Goal: Information Seeking & Learning: Learn about a topic

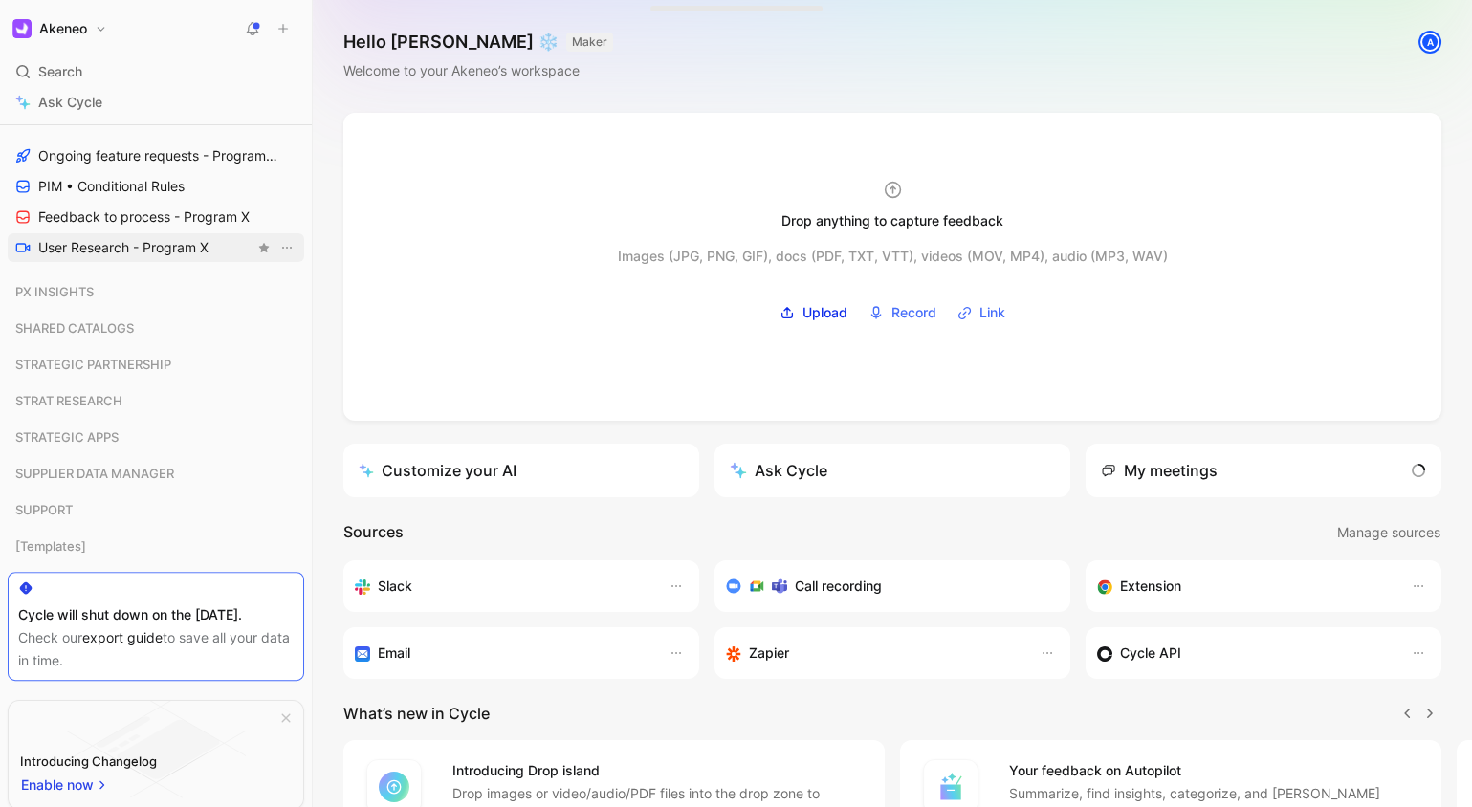
scroll to position [1471, 0]
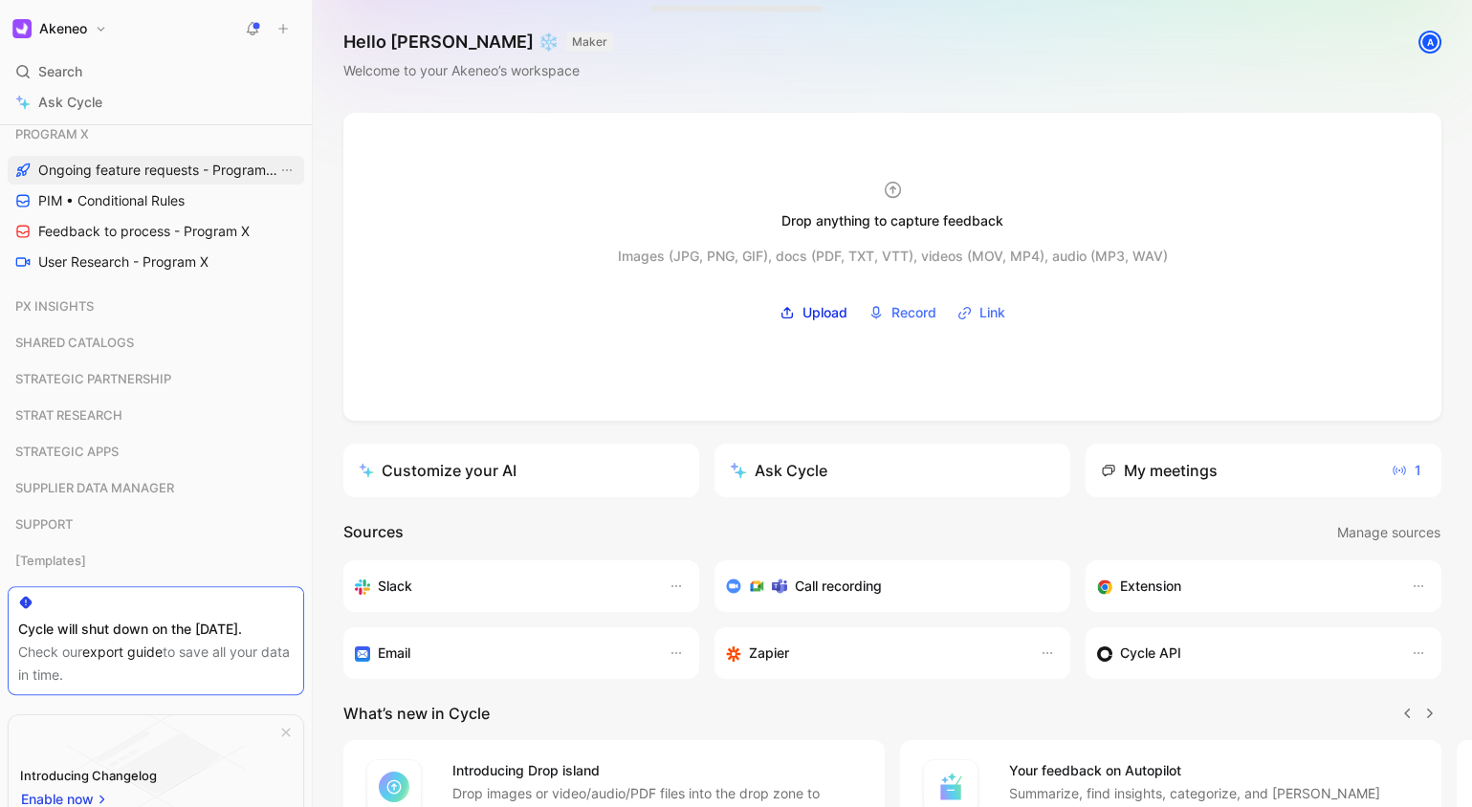
click at [161, 167] on span "Ongoing feature requests - Program X" at bounding box center [157, 170] width 239 height 19
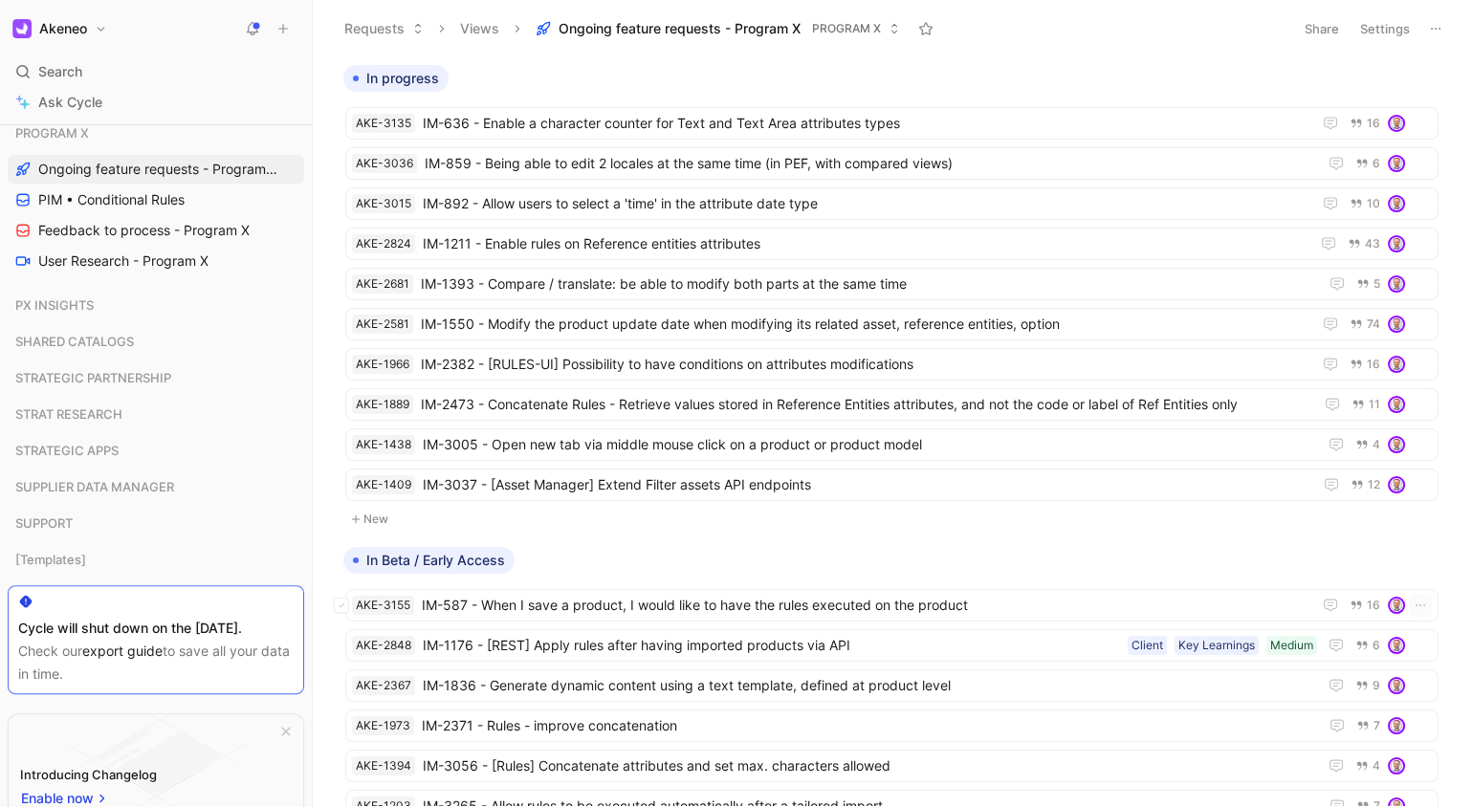
scroll to position [166, 0]
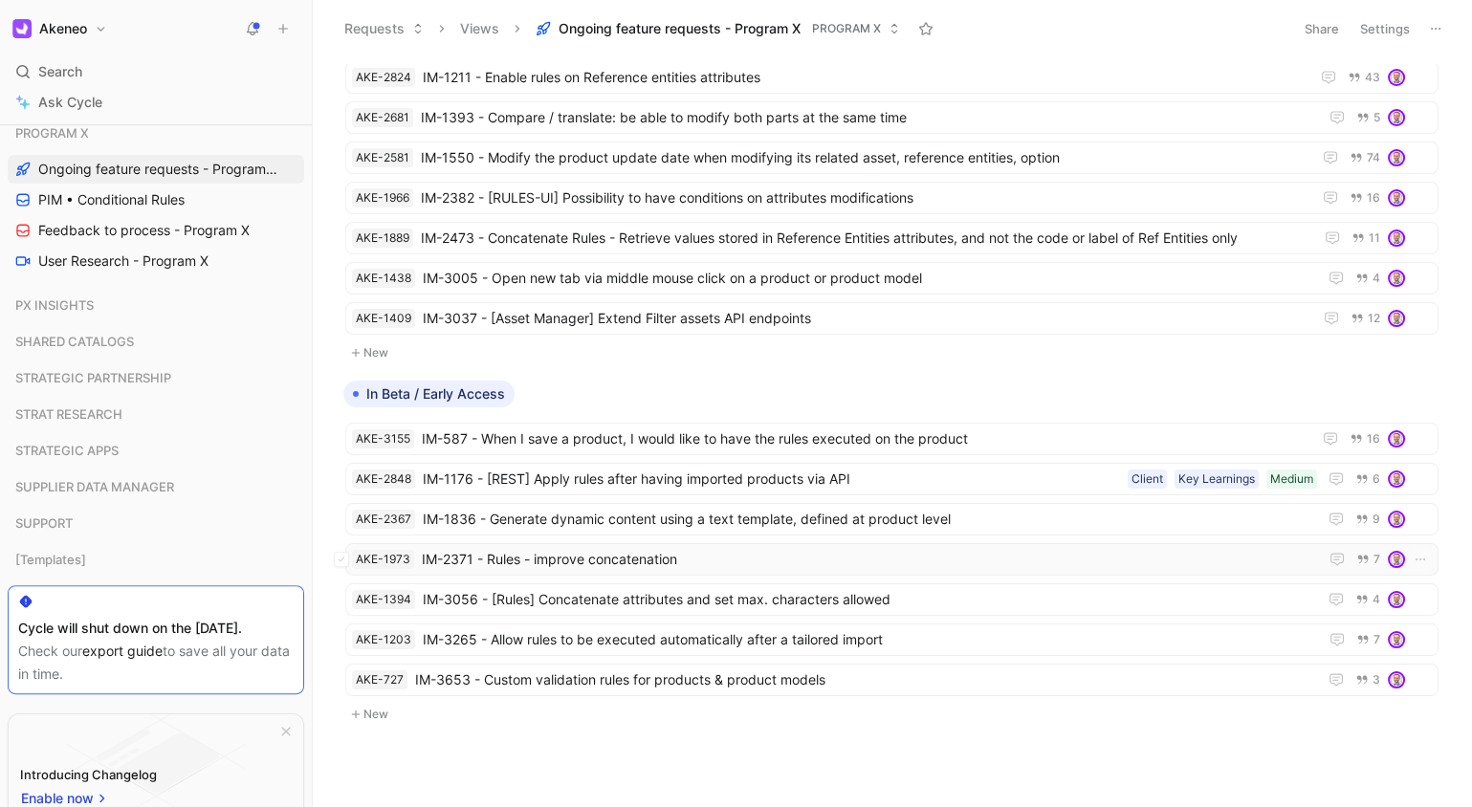
click at [685, 548] on span "IM-2371 - Rules - improve concatenation" at bounding box center [866, 559] width 889 height 23
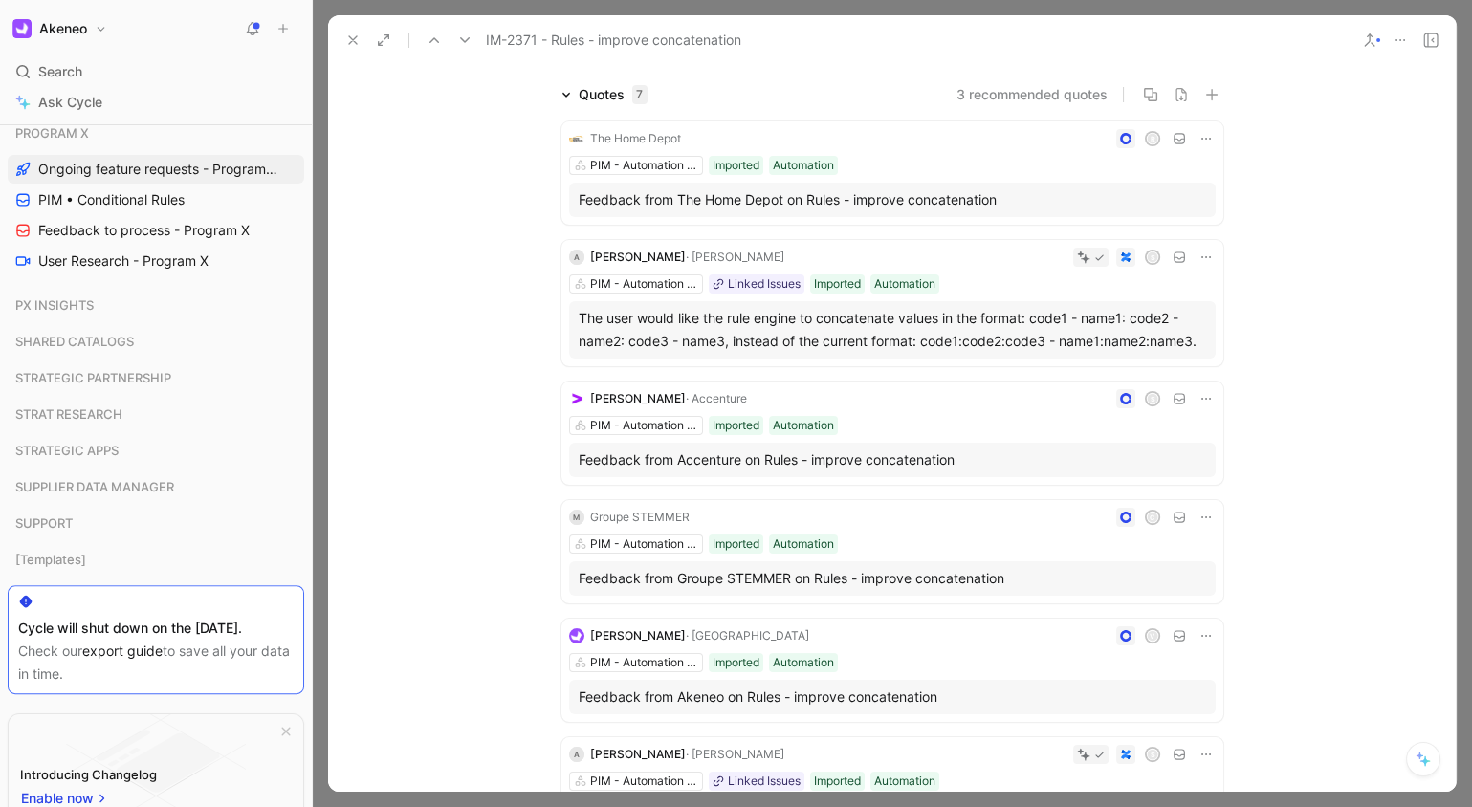
scroll to position [161, 0]
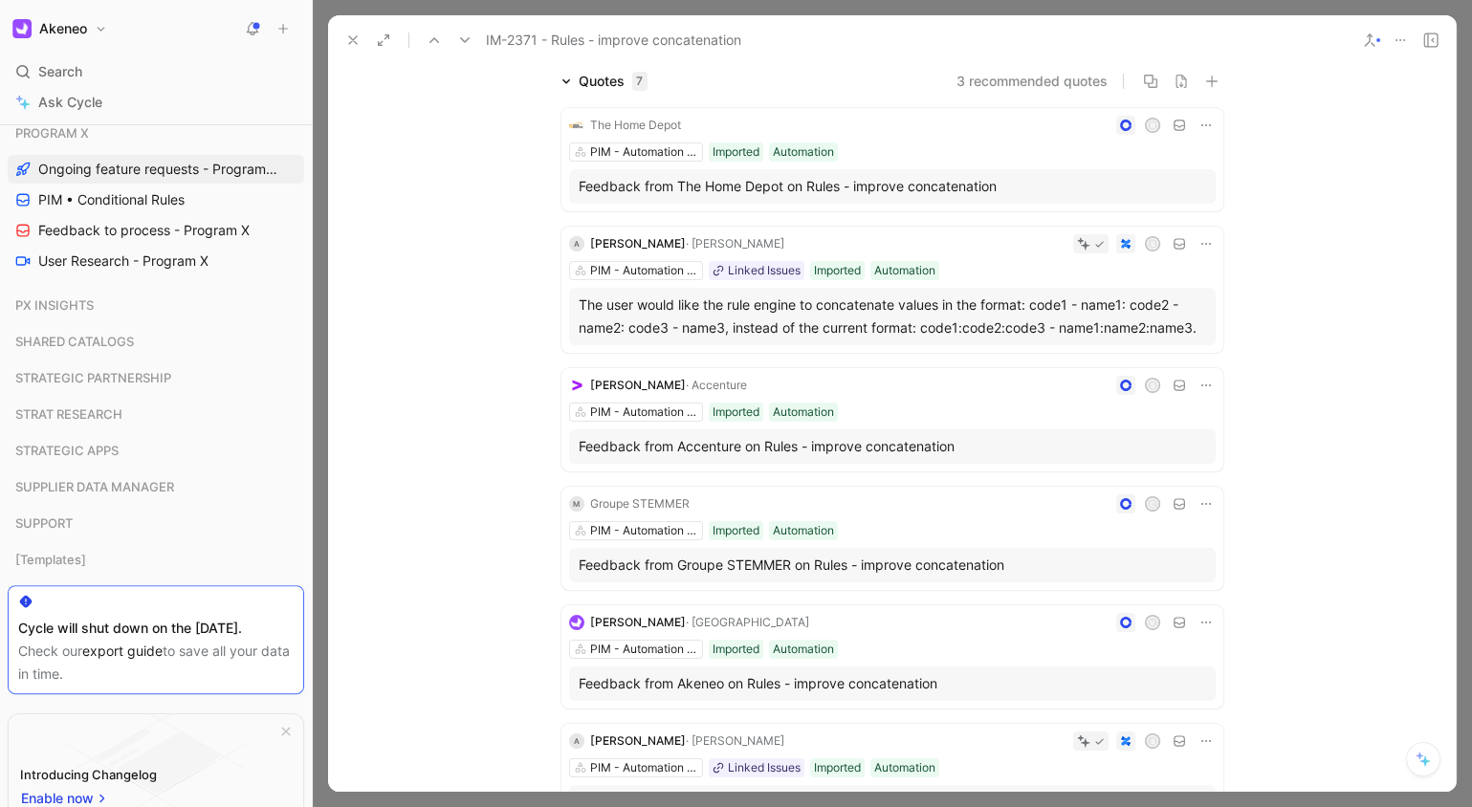
click at [1458, 9] on div at bounding box center [892, 403] width 1159 height 807
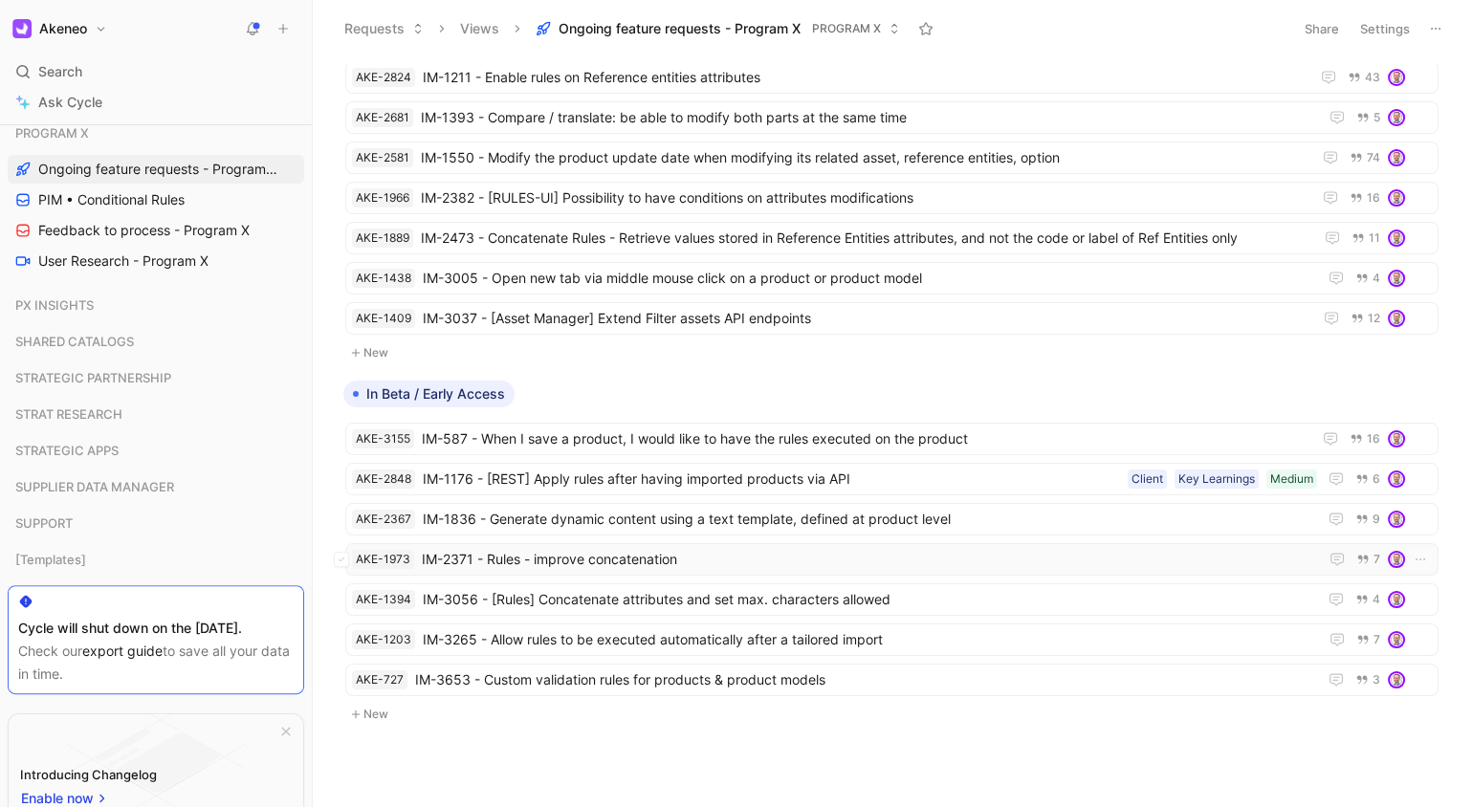
click at [755, 548] on span "IM-2371 - Rules - improve concatenation" at bounding box center [866, 559] width 889 height 23
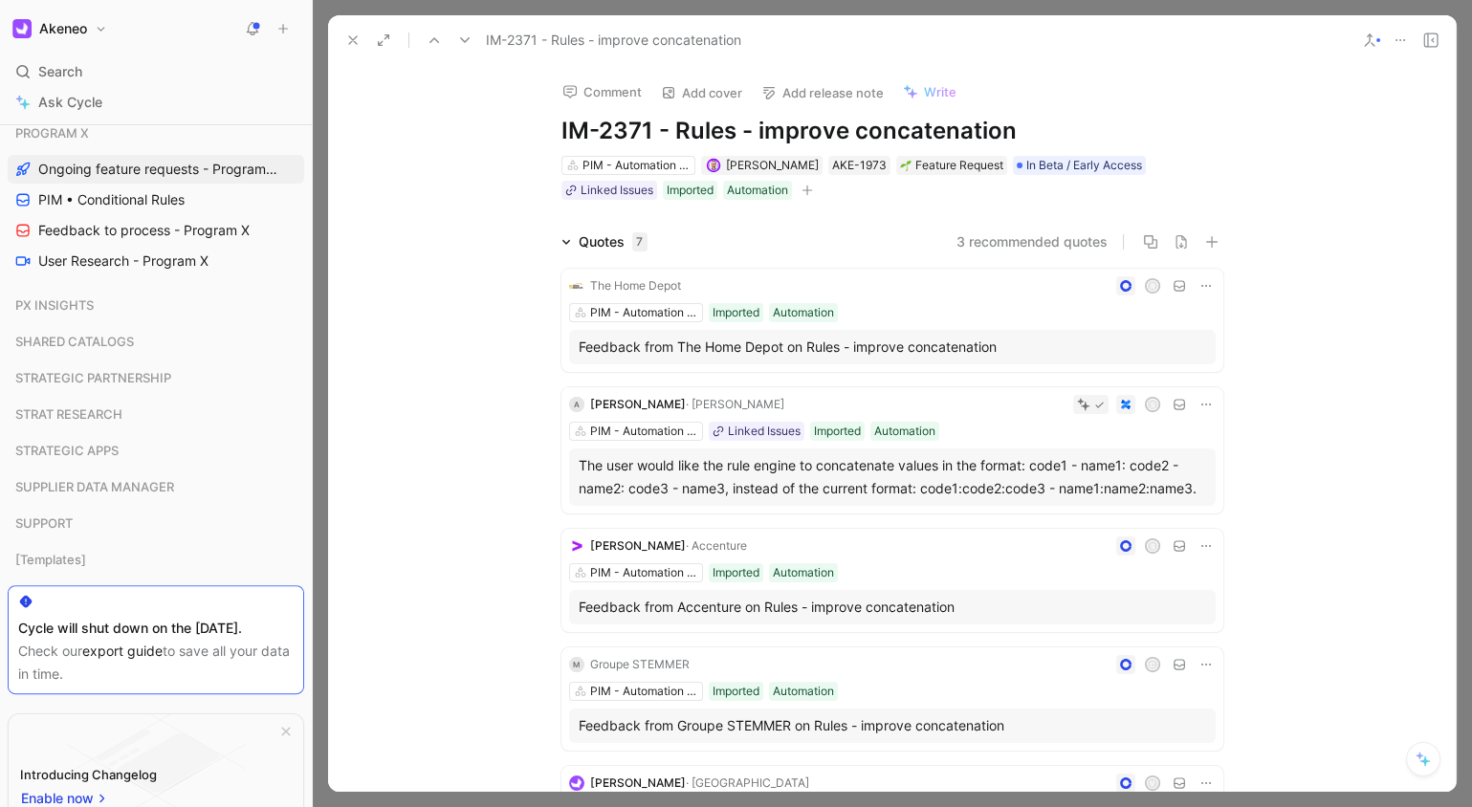
click at [356, 38] on icon at bounding box center [352, 40] width 15 height 15
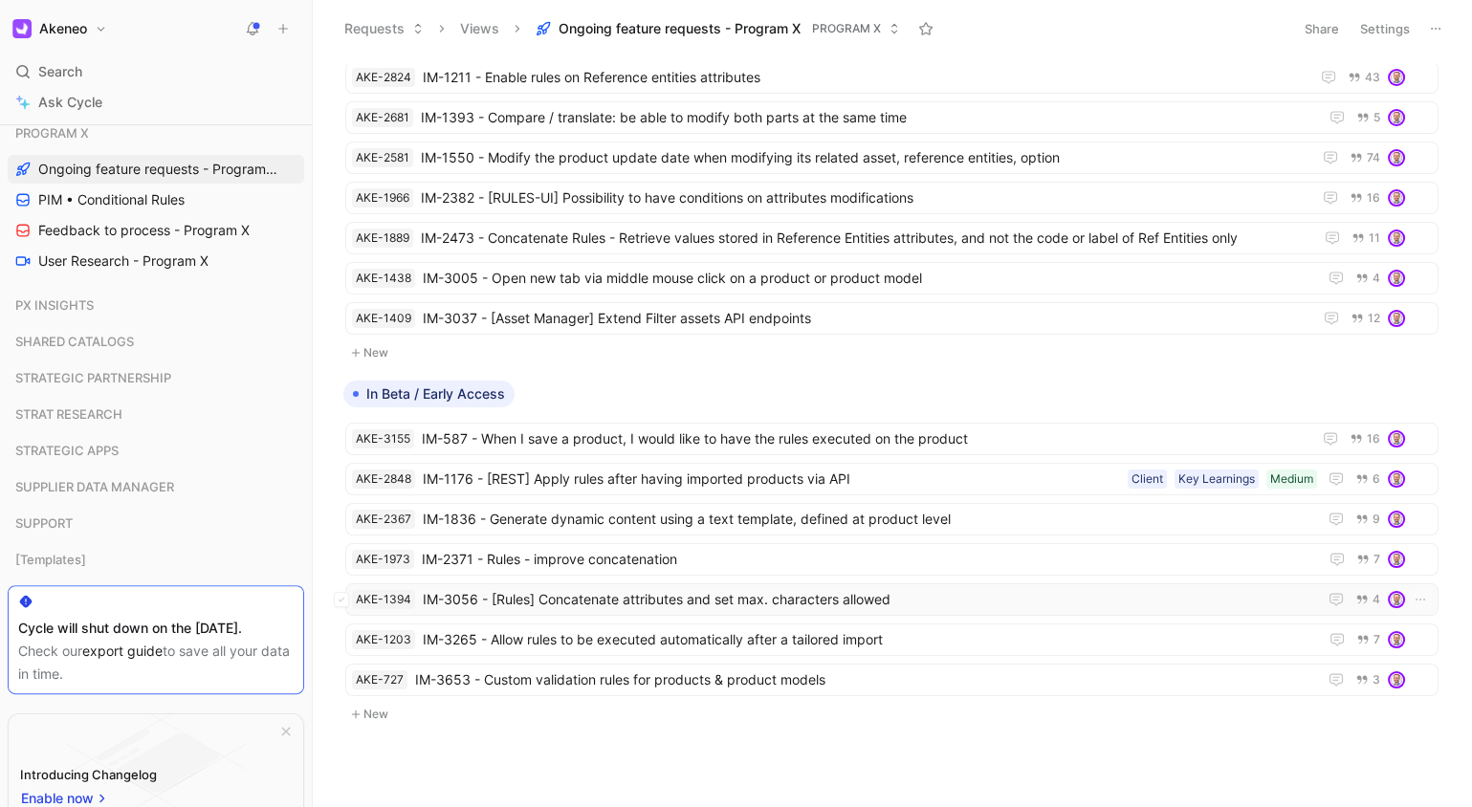
click at [649, 588] on span "IM-3056 - [Rules] Concatenate attributes and set max. characters allowed" at bounding box center [866, 599] width 887 height 23
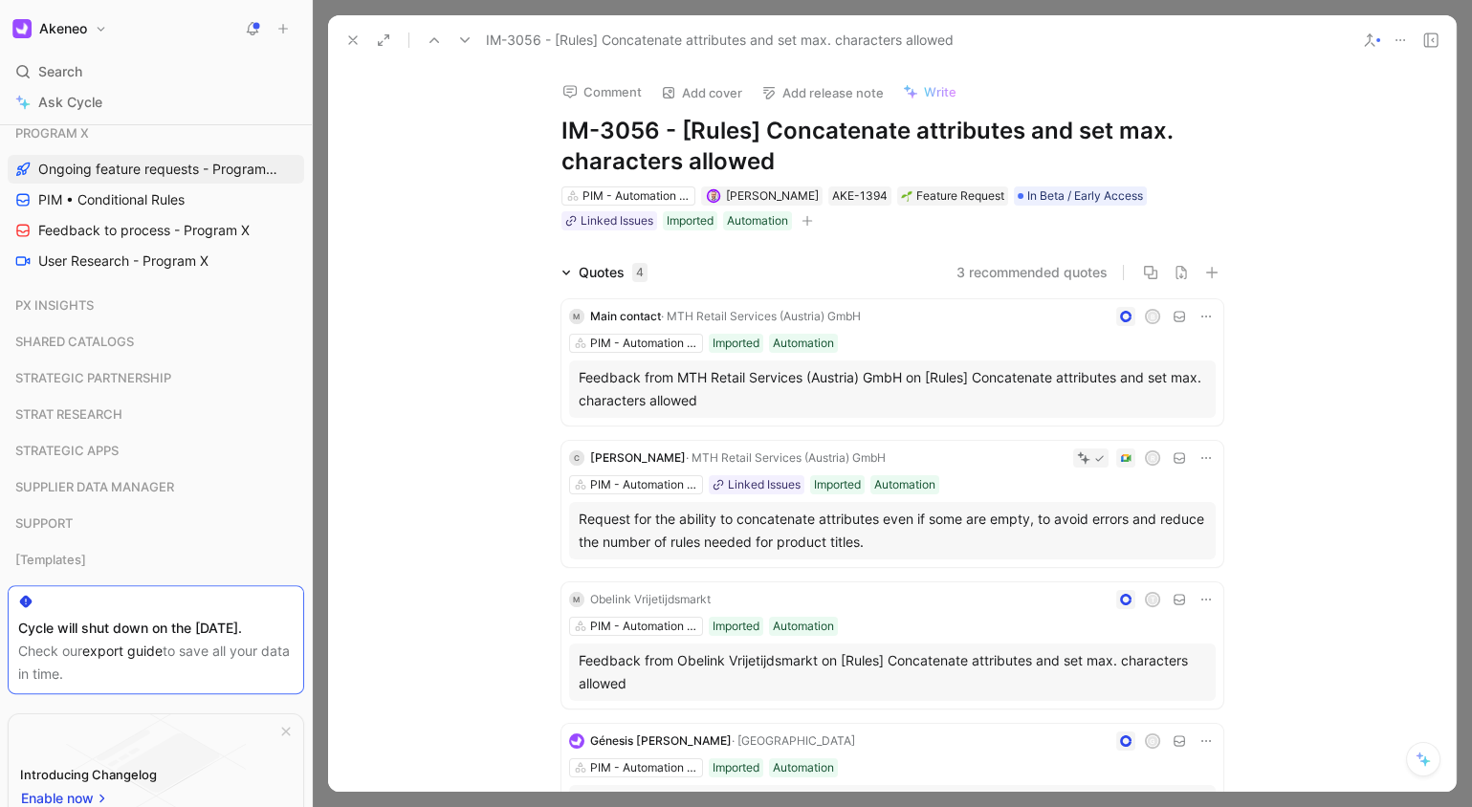
click at [356, 37] on icon at bounding box center [352, 40] width 15 height 15
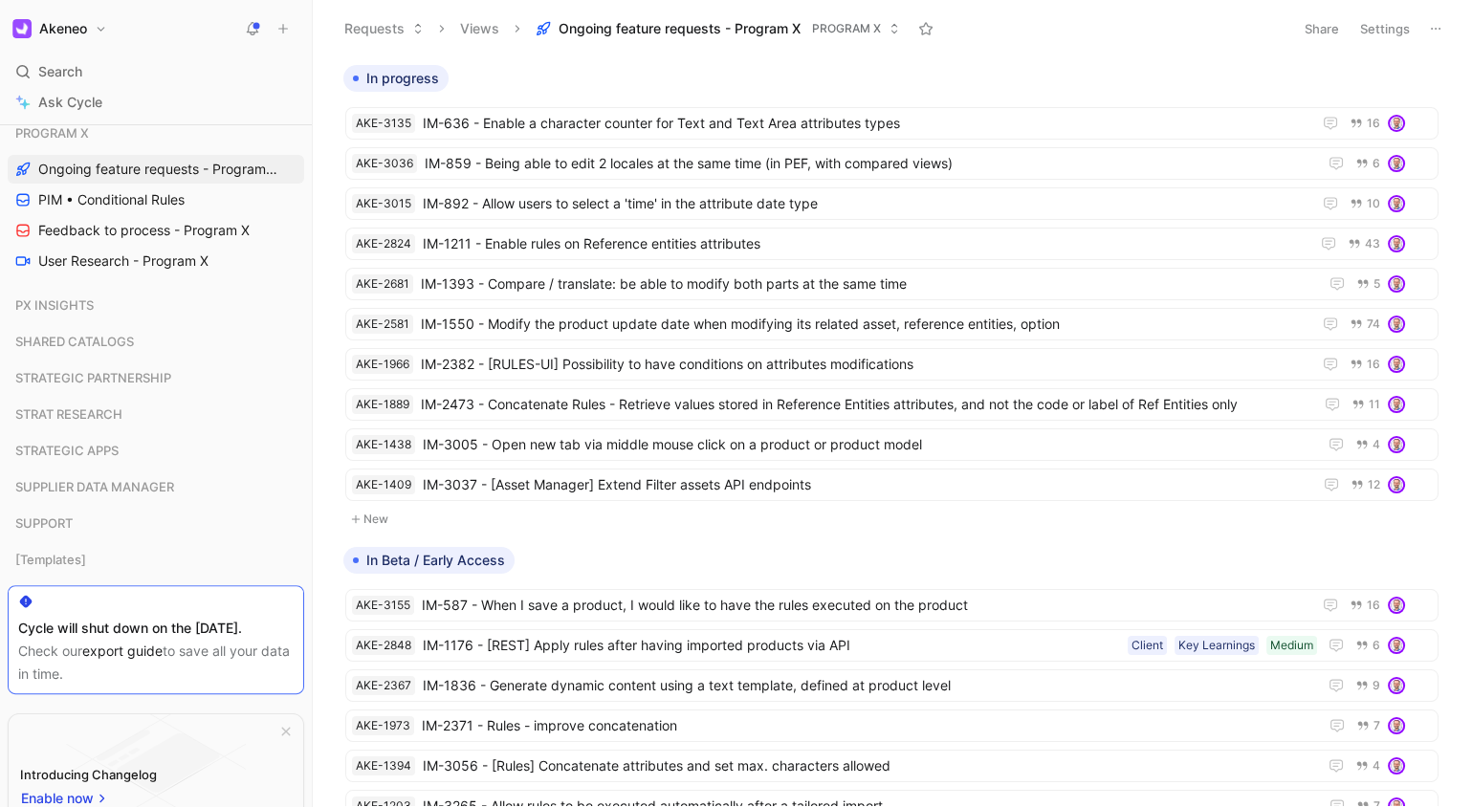
scroll to position [1316, 0]
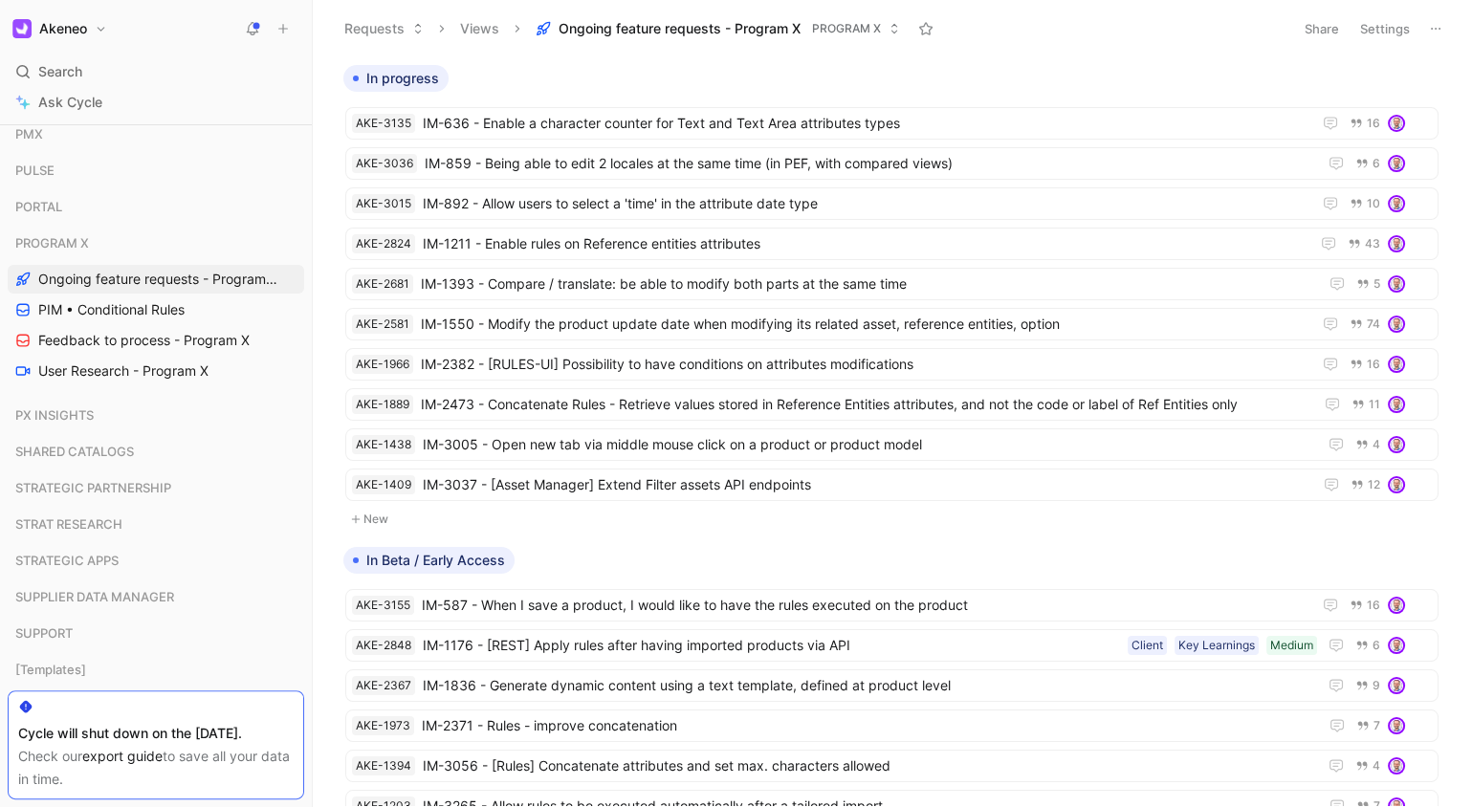
click at [118, 74] on div "Search ⌘ K" at bounding box center [156, 71] width 297 height 29
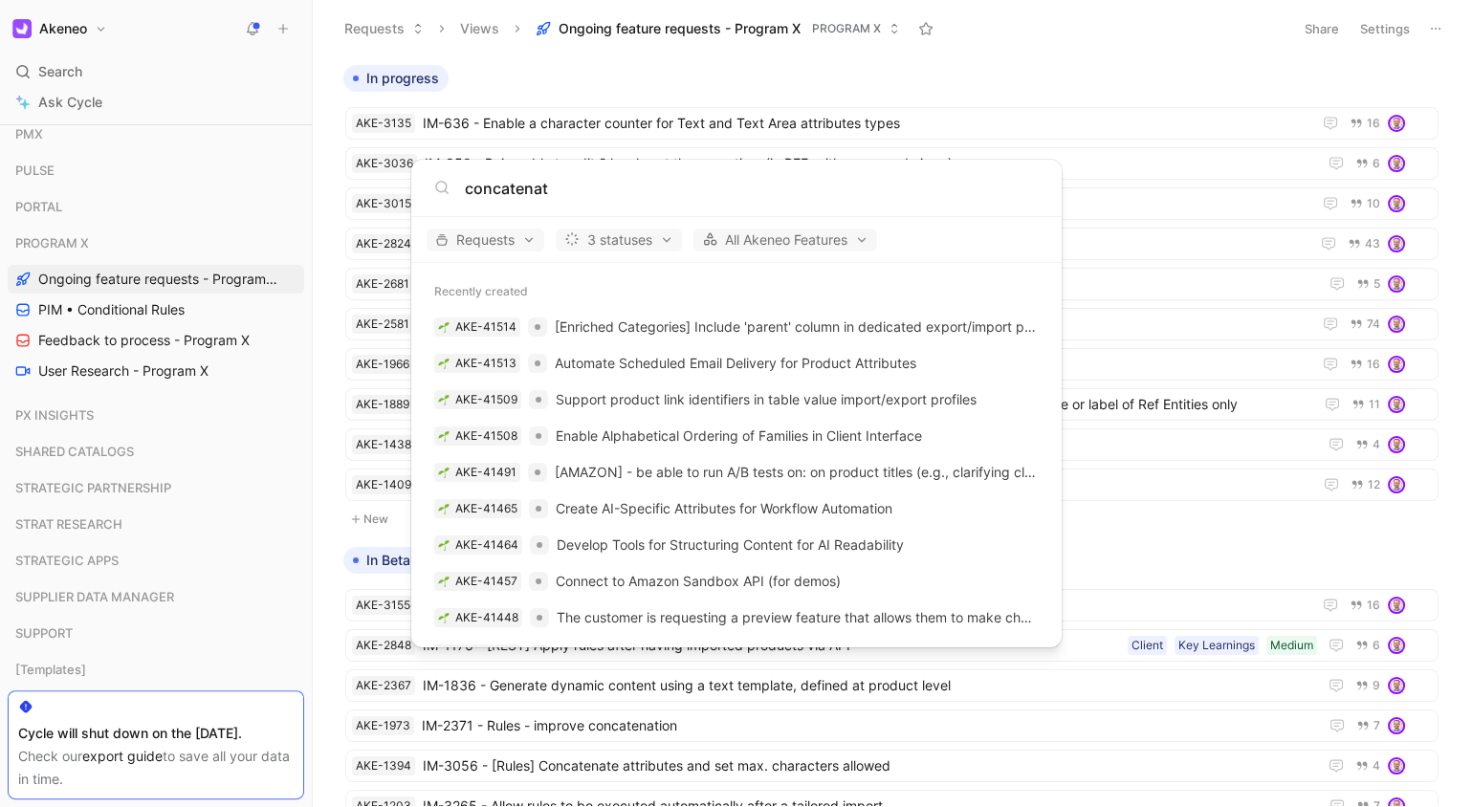
type input "concatenate"
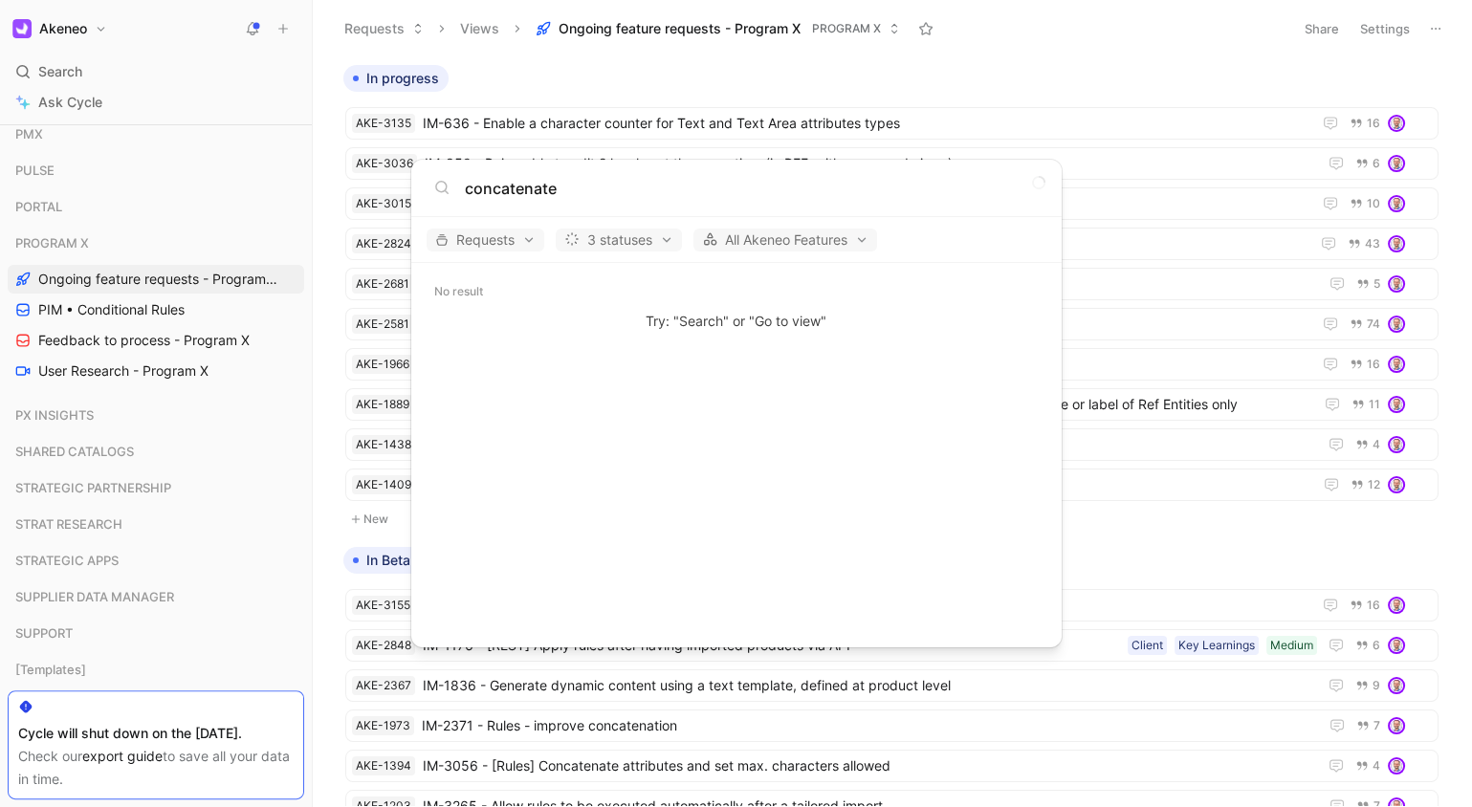
click at [612, 182] on input "concatenate" at bounding box center [752, 188] width 574 height 23
click at [598, 187] on input "concatenate" at bounding box center [752, 188] width 574 height 23
click at [600, 187] on input "concatenate" at bounding box center [752, 188] width 574 height 23
click at [524, 187] on input "concatenate" at bounding box center [752, 188] width 574 height 23
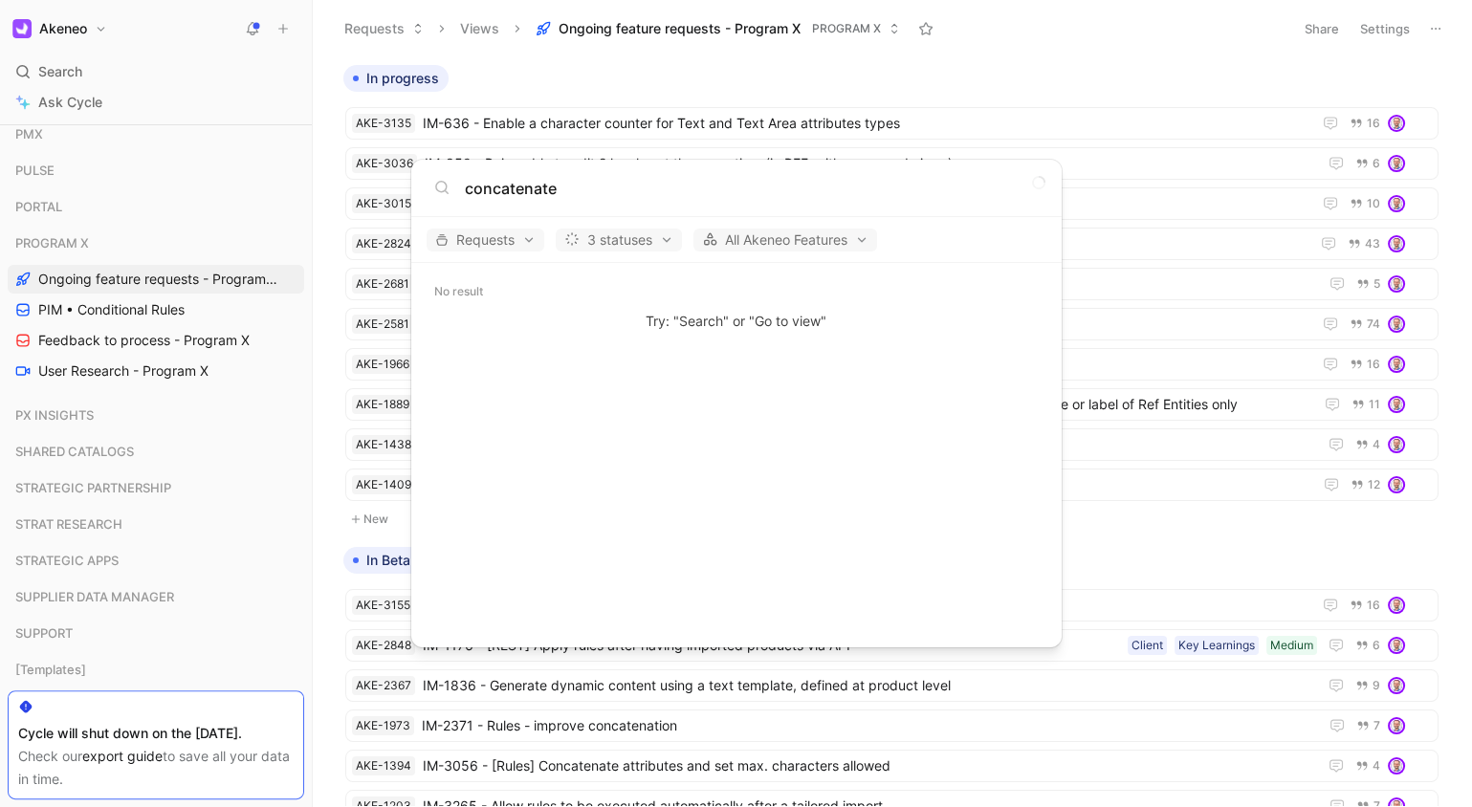
click at [659, 193] on input "concatenate" at bounding box center [752, 188] width 574 height 23
click at [631, 191] on input "concatenate" at bounding box center [752, 188] width 574 height 23
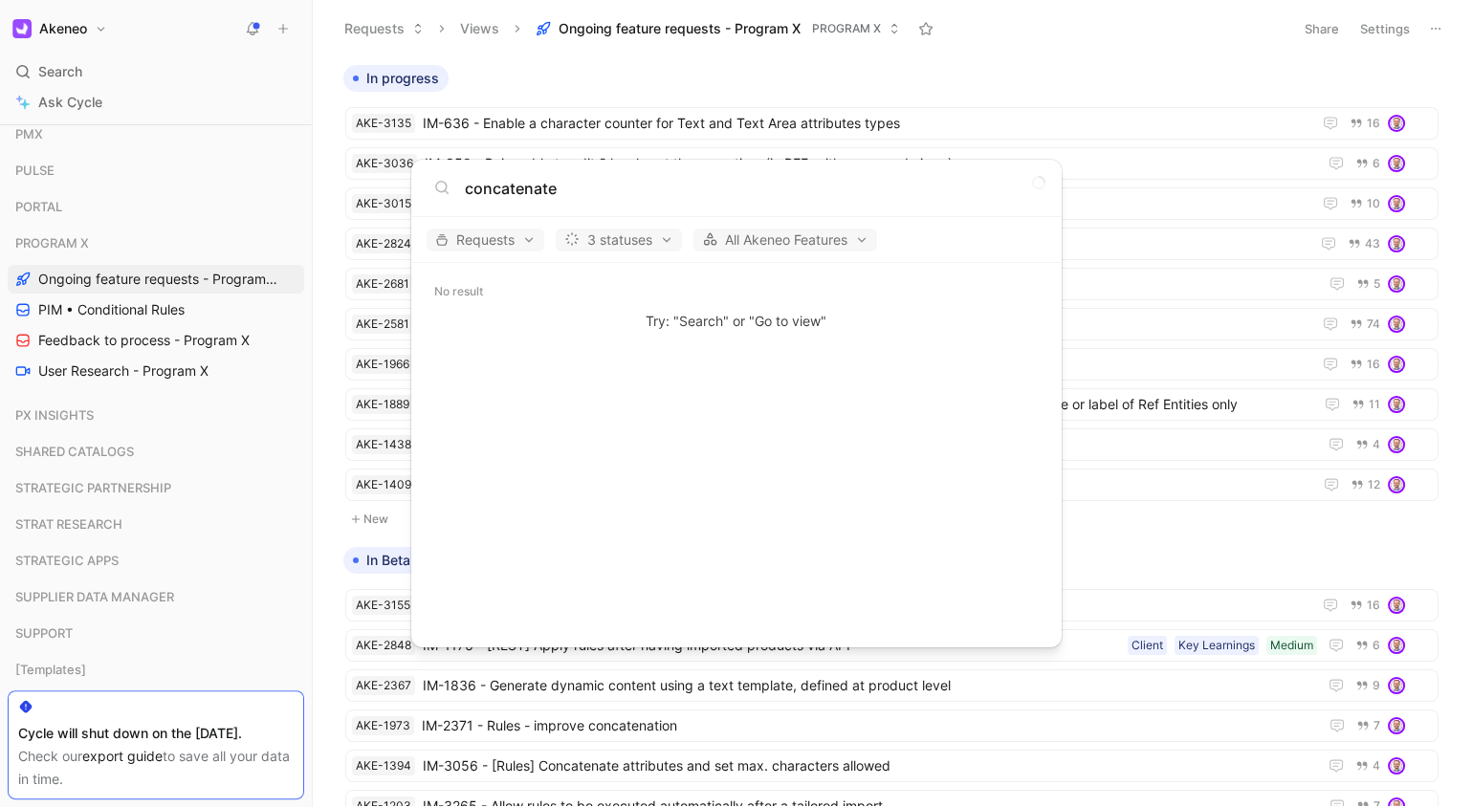
click at [631, 191] on input "concatenate" at bounding box center [752, 188] width 574 height 23
type input "concatenate"
click at [638, 238] on span "3 statuses" at bounding box center [618, 240] width 109 height 23
click at [562, 84] on div at bounding box center [736, 403] width 1472 height 807
click at [114, 75] on body "Akeneo Search ⌘ K Ask Cycle Workspace Favorites All Feature Requests All Produc…" at bounding box center [736, 403] width 1472 height 807
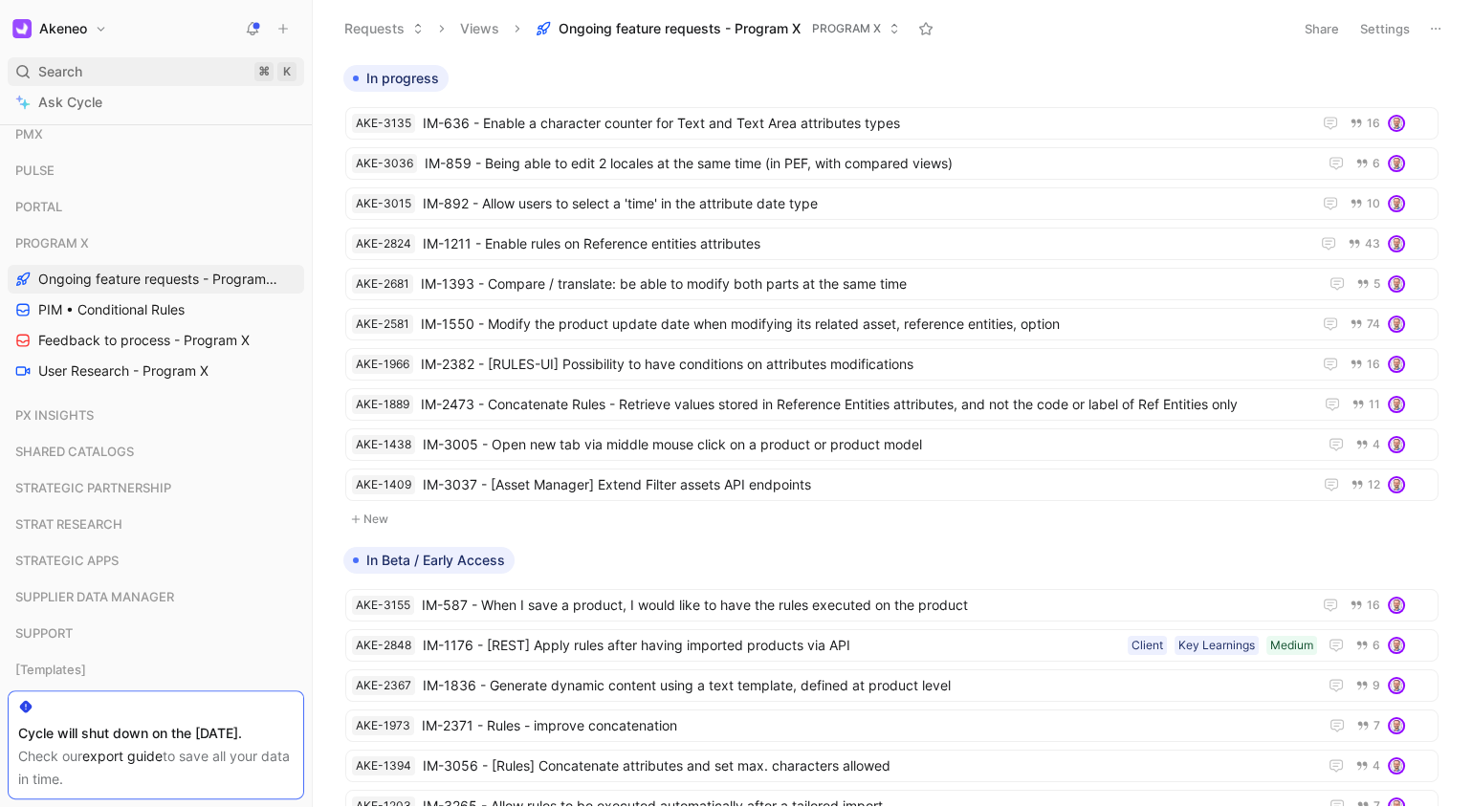
click at [133, 59] on div "Search ⌘ K" at bounding box center [156, 71] width 297 height 29
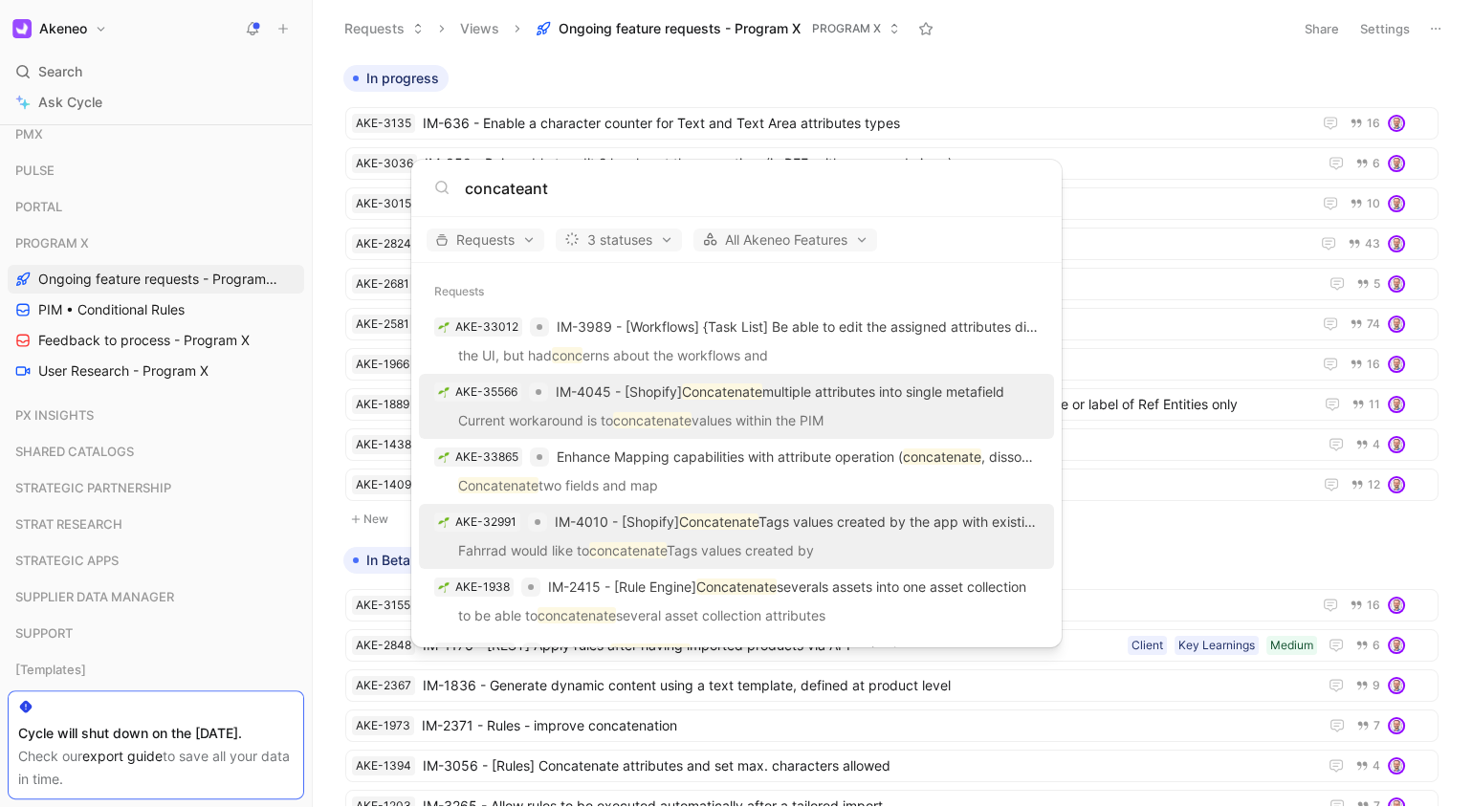
scroll to position [12, 0]
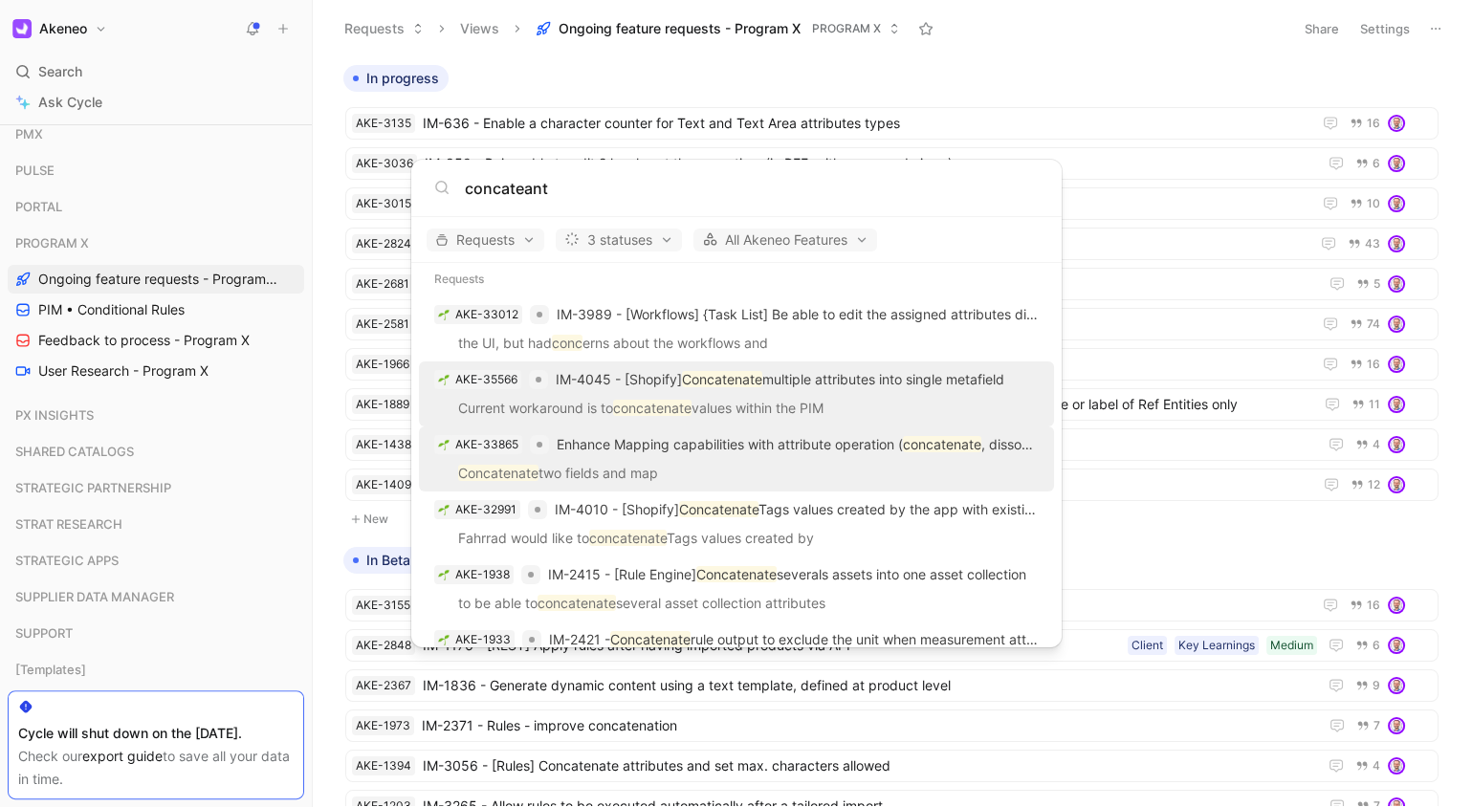
type input "concateant"
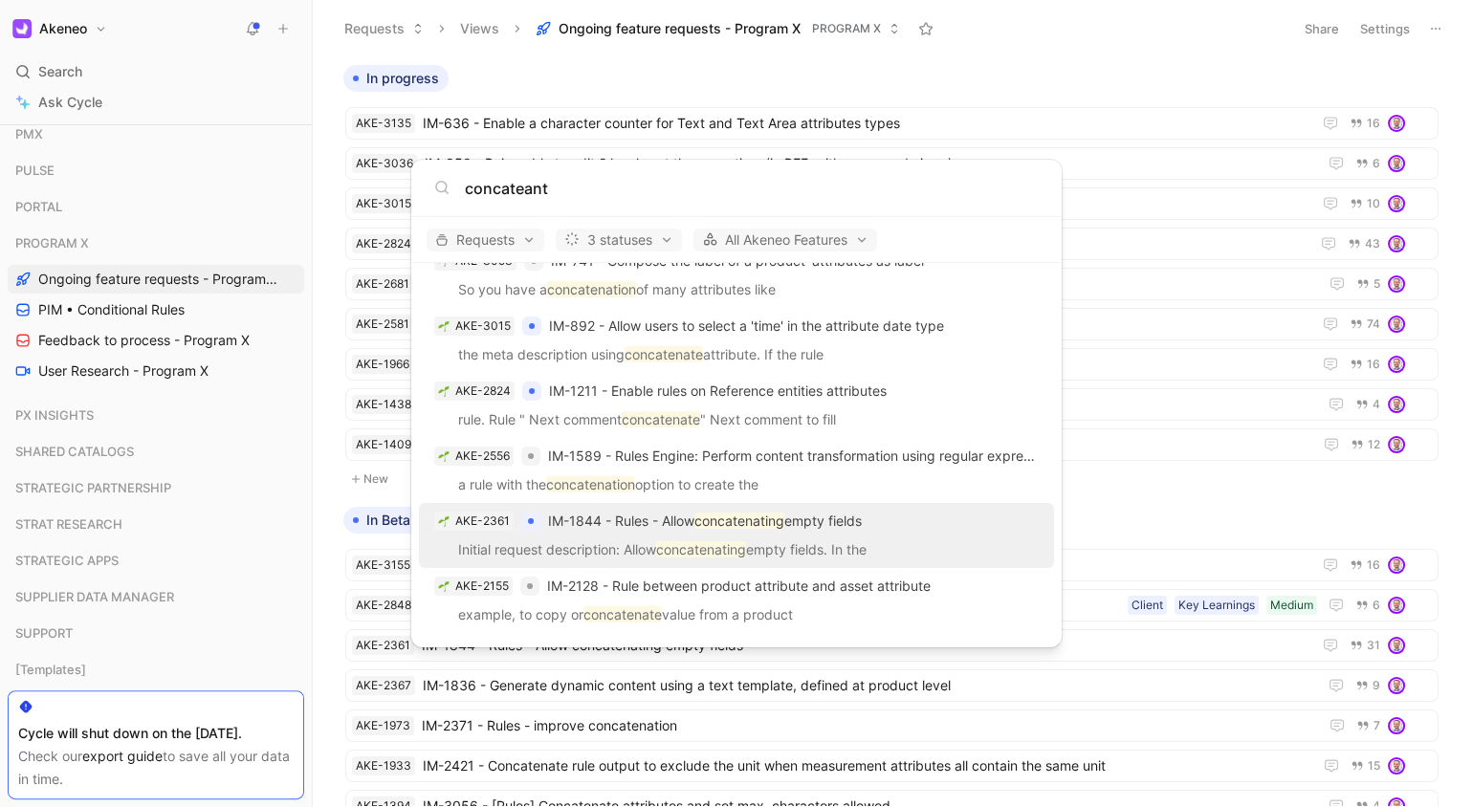
scroll to position [0, 0]
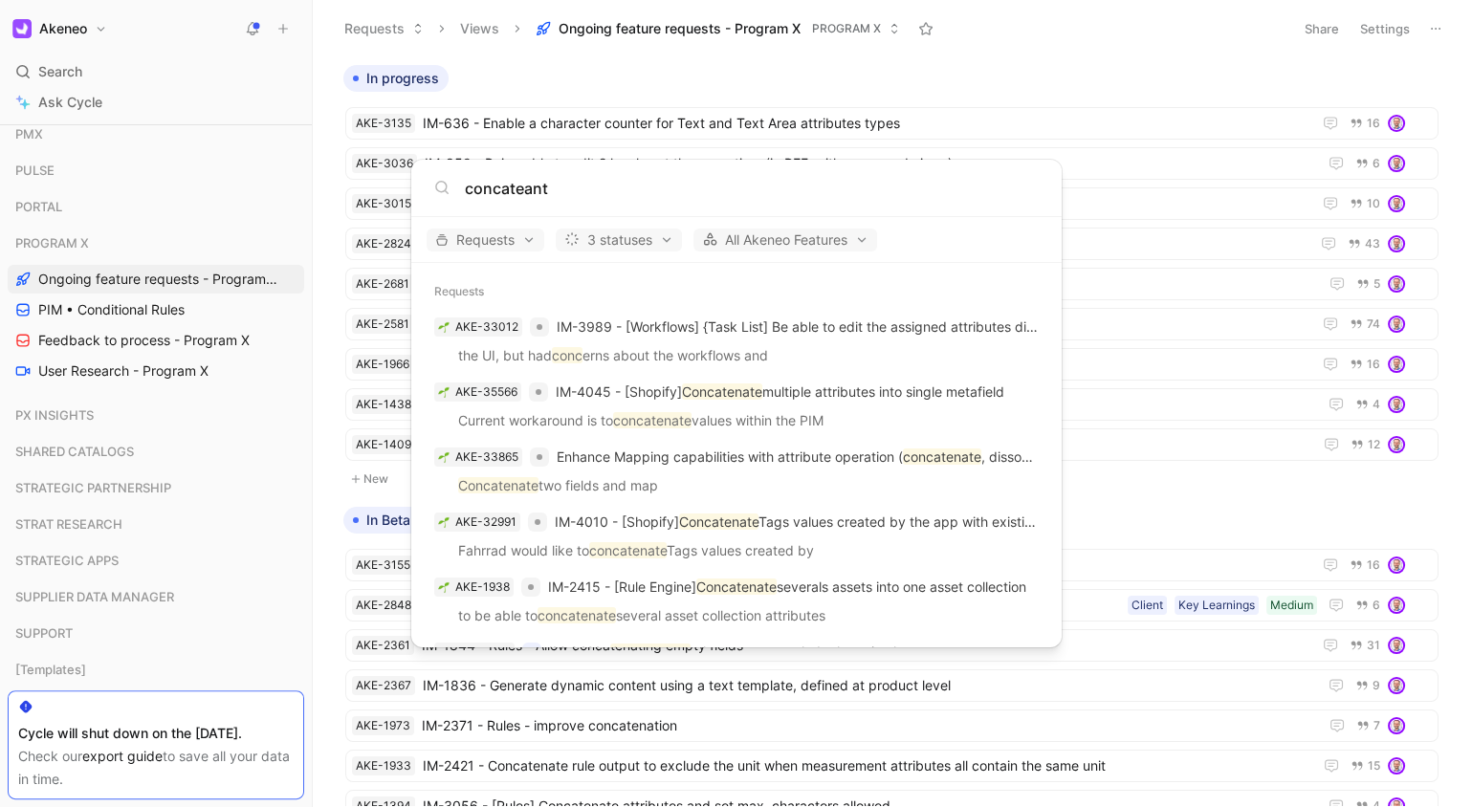
click at [1035, 39] on body "Akeneo Search ⌘ K Ask Cycle Workspace Favorites All Feature Requests All Produc…" at bounding box center [736, 403] width 1472 height 807
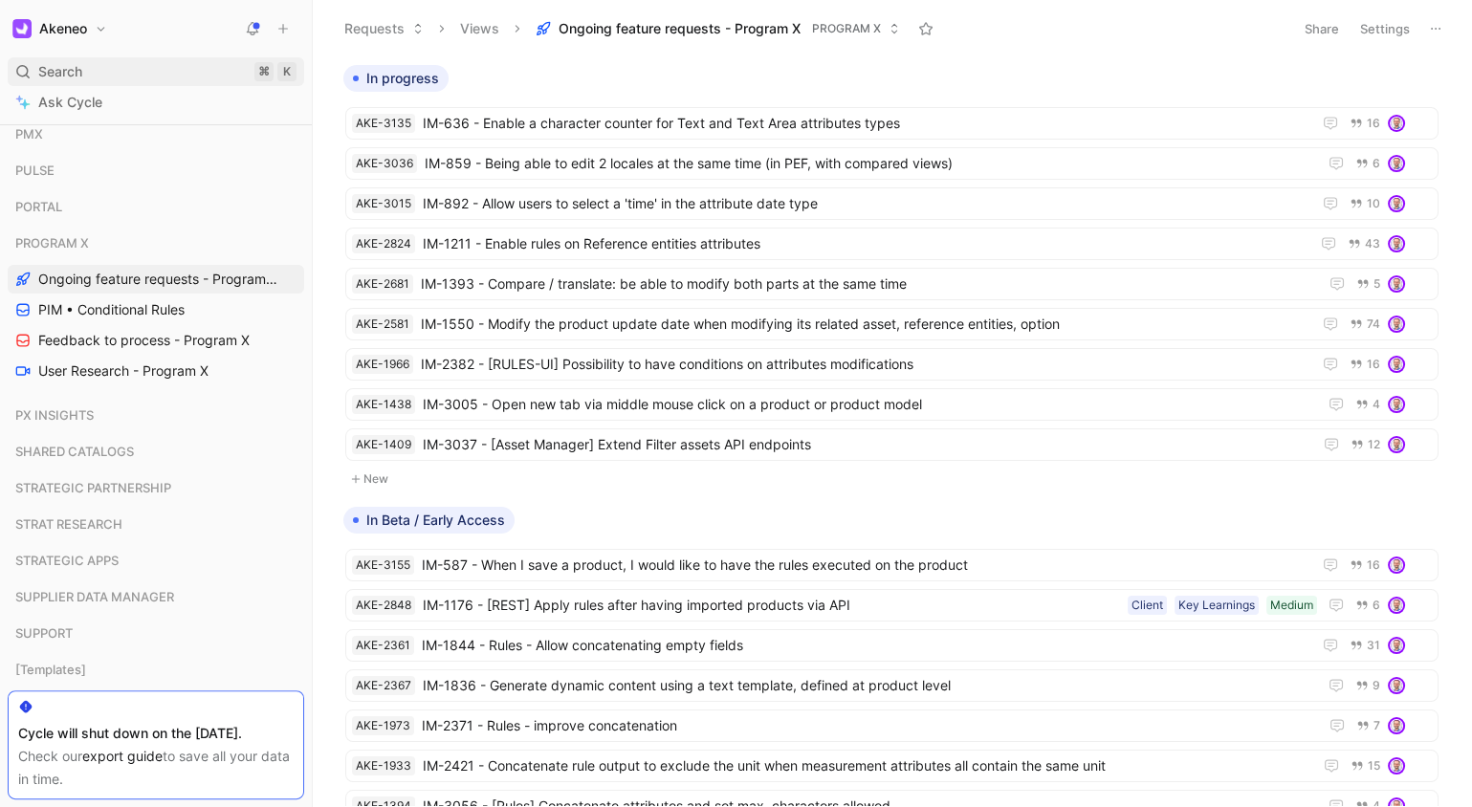
click at [132, 78] on div "Search ⌘ K" at bounding box center [156, 71] width 297 height 29
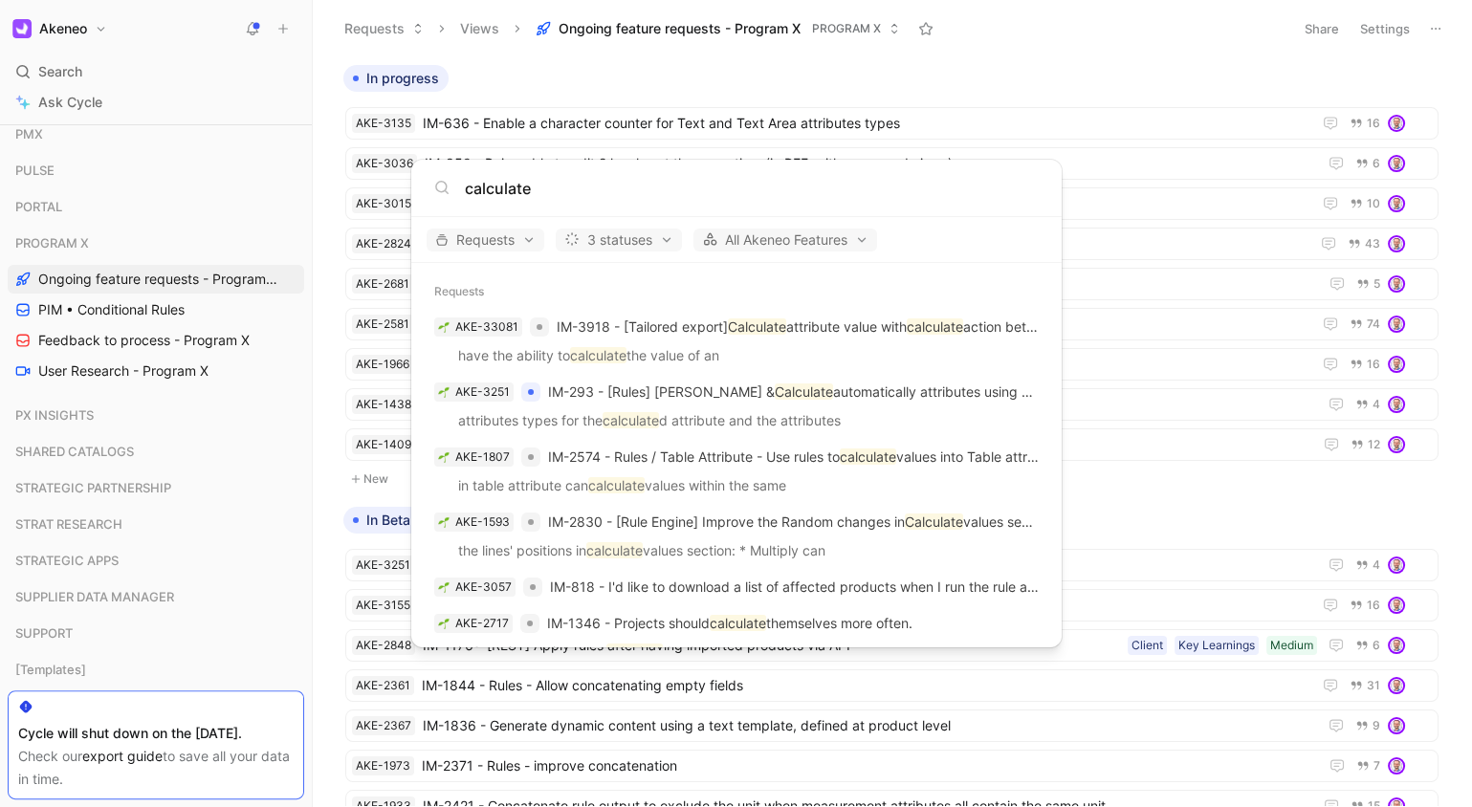
click at [612, 183] on input "calculate" at bounding box center [752, 188] width 574 height 23
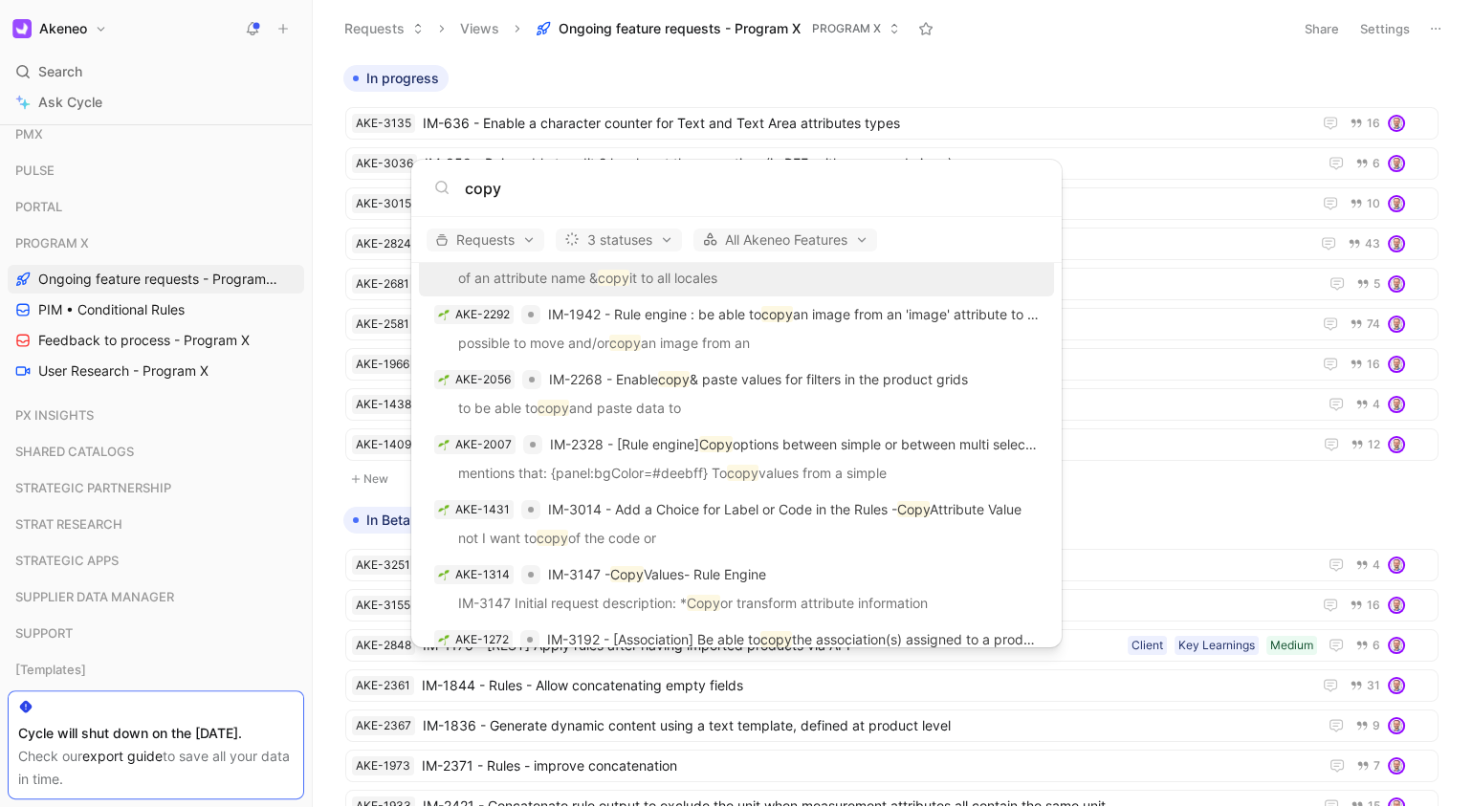
scroll to position [195, 0]
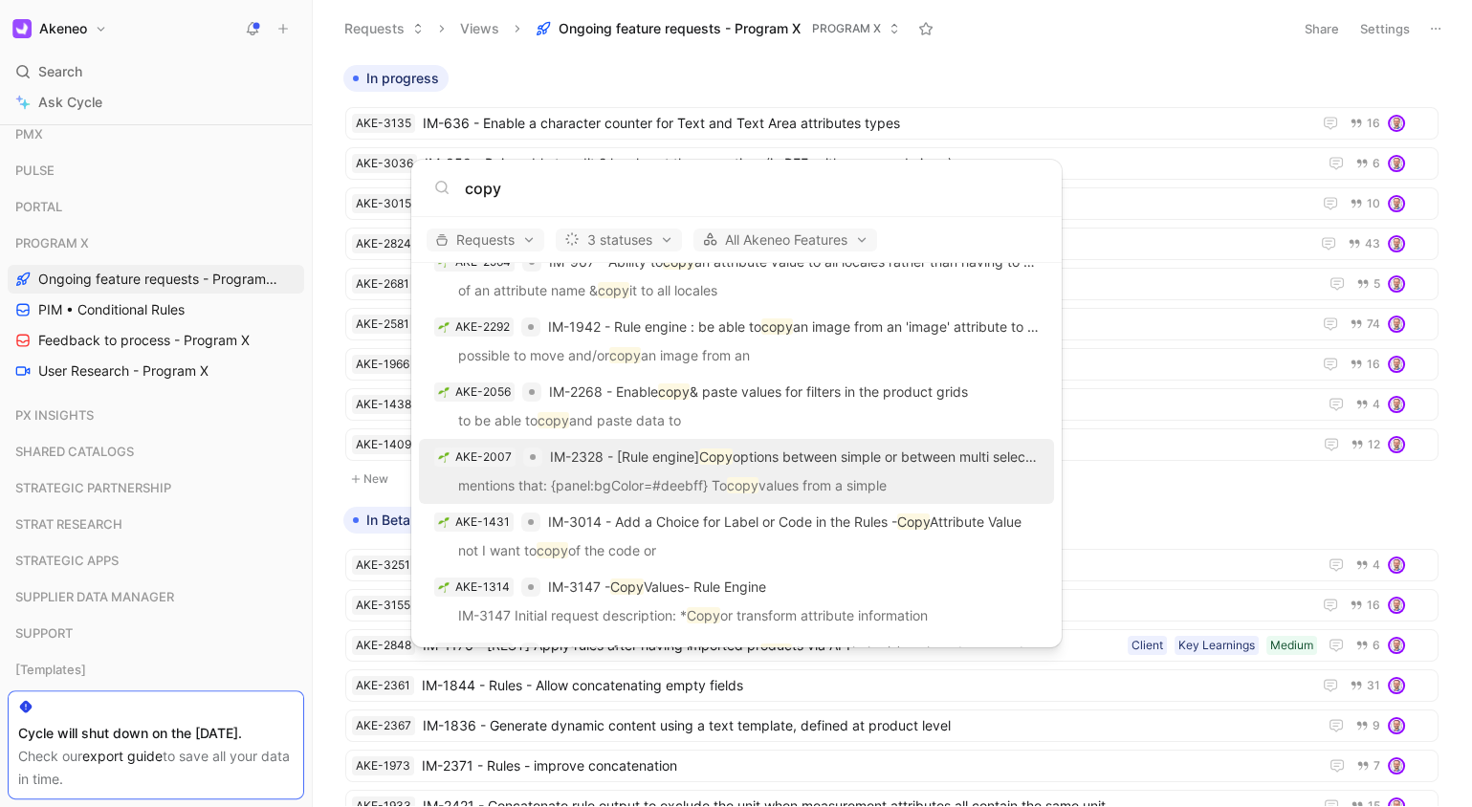
type input "copy"
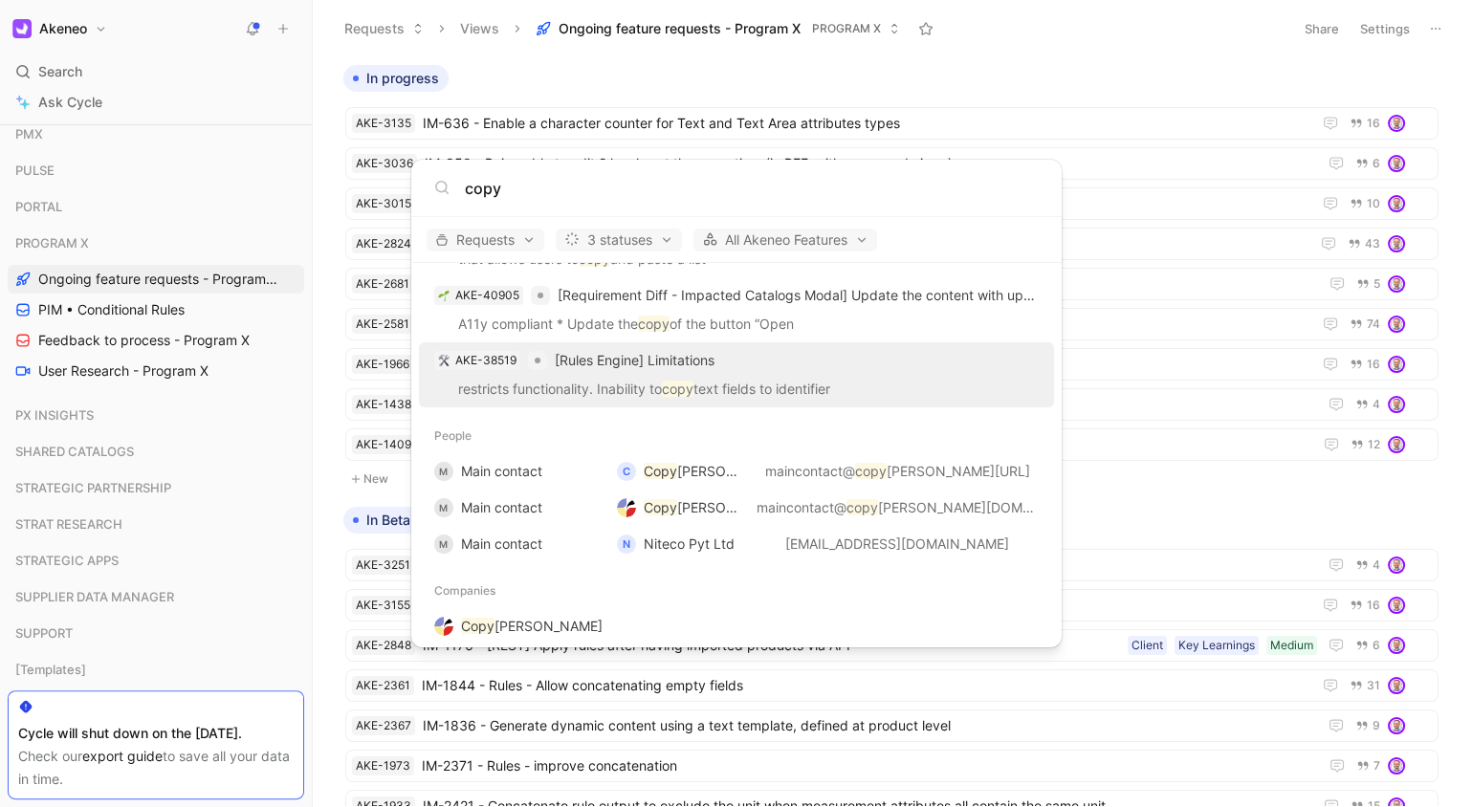
scroll to position [1131, 0]
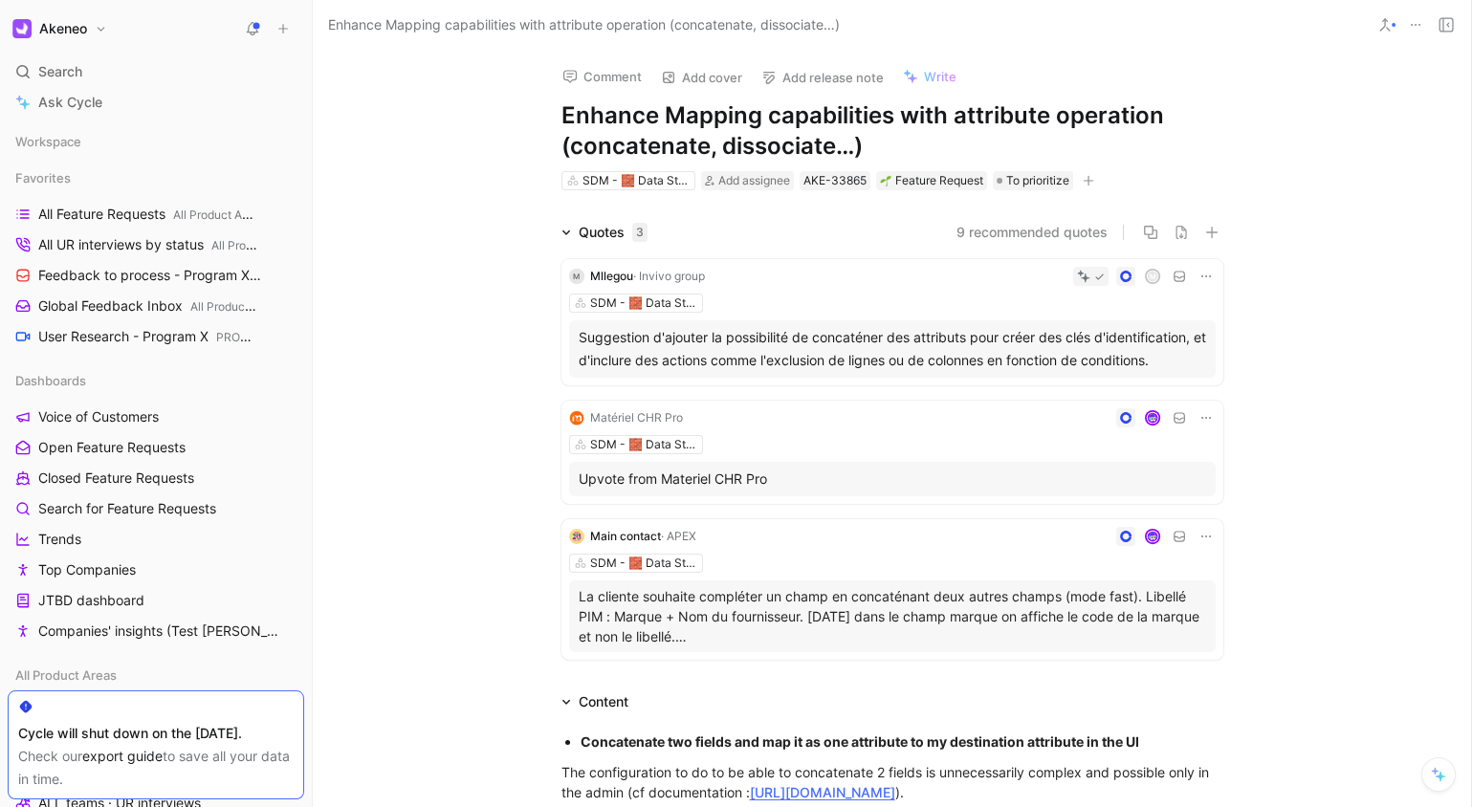
click at [810, 121] on h1 "Enhance Mapping capabilities with attribute operation (concatenate, dissociate…)" at bounding box center [893, 130] width 662 height 61
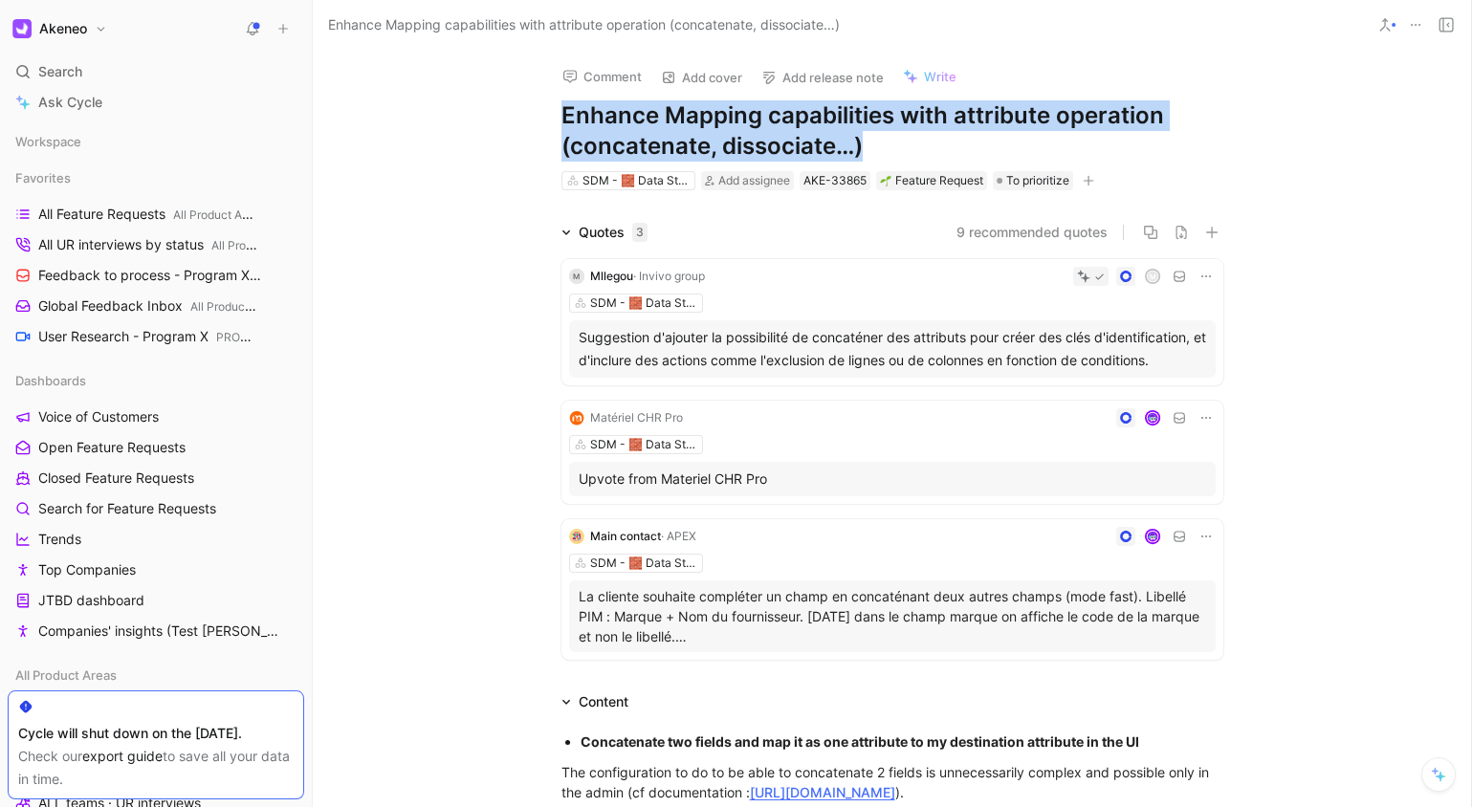
click at [810, 121] on h1 "Enhance Mapping capabilities with attribute operation (concatenate, dissociate…)" at bounding box center [893, 130] width 662 height 61
click at [846, 128] on h1 "Enhance Mapping capabilities with attribute operation (concatenate, dissociate…)" at bounding box center [893, 130] width 662 height 61
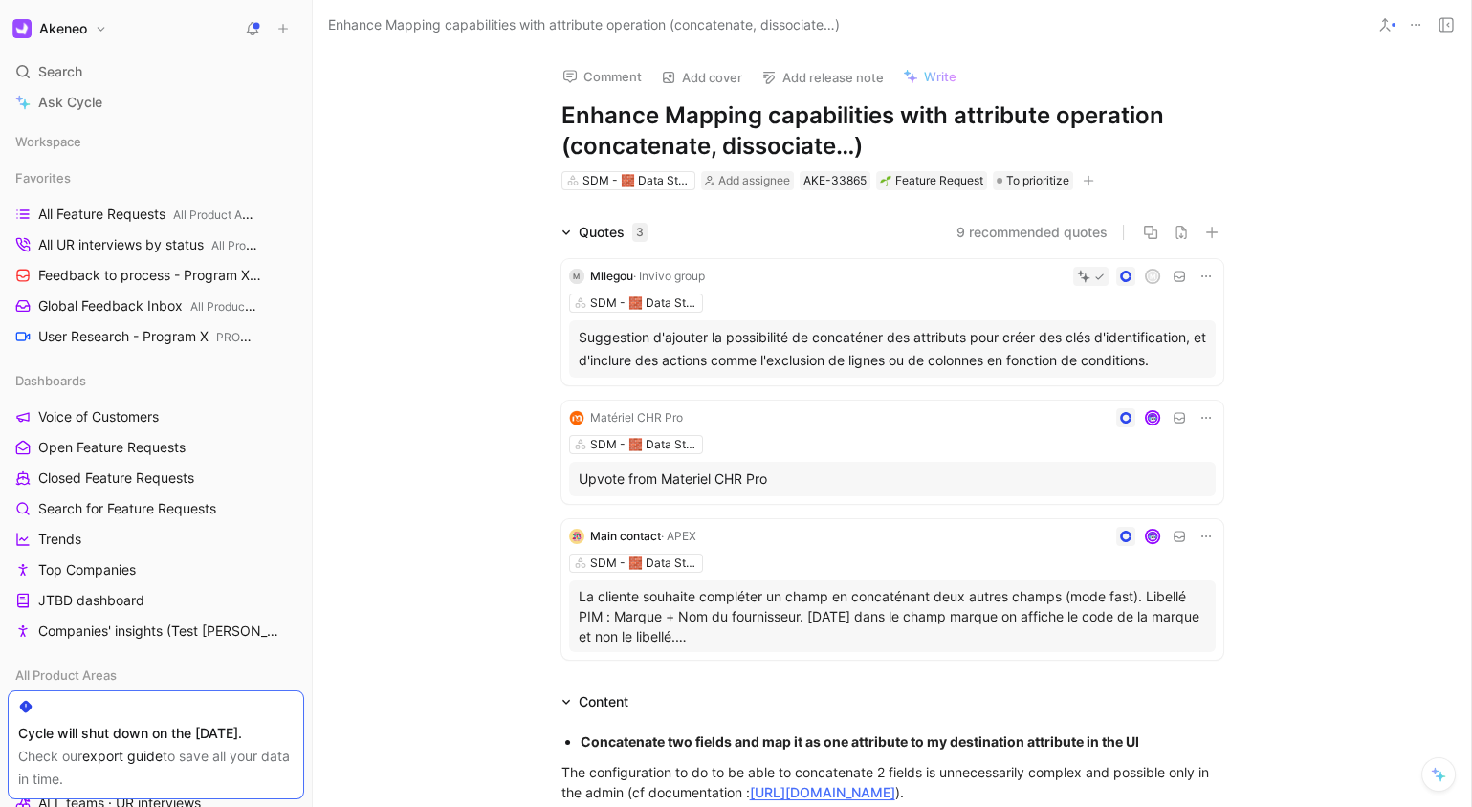
click at [846, 128] on h1 "Enhance Mapping capabilities with attribute operation (concatenate, dissociate…)" at bounding box center [893, 130] width 662 height 61
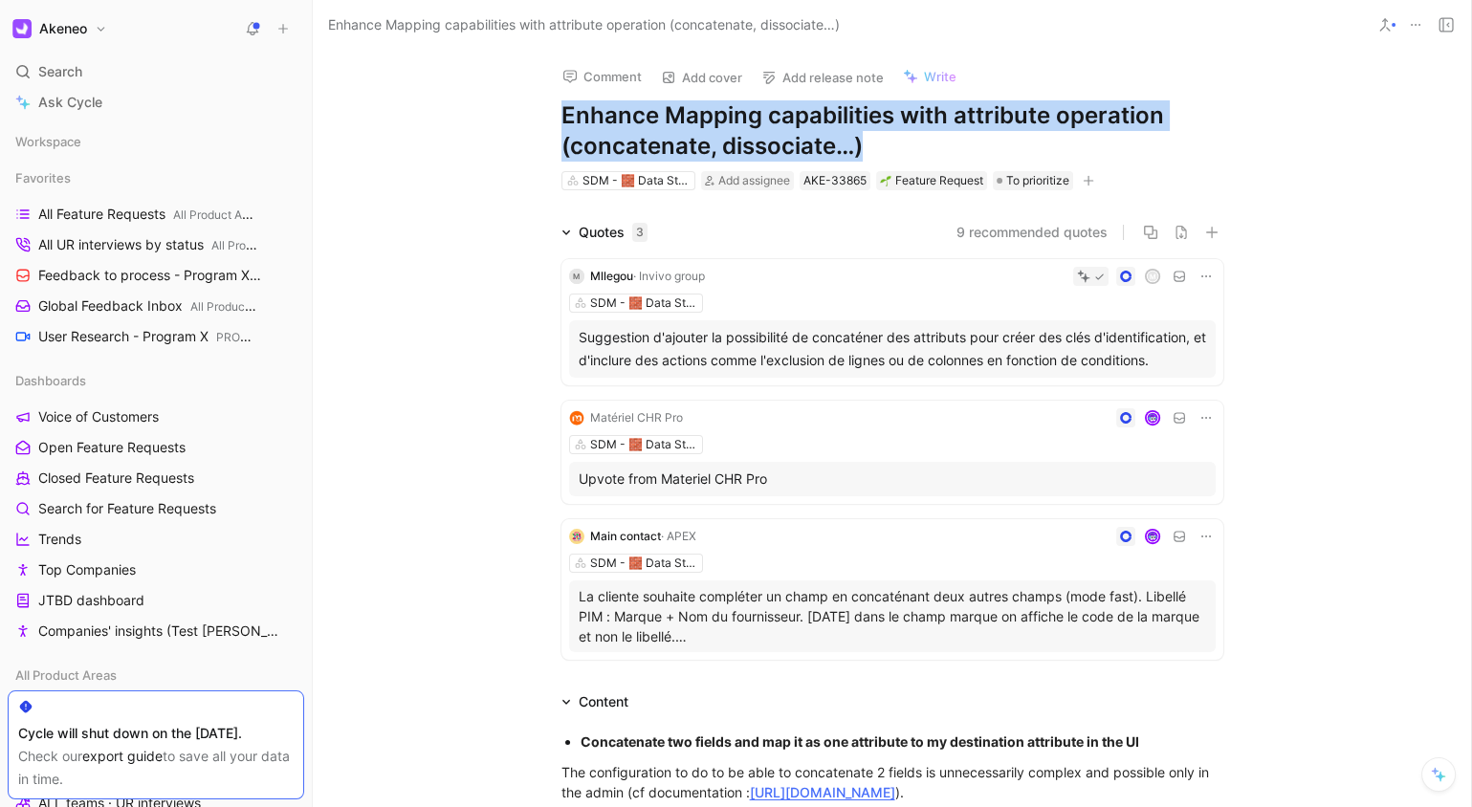
click at [846, 128] on h1 "Enhance Mapping capabilities with attribute operation (concatenate, dissociate…)" at bounding box center [893, 130] width 662 height 61
click at [895, 138] on h1 "Enhance Mapping capabilities with attribute operation (concatenate, dissociate…)" at bounding box center [893, 130] width 662 height 61
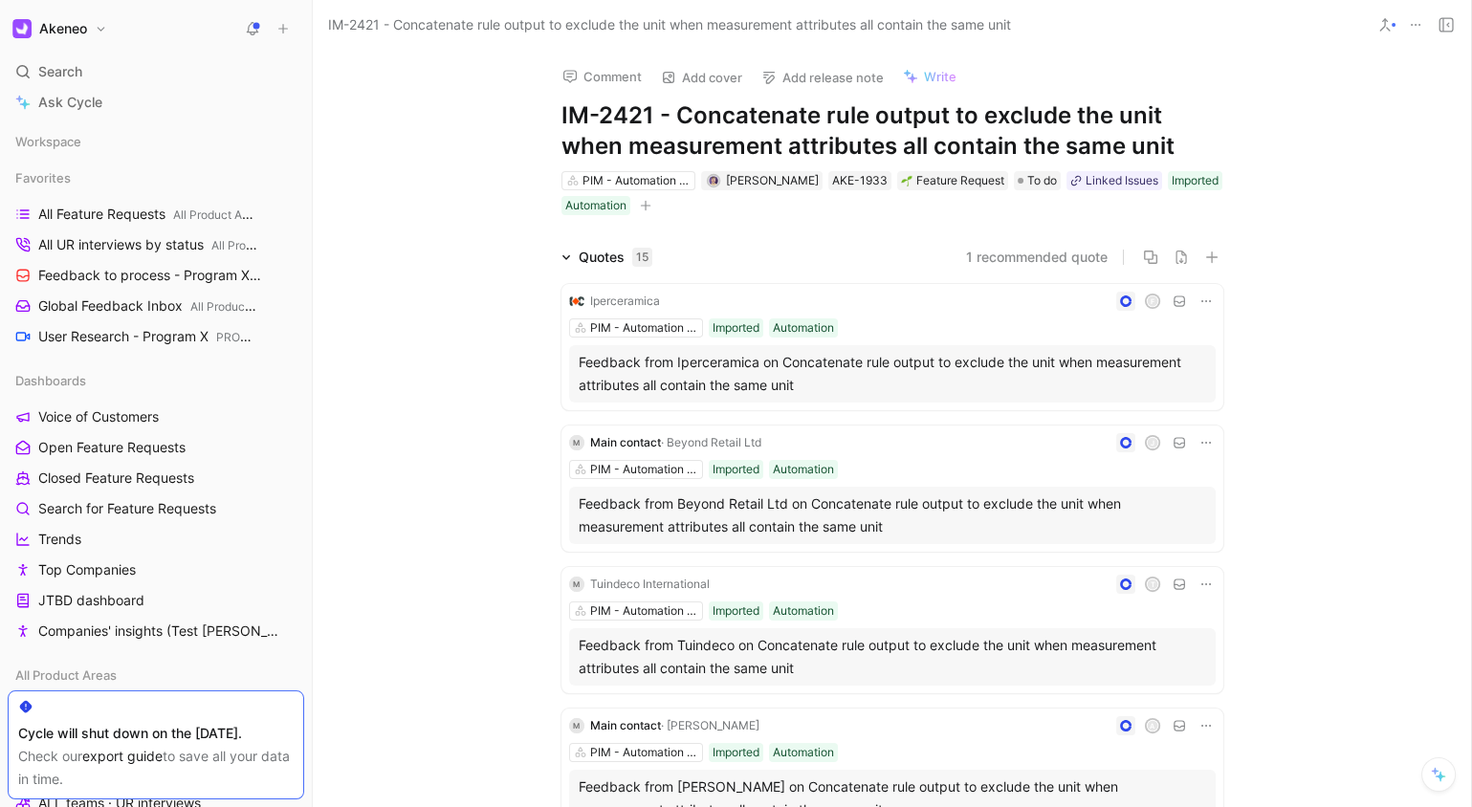
click at [929, 134] on h1 "IM-2421 - Concatenate rule output to exclude the unit when measurement attribut…" at bounding box center [893, 130] width 662 height 61
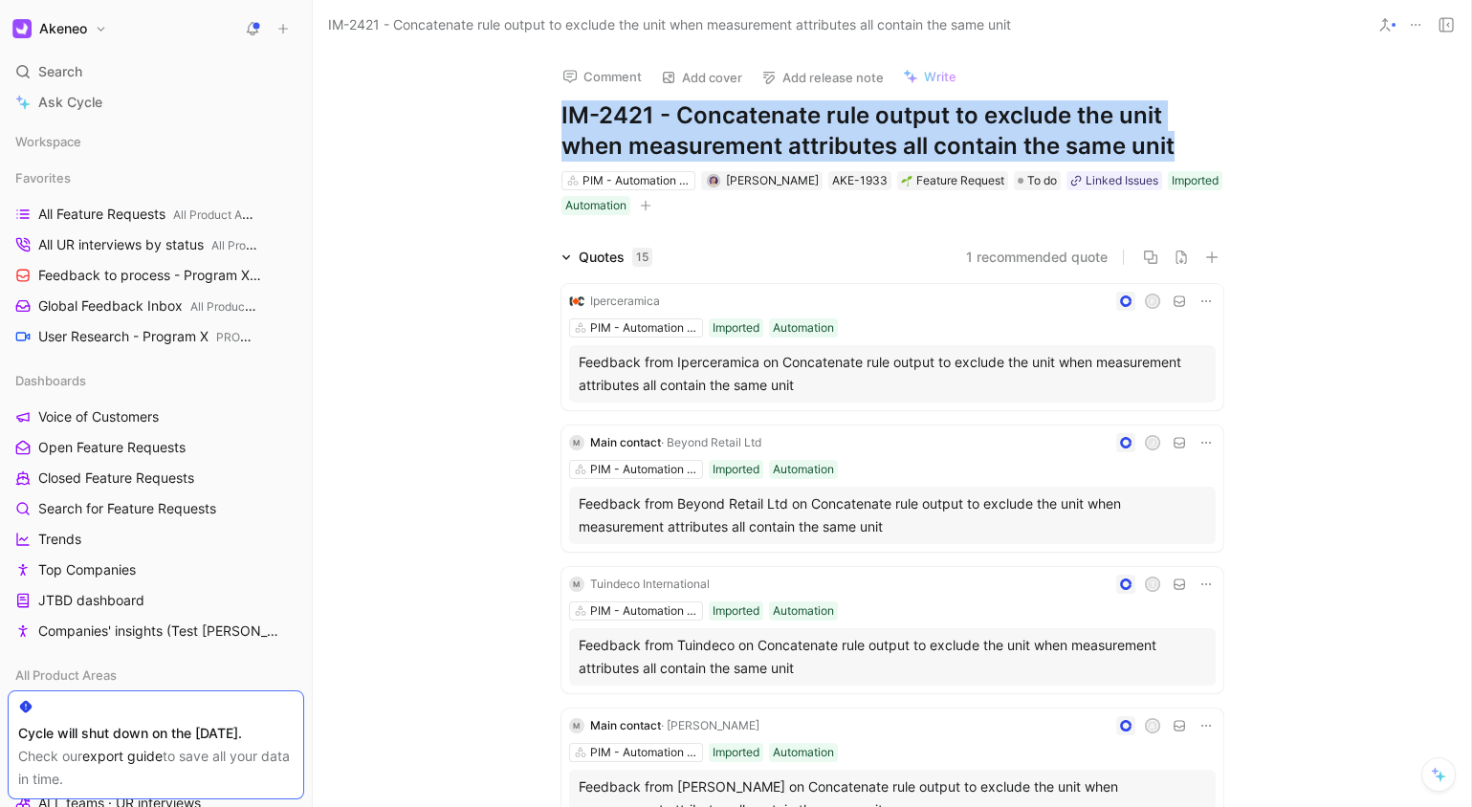
click at [929, 134] on h1 "IM-2421 - Concatenate rule output to exclude the unit when measurement attribut…" at bounding box center [893, 130] width 662 height 61
click at [1006, 120] on h1 "IM-2421 - Concatenate rule output to exclude the unit when measurement attribut…" at bounding box center [893, 130] width 662 height 61
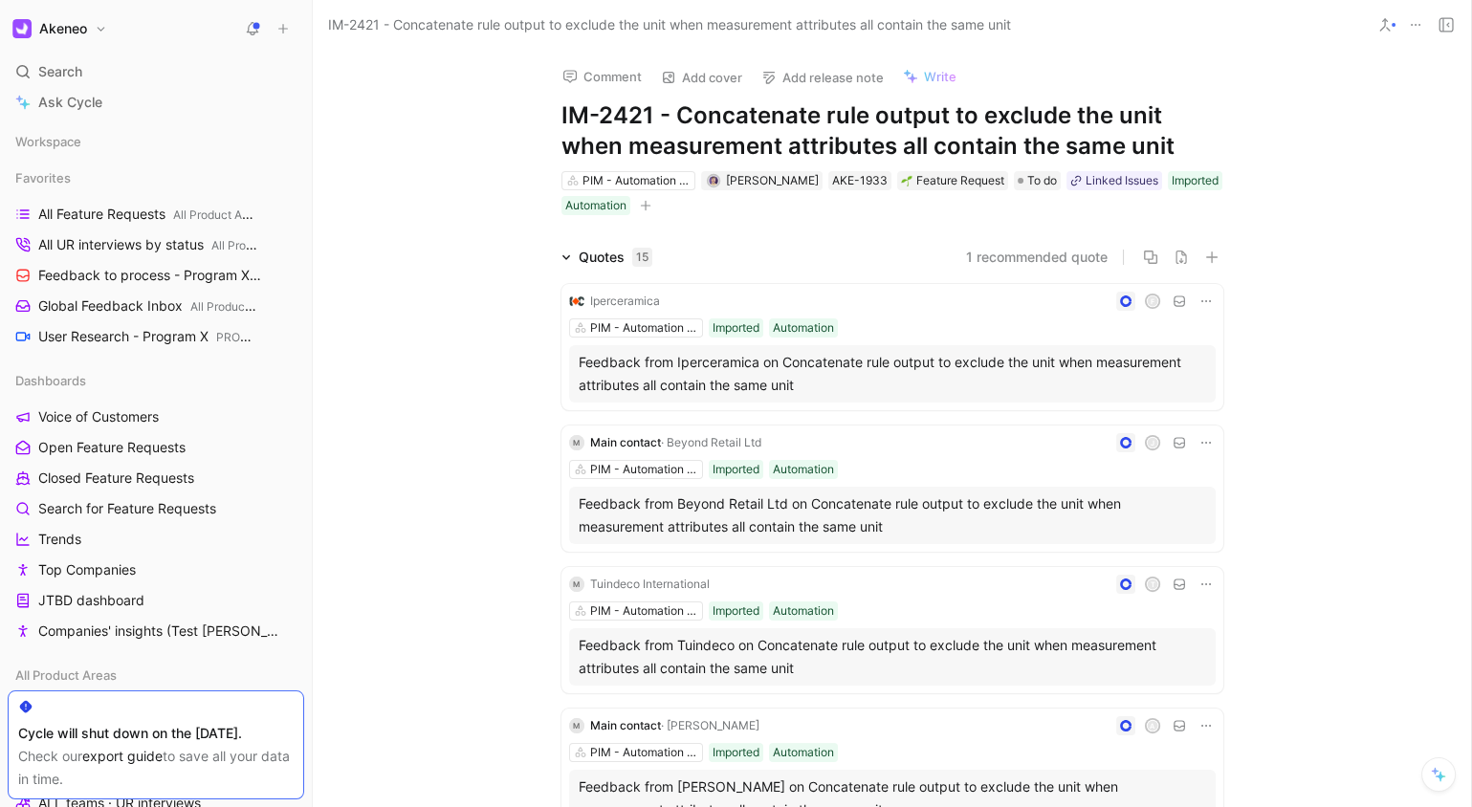
click at [1006, 120] on h1 "IM-2421 - Concatenate rule output to exclude the unit when measurement attribut…" at bounding box center [893, 130] width 662 height 61
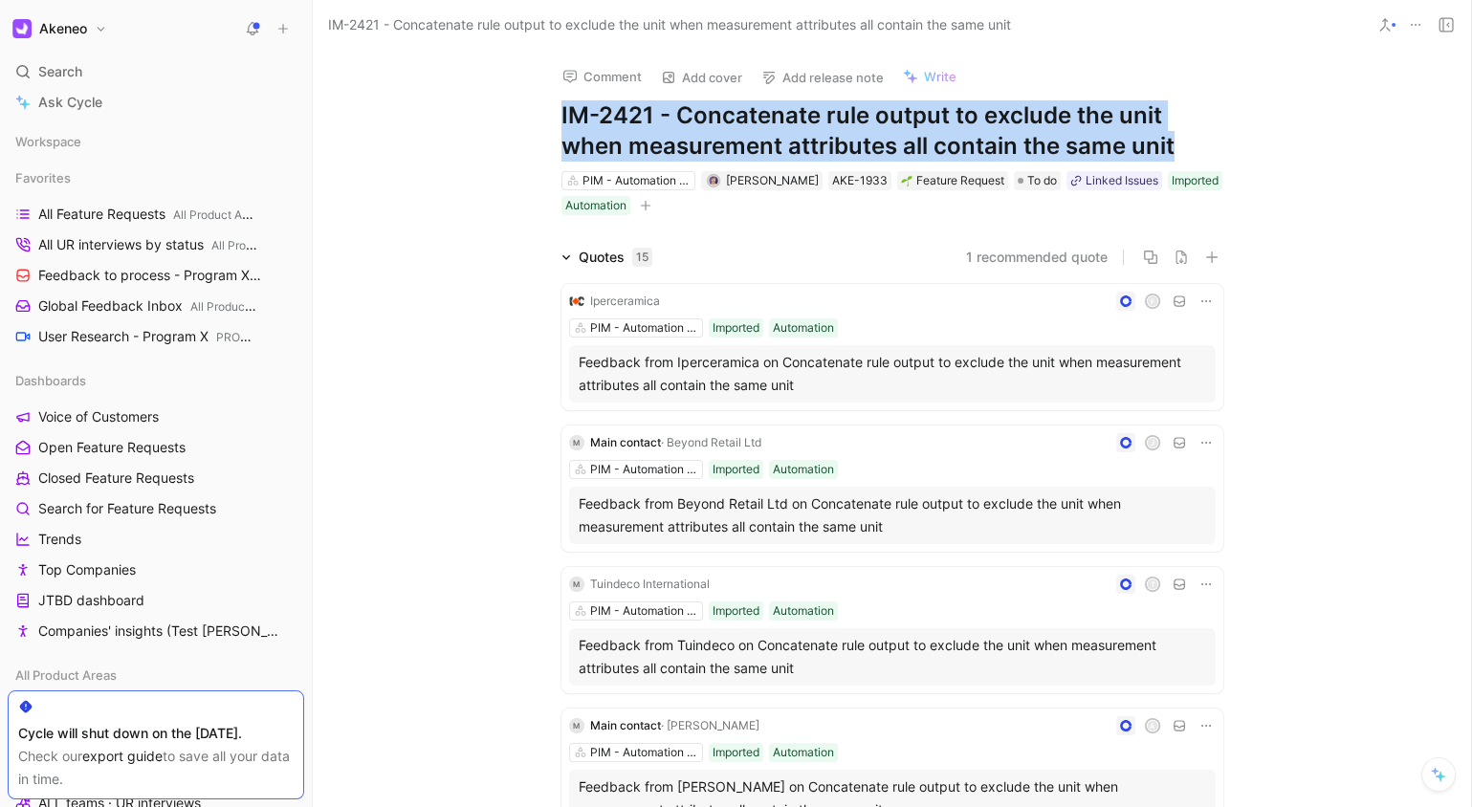
click at [1006, 120] on h1 "IM-2421 - Concatenate rule output to exclude the unit when measurement attribut…" at bounding box center [893, 130] width 662 height 61
click at [1363, 122] on div "Comment Add cover Add release note Write IM-2421 - Concatenate rule output to e…" at bounding box center [892, 429] width 1158 height 758
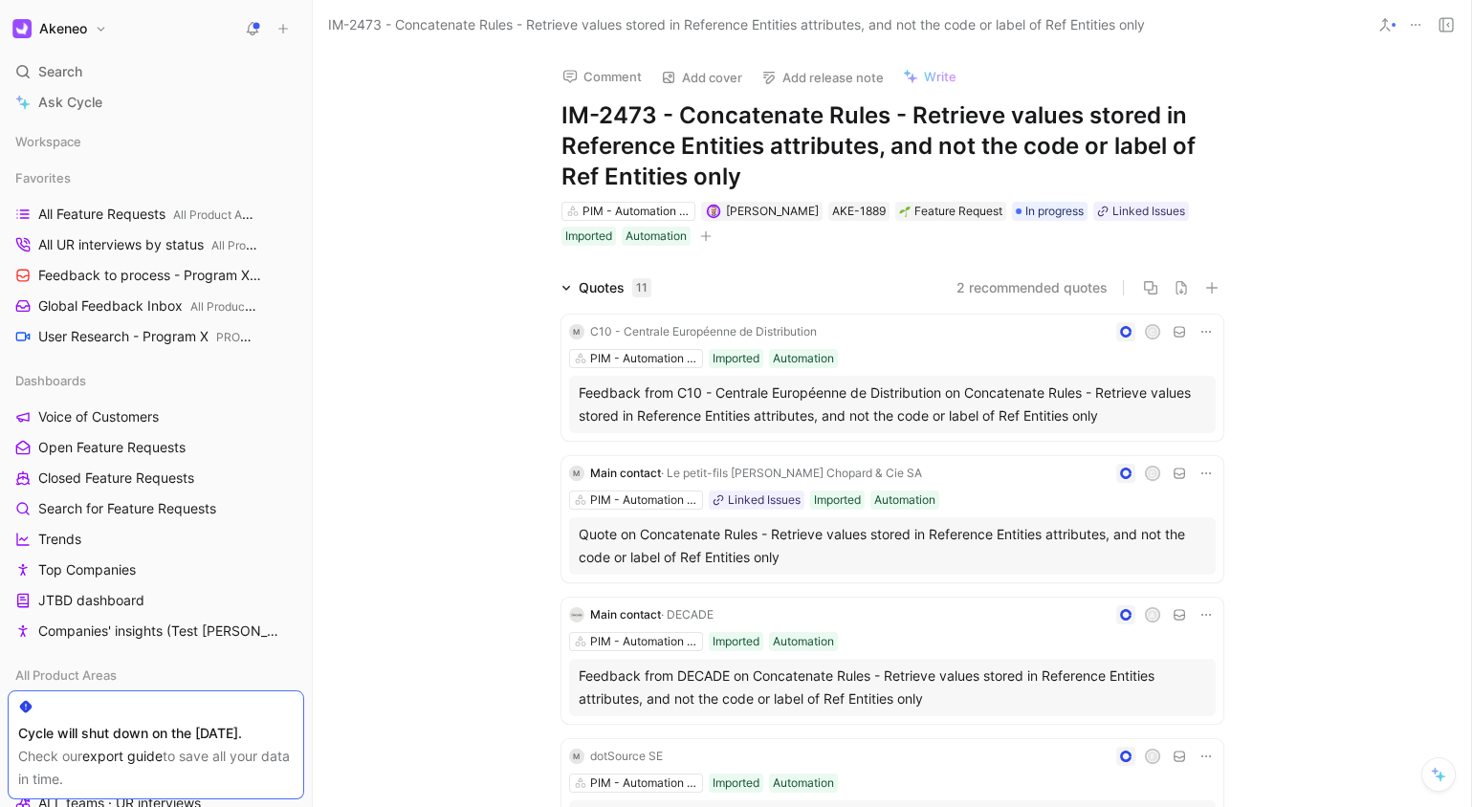
click at [985, 122] on h1 "IM-2473 - Concatenate Rules - Retrieve values stored in Reference Entities attr…" at bounding box center [893, 146] width 662 height 92
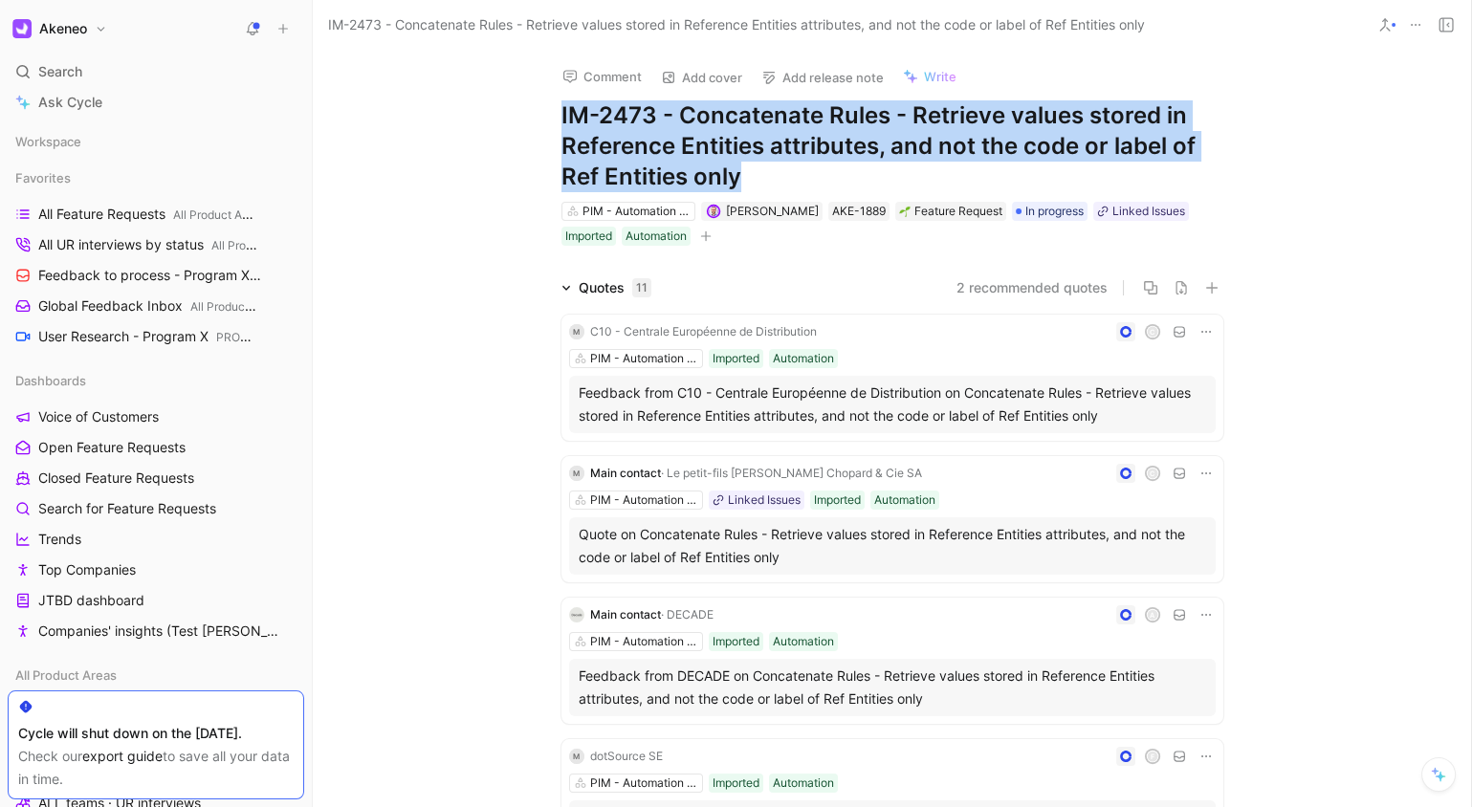
click at [985, 122] on h1 "IM-2473 - Concatenate Rules - Retrieve values stored in Reference Entities attr…" at bounding box center [893, 146] width 662 height 92
click at [1036, 121] on h1 "IM-2473 - Concatenate Rules - Retrieve values stored in Reference Entities attr…" at bounding box center [893, 146] width 662 height 92
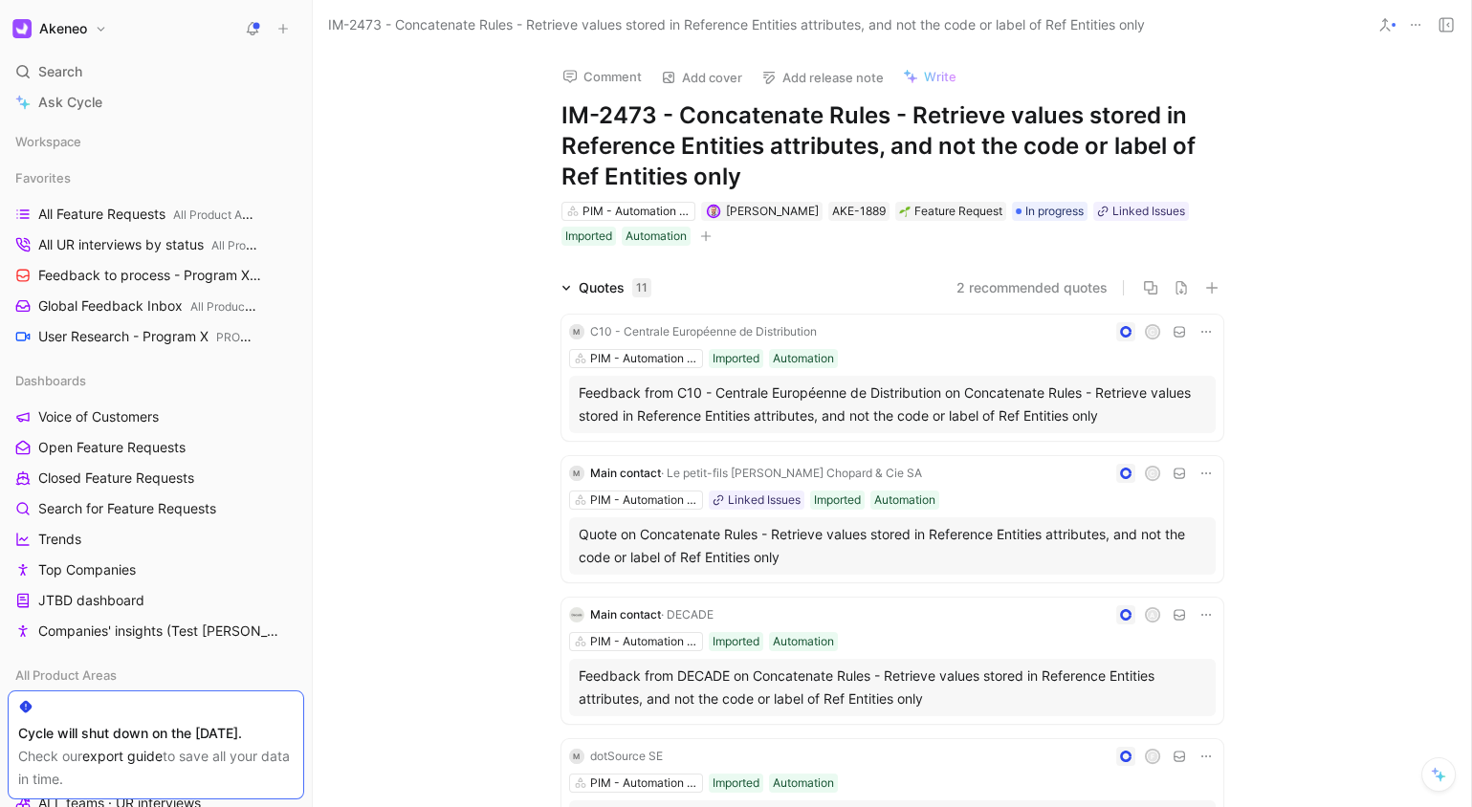
click at [1035, 124] on h1 "IM-2473 - Concatenate Rules - Retrieve values stored in Reference Entities attr…" at bounding box center [893, 146] width 662 height 92
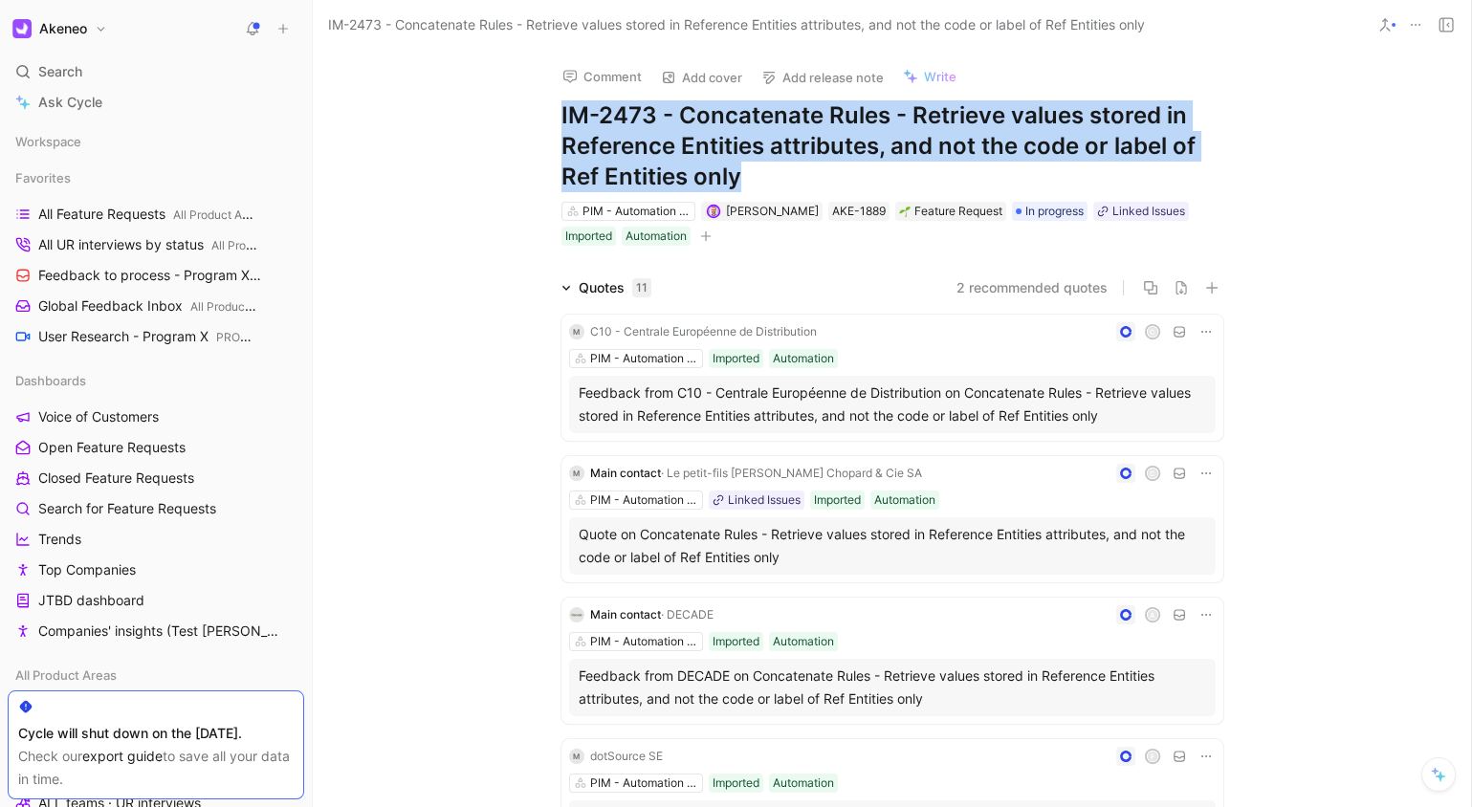
click at [1035, 124] on h1 "IM-2473 - Concatenate Rules - Retrieve values stored in Reference Entities attr…" at bounding box center [893, 146] width 662 height 92
click at [1063, 139] on h1 "IM-2473 - Concatenate Rules - Retrieve values stored in Reference Entities attr…" at bounding box center [893, 146] width 662 height 92
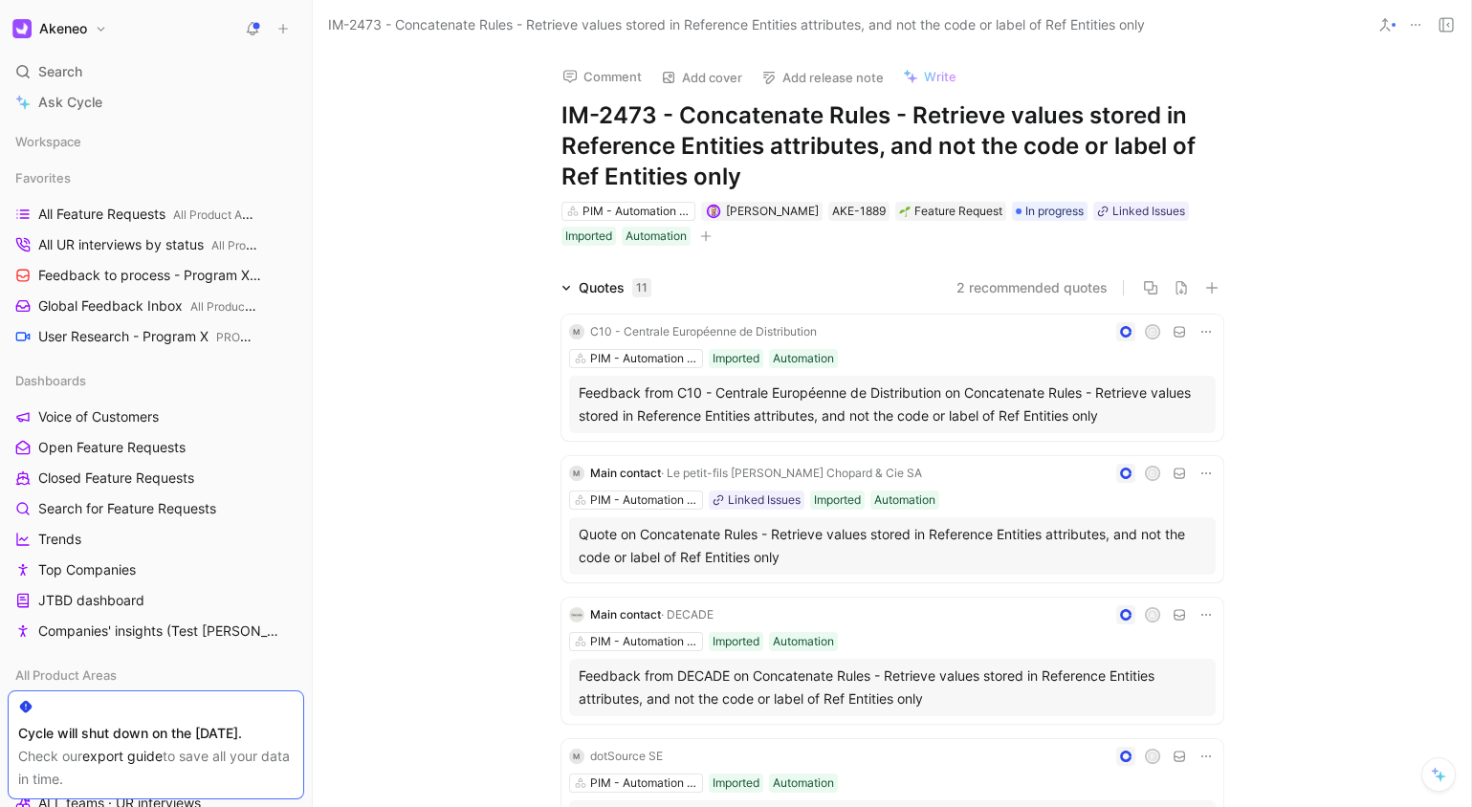
click at [1020, 143] on h1 "IM-2473 - Concatenate Rules - Retrieve values stored in Reference Entities attr…" at bounding box center [893, 146] width 662 height 92
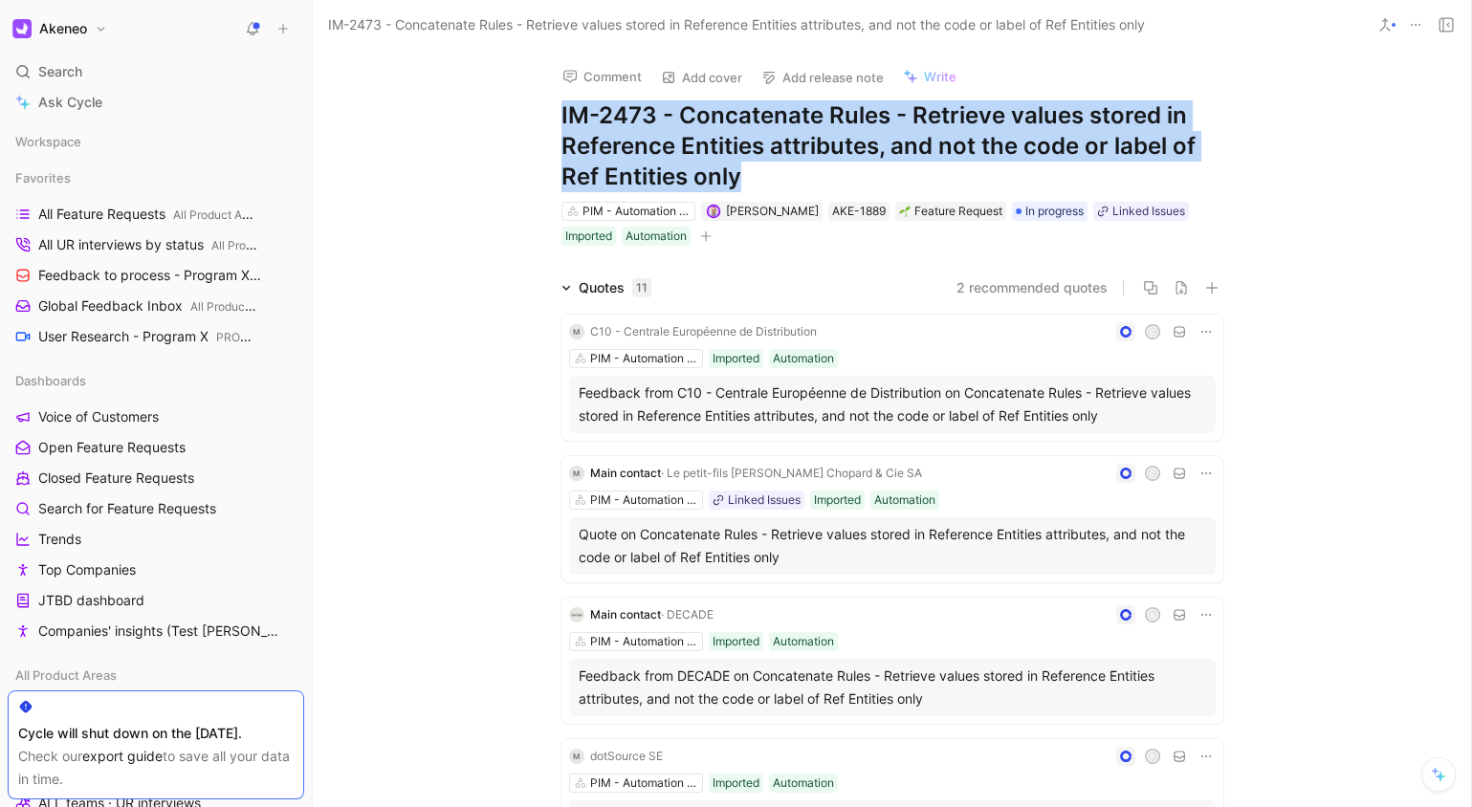
click at [1020, 143] on h1 "IM-2473 - Concatenate Rules - Retrieve values stored in Reference Entities attr…" at bounding box center [893, 146] width 662 height 92
click at [1073, 140] on h1 "IM-2473 - Concatenate Rules - Retrieve values stored in Reference Entities attr…" at bounding box center [893, 146] width 662 height 92
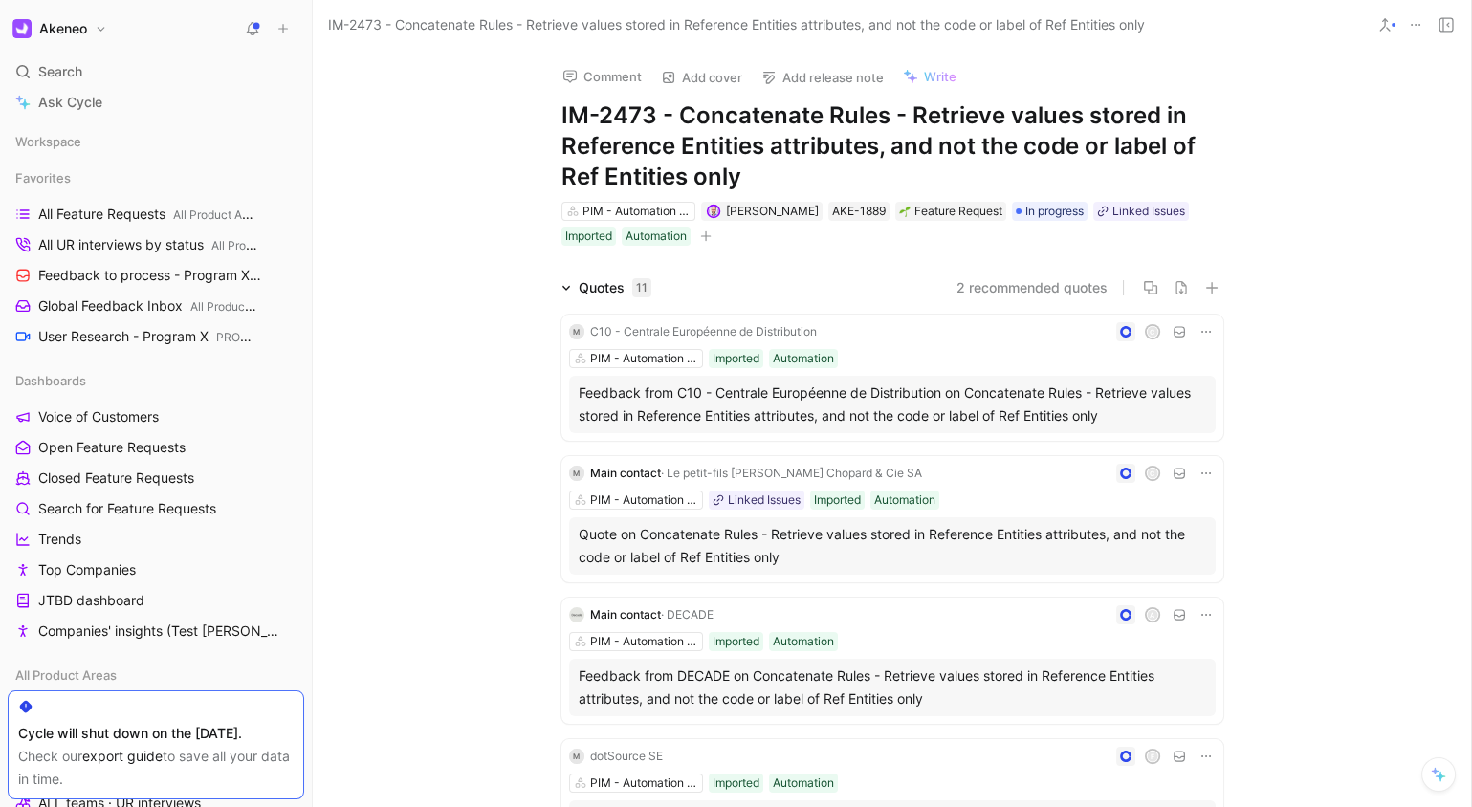
click at [1072, 140] on h1 "IM-2473 - Concatenate Rules - Retrieve values stored in Reference Entities attr…" at bounding box center [893, 146] width 662 height 92
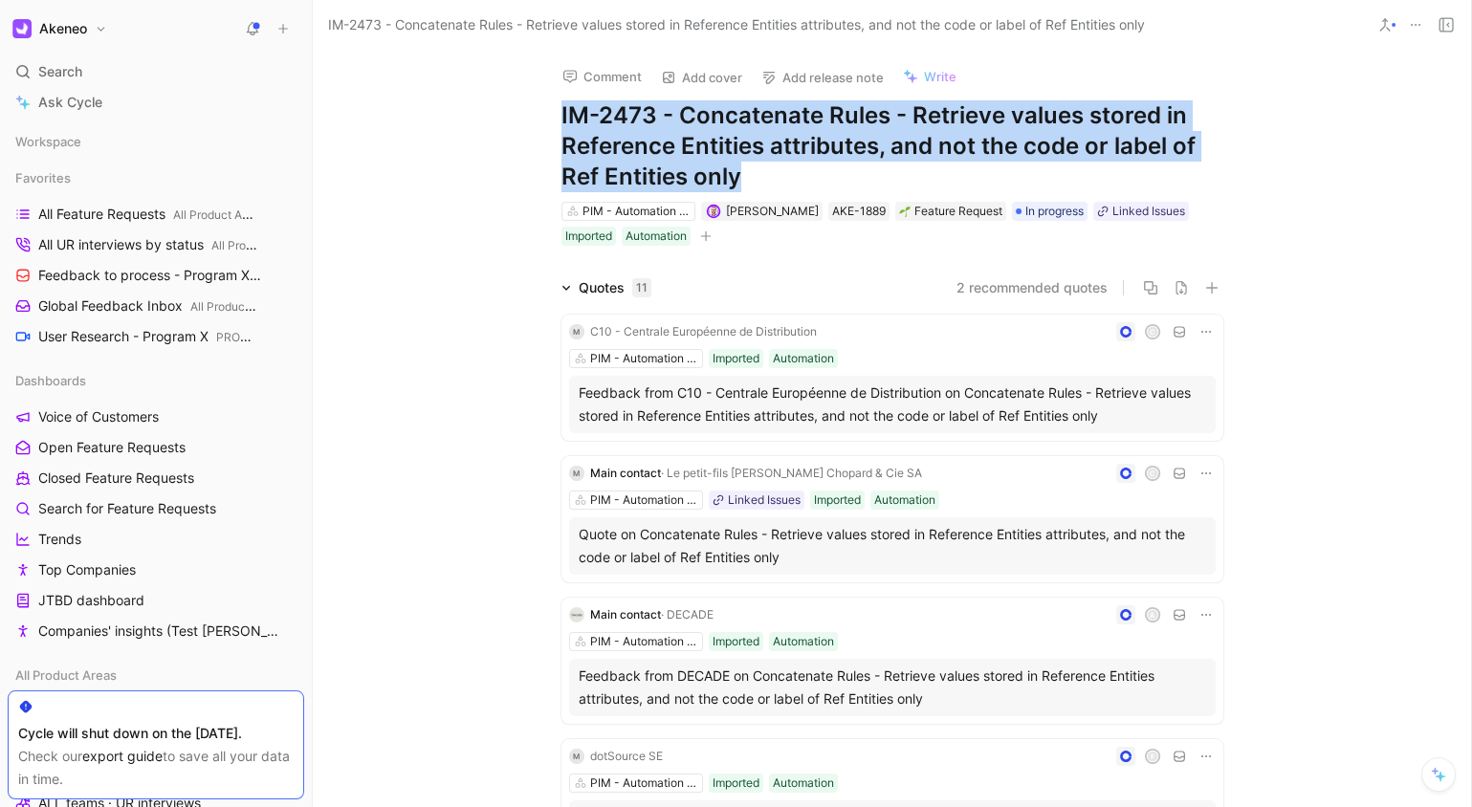
click at [1072, 140] on h1 "IM-2473 - Concatenate Rules - Retrieve values stored in Reference Entities attr…" at bounding box center [893, 146] width 662 height 92
click at [1229, 134] on div "Comment Add cover Add release note Write IM-2473 - Concatenate Rules - Retrieve…" at bounding box center [892, 149] width 735 height 198
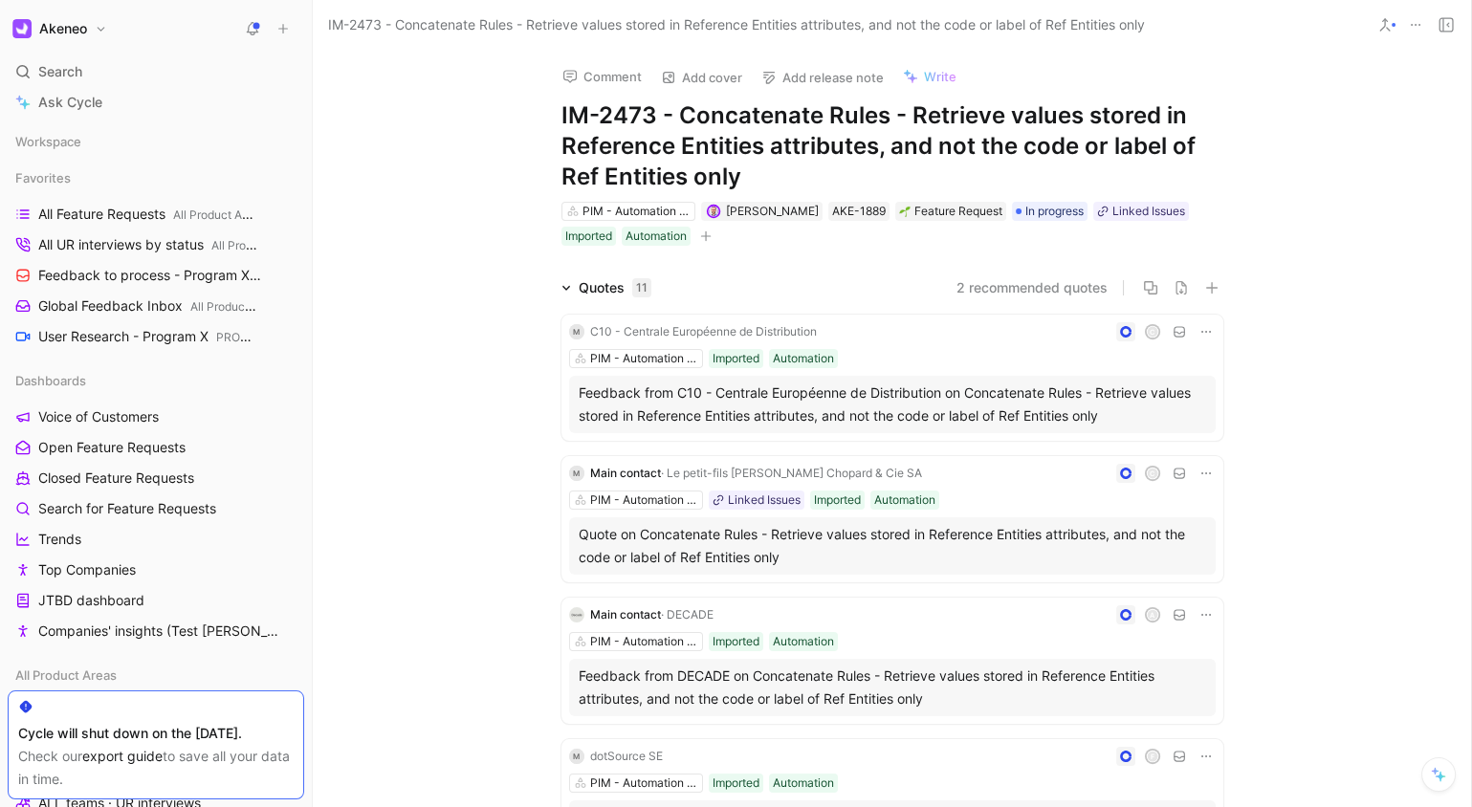
click at [1049, 129] on h1 "IM-2473 - Concatenate Rules - Retrieve values stored in Reference Entities attr…" at bounding box center [893, 146] width 662 height 92
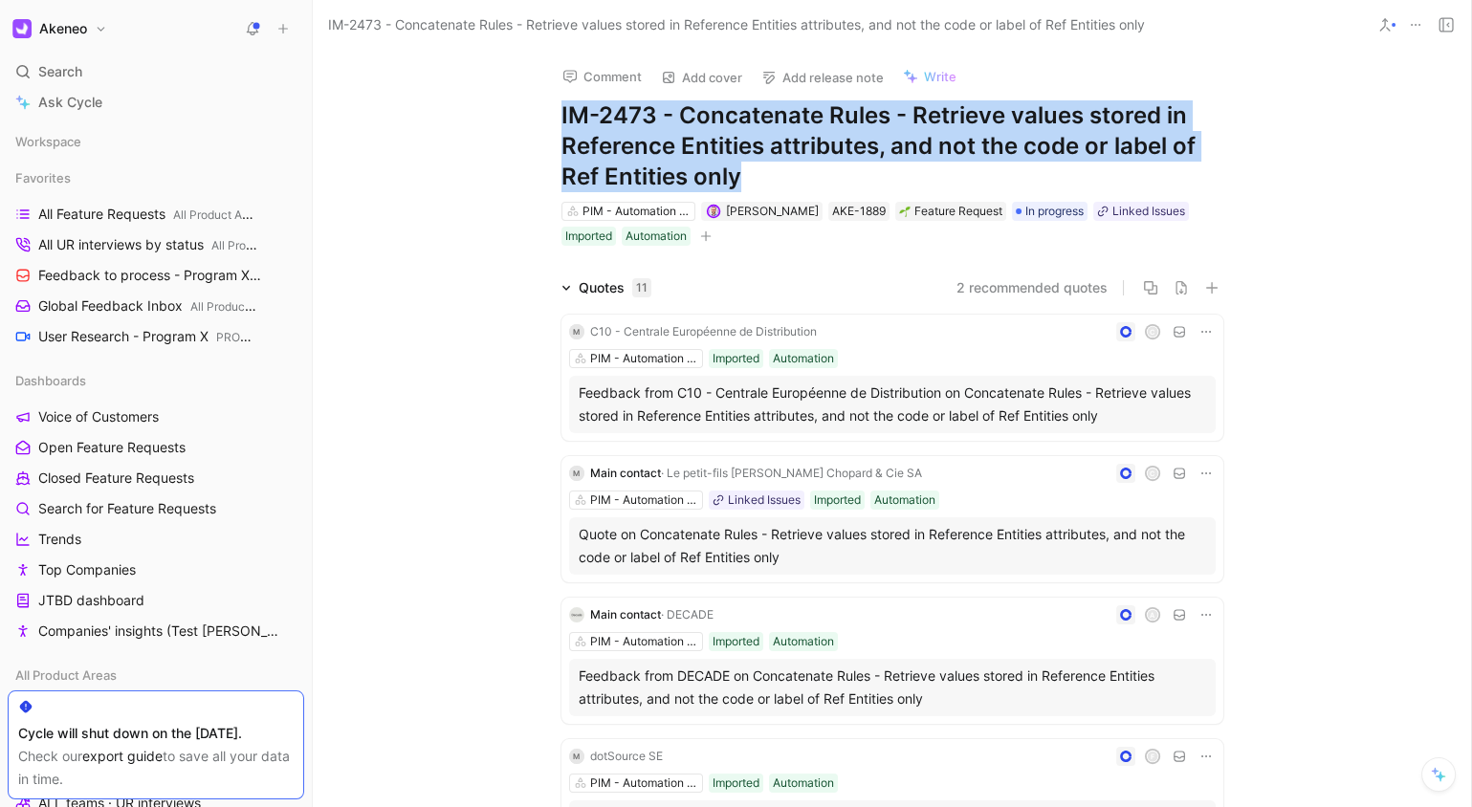
click at [1049, 129] on h1 "IM-2473 - Concatenate Rules - Retrieve values stored in Reference Entities attr…" at bounding box center [893, 146] width 662 height 92
click at [883, 142] on h1 "IM-2473 - Concatenate Rules - Retrieve values stored in Reference Entities attr…" at bounding box center [893, 146] width 662 height 92
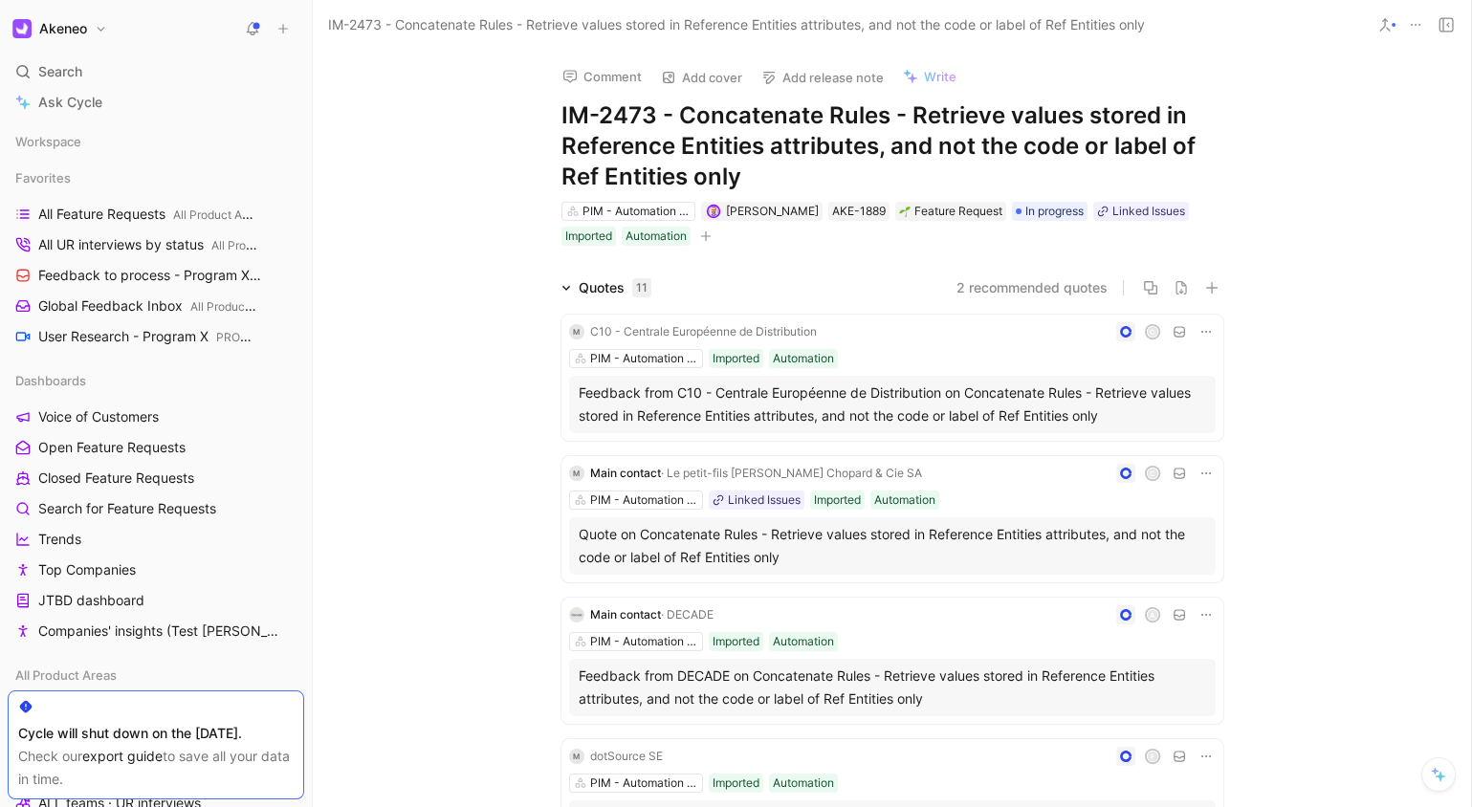
click at [884, 141] on h1 "IM-2473 - Concatenate Rules - Retrieve values stored in Reference Entities attr…" at bounding box center [893, 146] width 662 height 92
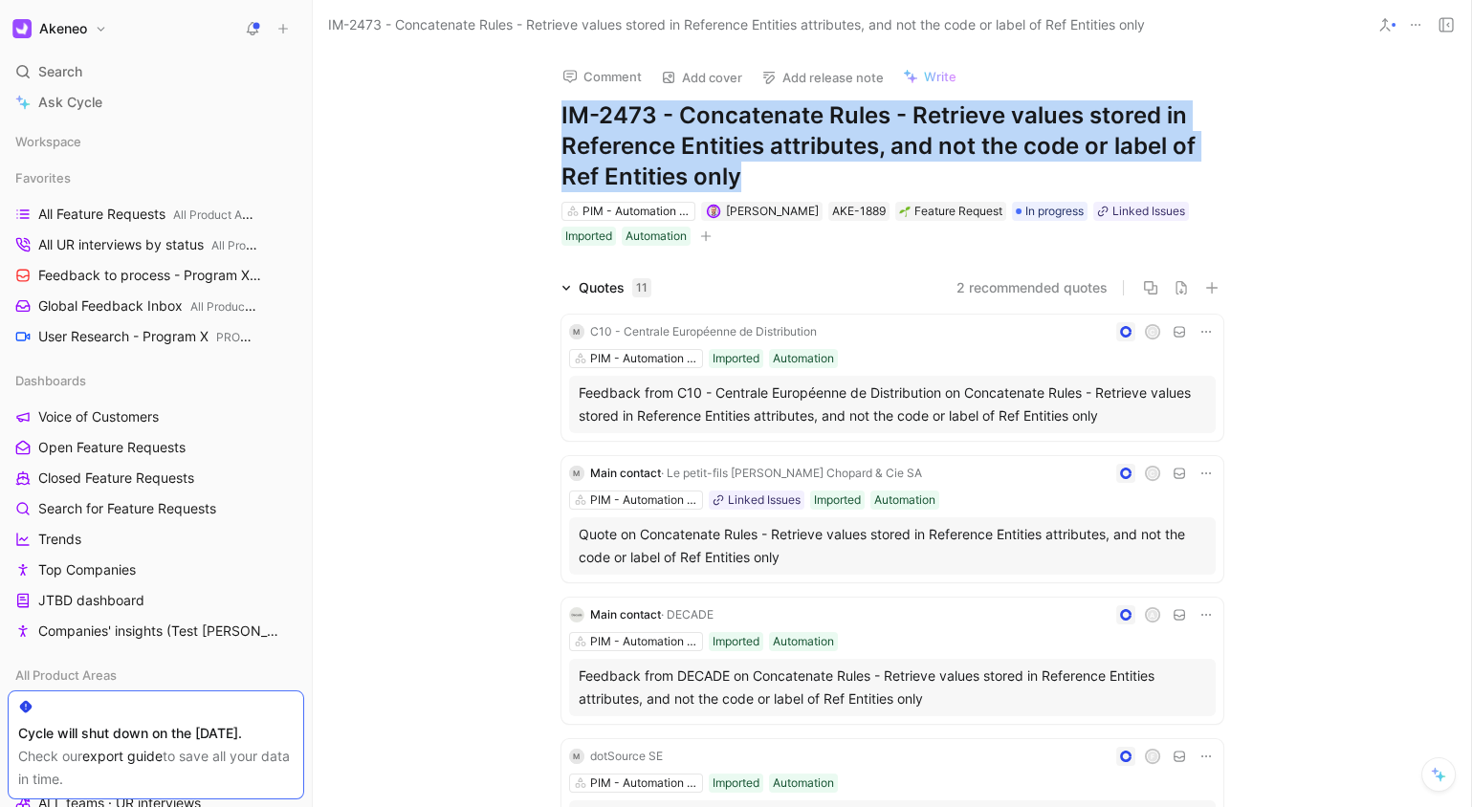
click at [884, 141] on h1 "IM-2473 - Concatenate Rules - Retrieve values stored in Reference Entities attr…" at bounding box center [893, 146] width 662 height 92
click at [935, 145] on h1 "IM-2473 - Concatenate Rules - Retrieve values stored in Reference Entities attr…" at bounding box center [893, 146] width 662 height 92
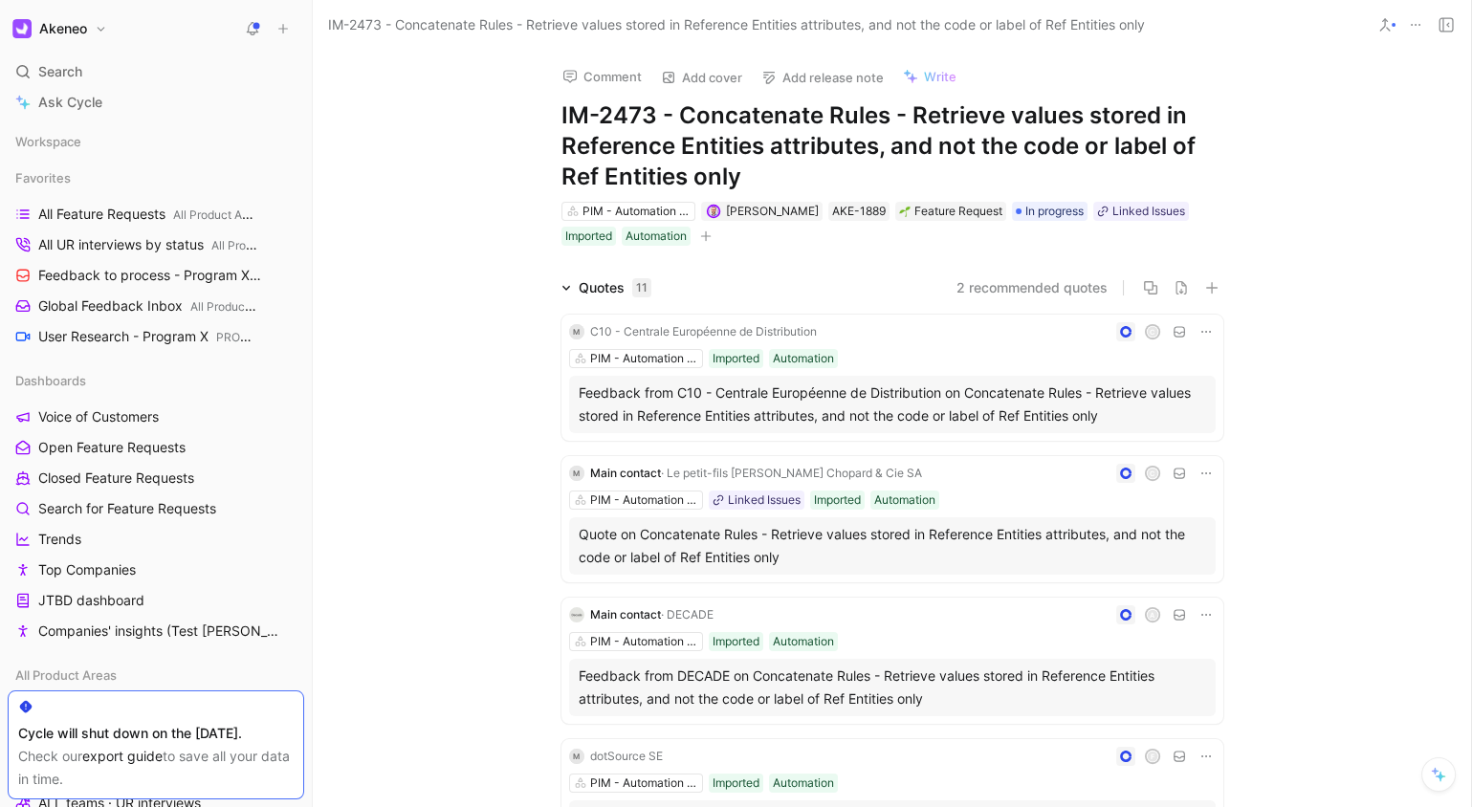
click at [1346, 216] on div "Comment Add cover Add release note Write IM-2473 - Concatenate Rules - Retrieve…" at bounding box center [892, 429] width 1158 height 758
click at [1095, 164] on h1 "IM-2473 - Concatenate Rules - Retrieve values stored in Reference Entities attr…" at bounding box center [893, 146] width 662 height 92
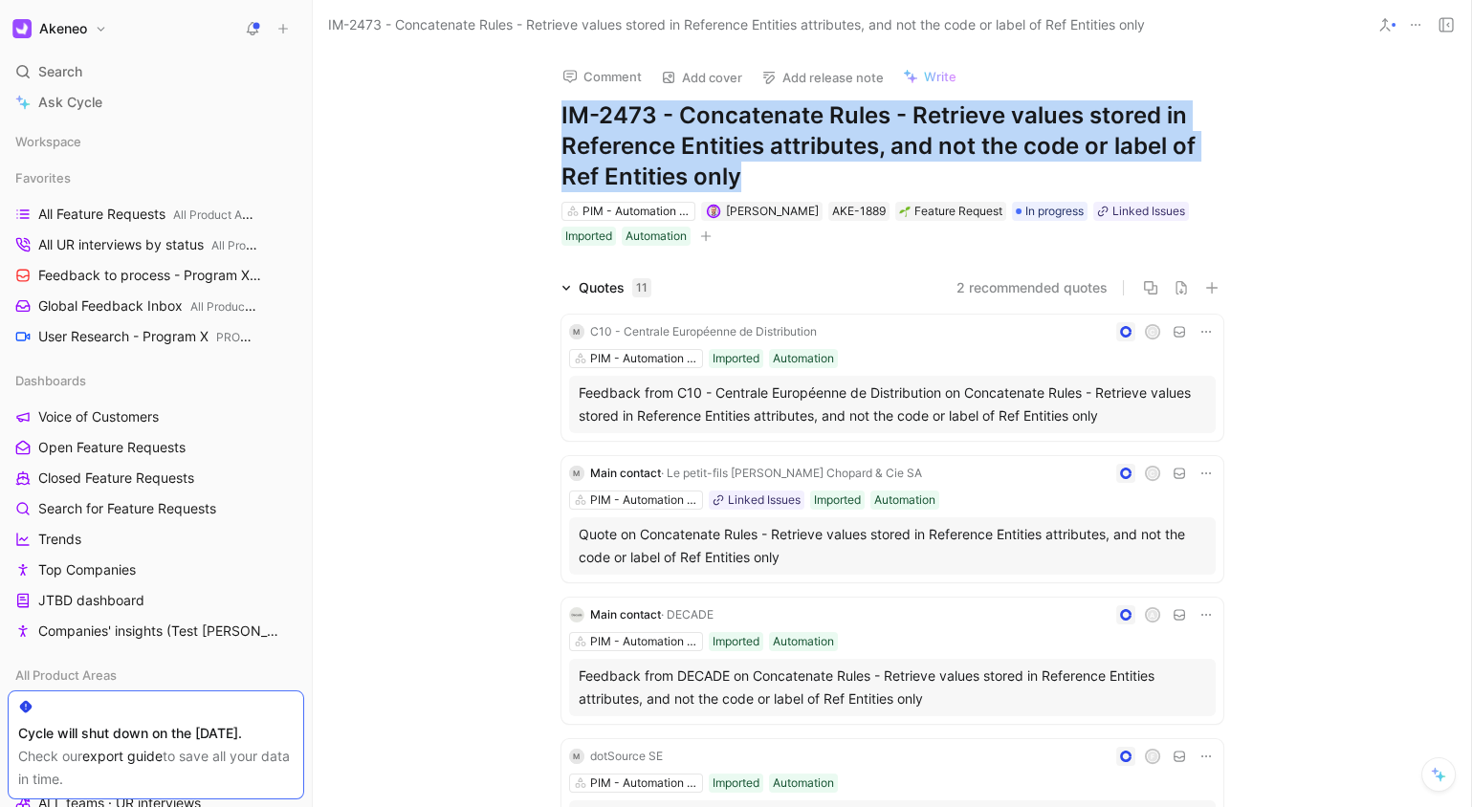
click at [1095, 164] on h1 "IM-2473 - Concatenate Rules - Retrieve values stored in Reference Entities attr…" at bounding box center [893, 146] width 662 height 92
click at [1141, 153] on h1 "IM-2473 - Concatenate Rules - Retrieve values stored in Reference Entities attr…" at bounding box center [893, 146] width 662 height 92
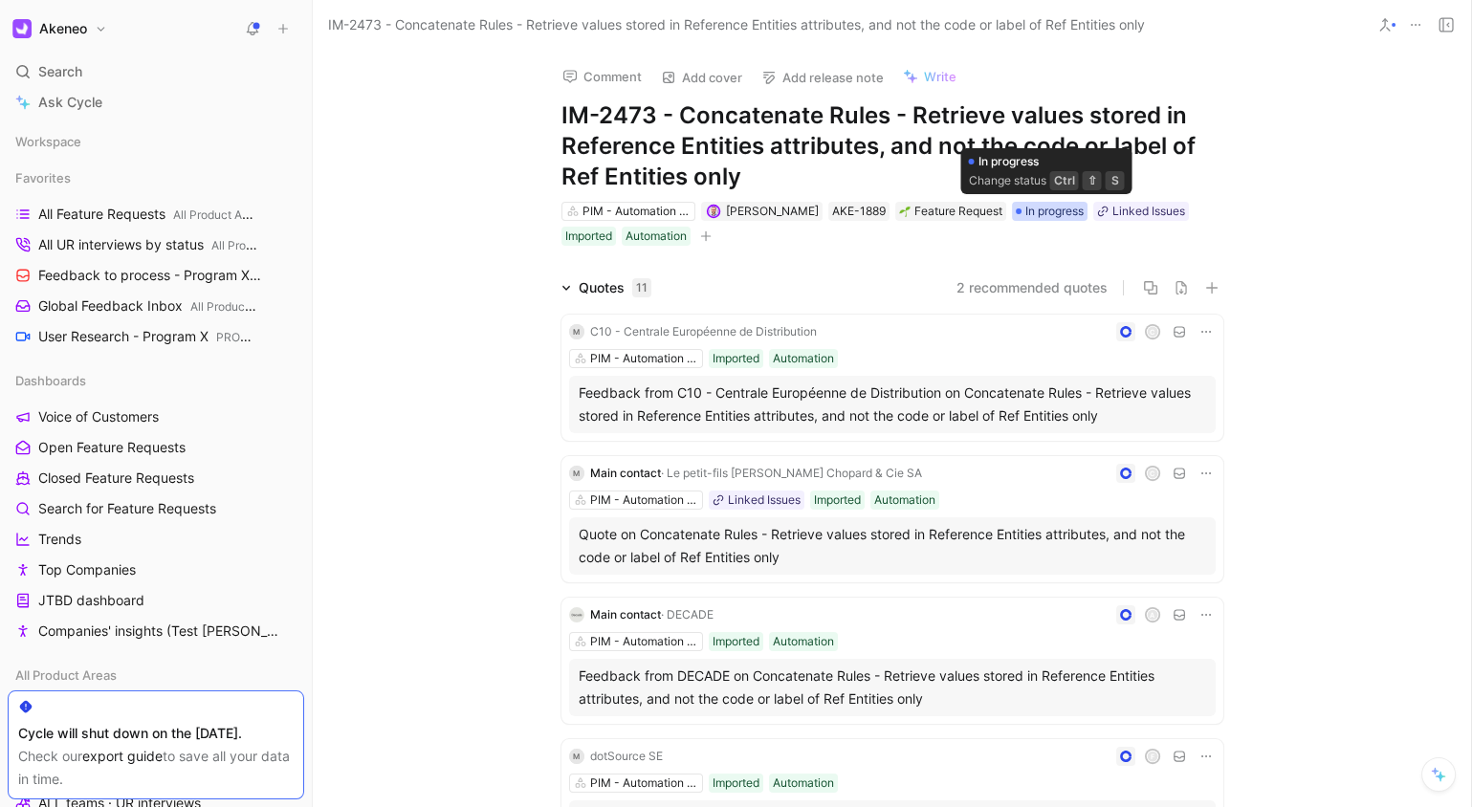
click at [1047, 211] on span "In progress" at bounding box center [1054, 211] width 58 height 19
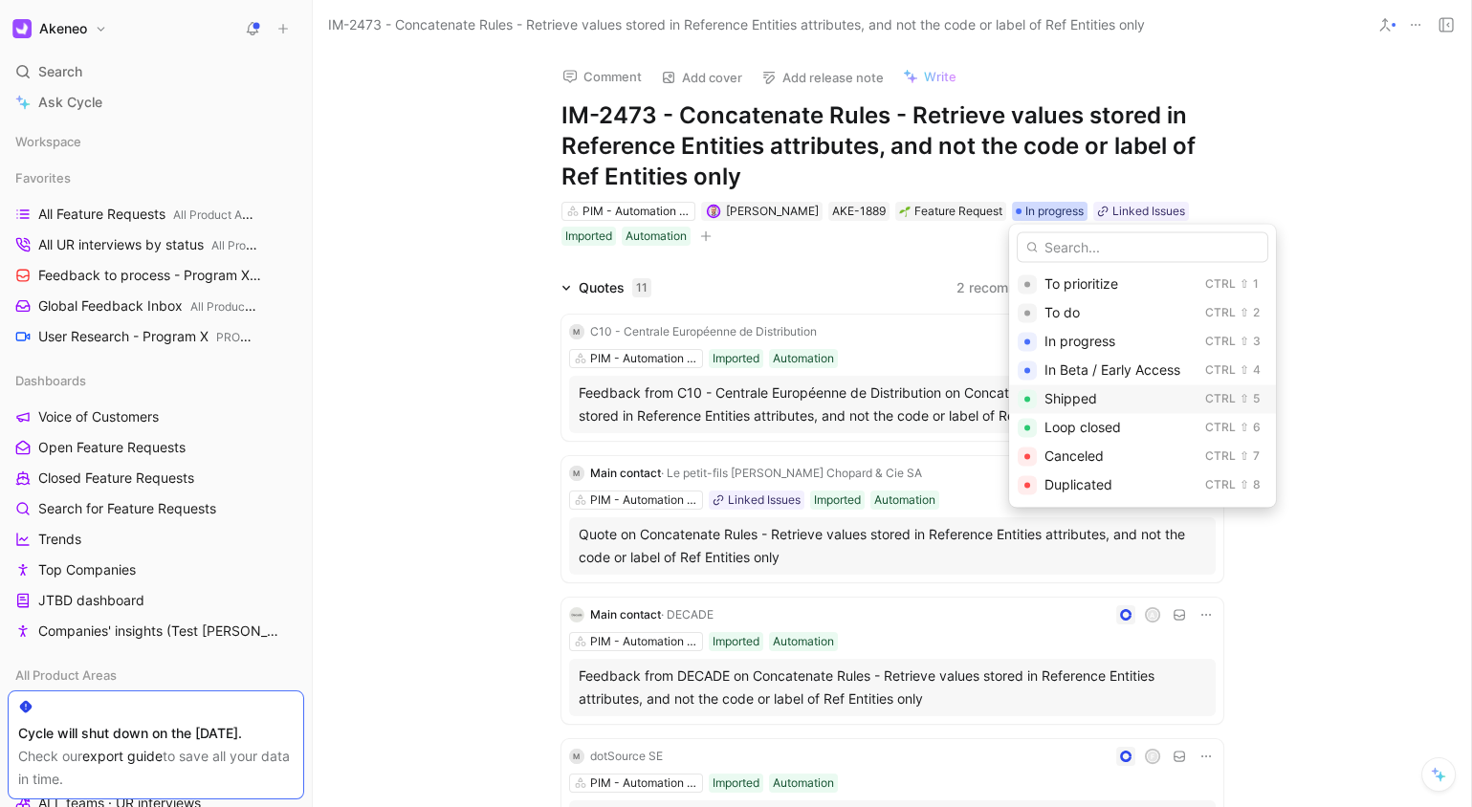
click at [1129, 397] on div "Shipped" at bounding box center [1121, 398] width 153 height 23
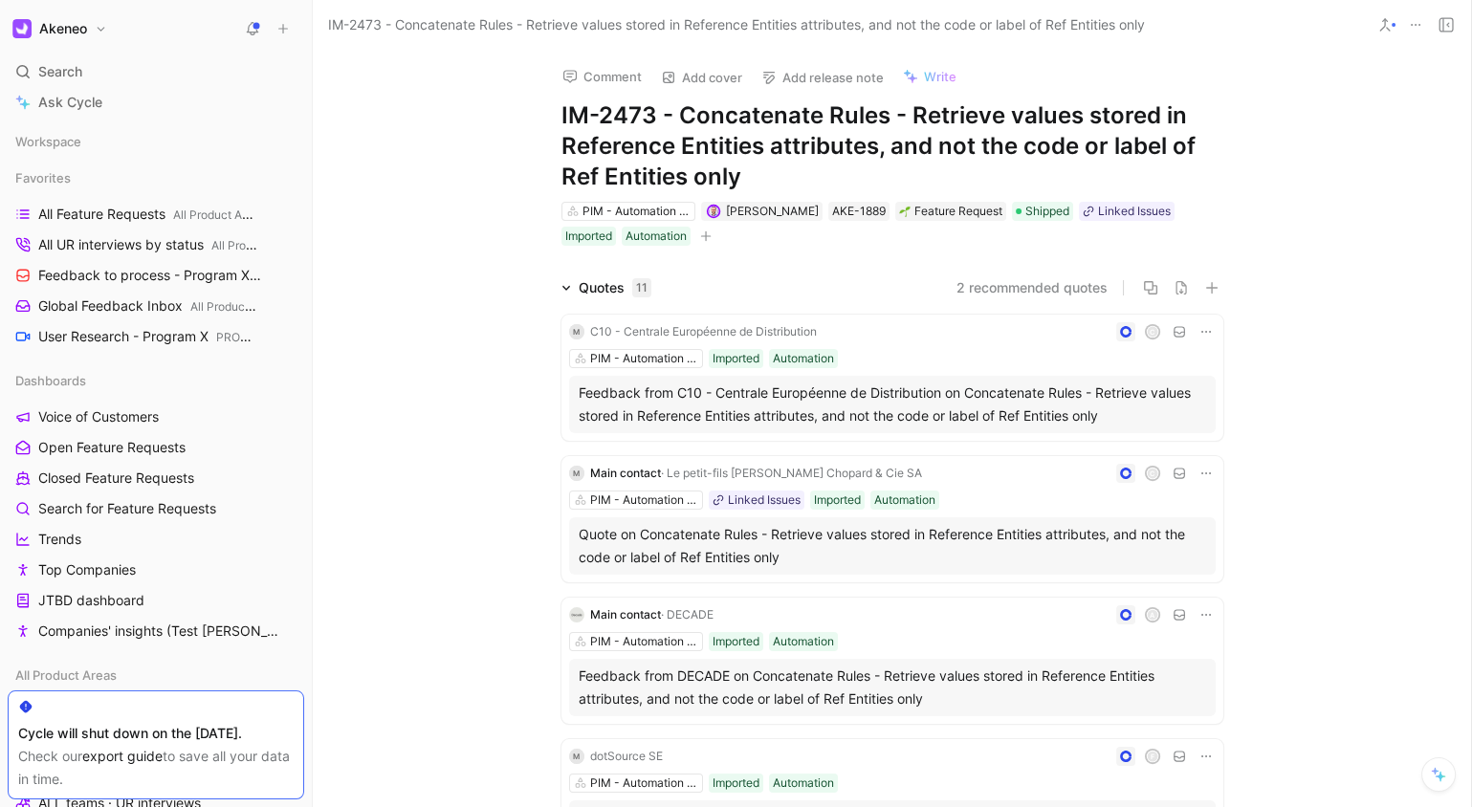
click at [1325, 203] on div "Comment Add cover Add release note Write IM-2473 - Concatenate Rules - Retrieve…" at bounding box center [892, 429] width 1158 height 758
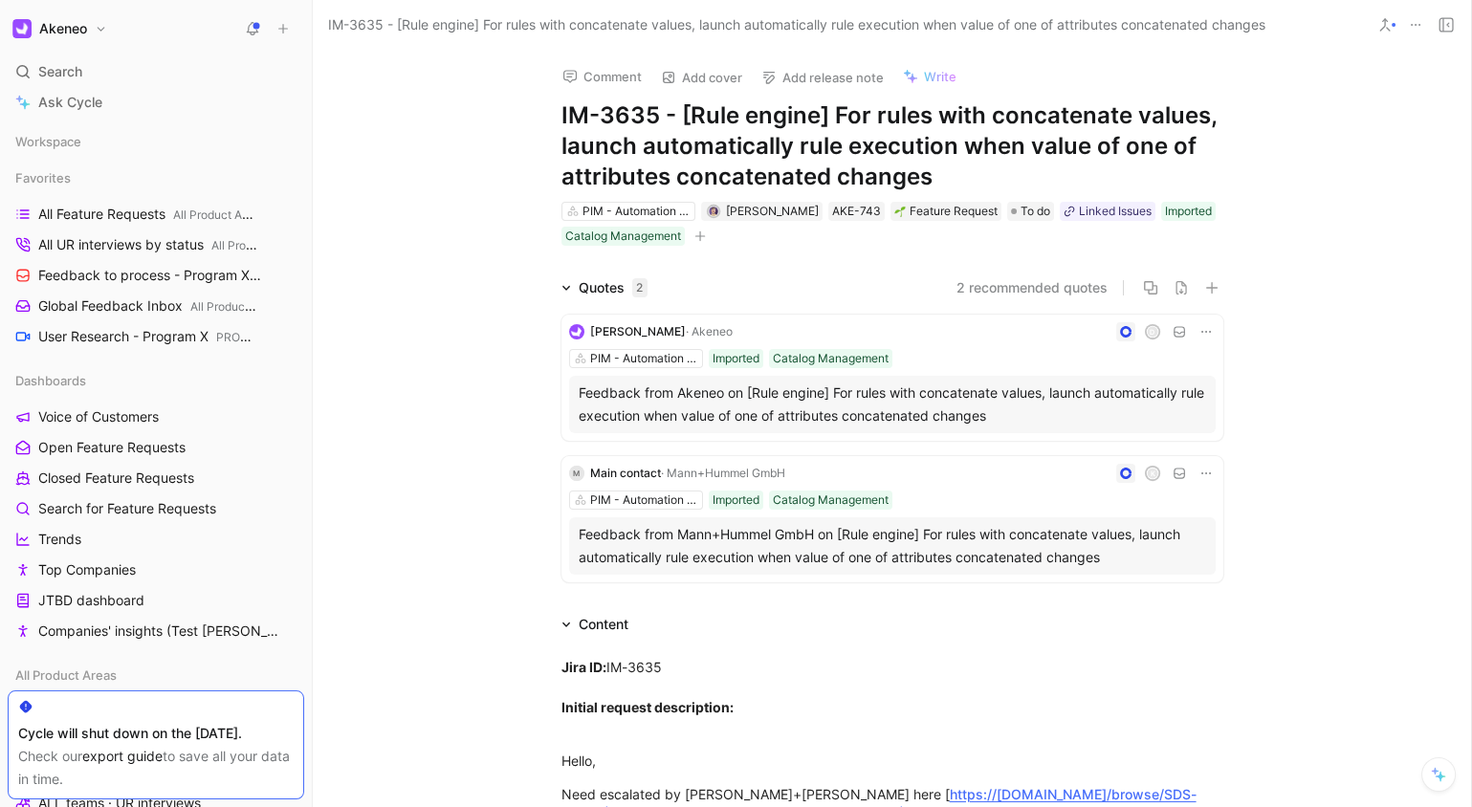
click at [1065, 152] on h1 "IM-3635 - [Rule engine] For rules with concatenate values, launch automatically…" at bounding box center [893, 146] width 662 height 92
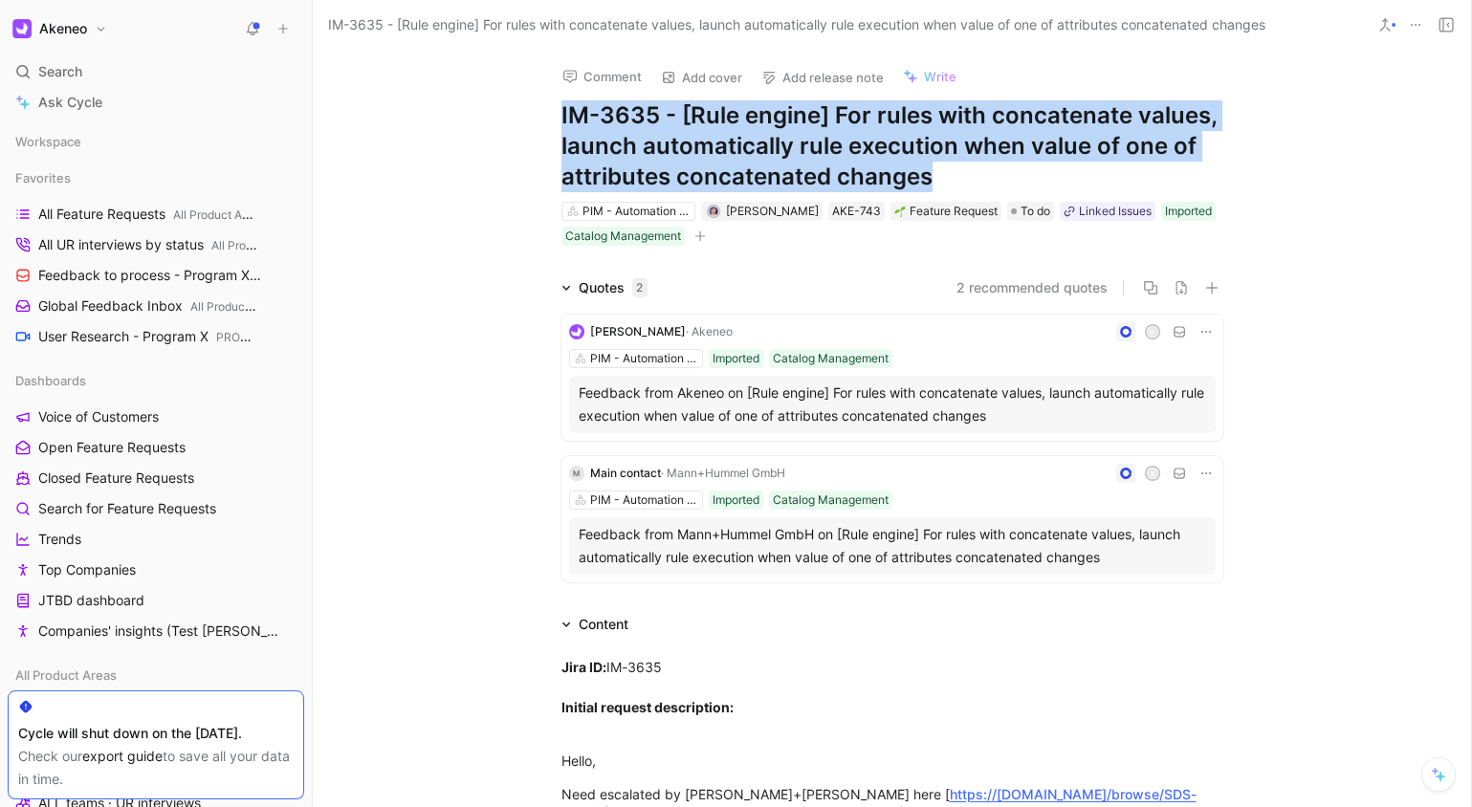
click at [1065, 152] on h1 "IM-3635 - [Rule engine] For rules with concatenate values, launch automatically…" at bounding box center [893, 146] width 662 height 92
click at [1113, 140] on h1 "IM-3635 - [Rule engine] For rules with concatenate values, launch automatically…" at bounding box center [893, 146] width 662 height 92
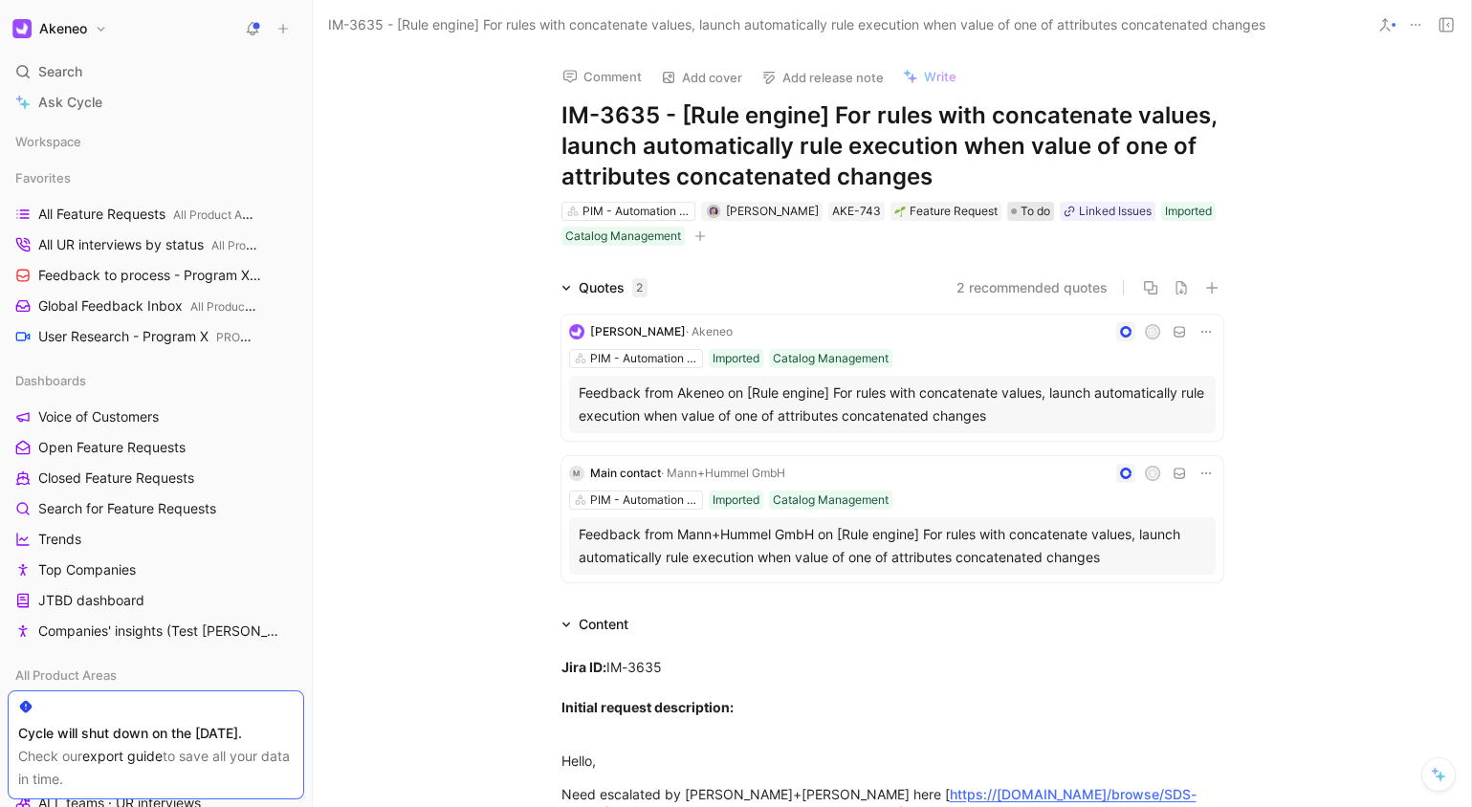
click at [1021, 206] on span "To do" at bounding box center [1036, 211] width 30 height 19
click at [756, 206] on span "[PERSON_NAME]" at bounding box center [772, 211] width 93 height 14
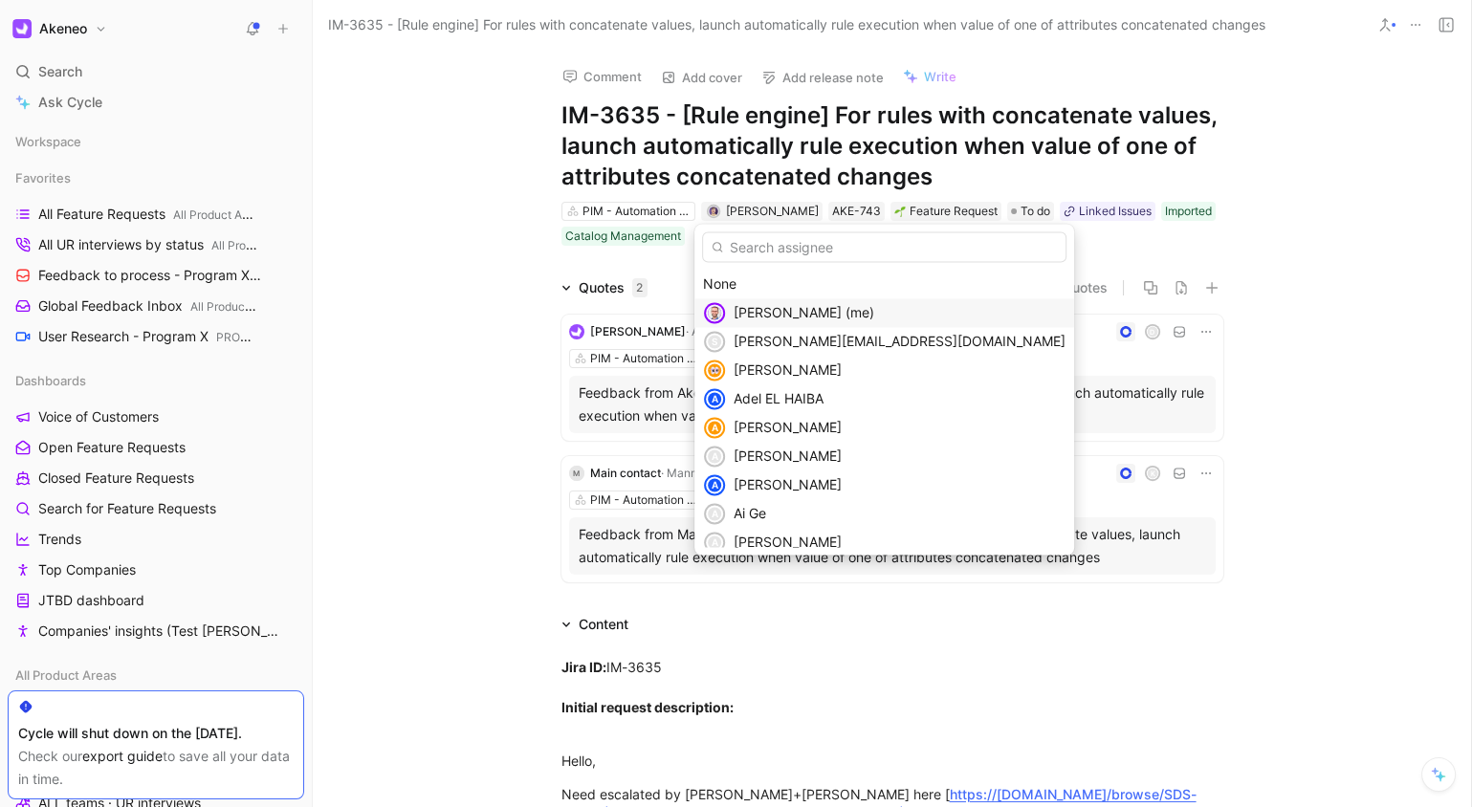
click at [803, 313] on span "Christophe Belval (me)" at bounding box center [804, 312] width 141 height 16
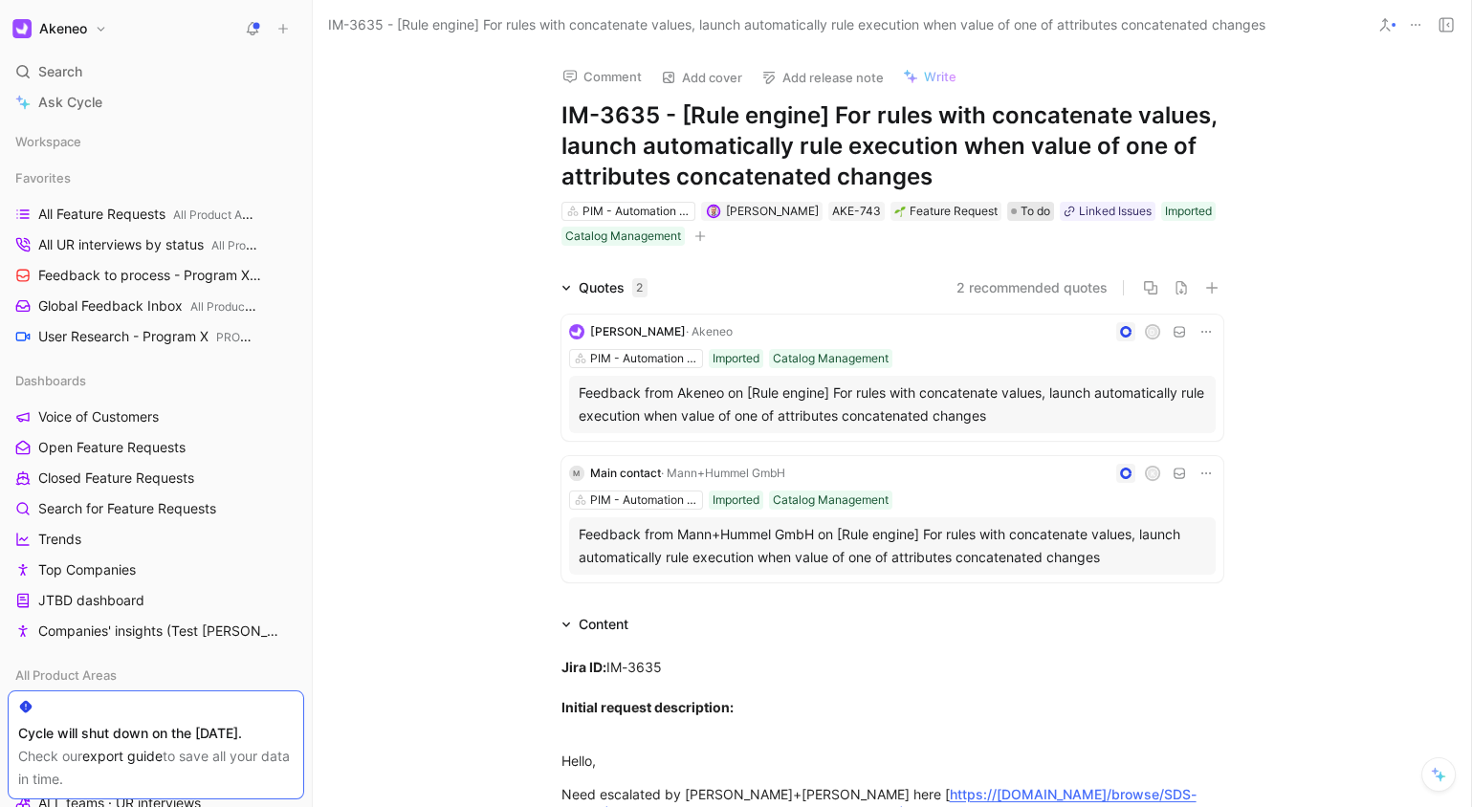
click at [1032, 215] on span "To do" at bounding box center [1036, 211] width 30 height 19
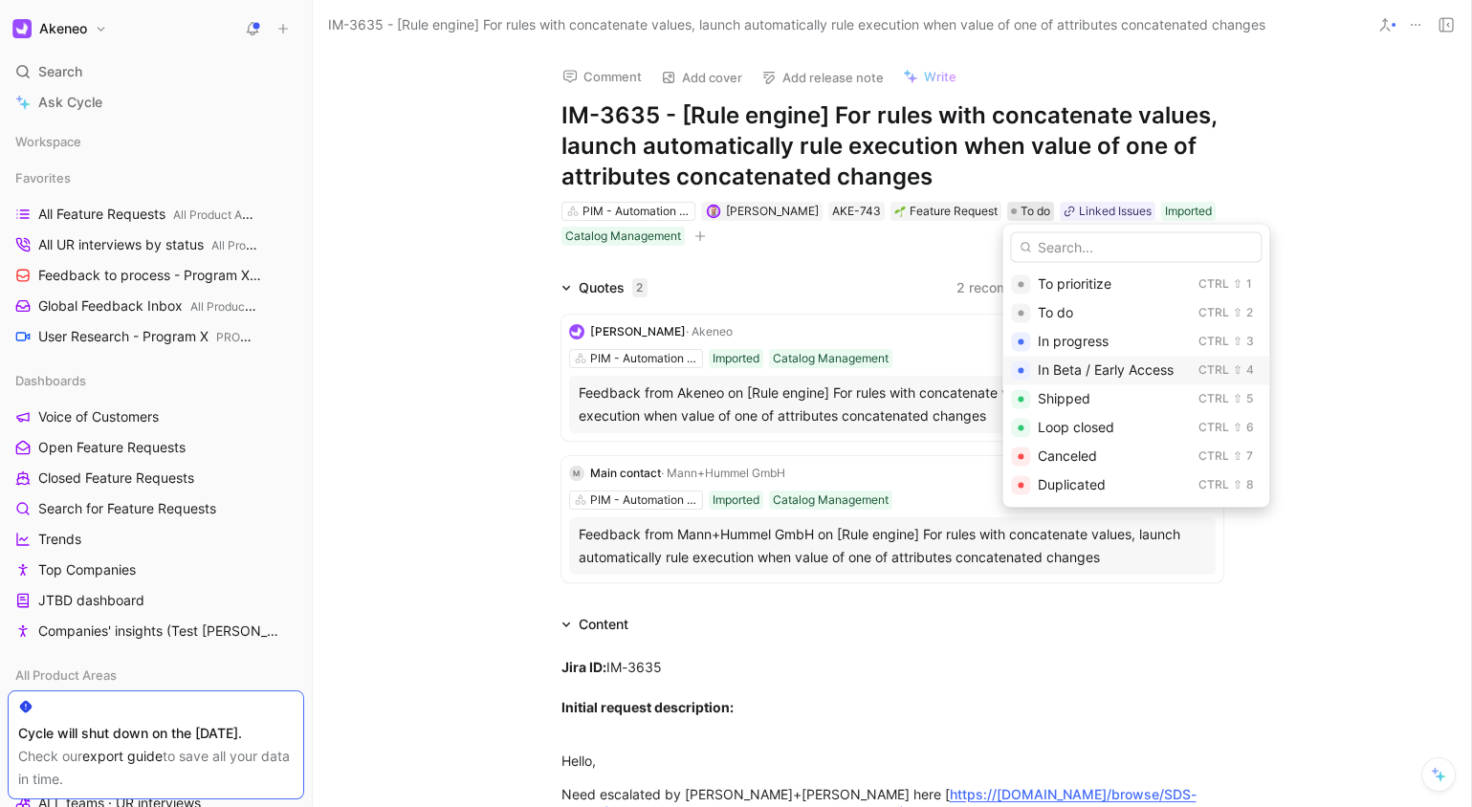
click at [1116, 369] on span "In Beta / Early Access" at bounding box center [1106, 370] width 136 height 16
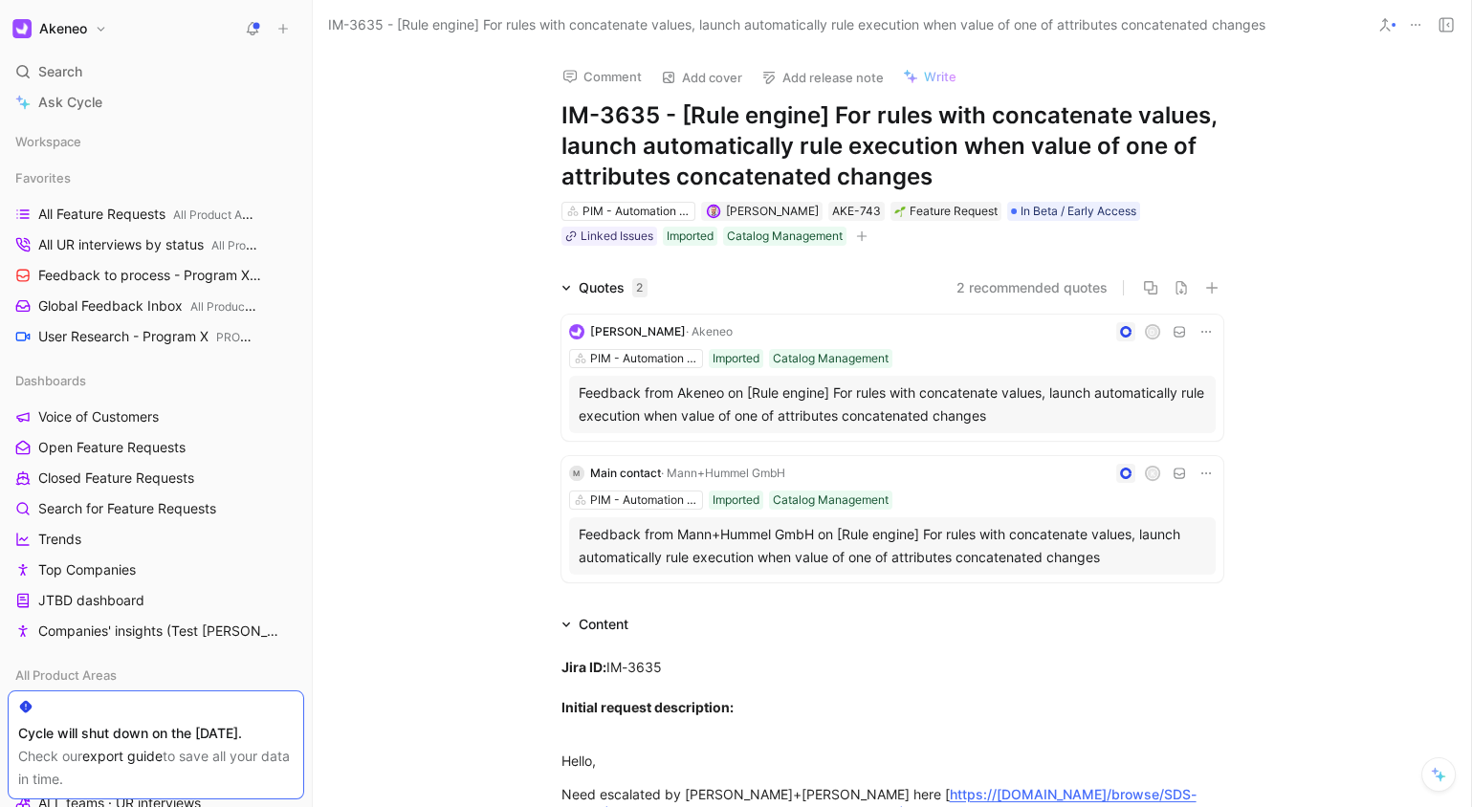
click at [1289, 234] on div "Comment Add cover Add release note Write IM-3635 - [Rule engine] For rules with…" at bounding box center [892, 429] width 1158 height 758
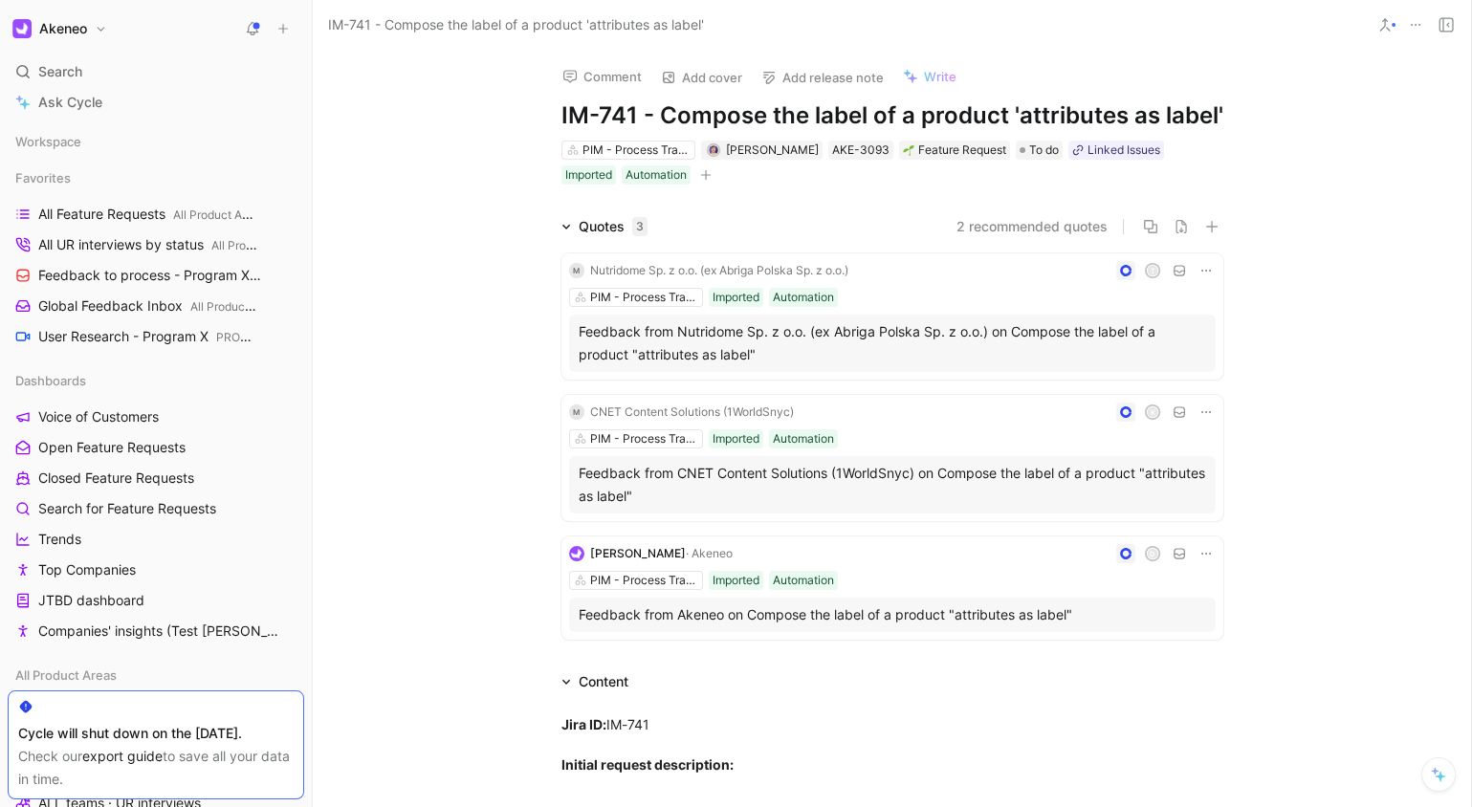
scroll to position [424, 0]
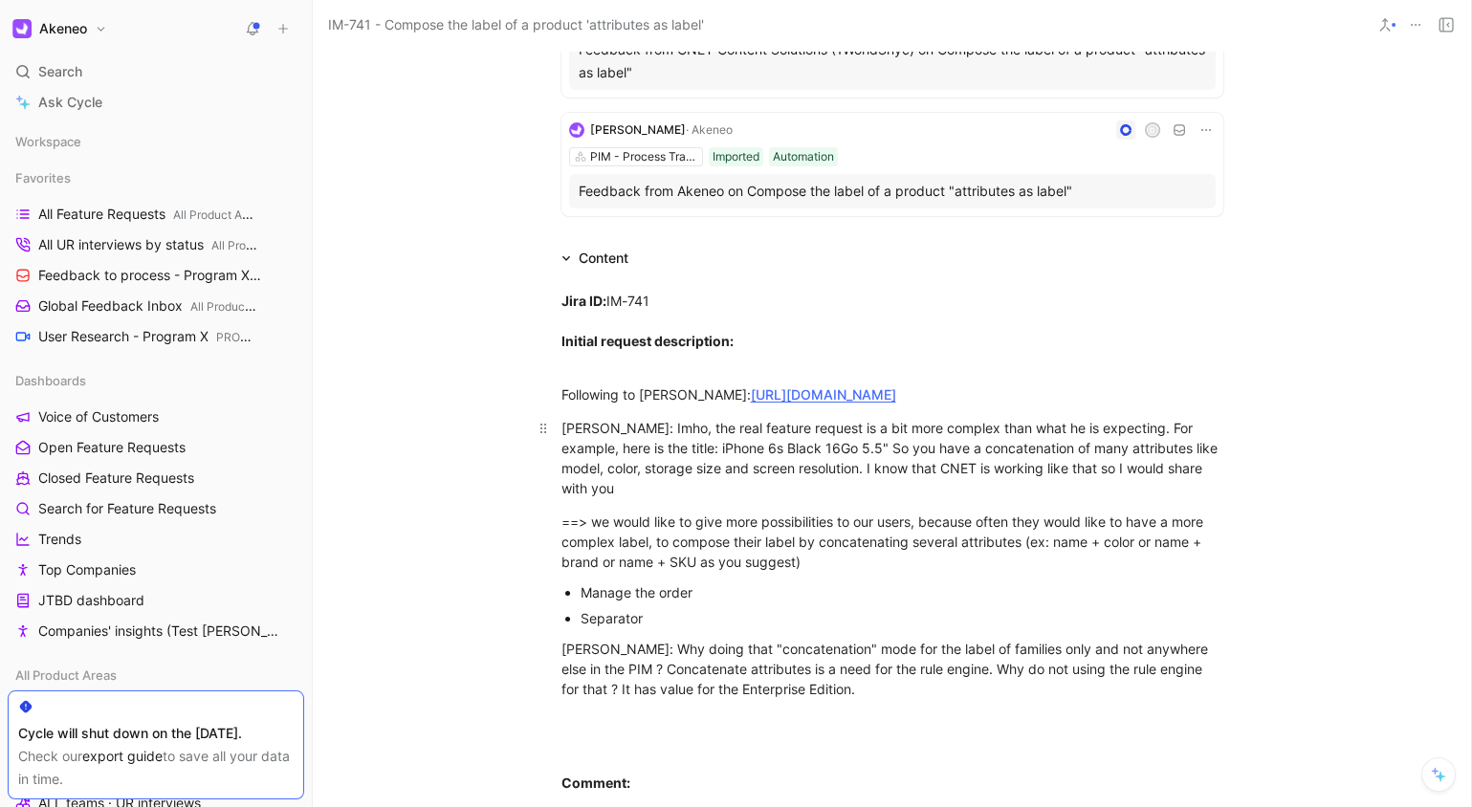
click at [756, 472] on div "[PERSON_NAME]: Imho, the real feature request is a bit more complex than what h…" at bounding box center [893, 458] width 662 height 80
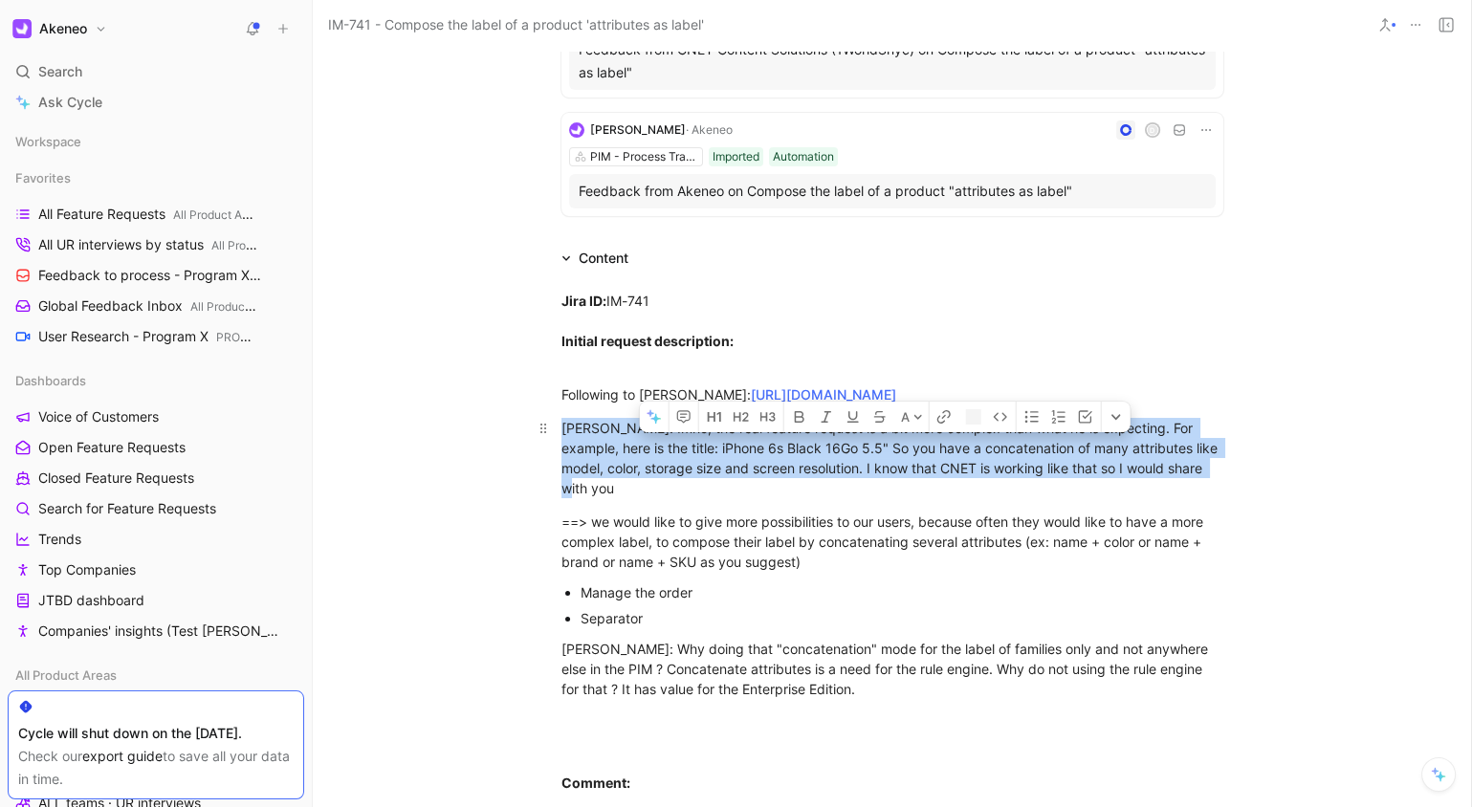
click at [756, 472] on div "[PERSON_NAME]: Imho, the real feature request is a bit more complex than what h…" at bounding box center [893, 458] width 662 height 80
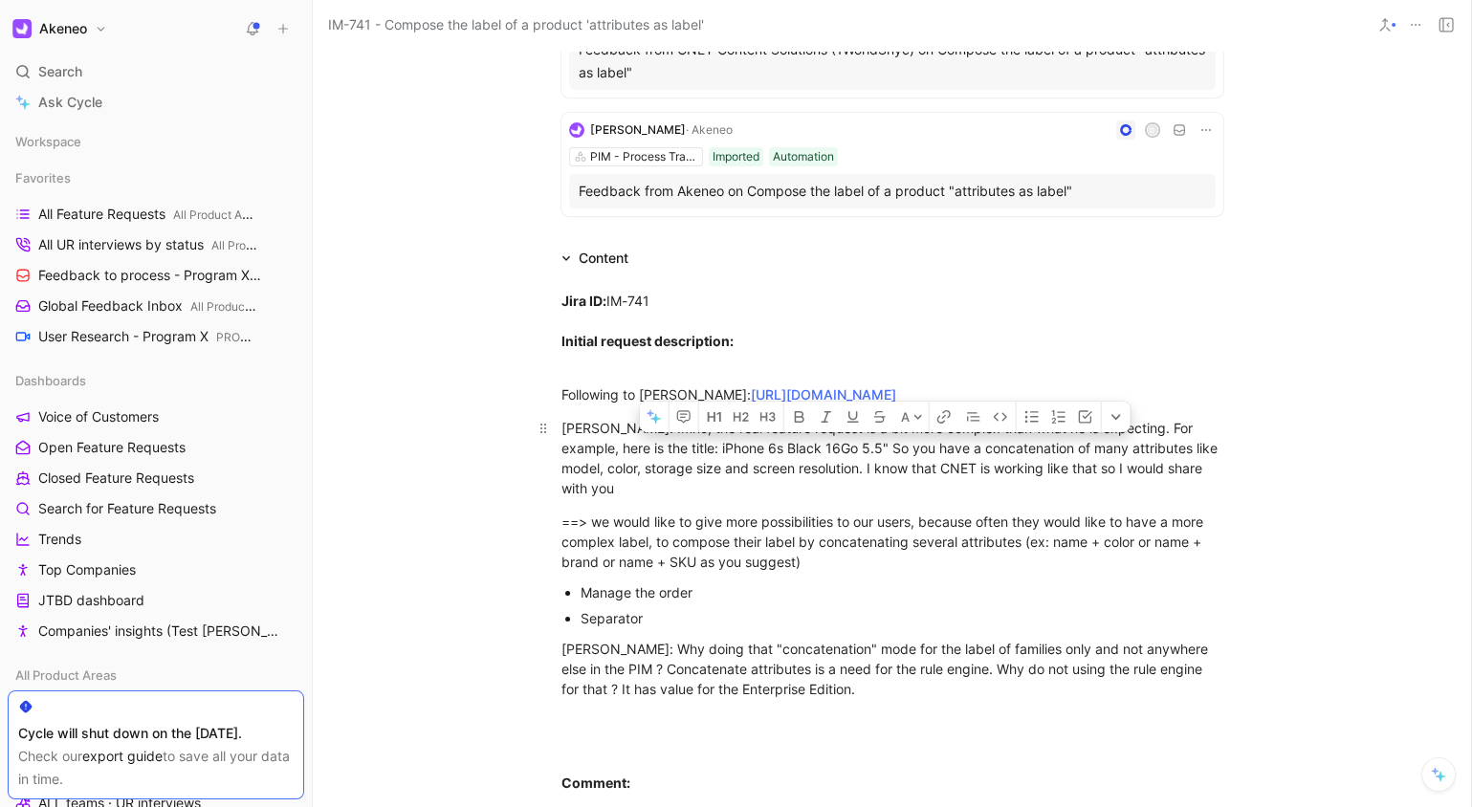
click at [935, 462] on div "[PERSON_NAME]: Imho, the real feature request is a bit more complex than what h…" at bounding box center [893, 458] width 662 height 80
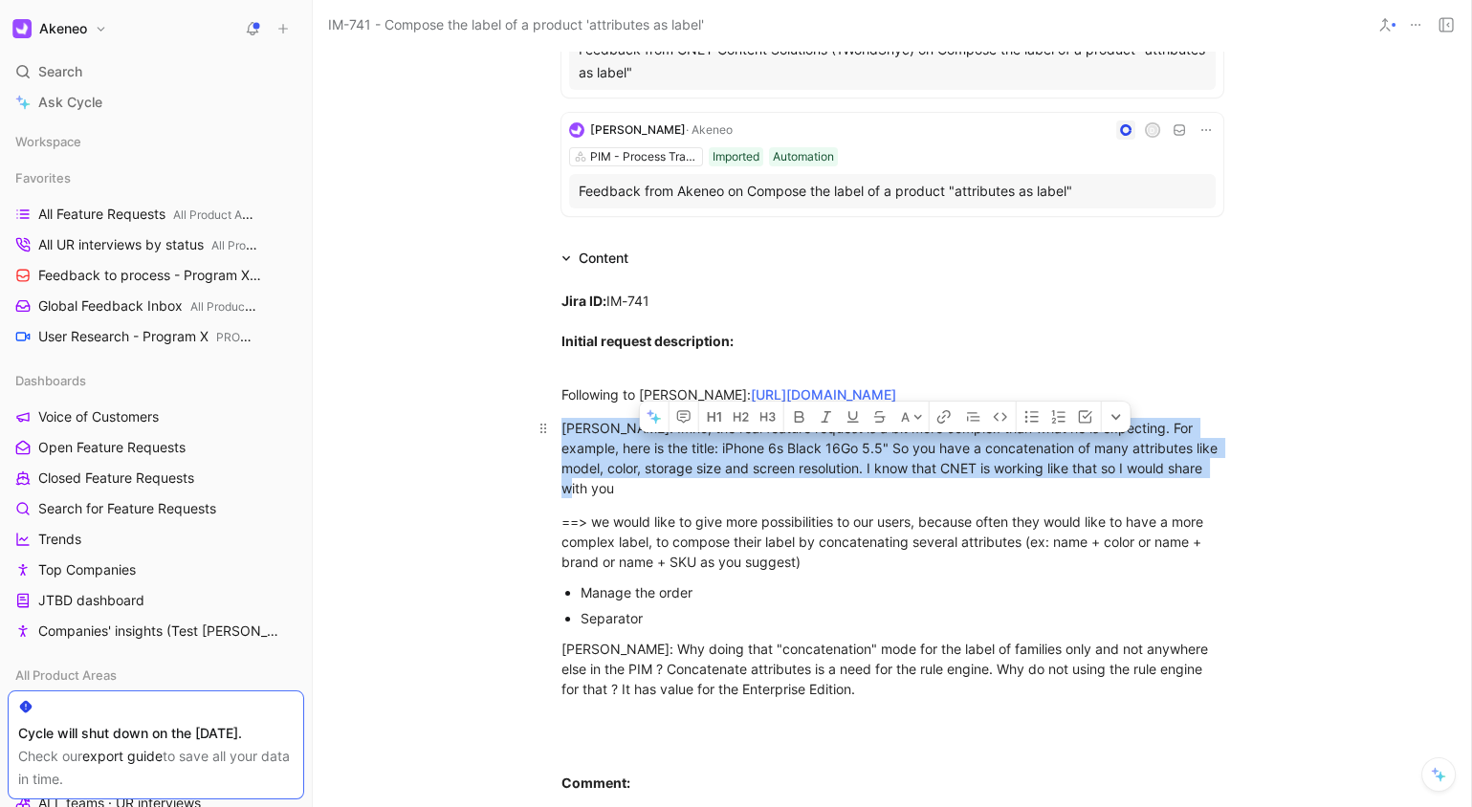
click at [935, 462] on div "[PERSON_NAME]: Imho, the real feature request is a bit more complex than what h…" at bounding box center [893, 458] width 662 height 80
click at [1077, 452] on div "[PERSON_NAME]: Imho, the real feature request is a bit more complex than what h…" at bounding box center [893, 458] width 662 height 80
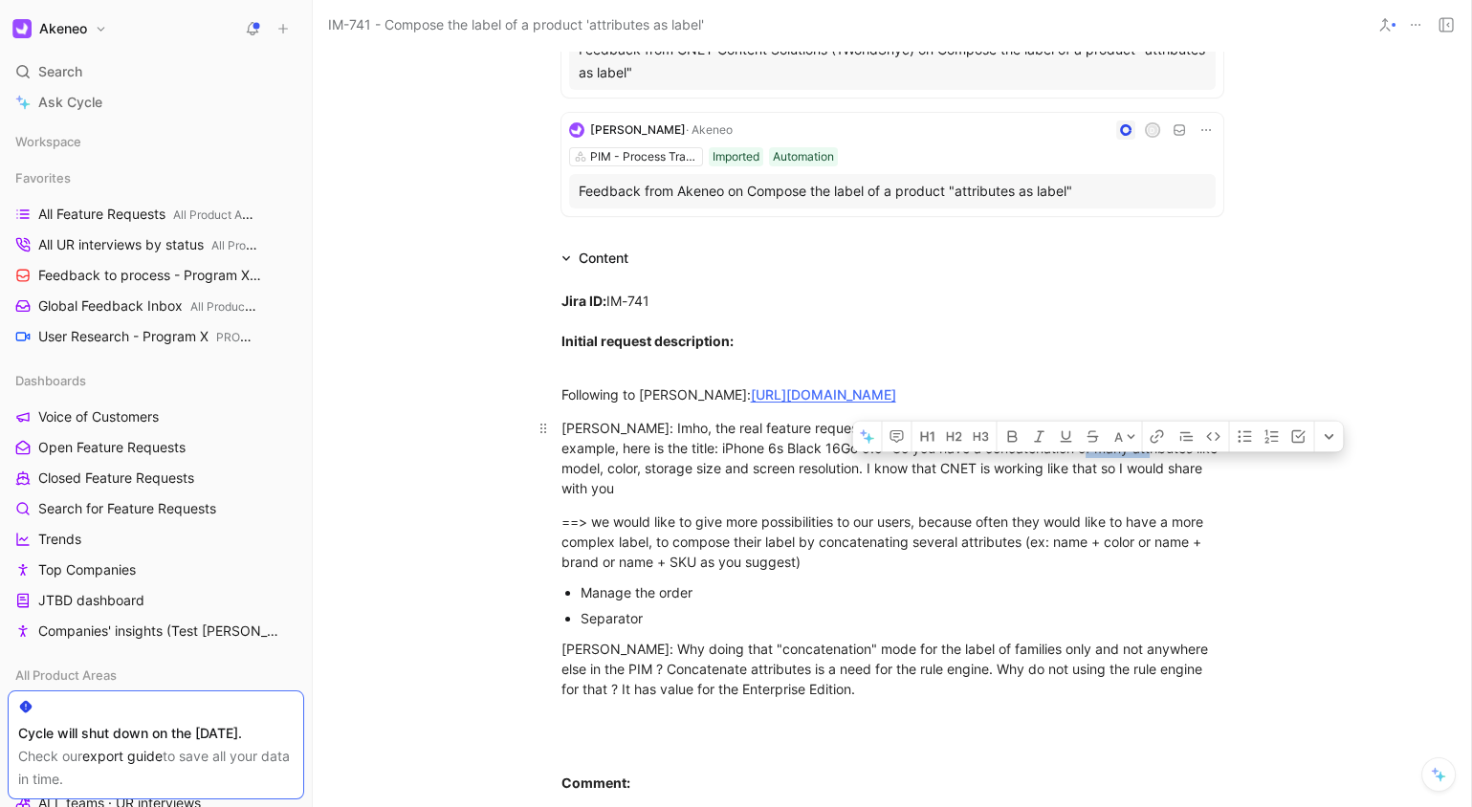
click at [1077, 452] on div "Romain: Imho, the real feature request is a bit more complex than what he is ex…" at bounding box center [893, 458] width 662 height 80
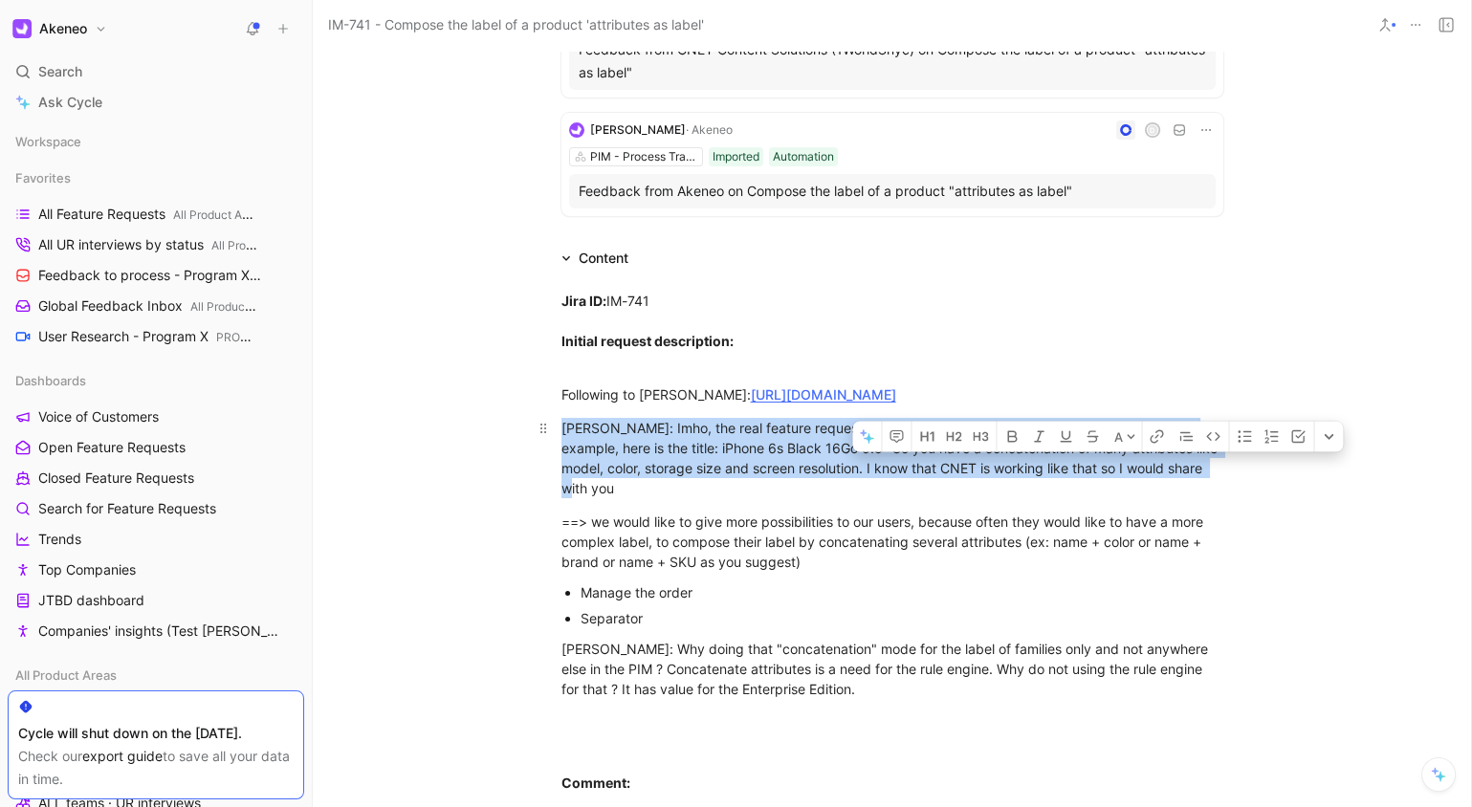
click at [1077, 452] on div "Romain: Imho, the real feature request is a bit more complex than what he is ex…" at bounding box center [893, 458] width 662 height 80
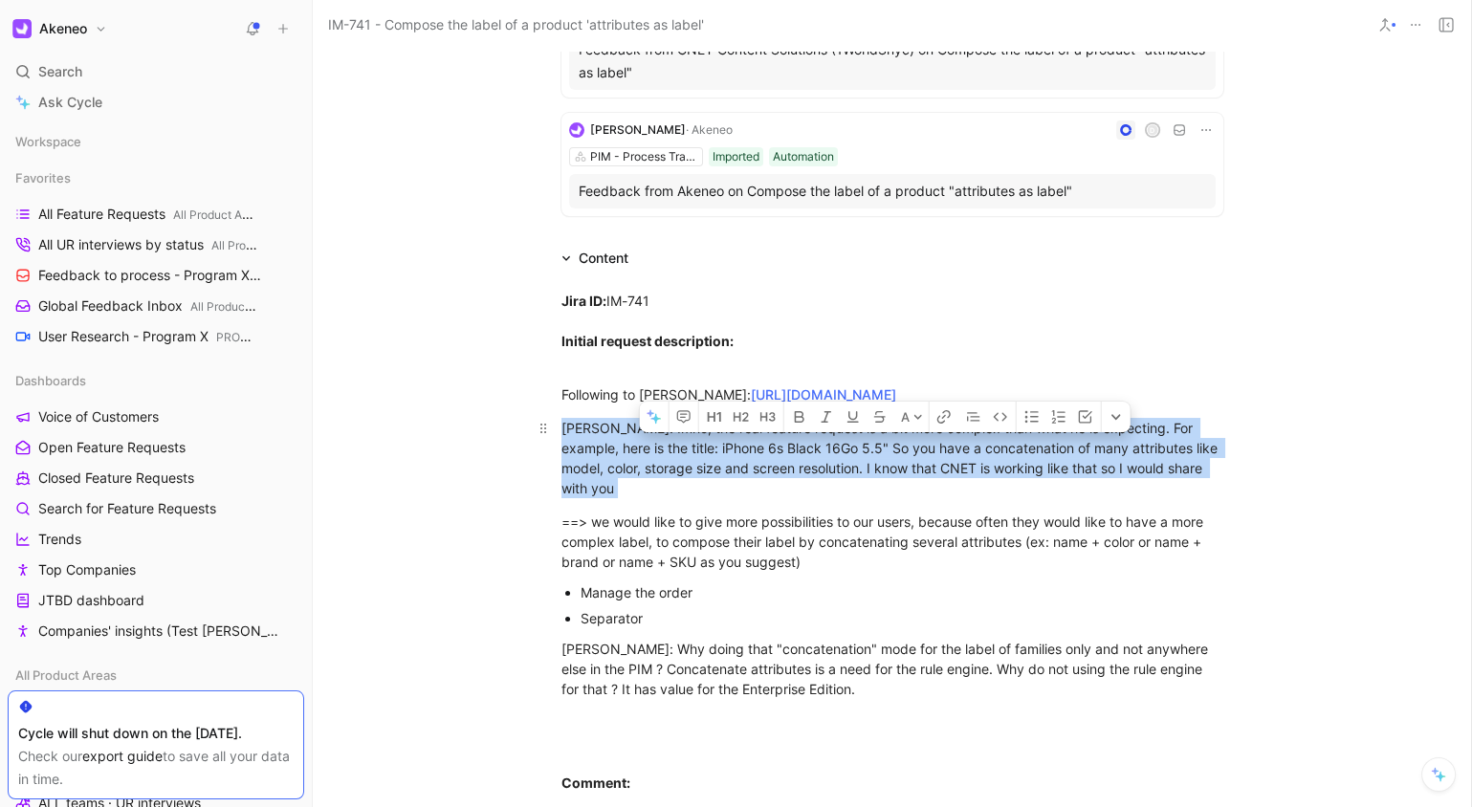
click at [1077, 452] on div "Romain: Imho, the real feature request is a bit more complex than what he is ex…" at bounding box center [893, 458] width 662 height 80
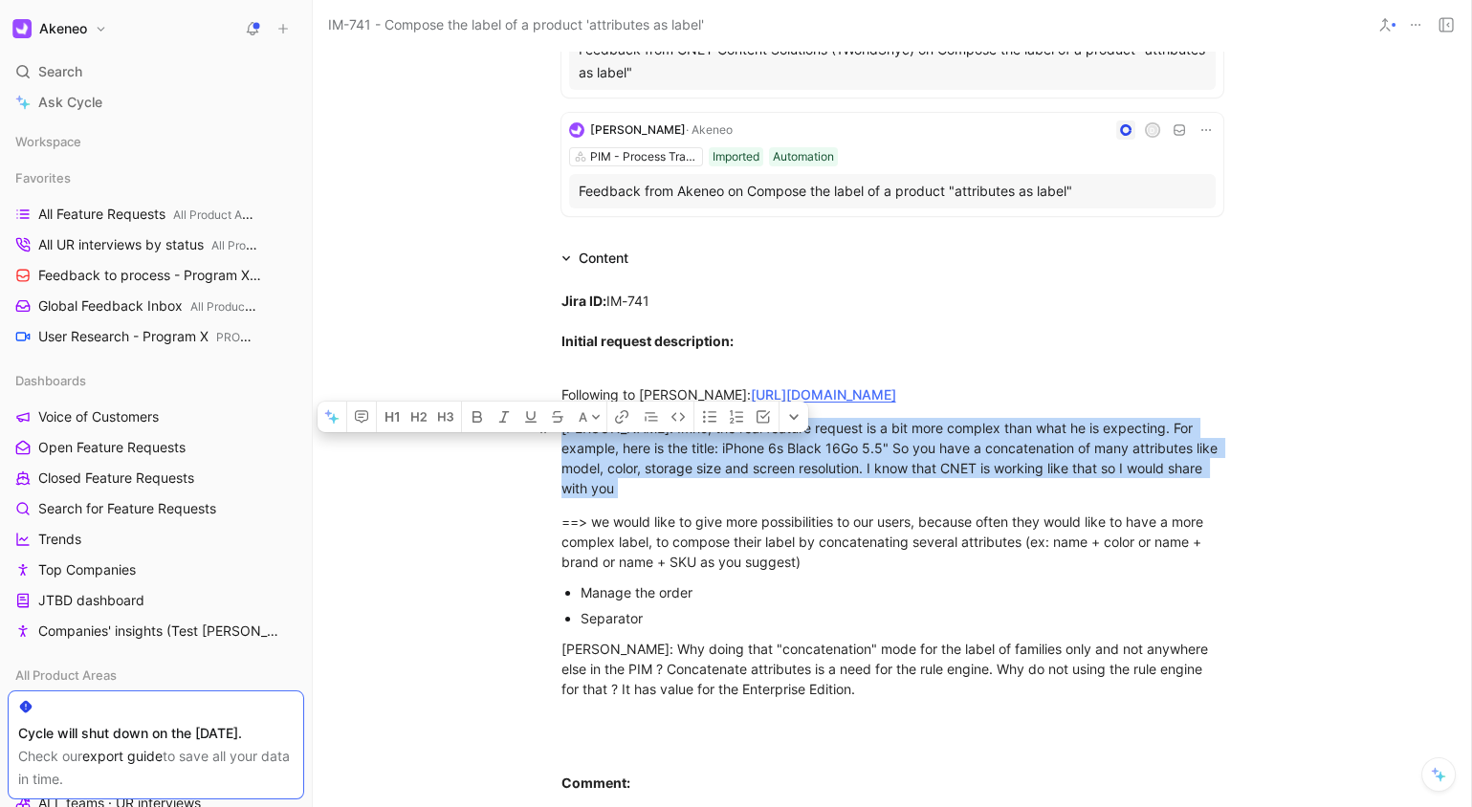
click at [1200, 461] on div "Romain: Imho, the real feature request is a bit more complex than what he is ex…" at bounding box center [893, 458] width 662 height 80
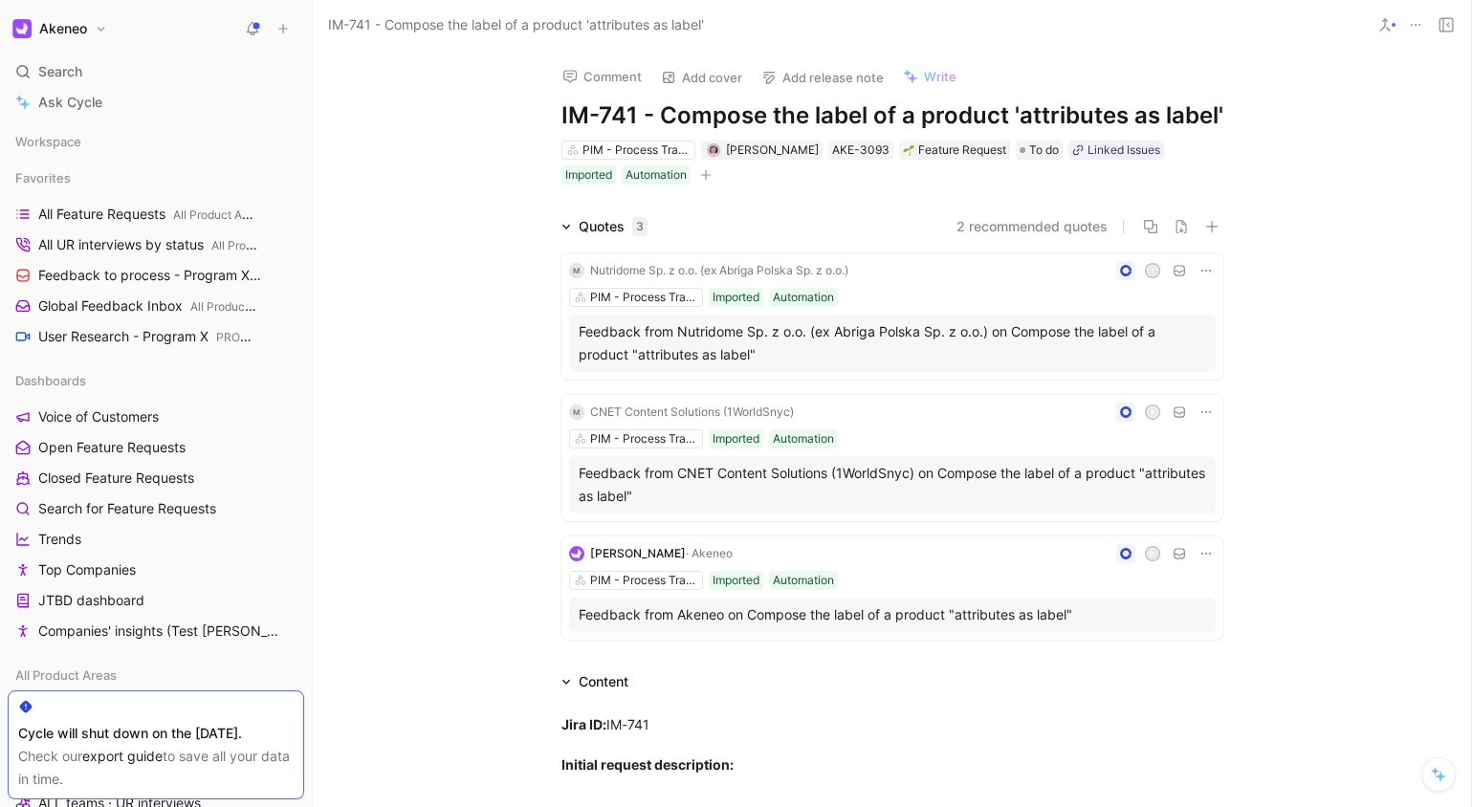
scroll to position [12, 0]
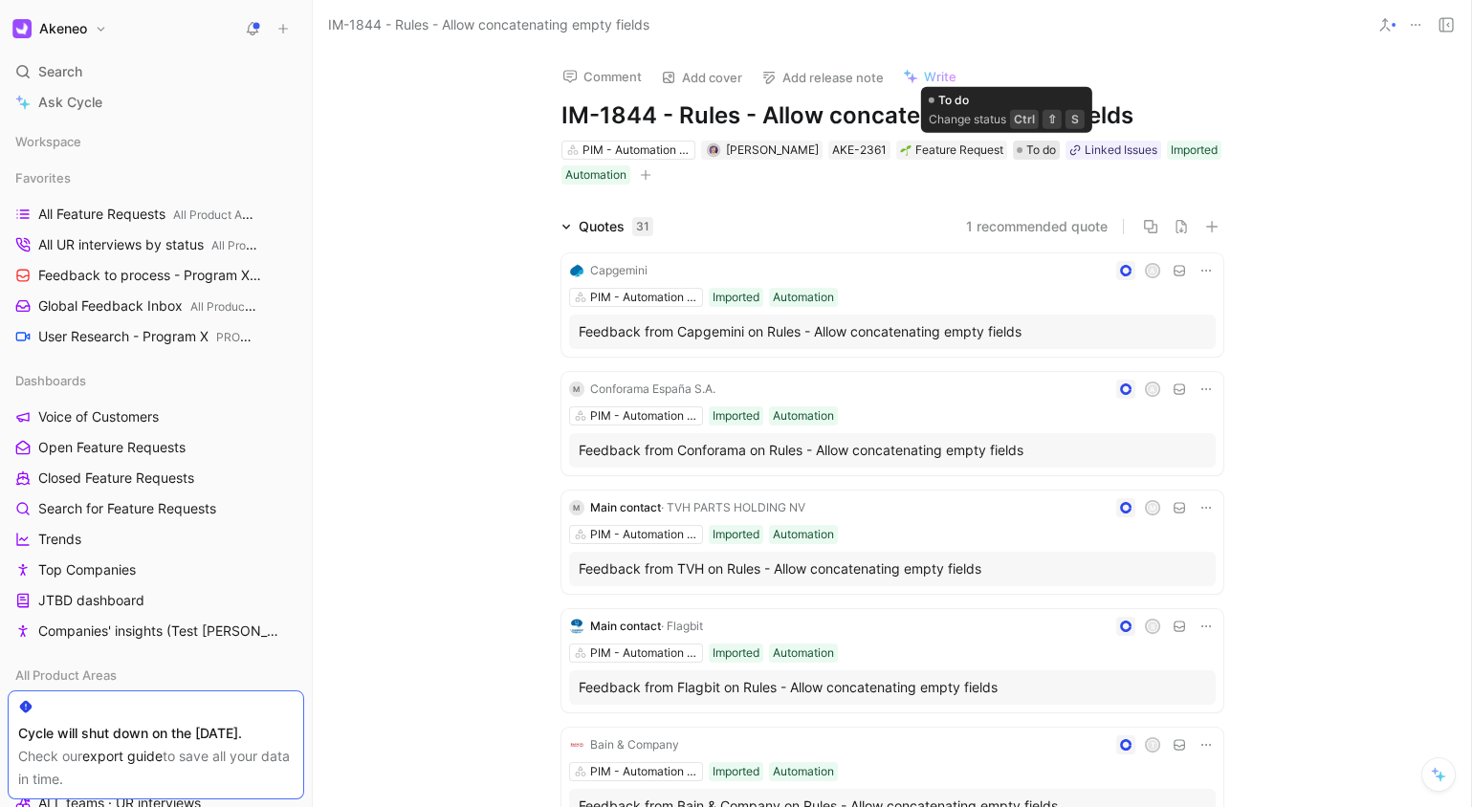
click at [1026, 153] on span "To do" at bounding box center [1041, 150] width 30 height 19
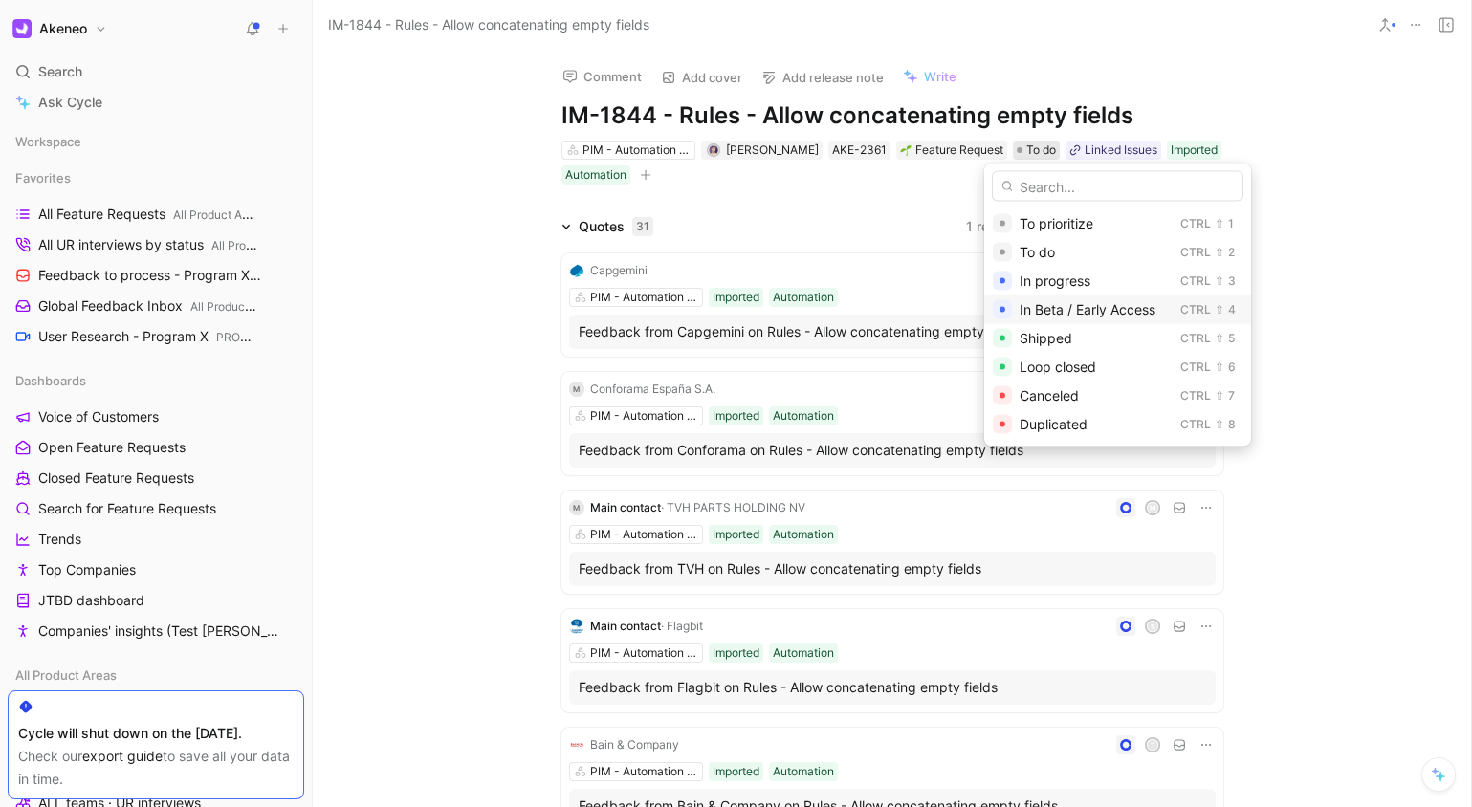
click at [1102, 312] on span "In Beta / Early Access" at bounding box center [1088, 309] width 136 height 16
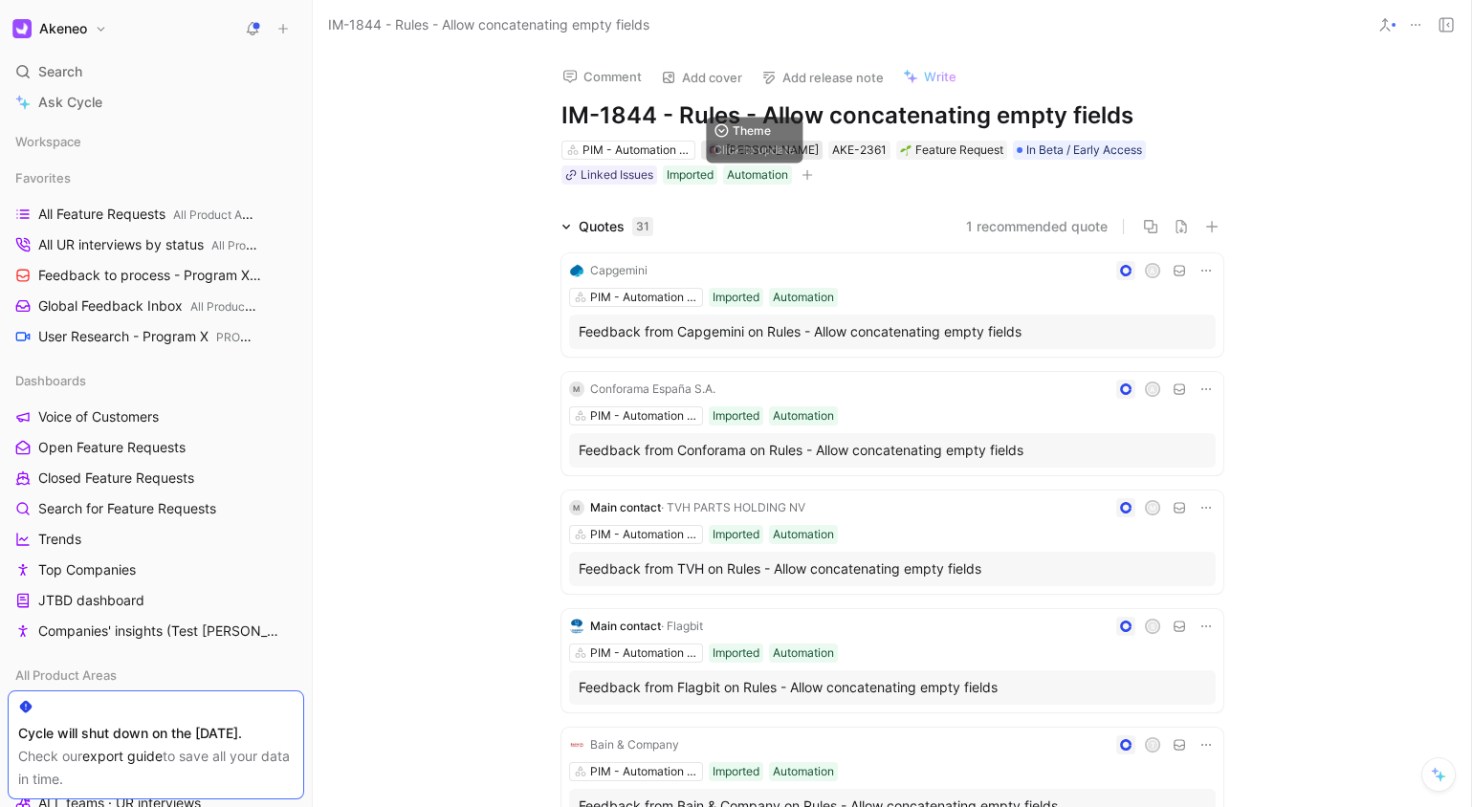
click at [749, 153] on span "[PERSON_NAME]" at bounding box center [772, 150] width 93 height 14
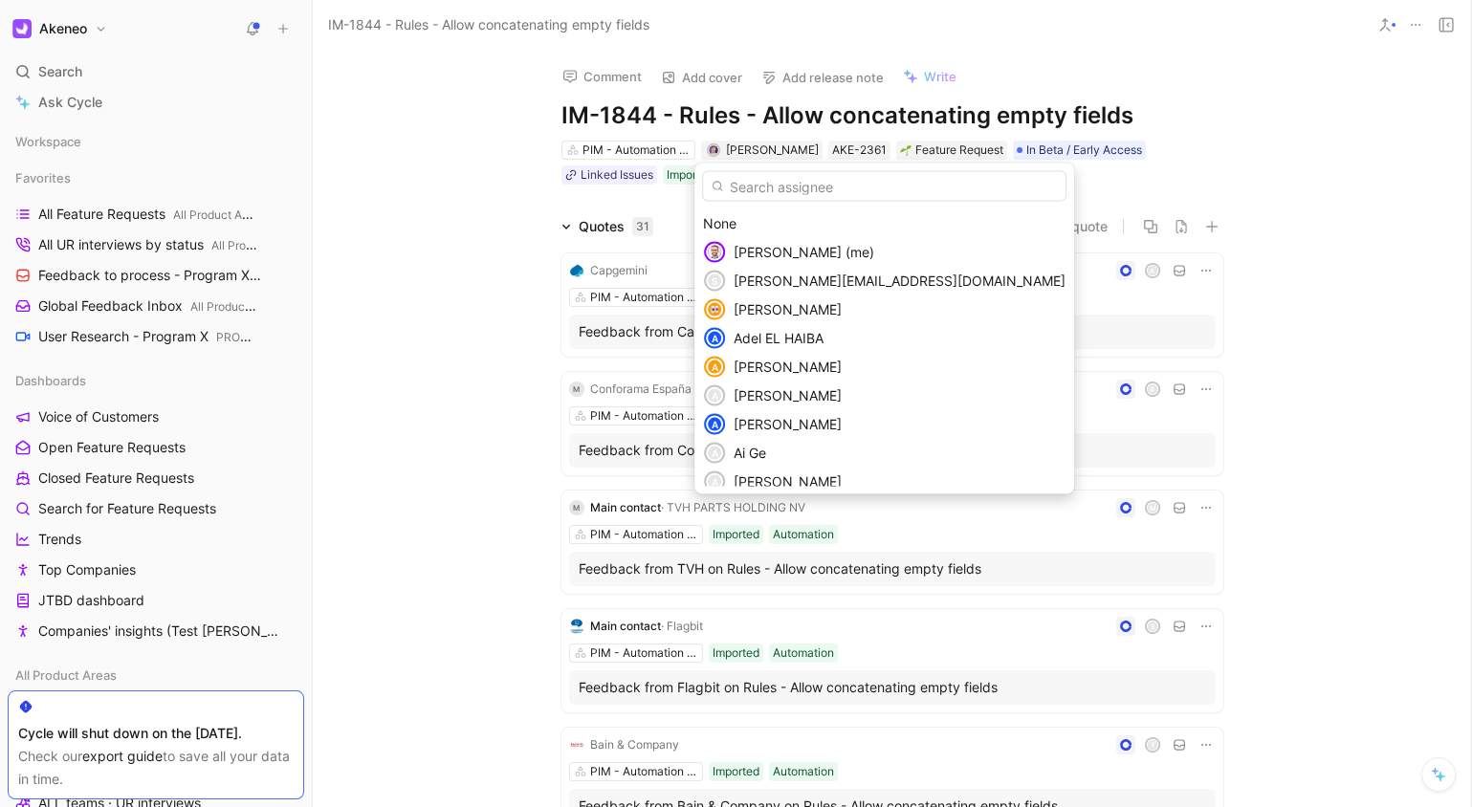
click at [808, 257] on span "[PERSON_NAME] (me)" at bounding box center [804, 252] width 141 height 16
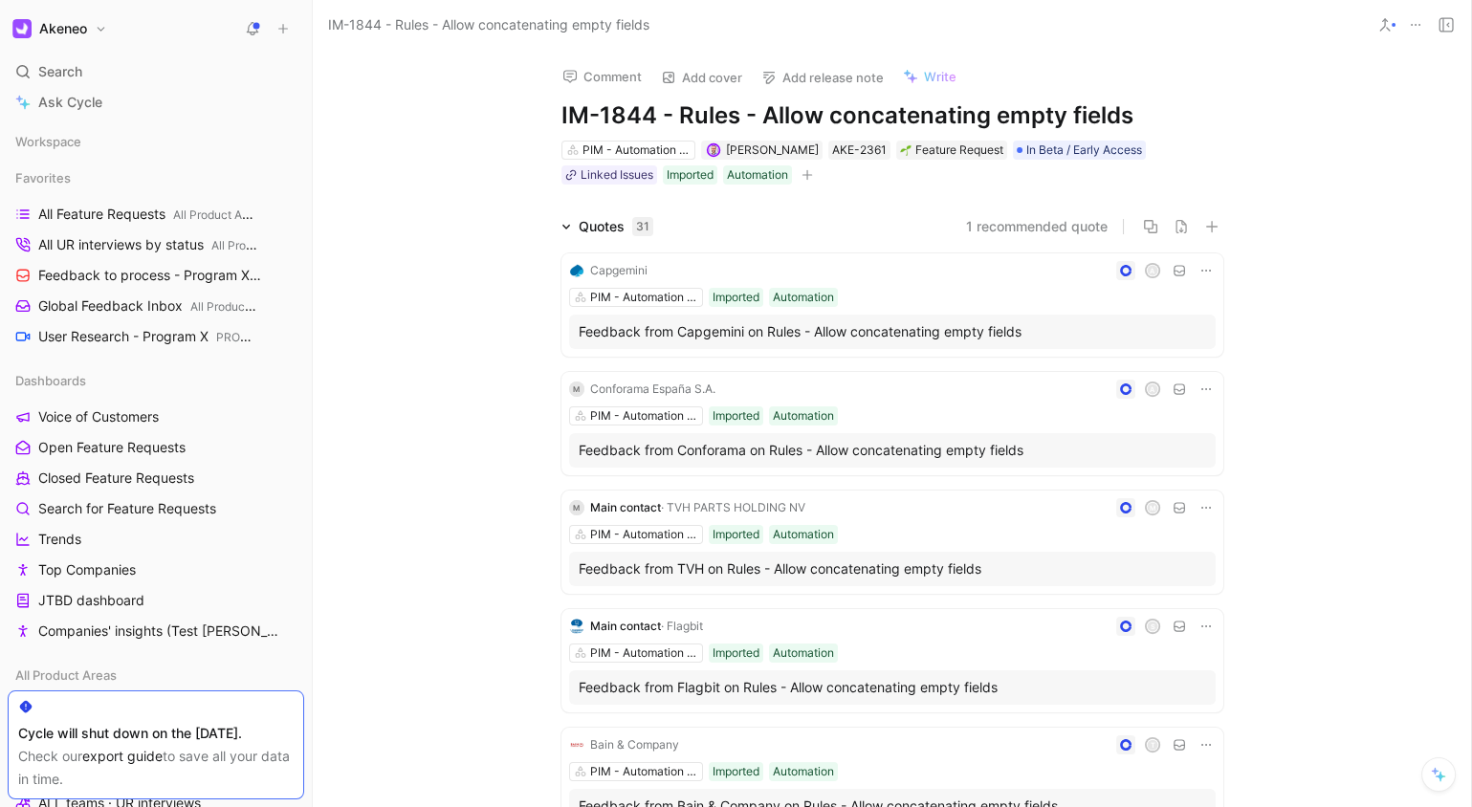
drag, startPoint x: 443, startPoint y: 286, endPoint x: 402, endPoint y: 207, distance: 89.4
click at [1286, 159] on div "Comment Add cover Add release note Write IM-1844 - Rules - Allow concatenating …" at bounding box center [892, 429] width 1158 height 758
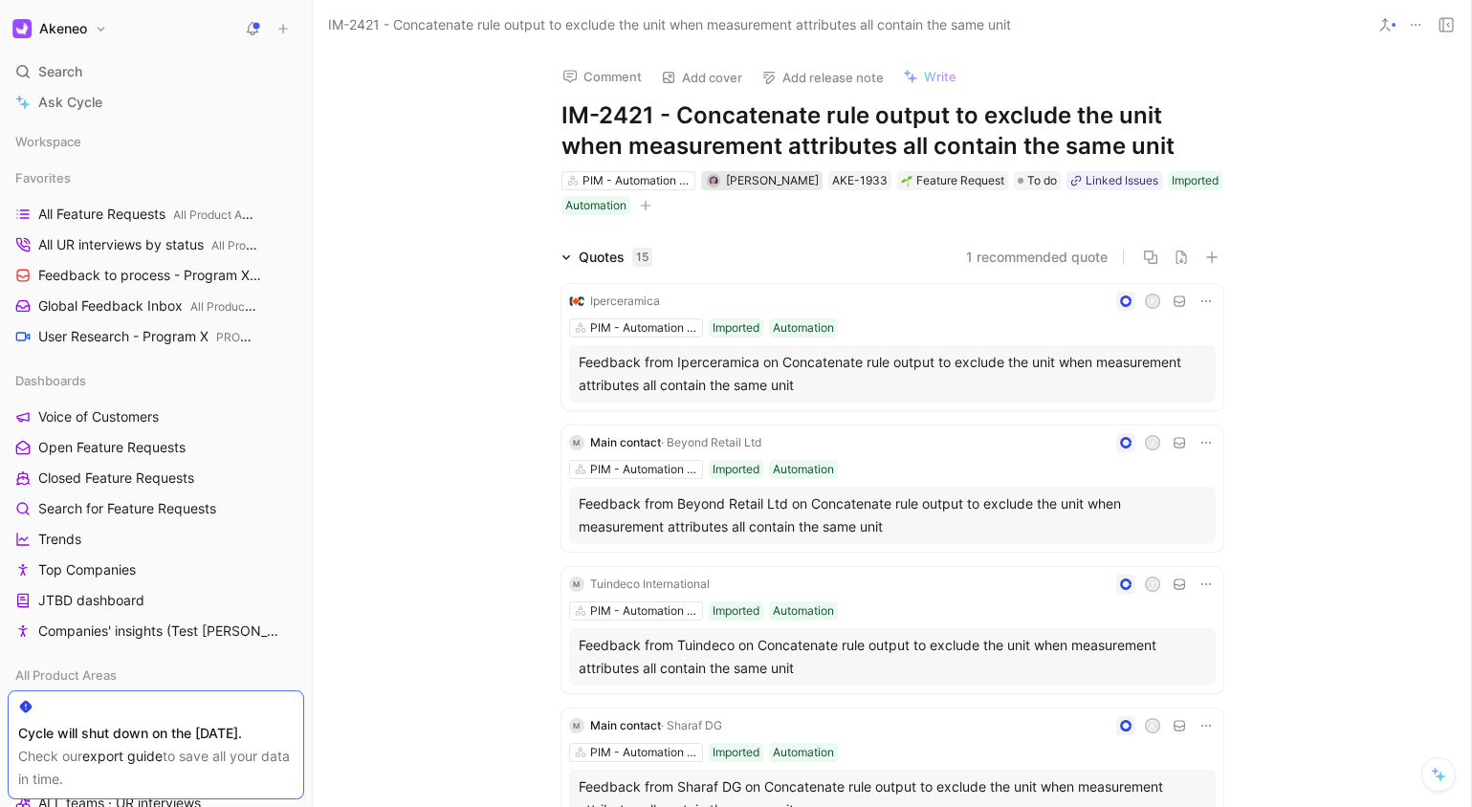
click at [752, 185] on span "[PERSON_NAME]" at bounding box center [772, 180] width 93 height 14
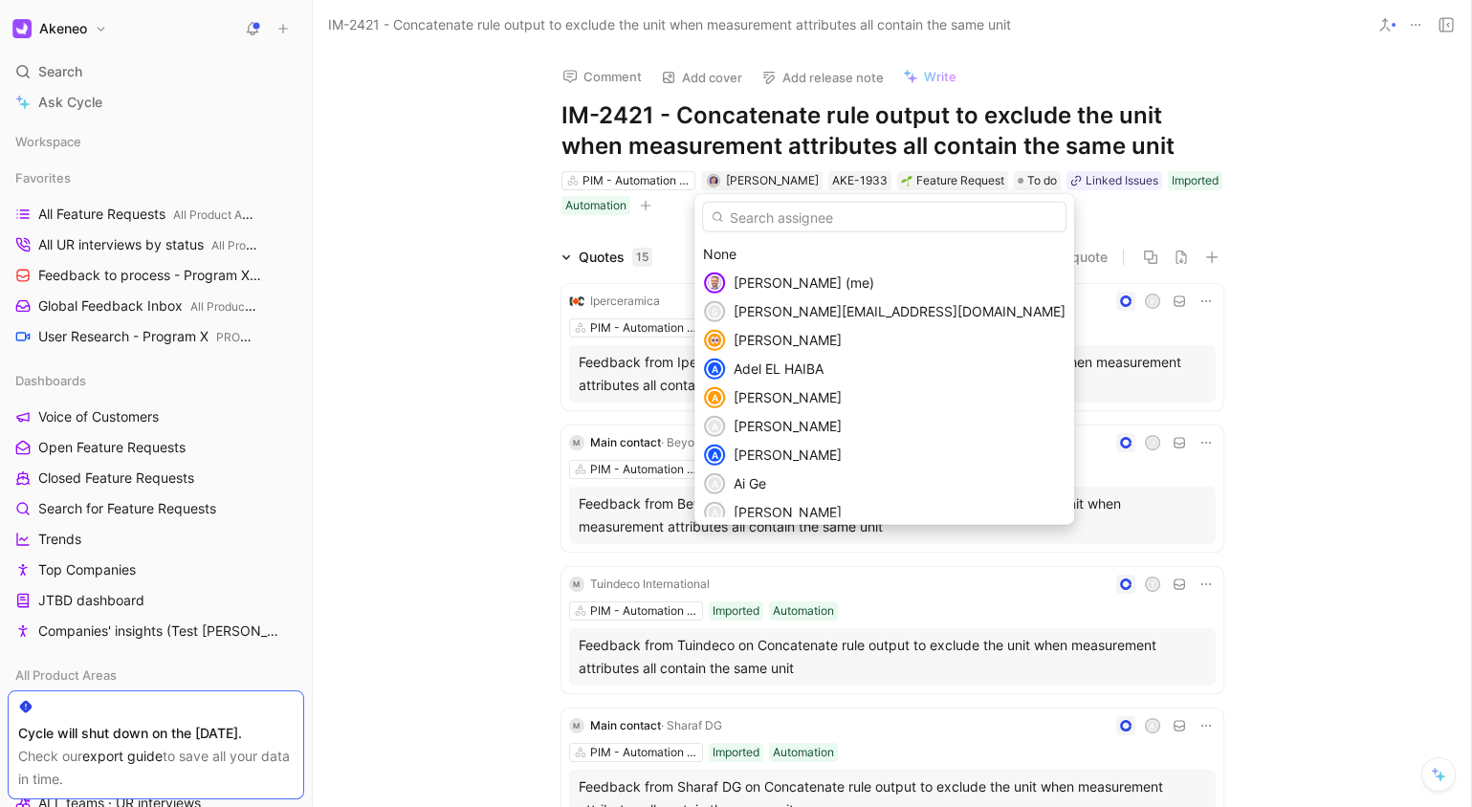
click at [771, 270] on div "[PERSON_NAME] (me)" at bounding box center [884, 283] width 380 height 29
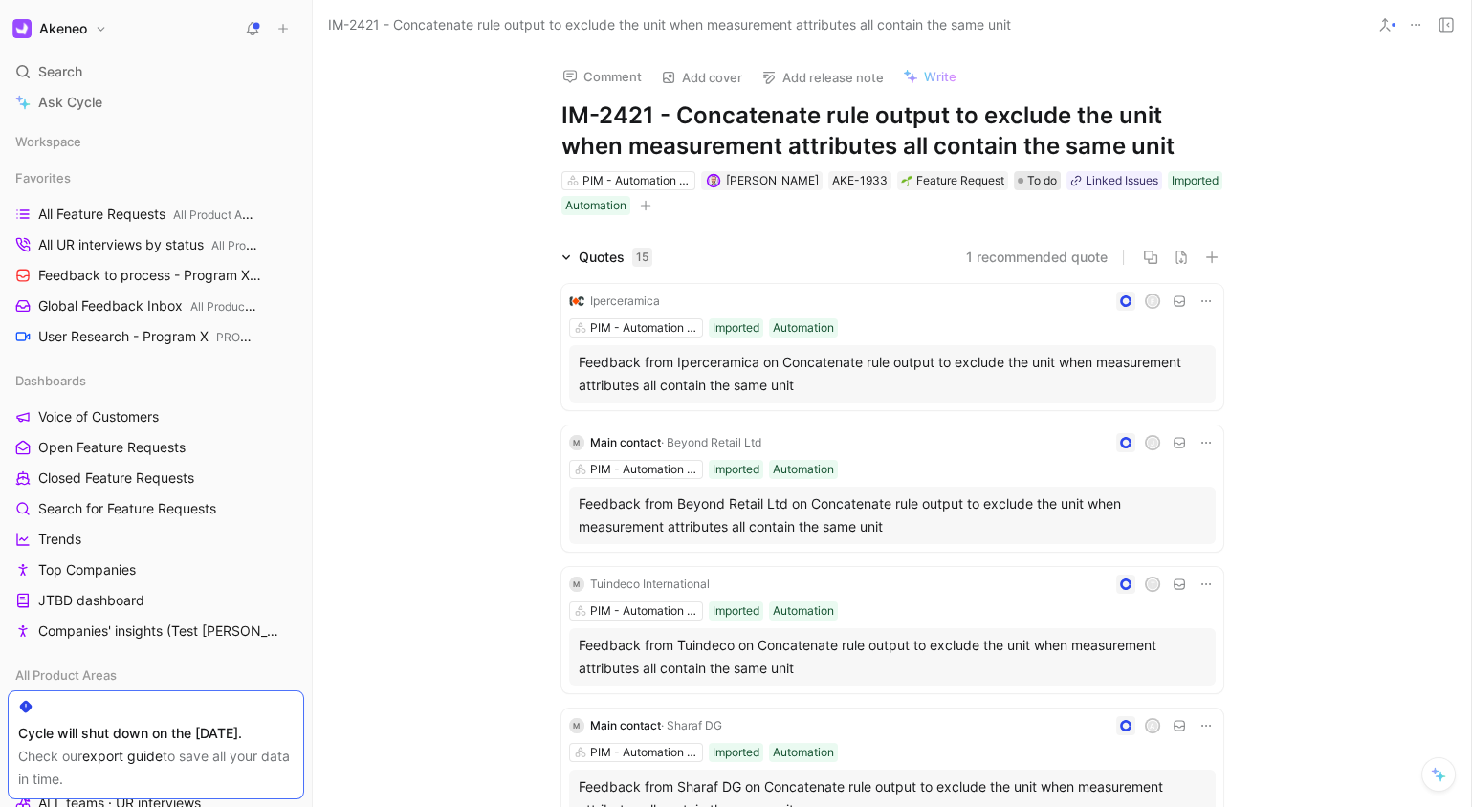
click at [1042, 183] on span "To do" at bounding box center [1042, 180] width 30 height 19
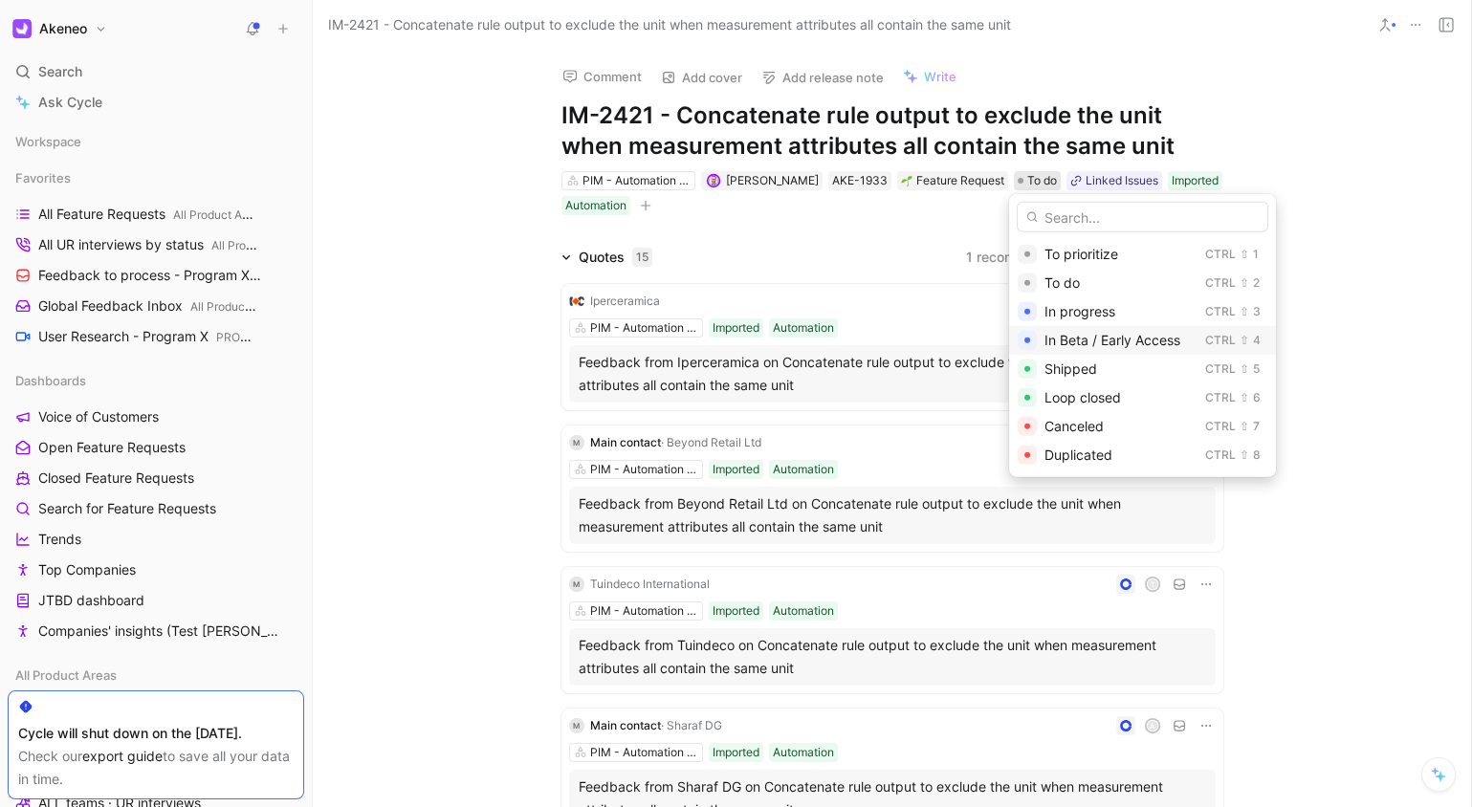
click at [1119, 347] on span "In Beta / Early Access" at bounding box center [1113, 340] width 136 height 16
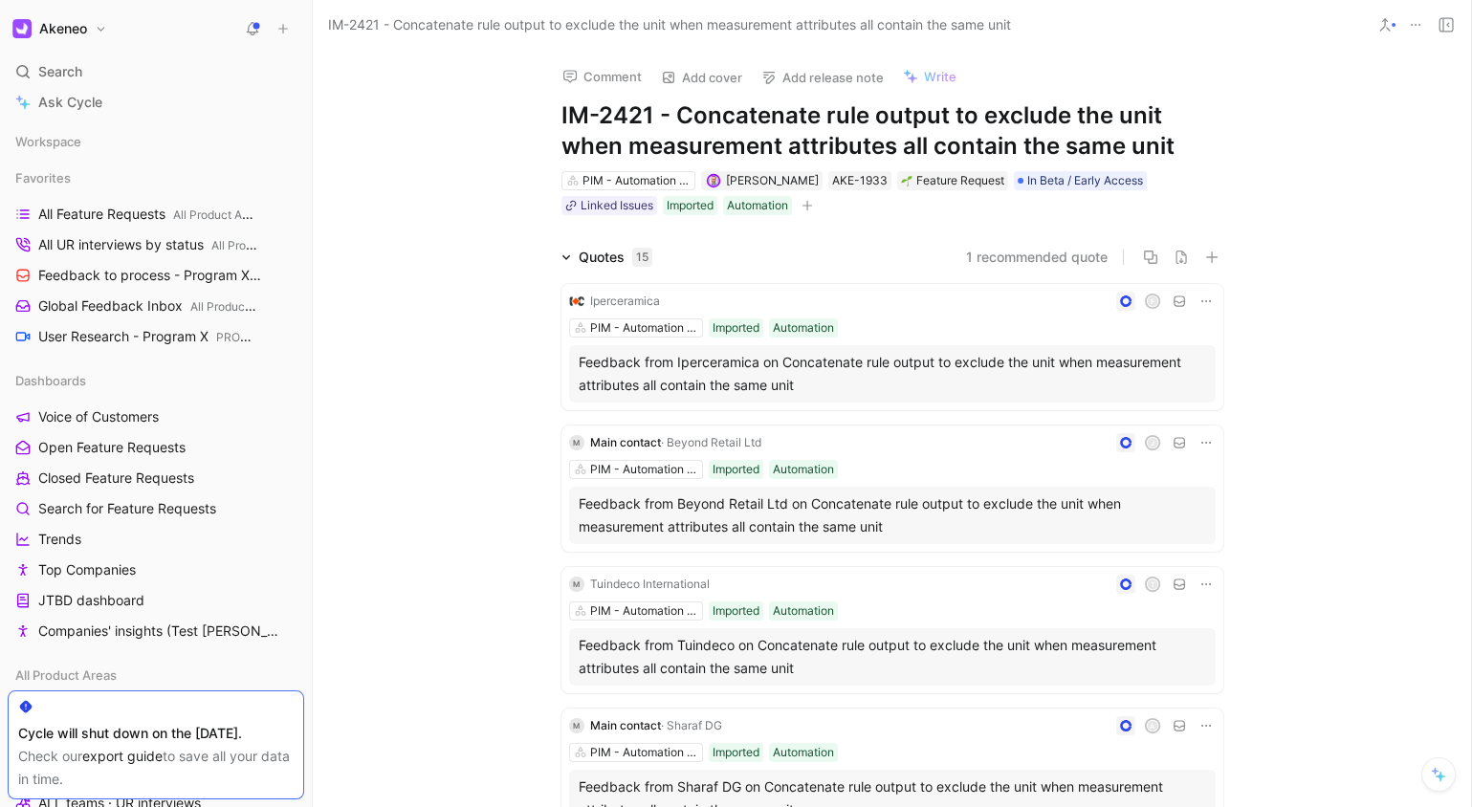
click at [1315, 105] on div "Comment Add cover Add release note Write IM-2421 - Concatenate rule output to e…" at bounding box center [892, 429] width 1158 height 758
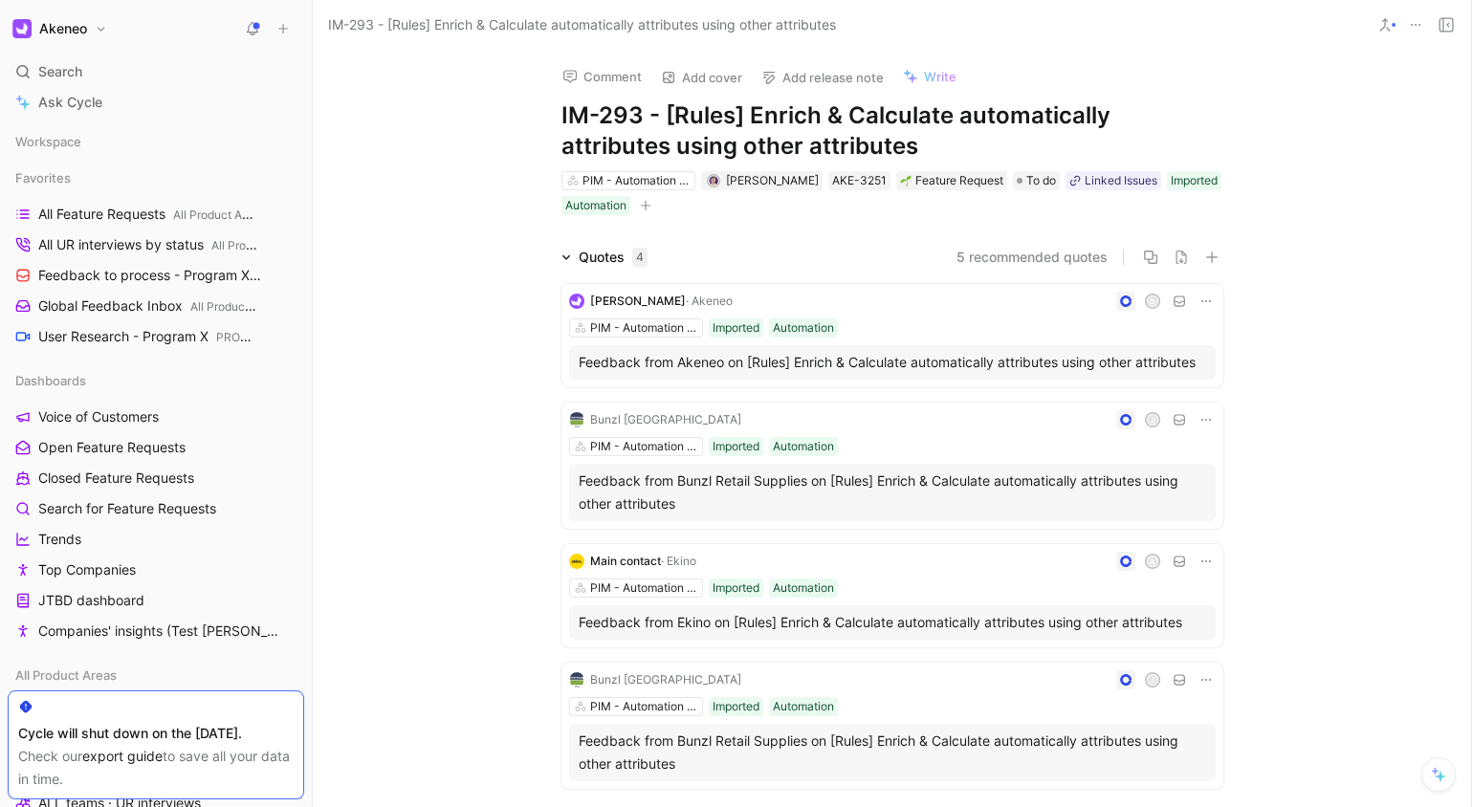
click at [1002, 133] on h1 "IM-293 - [Rules] Enrich & Calculate automatically attributes using other attrib…" at bounding box center [893, 130] width 662 height 61
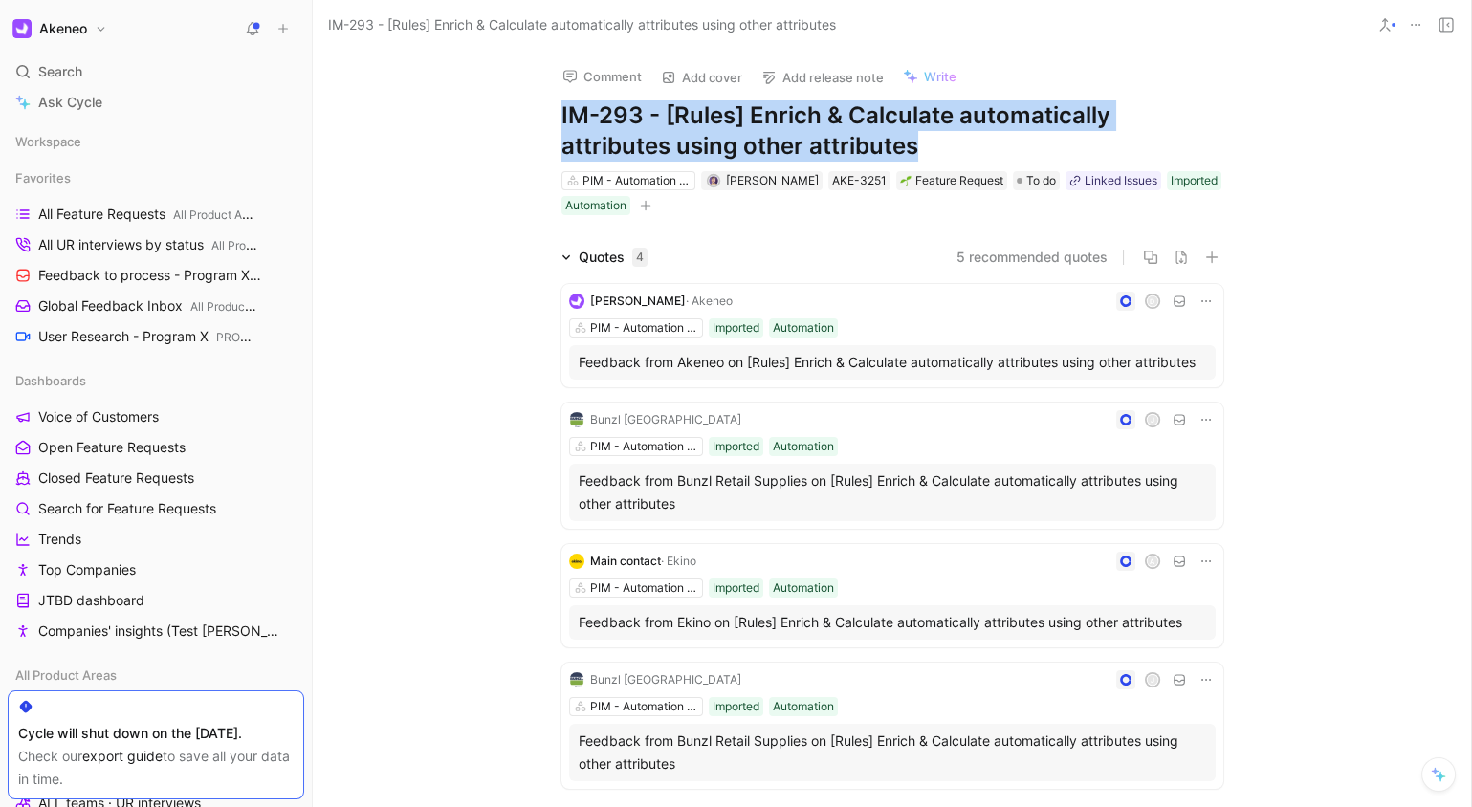
click at [1002, 133] on h1 "IM-293 - [Rules] Enrich & Calculate automatically attributes using other attrib…" at bounding box center [893, 130] width 662 height 61
click at [1063, 143] on h1 "IM-293 - [Rules] Enrich & Calculate automatically attributes using other attrib…" at bounding box center [893, 130] width 662 height 61
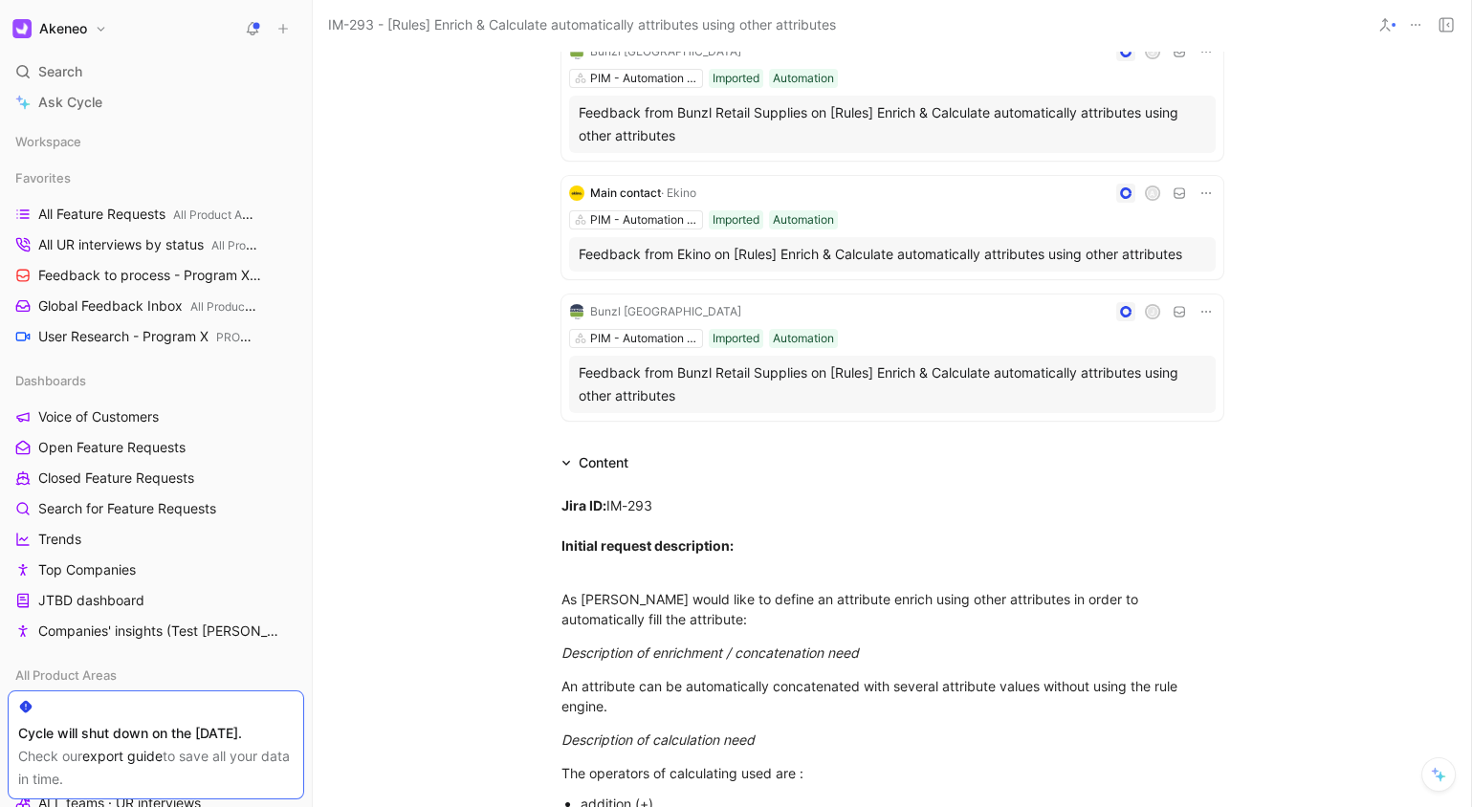
scroll to position [638, 0]
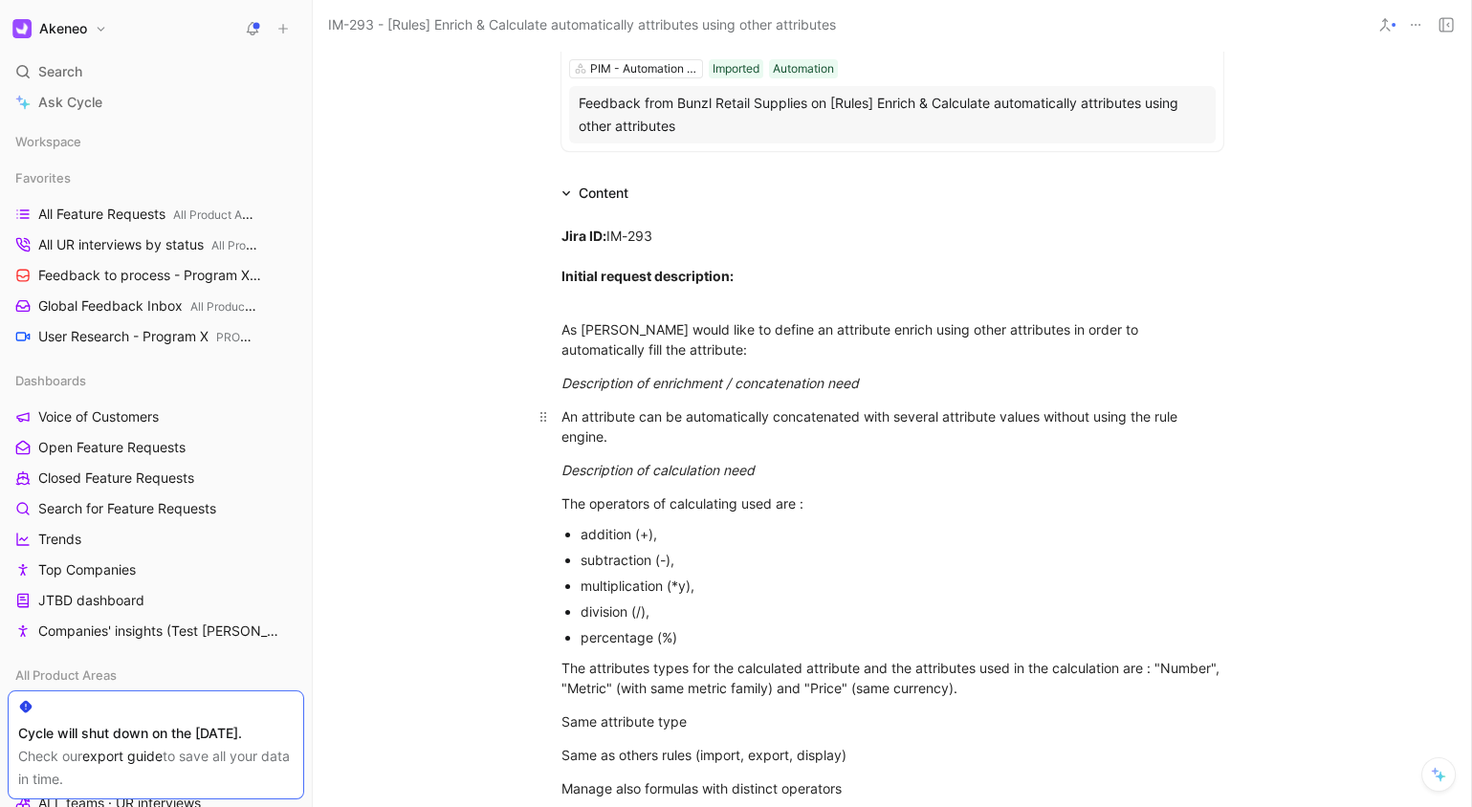
click at [831, 424] on div "An attribute can be automatically concatenated with several attribute values wi…" at bounding box center [893, 427] width 662 height 40
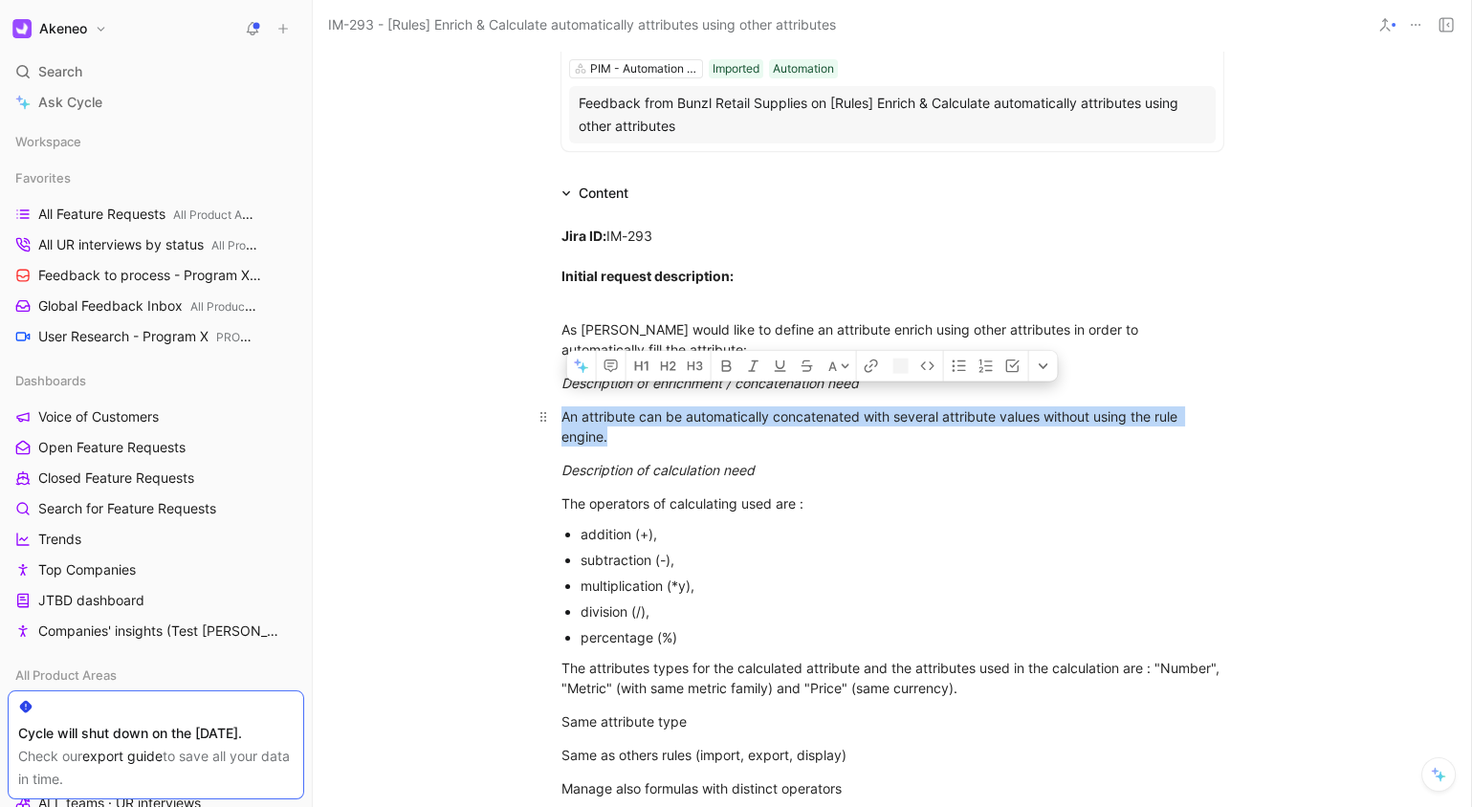
click at [831, 424] on div "An attribute can be automatically concatenated with several attribute values wi…" at bounding box center [893, 427] width 662 height 40
click at [1061, 441] on div "An attribute can be automatically concatenated with several attribute values wi…" at bounding box center [893, 427] width 662 height 40
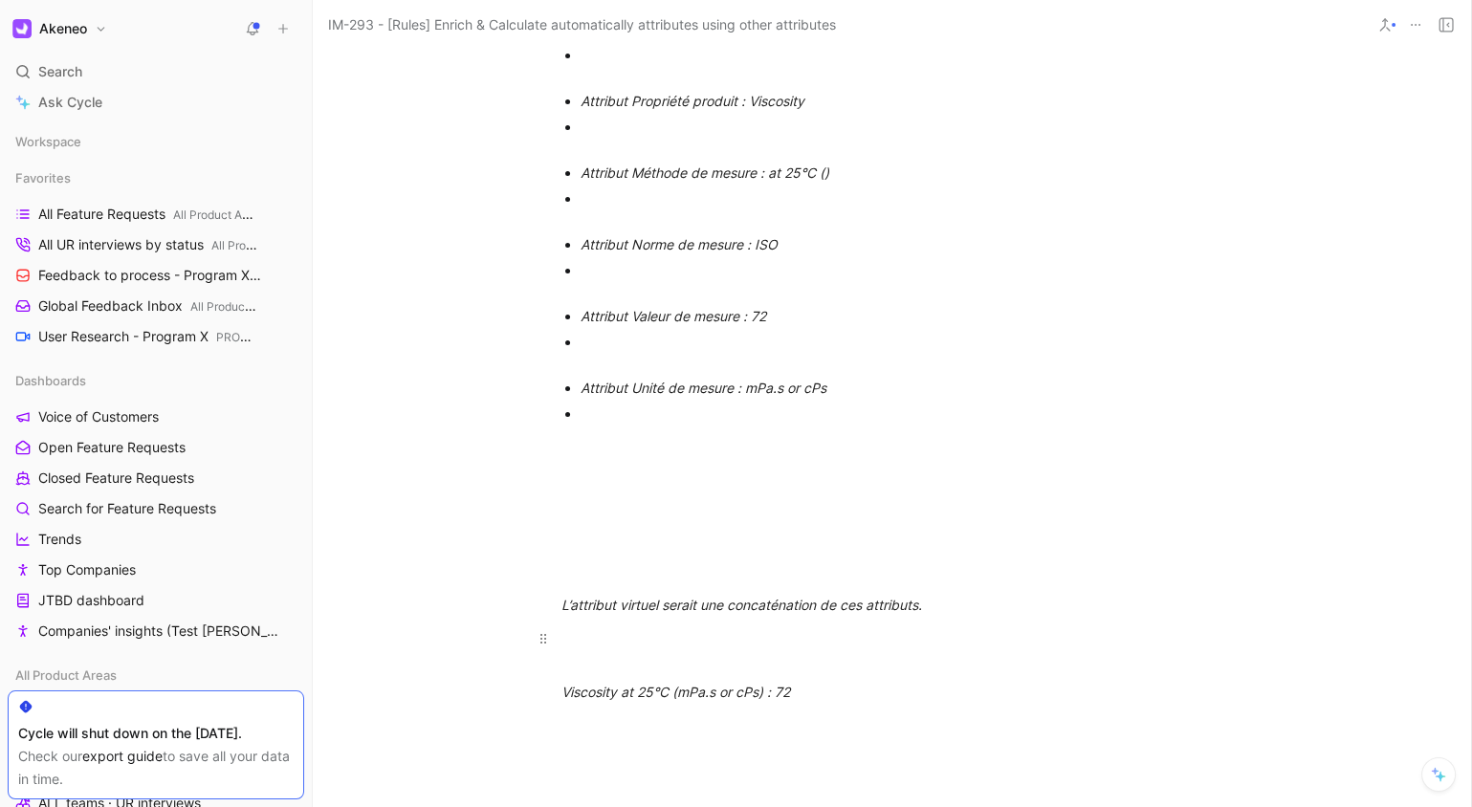
scroll to position [2044, 0]
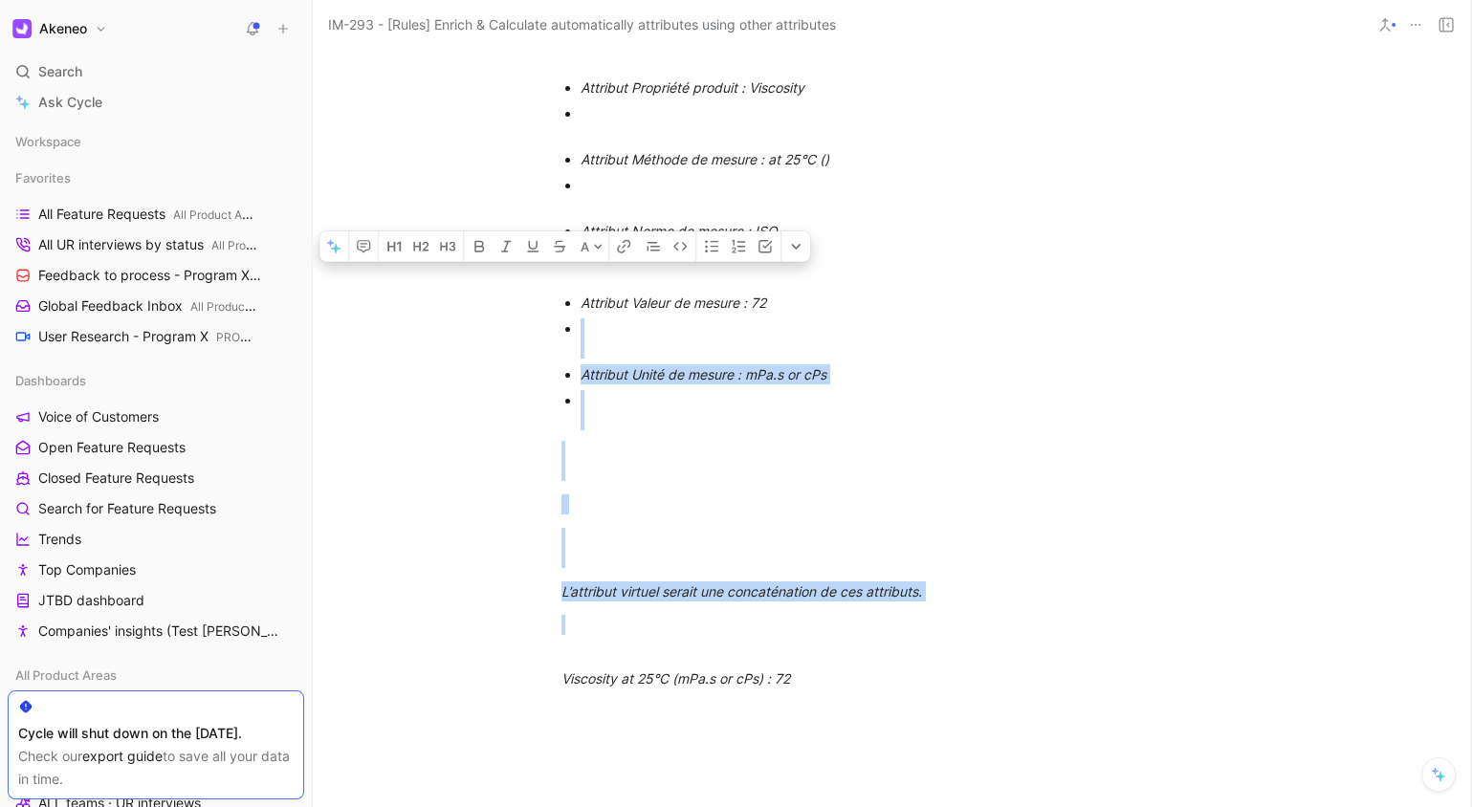
drag, startPoint x: 952, startPoint y: 659, endPoint x: 942, endPoint y: 231, distance: 427.7
click at [949, 245] on div "Jira ID: IM-293 Initial request description: As Peter I would like to define an…" at bounding box center [892, 534] width 1158 height 3473
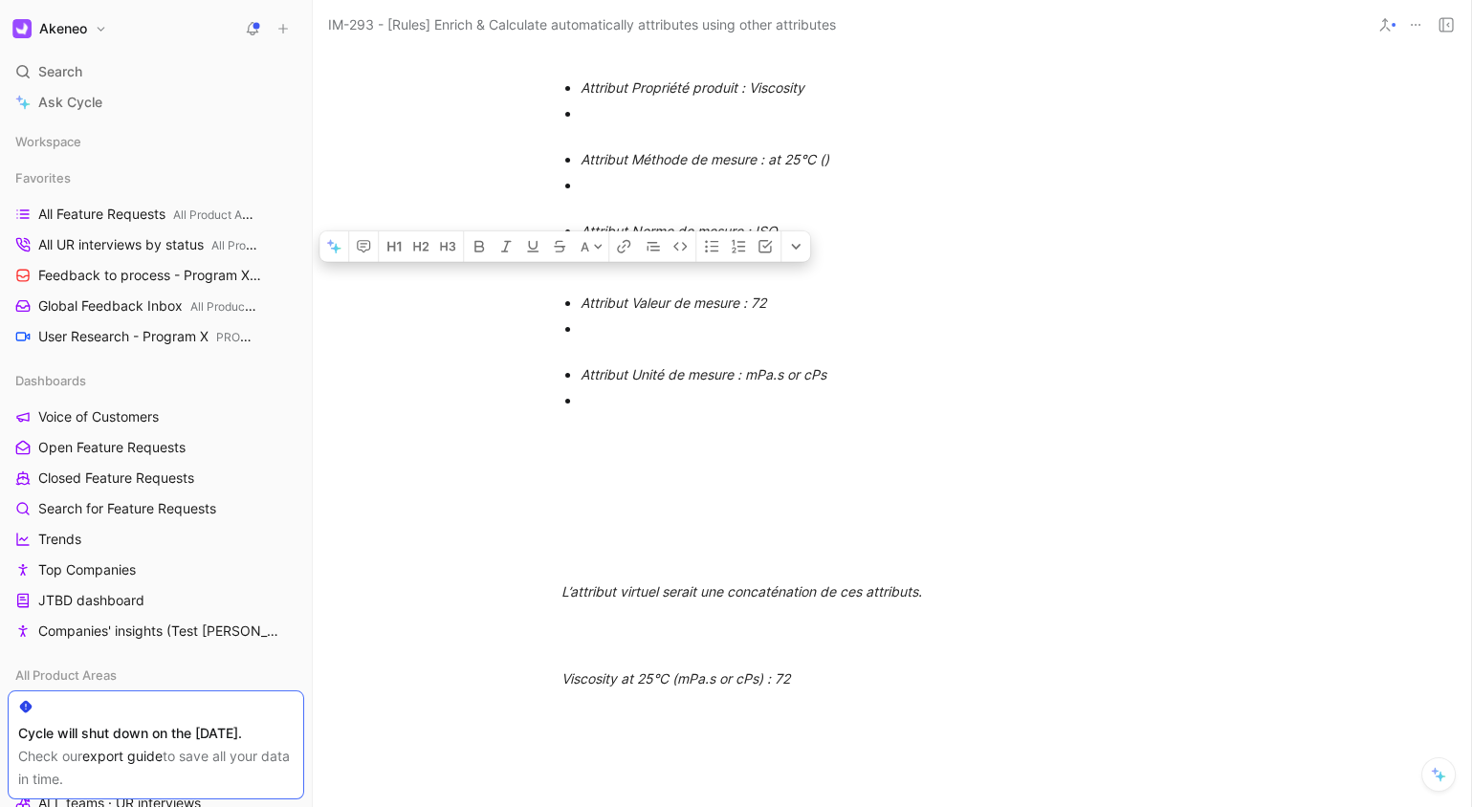
click at [942, 215] on div at bounding box center [902, 195] width 643 height 40
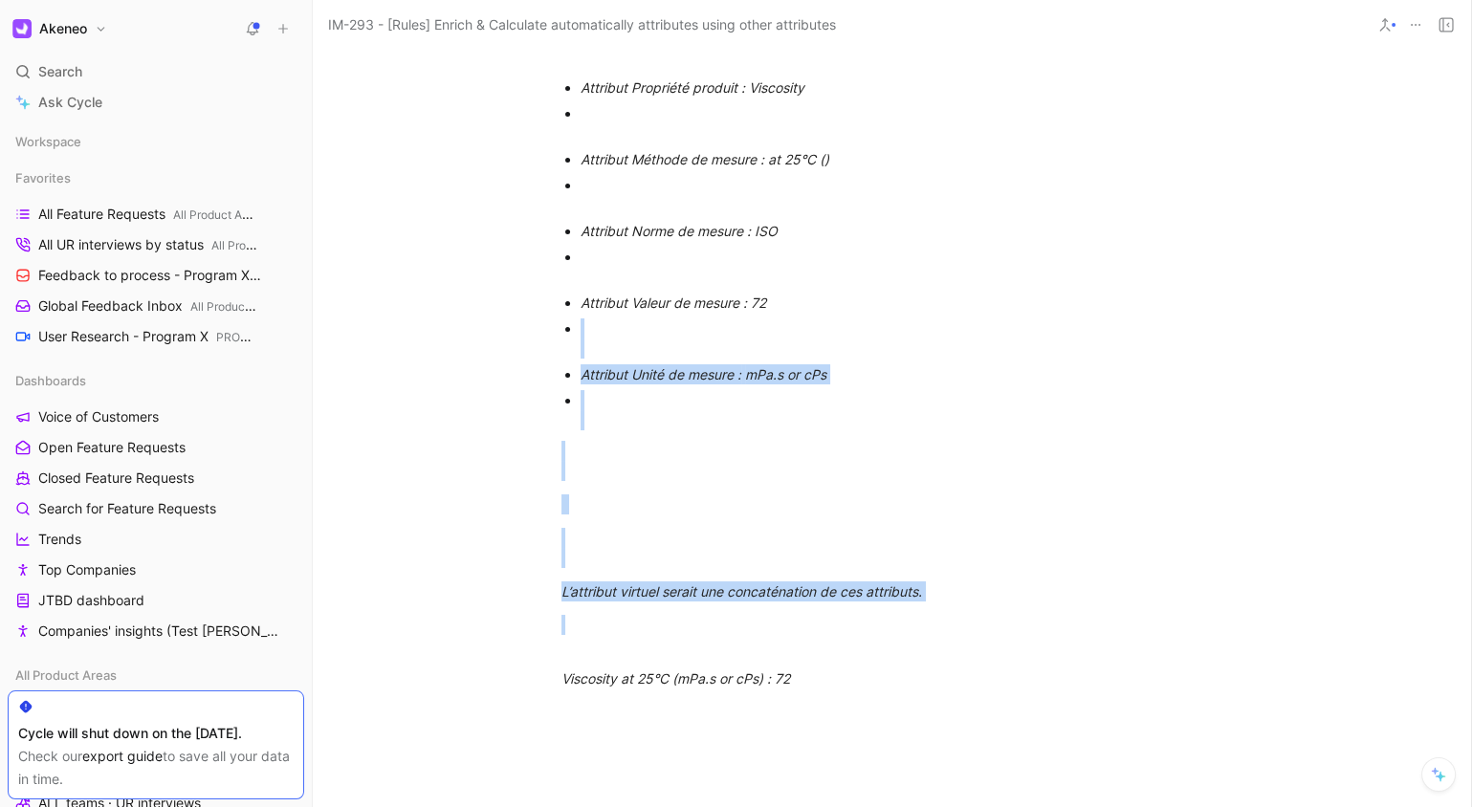
drag, startPoint x: 1026, startPoint y: 641, endPoint x: 946, endPoint y: 331, distance: 320.2
click at [955, 343] on div "Jira ID: IM-293 Initial request description: As Peter I would like to define an…" at bounding box center [892, 534] width 1158 height 3473
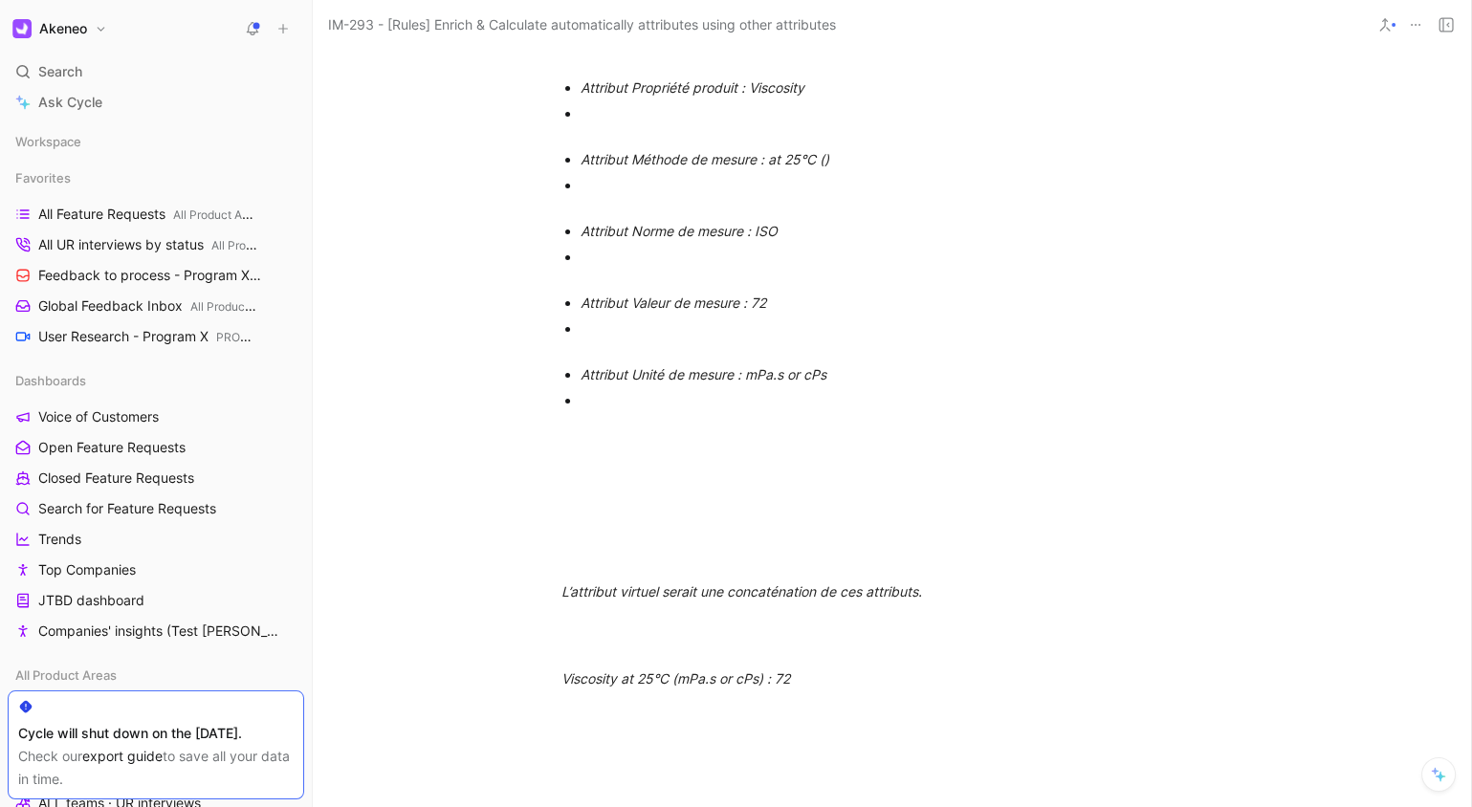
click at [946, 316] on p "Attribut Valeur de mesure : 72" at bounding box center [902, 303] width 643 height 26
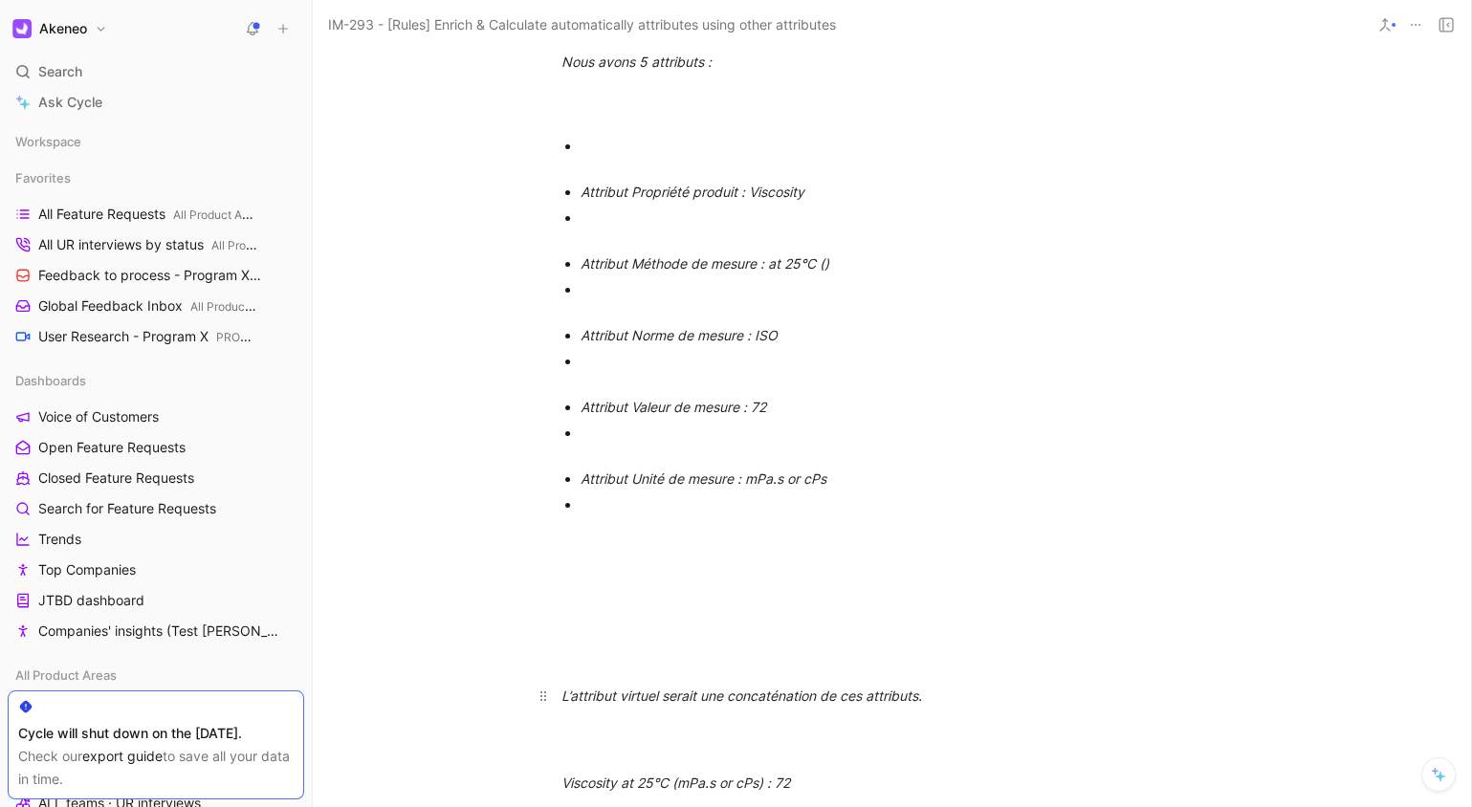
scroll to position [2118, 0]
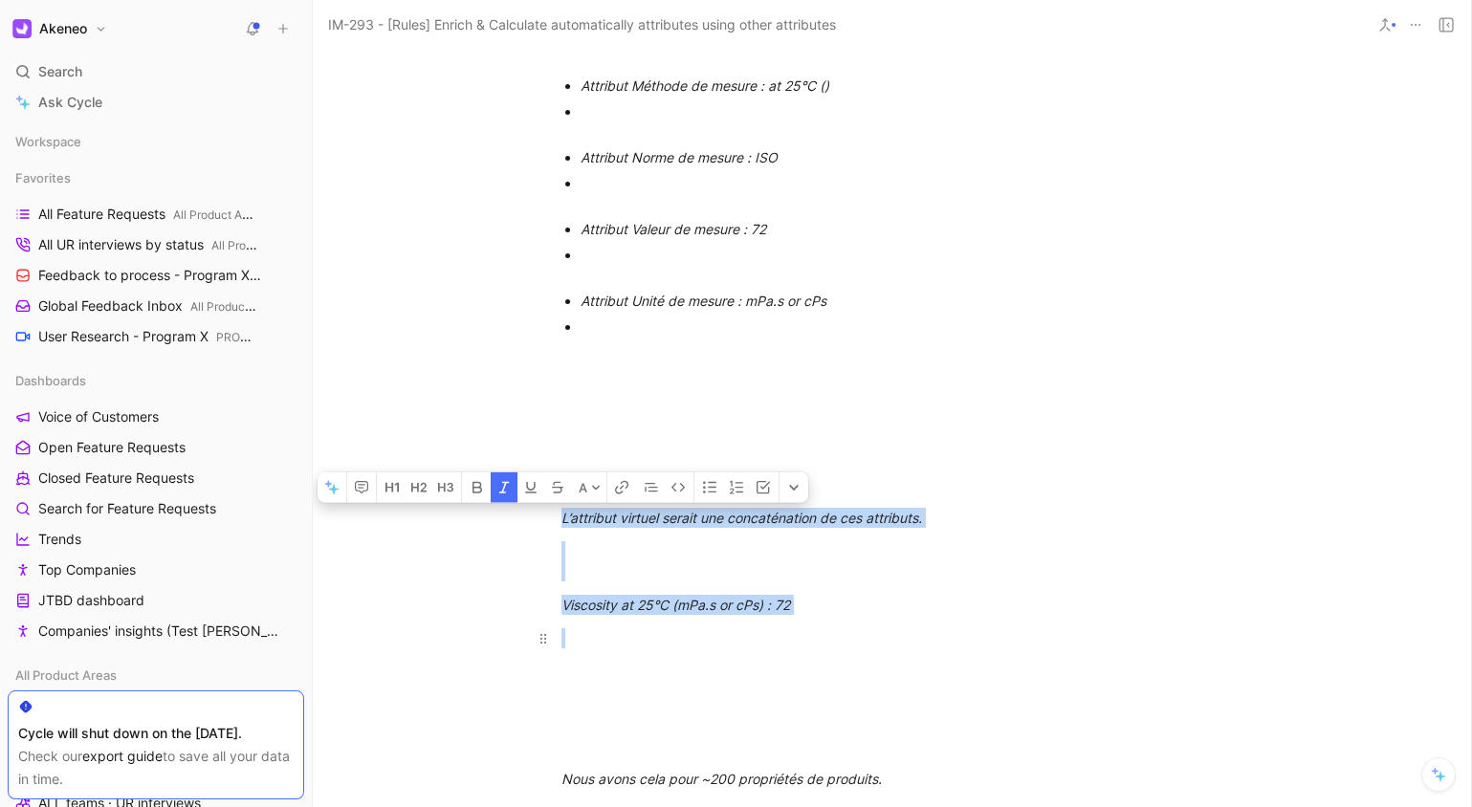
drag, startPoint x: 934, startPoint y: 522, endPoint x: 971, endPoint y: 650, distance: 132.6
click at [971, 650] on div "Jira ID: IM-293 Initial request description: As Peter I would like to define an…" at bounding box center [892, 461] width 1158 height 3473
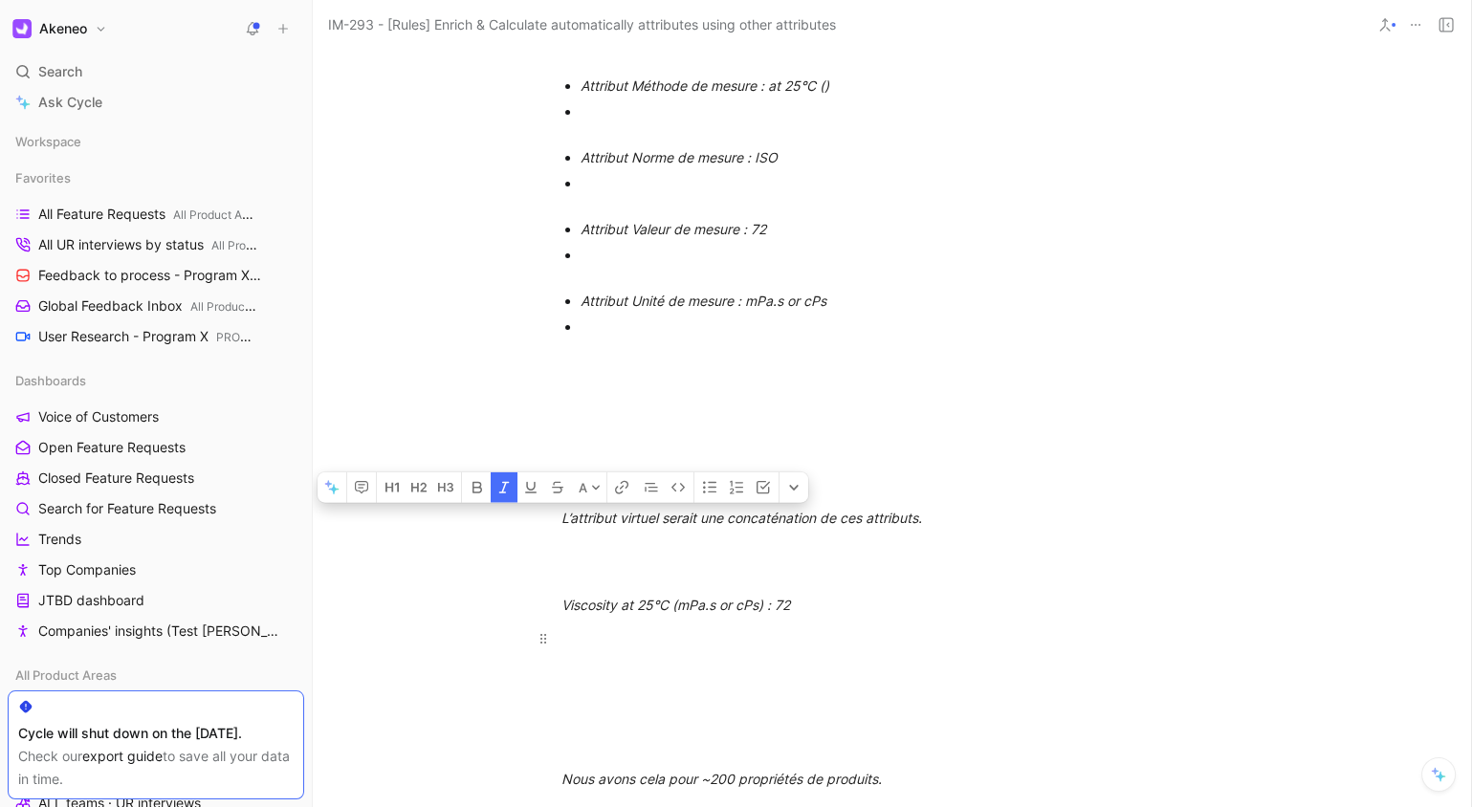
click at [971, 649] on div at bounding box center [893, 648] width 662 height 40
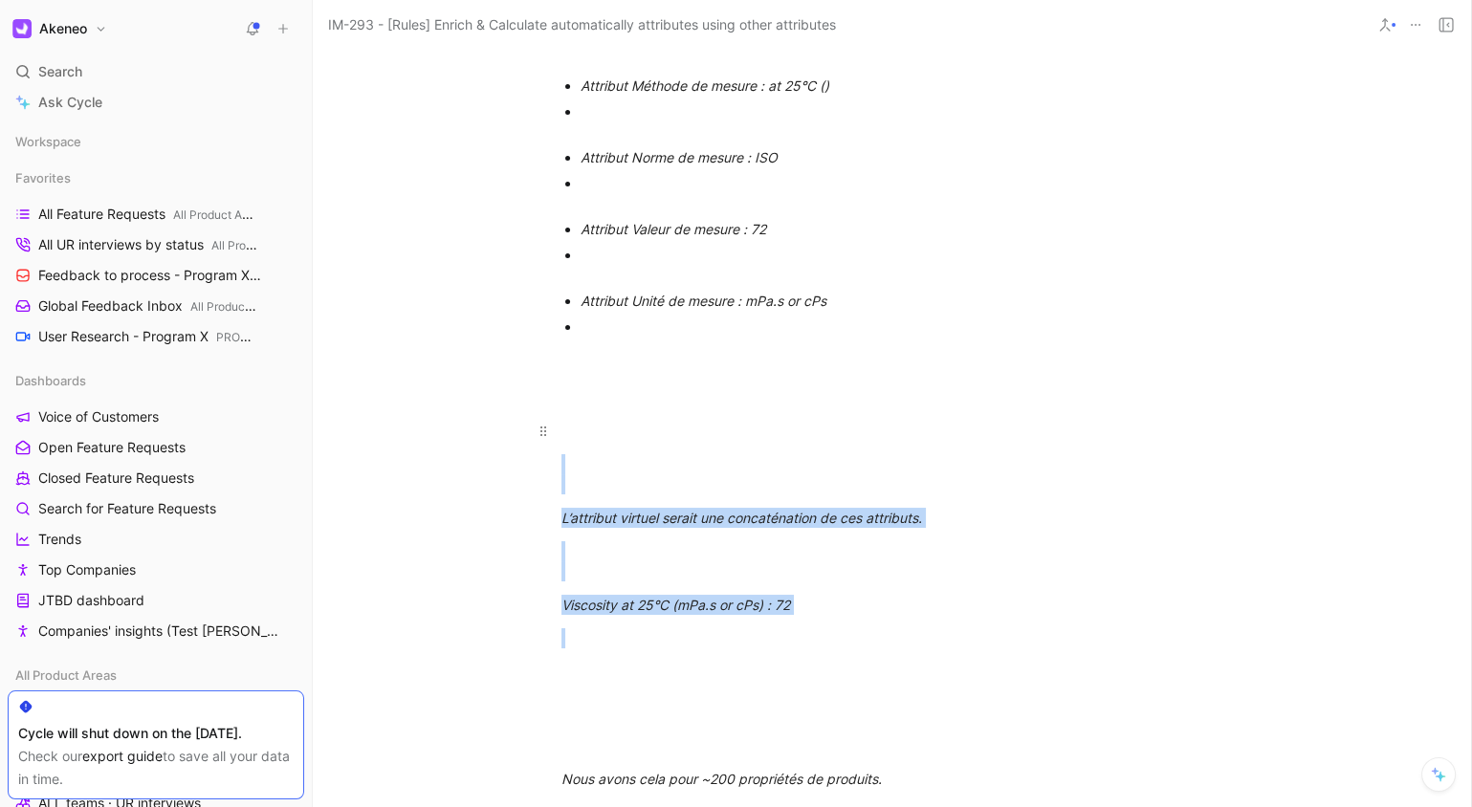
drag, startPoint x: 1045, startPoint y: 691, endPoint x: 1014, endPoint y: 434, distance: 258.2
click at [1026, 447] on div "Jira ID: IM-293 Initial request description: As Peter I would like to define an…" at bounding box center [892, 461] width 1158 height 3473
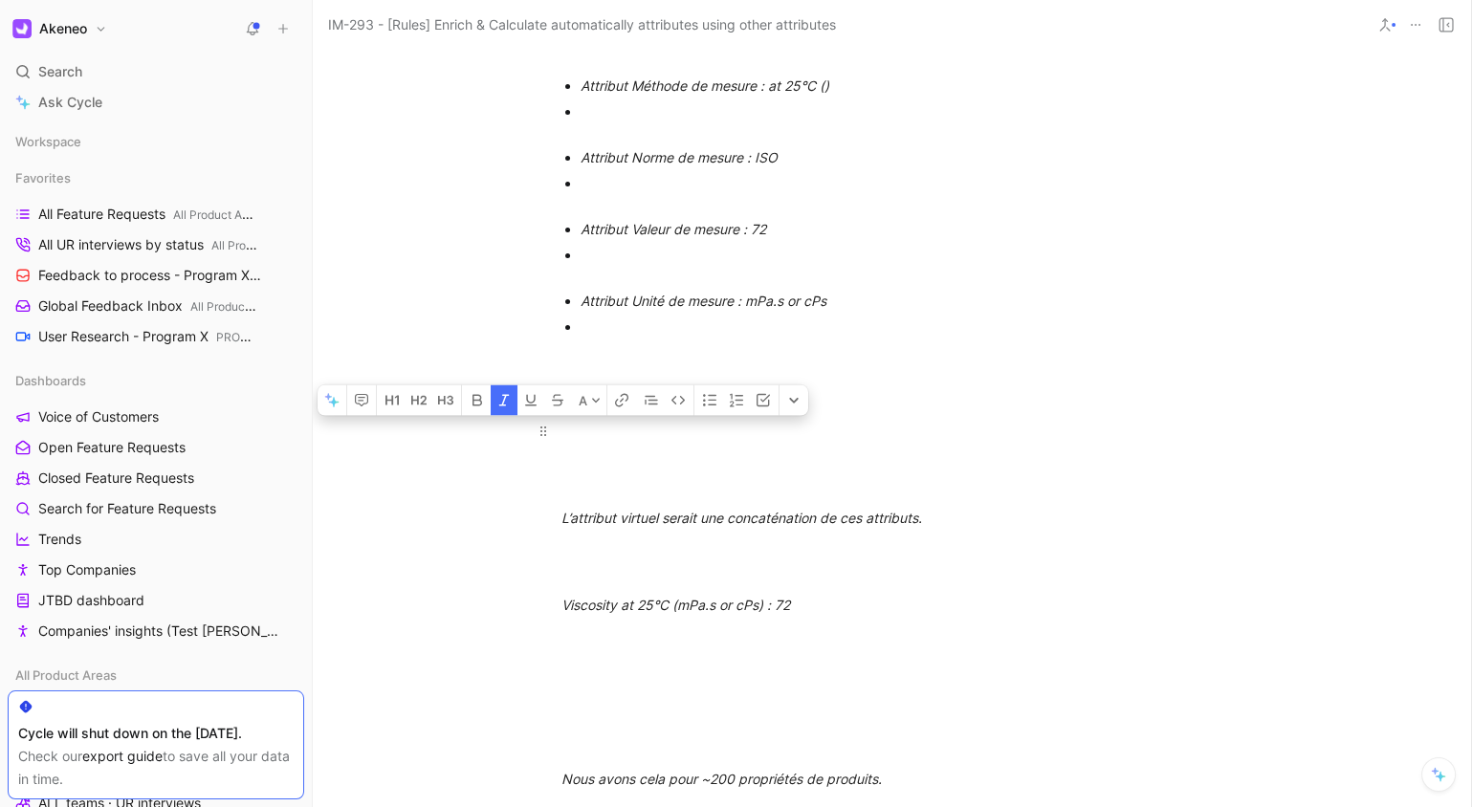
click at [1013, 433] on p at bounding box center [892, 431] width 735 height 32
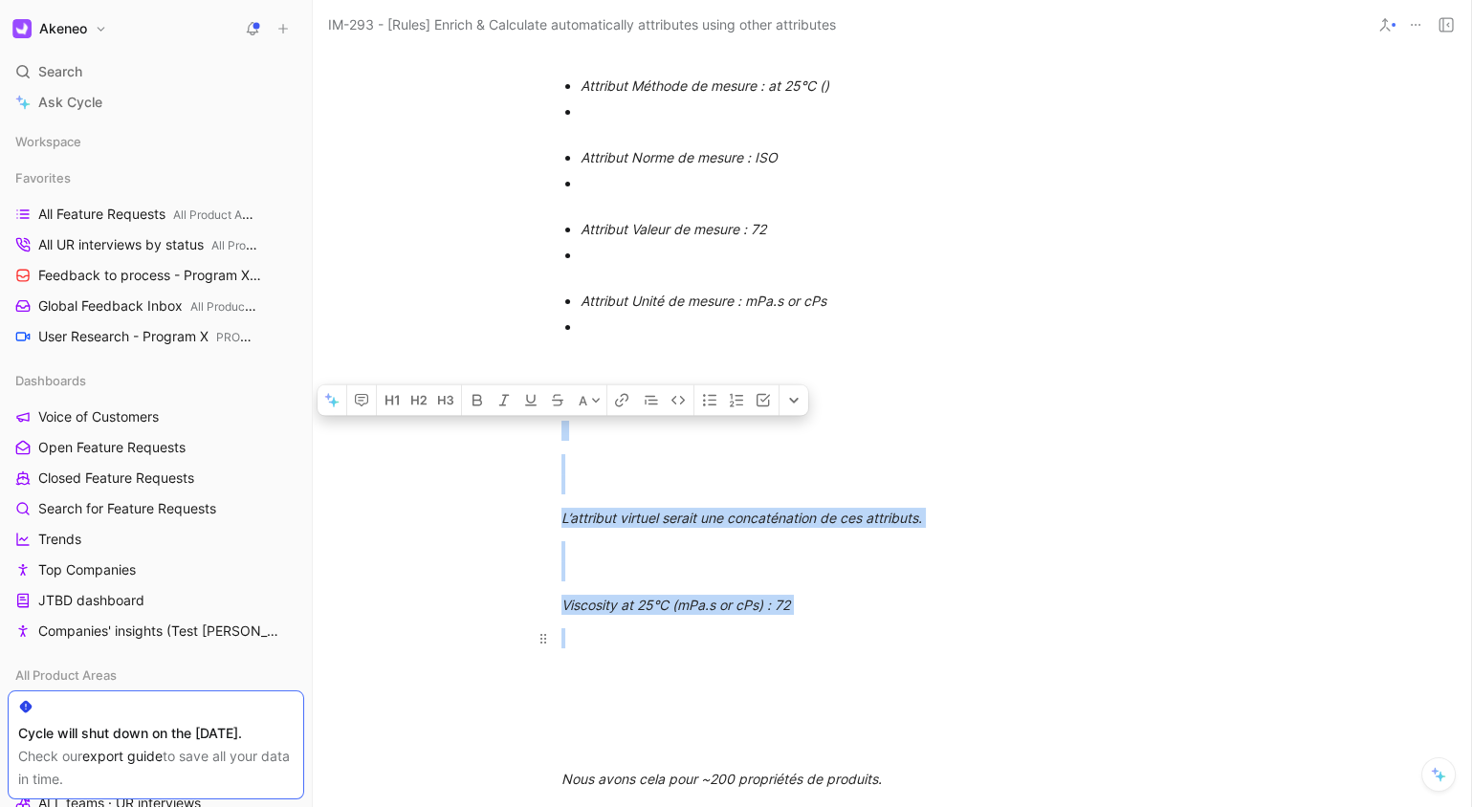
drag, startPoint x: 1013, startPoint y: 433, endPoint x: 1042, endPoint y: 667, distance: 235.2
click at [1042, 667] on div "Jira ID: IM-293 Initial request description: As Peter I would like to define an…" at bounding box center [892, 461] width 1158 height 3473
click at [1040, 665] on div at bounding box center [893, 648] width 662 height 40
drag, startPoint x: 1054, startPoint y: 656, endPoint x: 965, endPoint y: 350, distance: 318.8
click at [979, 374] on div "Jira ID: IM-293 Initial request description: As Peter I would like to define an…" at bounding box center [892, 461] width 1158 height 3473
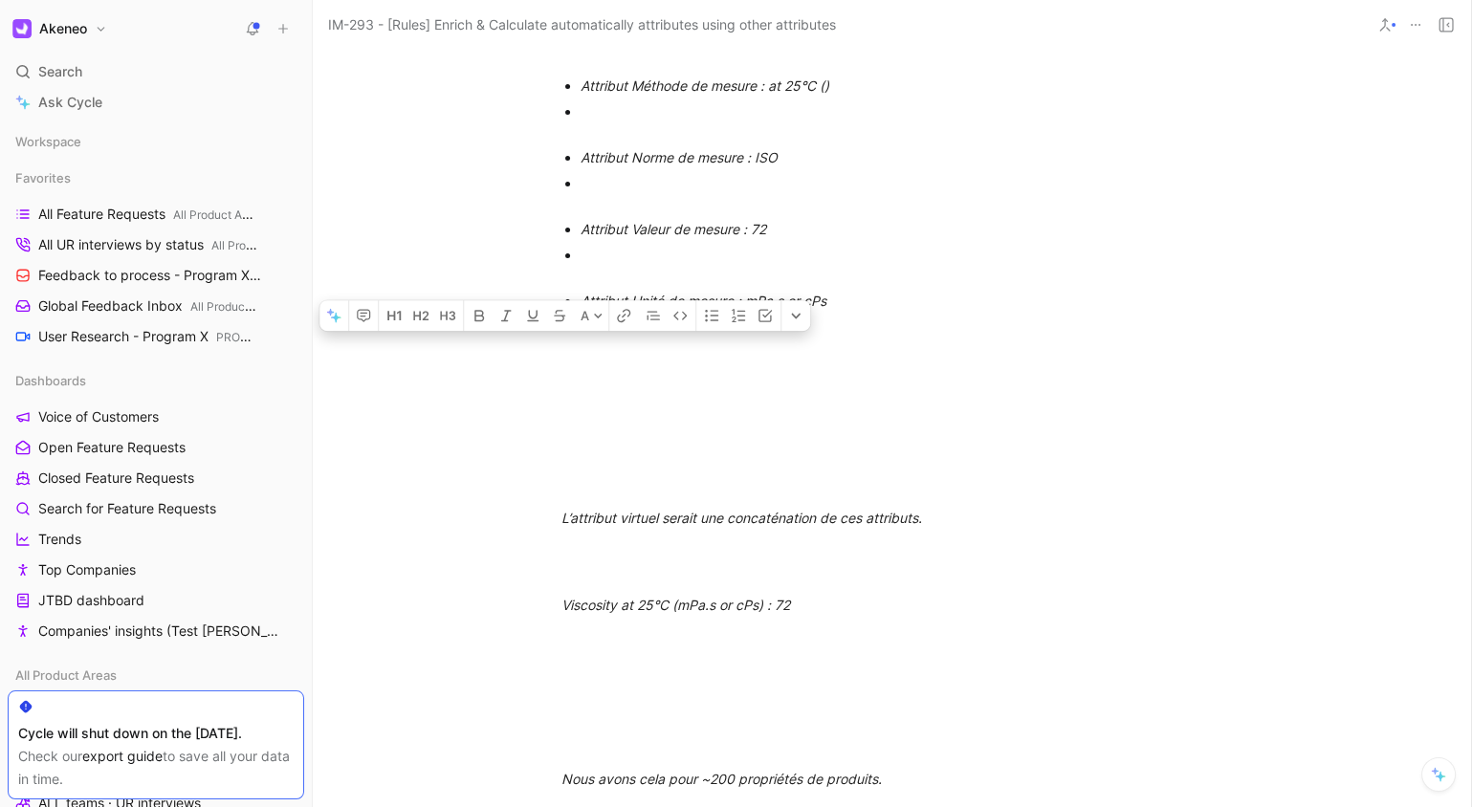
click at [959, 338] on div at bounding box center [902, 337] width 643 height 40
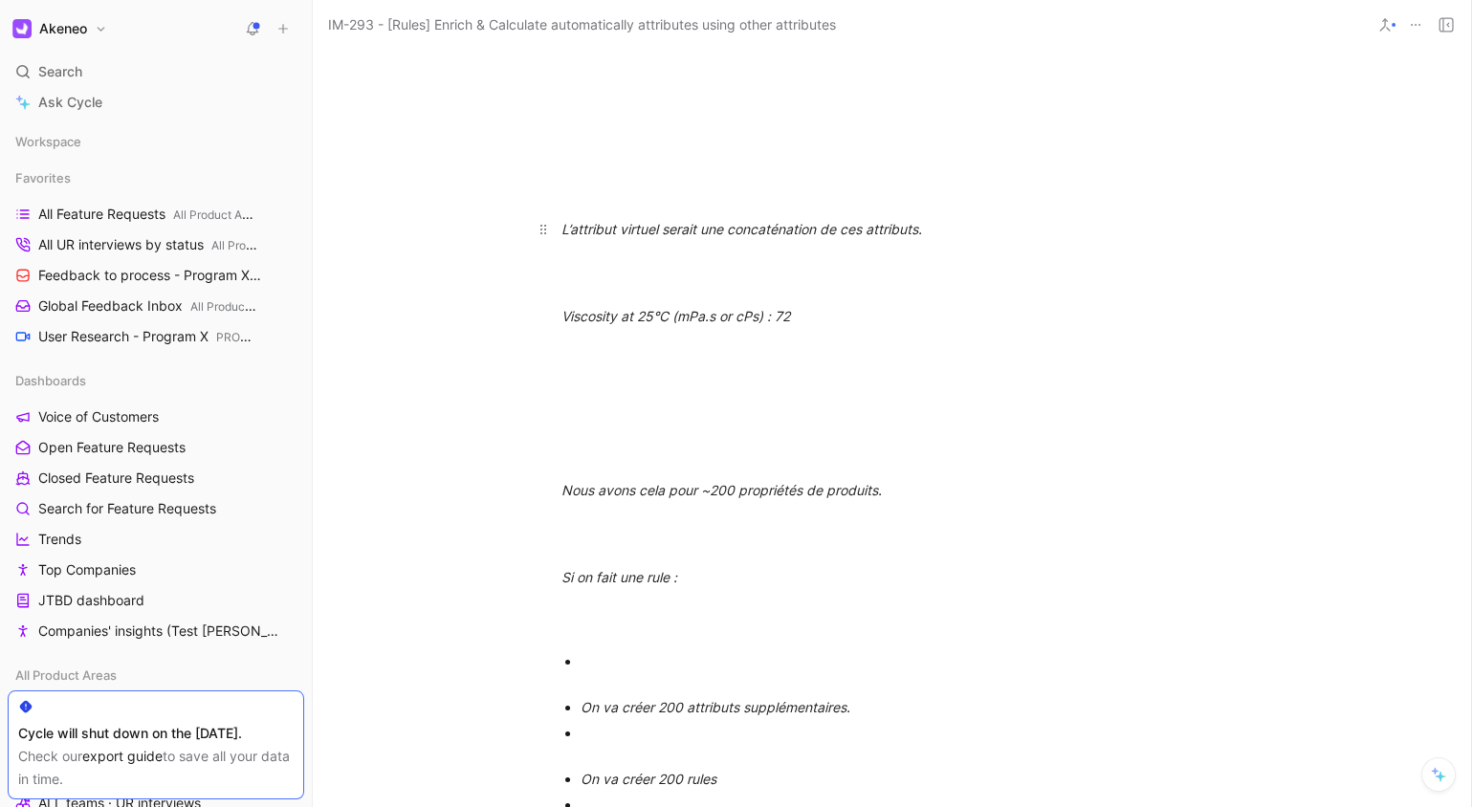
scroll to position [2634, 0]
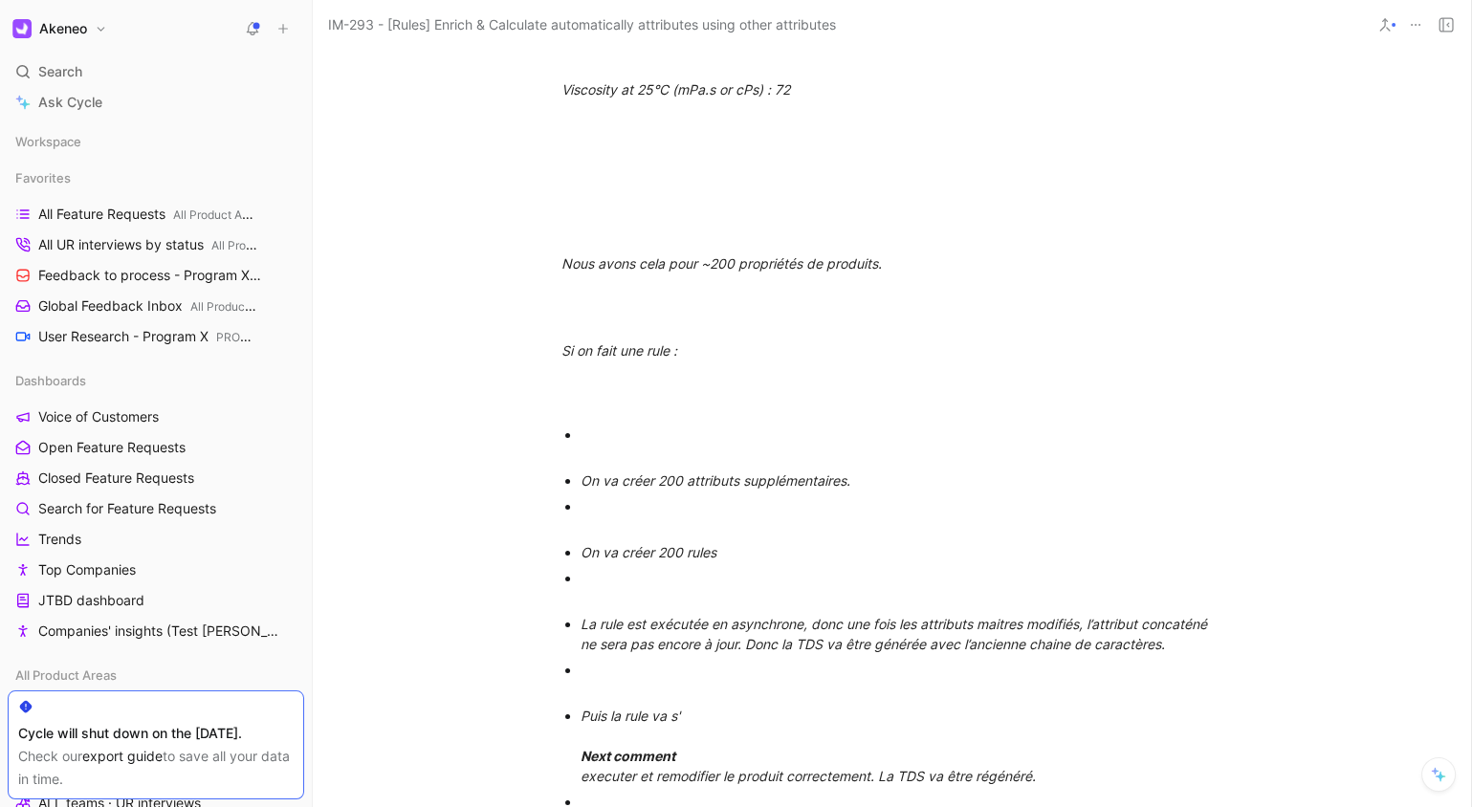
click at [981, 646] on em "La rule est exécutée en asynchrone, donc une fois les attributs maitres modifié…" at bounding box center [896, 634] width 630 height 36
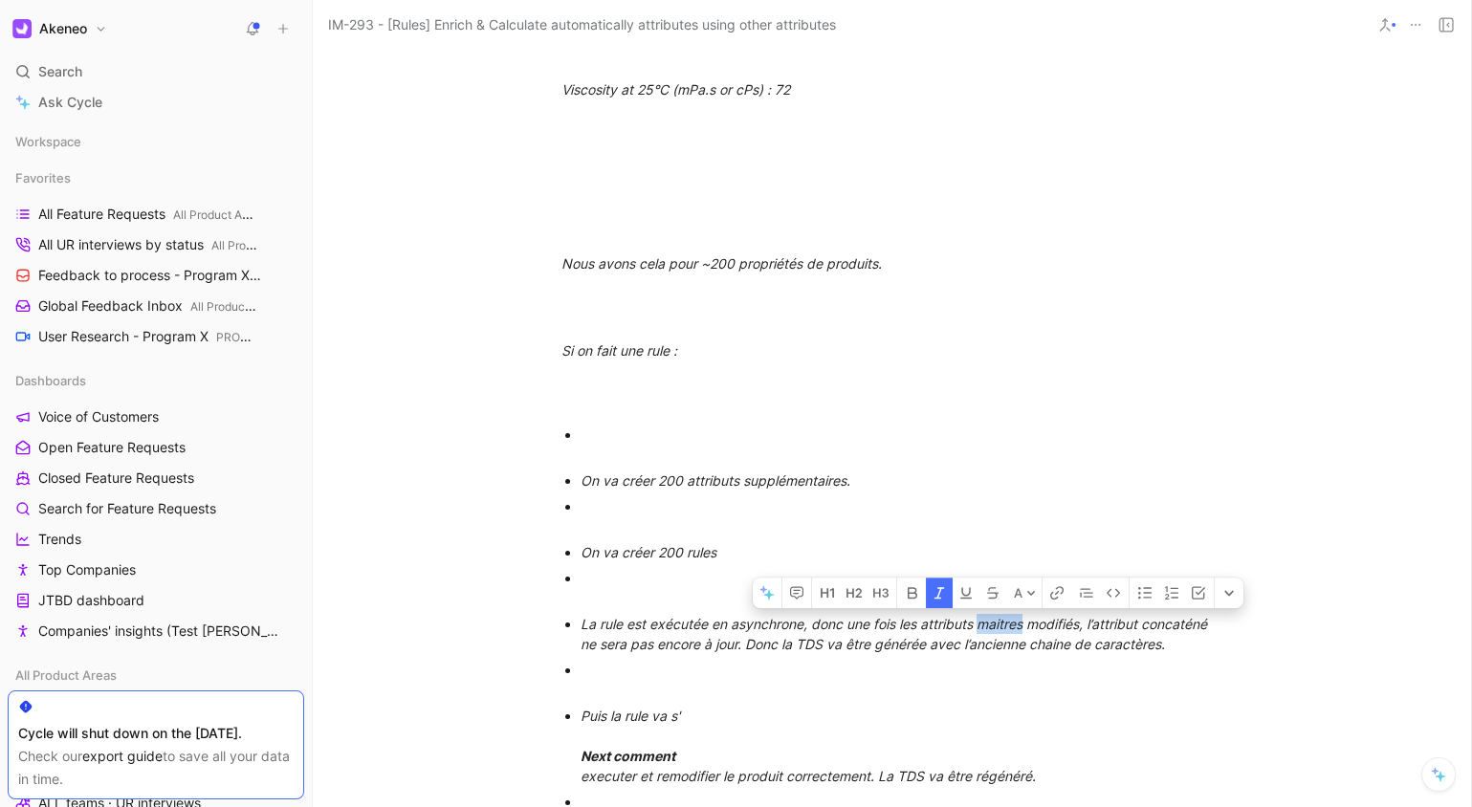
click at [981, 646] on em "La rule est exécutée en asynchrone, donc une fois les attributs maitres modifié…" at bounding box center [896, 634] width 630 height 36
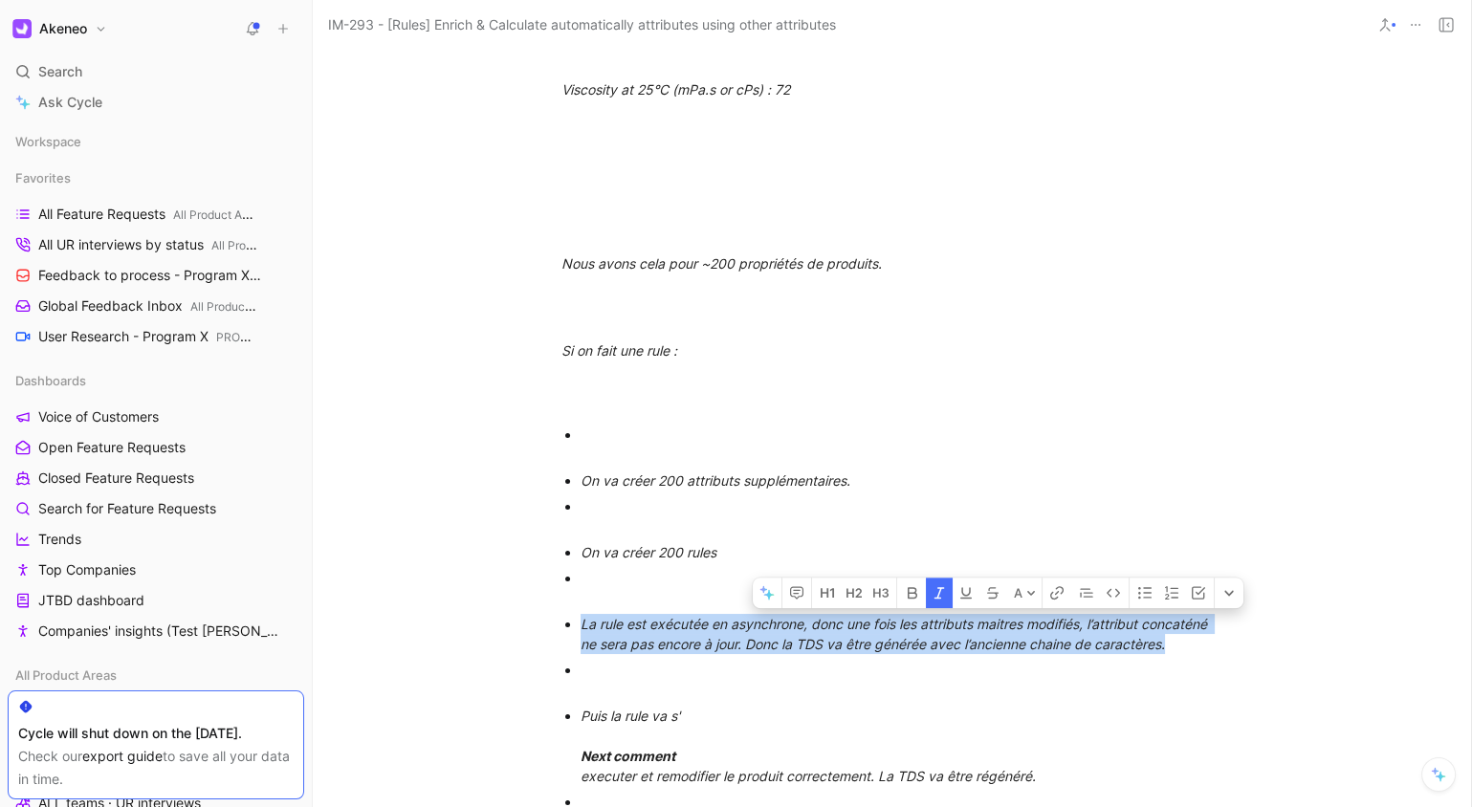
click at [981, 646] on em "La rule est exécutée en asynchrone, donc une fois les attributs maitres modifié…" at bounding box center [896, 634] width 630 height 36
click at [1004, 652] on em "La rule est exécutée en asynchrone, donc une fois les attributs maitres modifié…" at bounding box center [896, 634] width 630 height 36
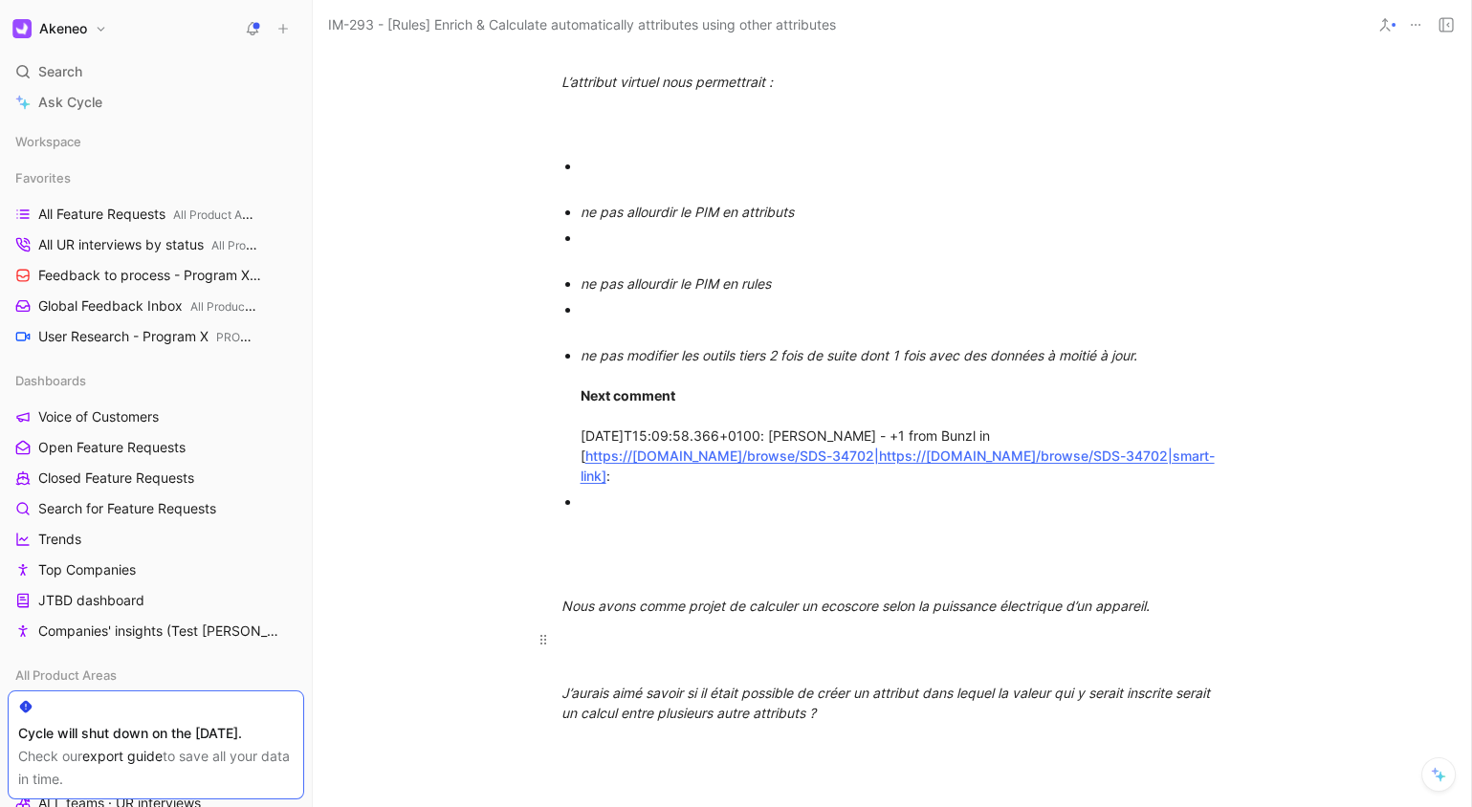
scroll to position [3515, 0]
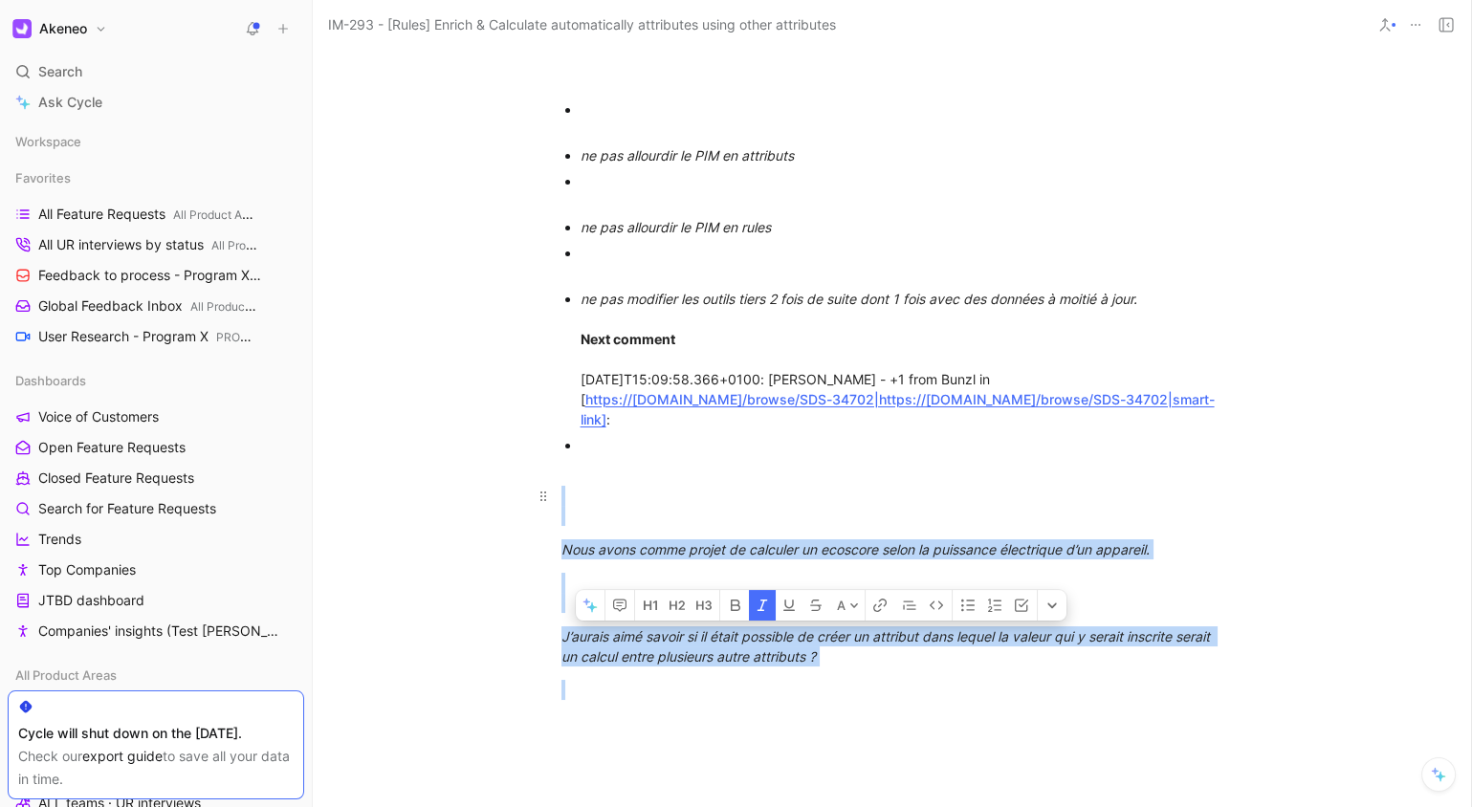
drag, startPoint x: 1133, startPoint y: 698, endPoint x: 1004, endPoint y: 508, distance: 229.5
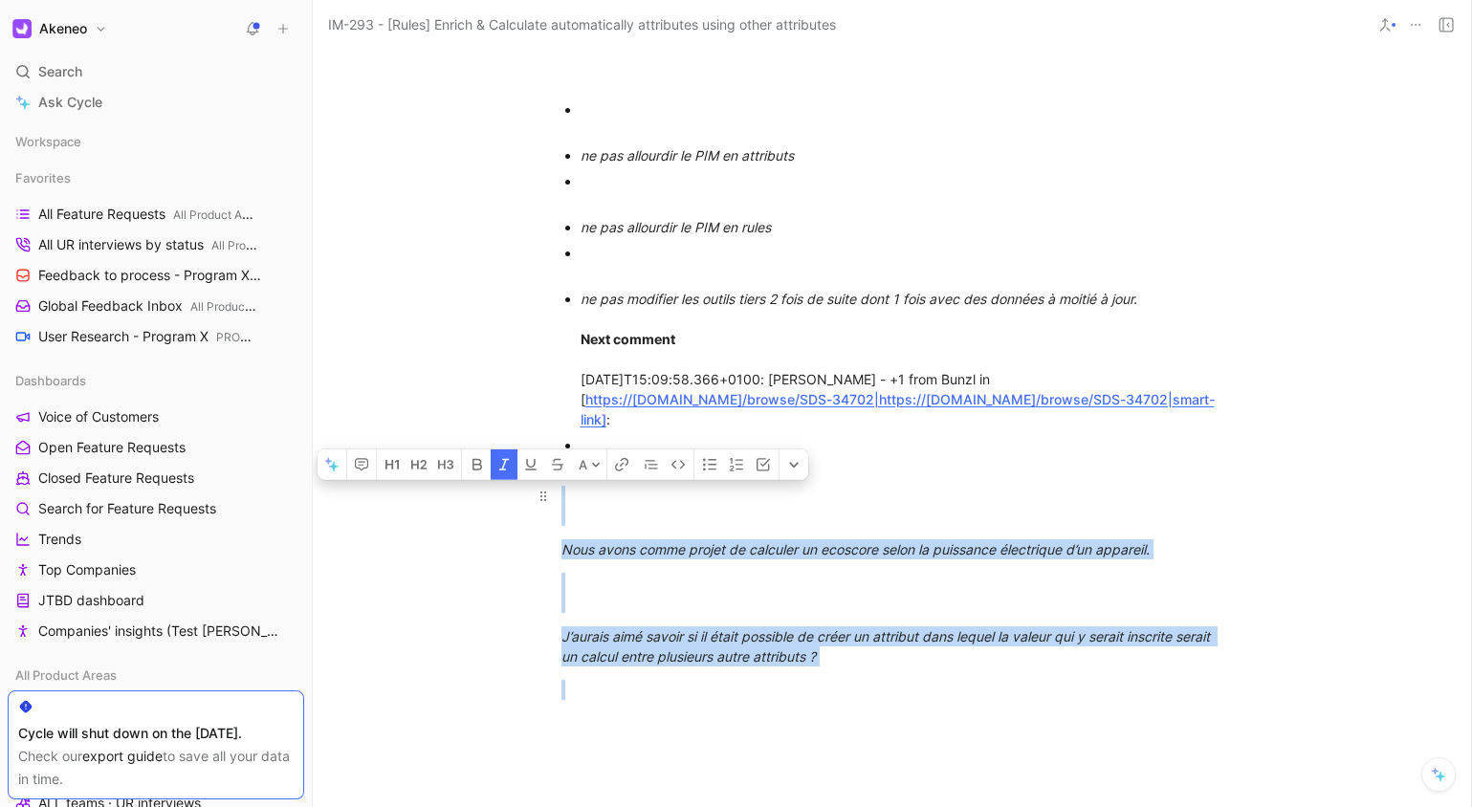
click at [1004, 508] on div at bounding box center [893, 506] width 662 height 40
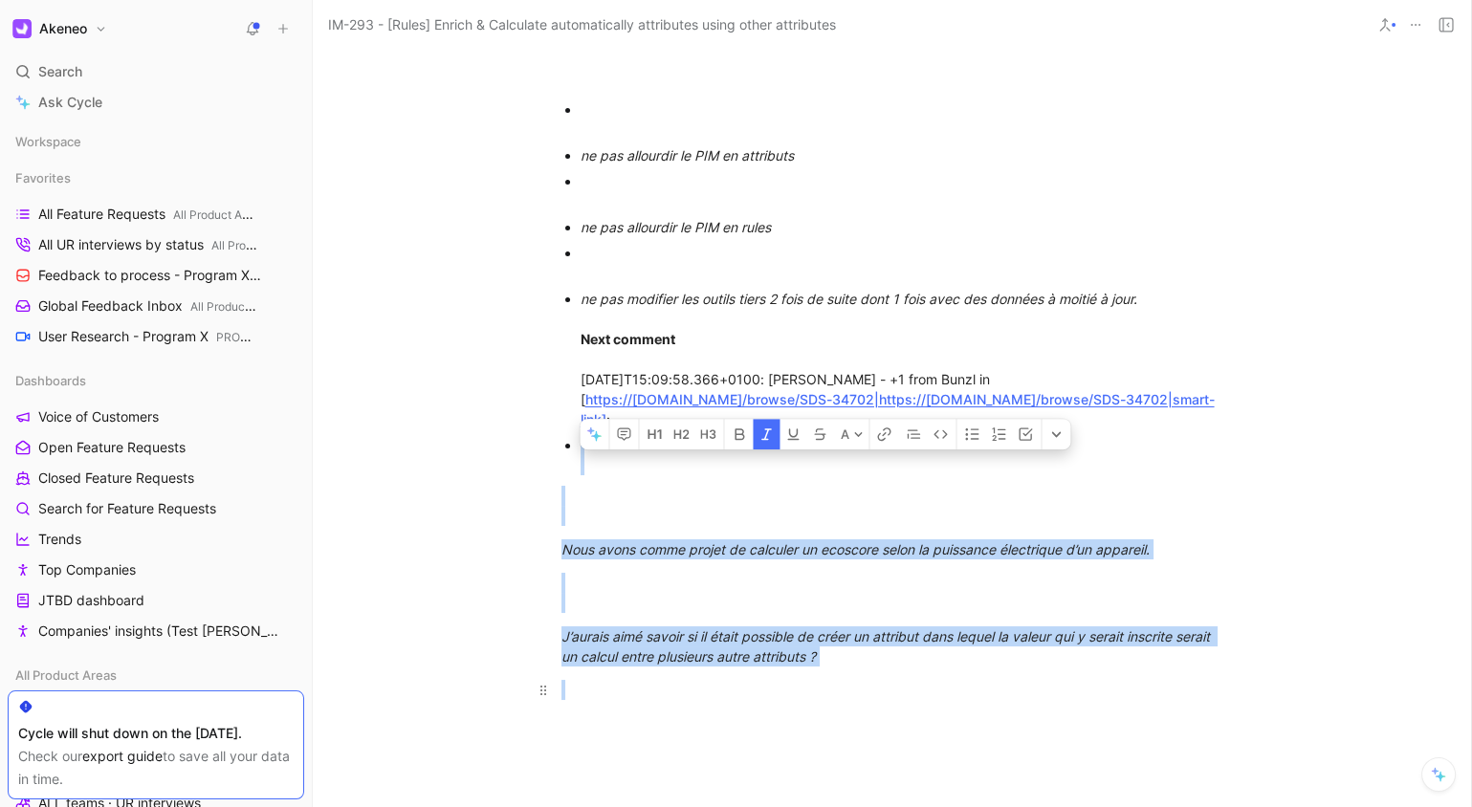
drag, startPoint x: 1009, startPoint y: 494, endPoint x: 1101, endPoint y: 692, distance: 218.3
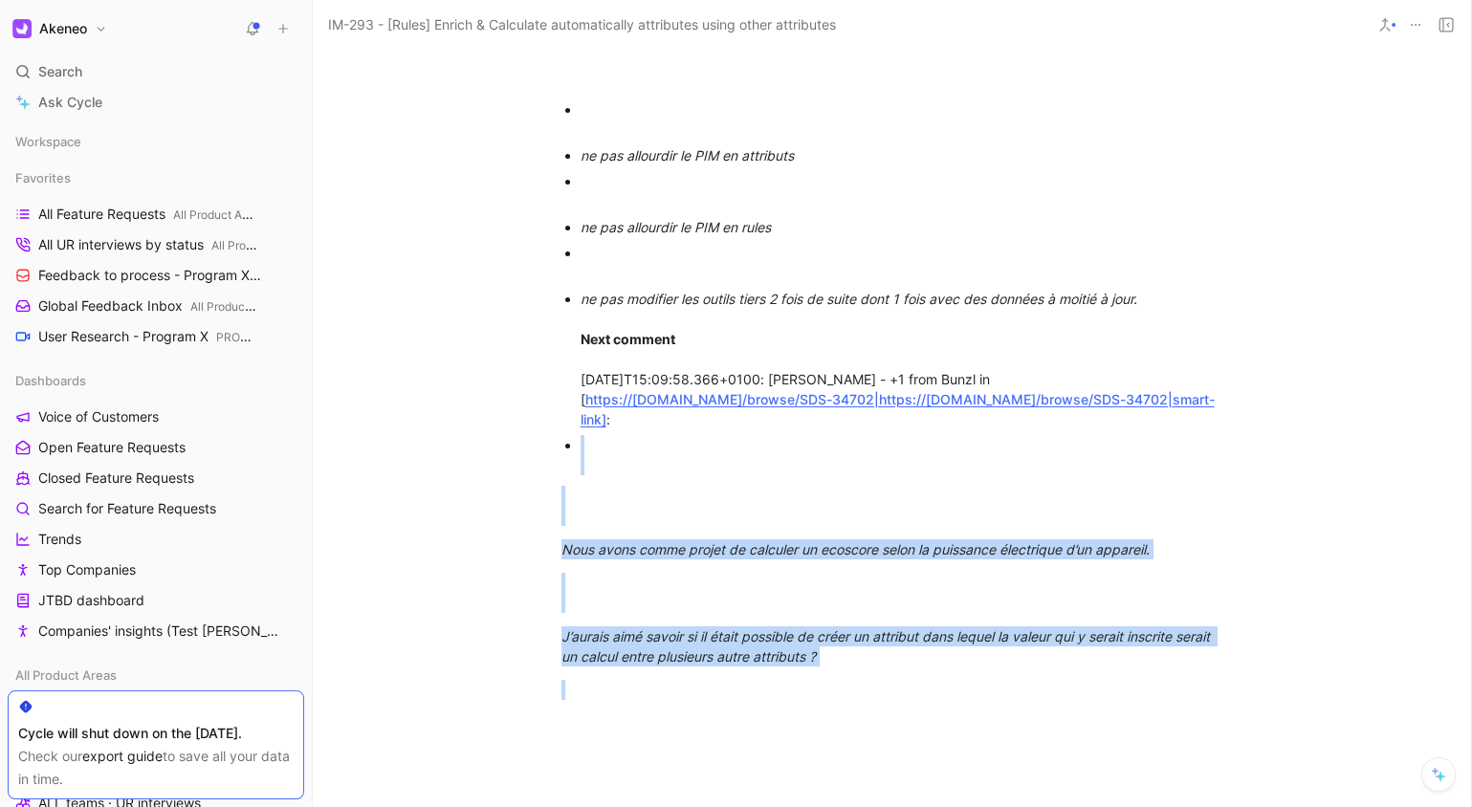
drag, startPoint x: 1104, startPoint y: 693, endPoint x: 1013, endPoint y: 491, distance: 221.4
click at [1013, 475] on div at bounding box center [902, 455] width 643 height 40
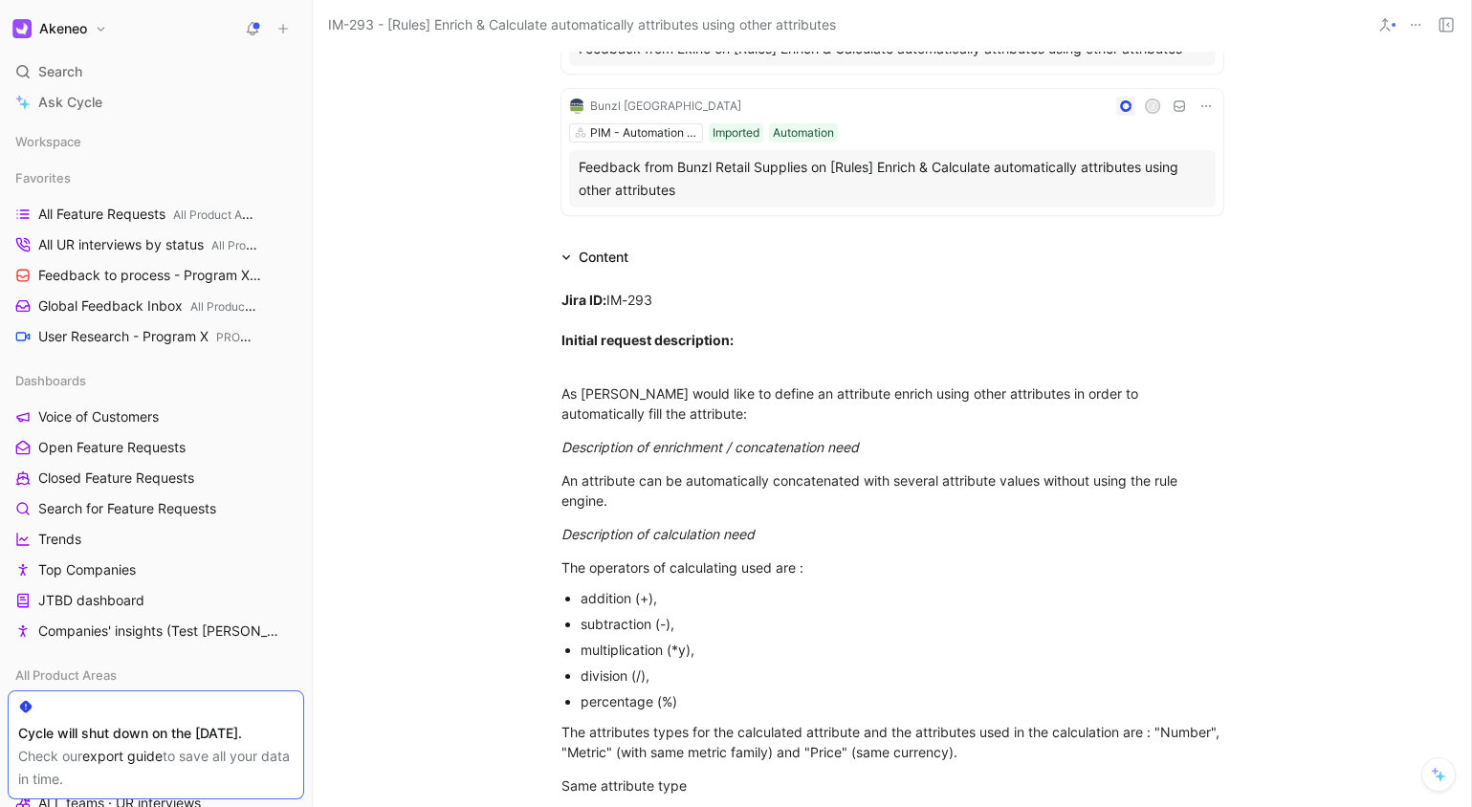
scroll to position [0, 0]
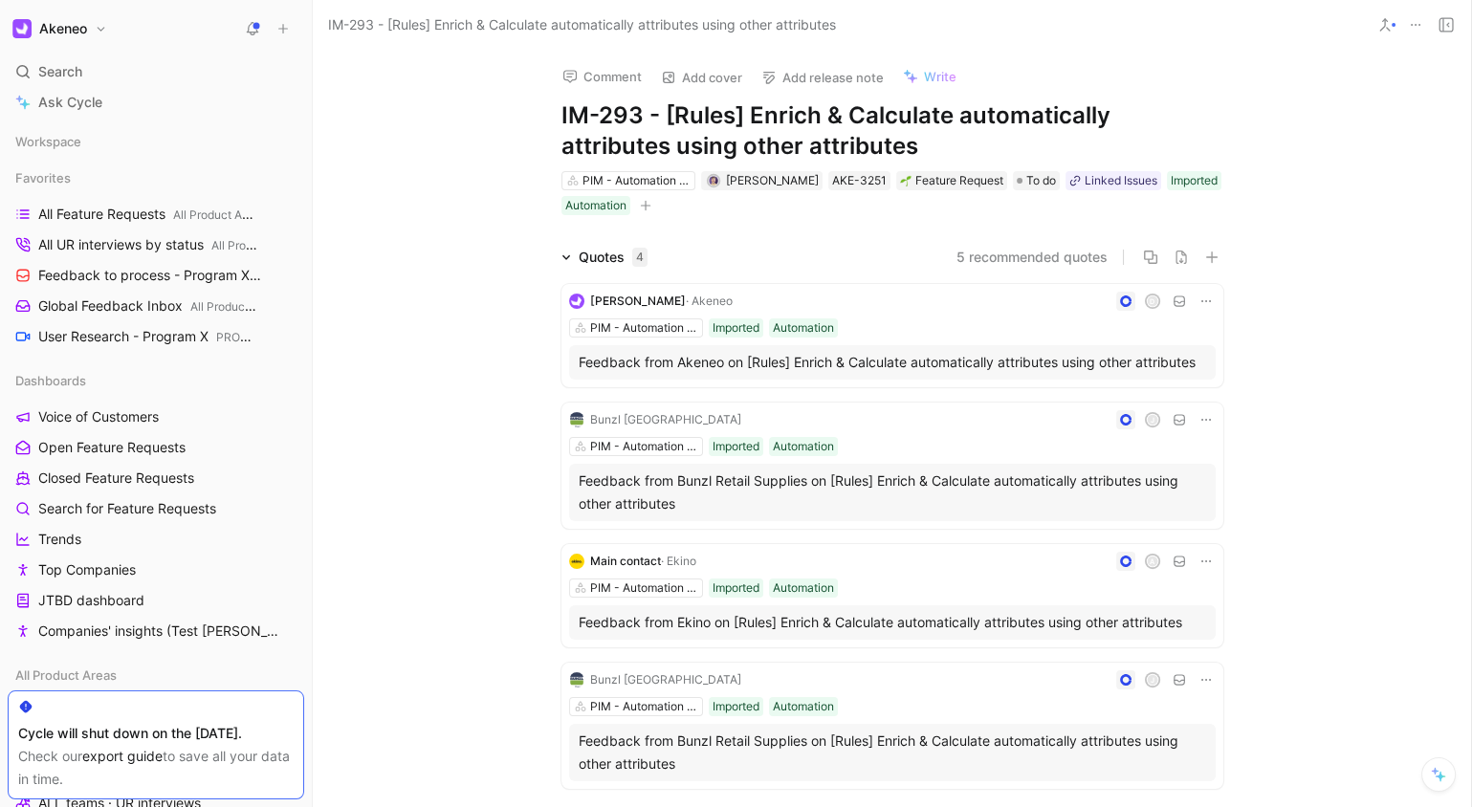
click at [990, 124] on h1 "IM-293 - [Rules] Enrich & Calculate automatically attributes using other attrib…" at bounding box center [893, 130] width 662 height 61
click at [1119, 123] on h1 "IM-293 - [Rules] Enrich & Calculate automatically attributes using other attrib…" at bounding box center [893, 130] width 662 height 61
click at [747, 179] on span "[PERSON_NAME]" at bounding box center [772, 180] width 93 height 14
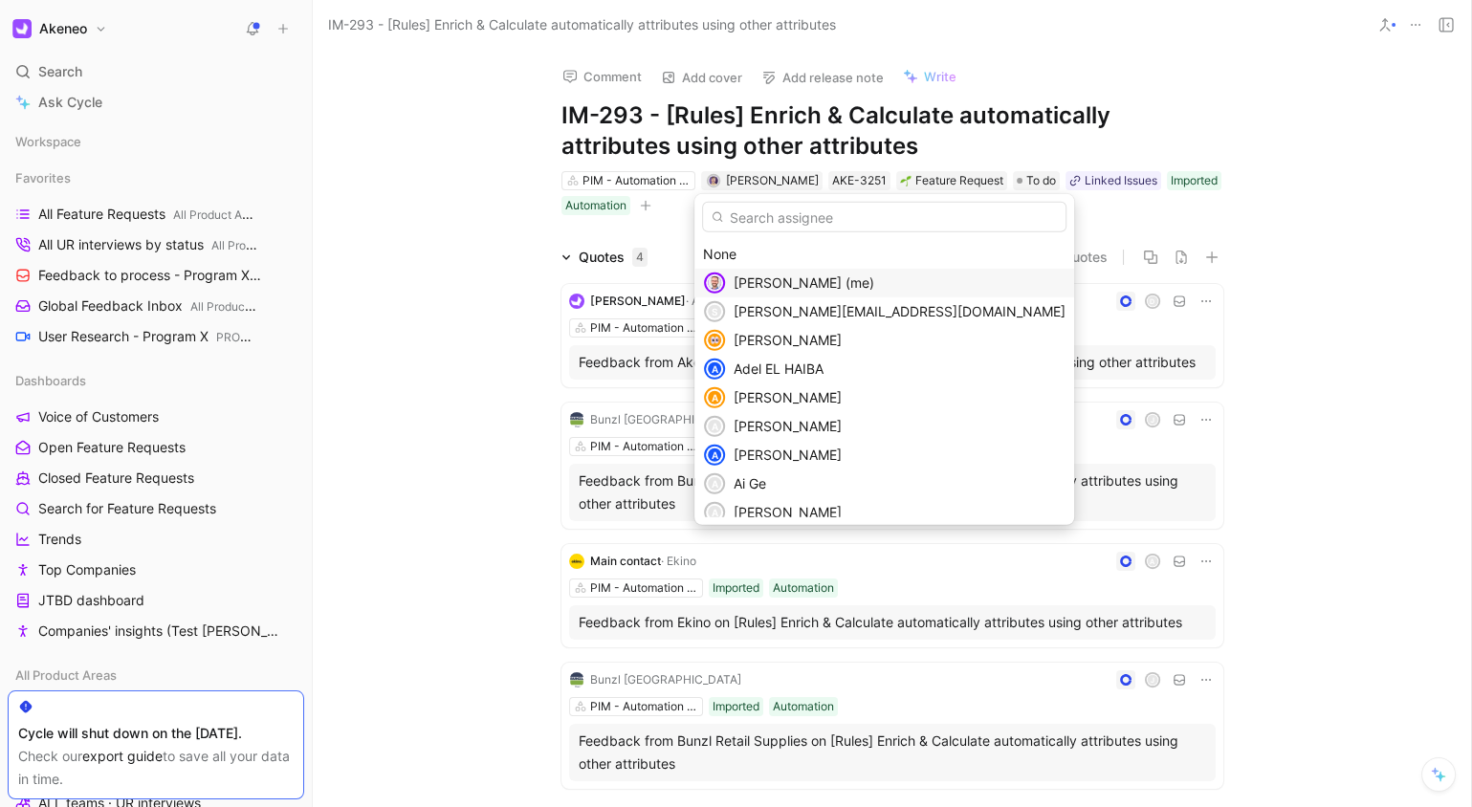
click at [797, 275] on span "Christophe Belval (me)" at bounding box center [804, 283] width 141 height 16
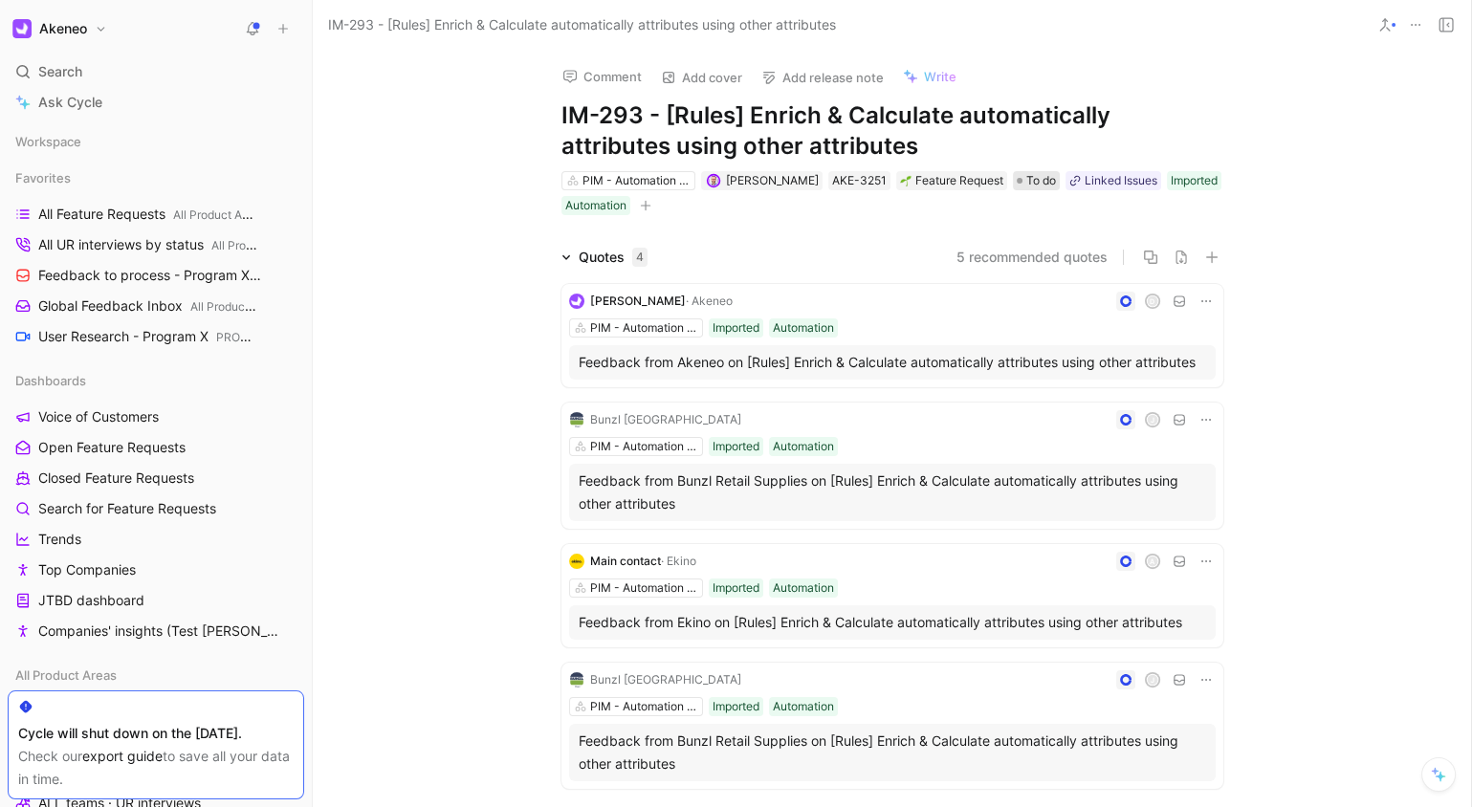
click at [1026, 182] on span "To do" at bounding box center [1041, 180] width 30 height 19
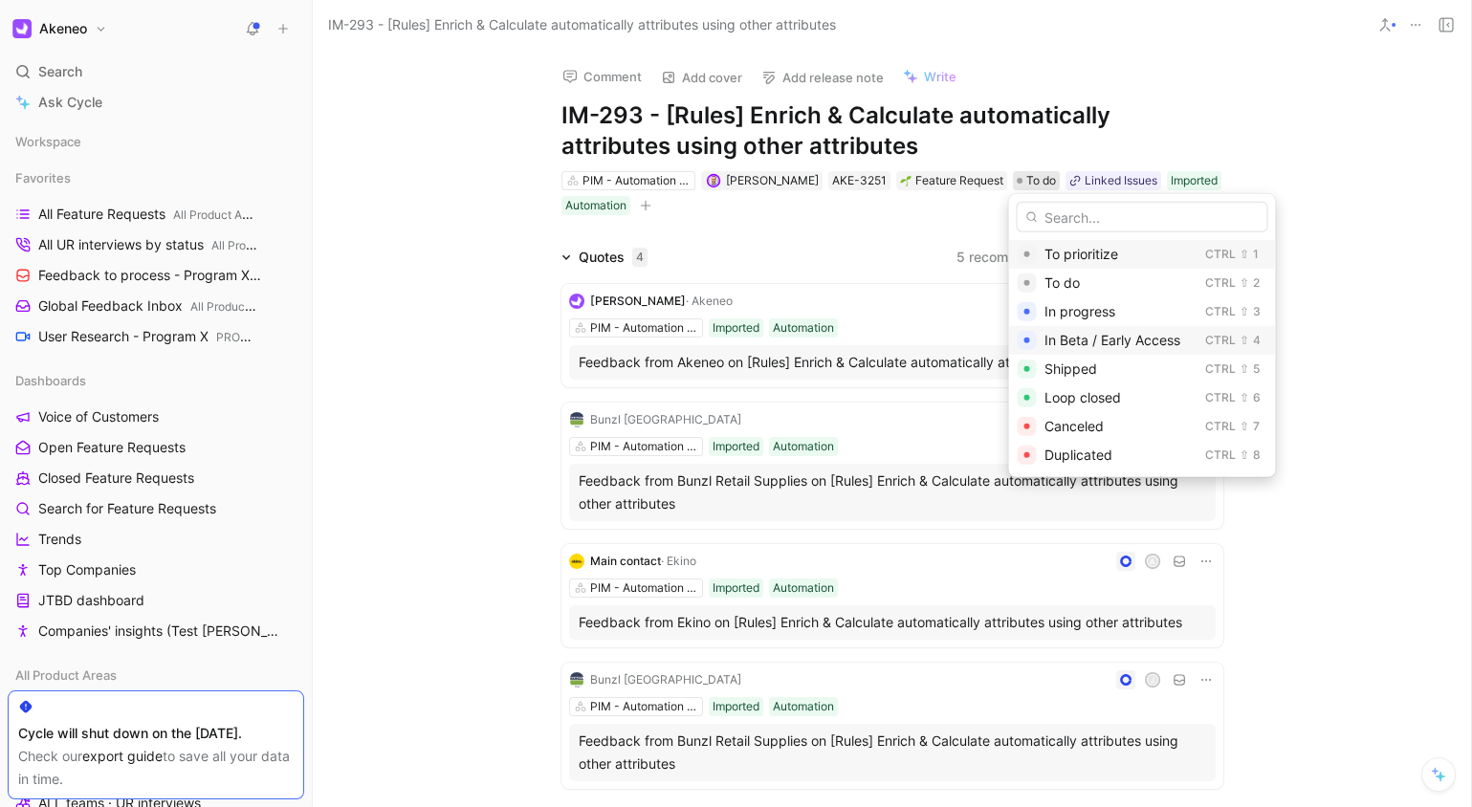
click at [1118, 347] on span "In Beta / Early Access" at bounding box center [1112, 340] width 136 height 16
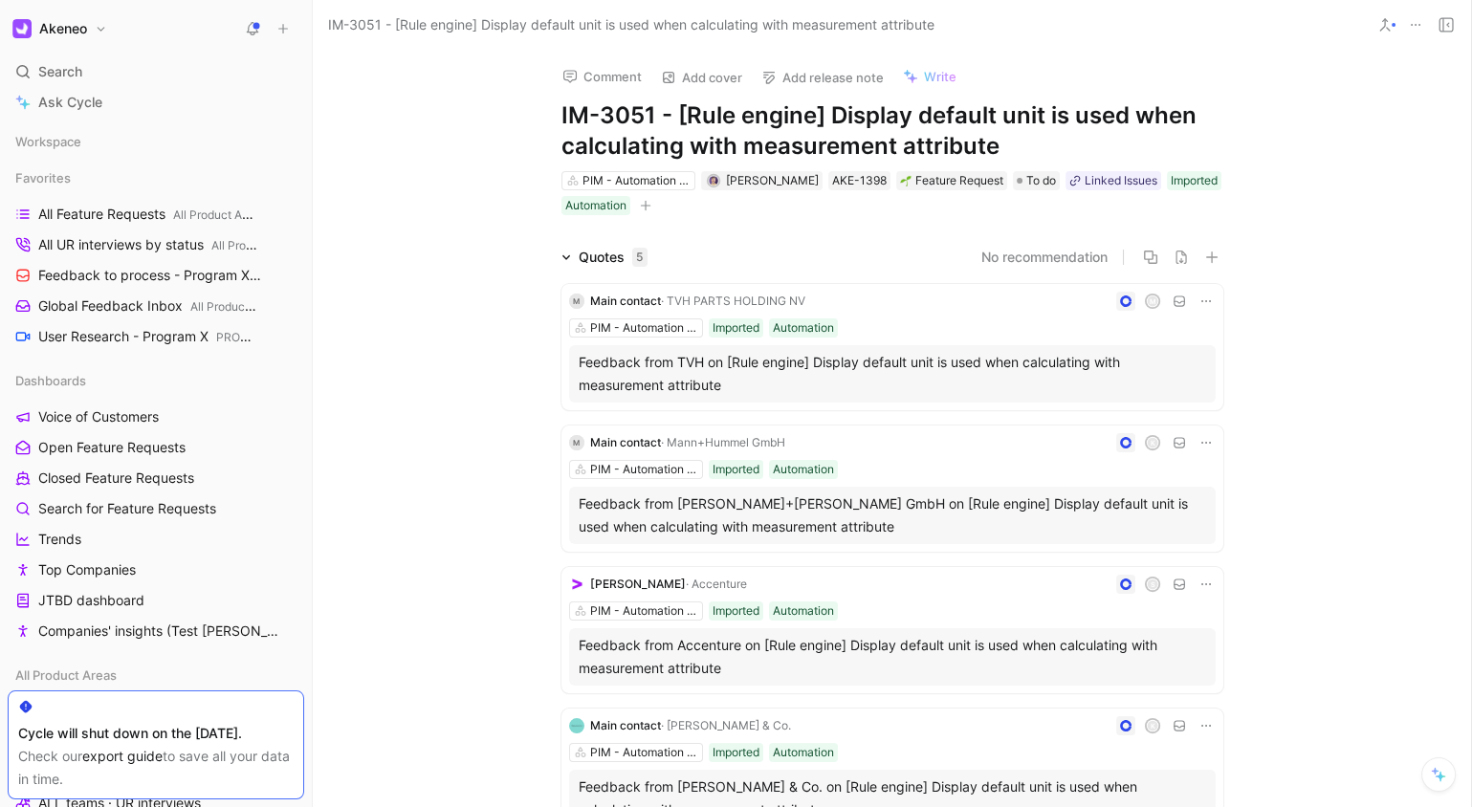
click at [1334, 154] on div "Comment Add cover Add release note Write IM-3051 - [Rule engine] Display defaul…" at bounding box center [892, 429] width 1158 height 758
click at [1322, 112] on div "Comment Add cover Add release note Write IM-3051 - [Rule engine] Display defaul…" at bounding box center [892, 429] width 1158 height 758
click at [1323, 115] on div "Comment Add cover Add release note Write IM-3051 - [Rule engine] Display defaul…" at bounding box center [892, 429] width 1158 height 758
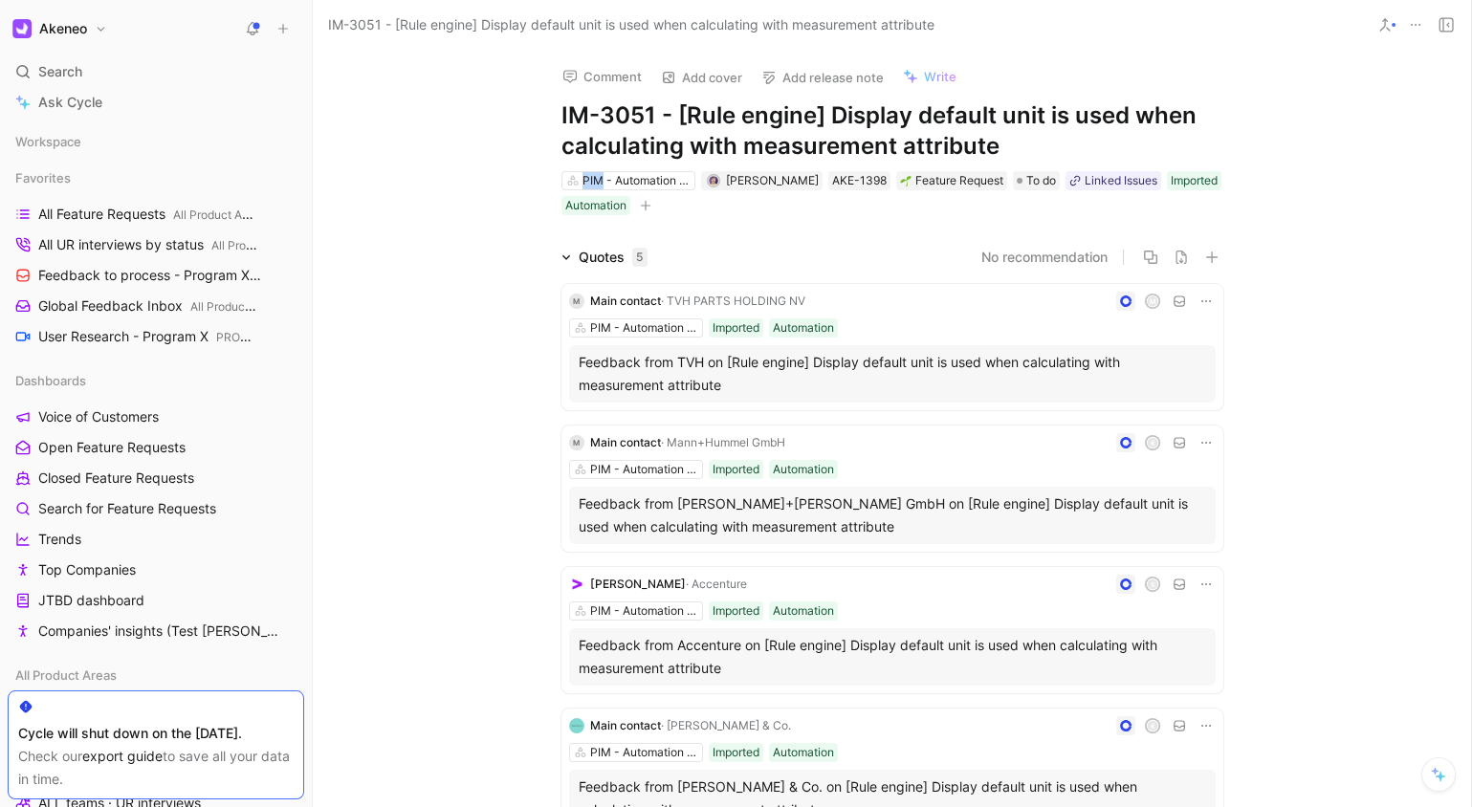
click at [1323, 115] on div "Comment Add cover Add release note Write IM-3051 - [Rule engine] Display defaul…" at bounding box center [892, 429] width 1158 height 758
click at [1305, 254] on div "Quotes 5 No recommendation M Main contact · TVH PARTS HOLDING NV M PIM - Automa…" at bounding box center [892, 615] width 1158 height 739
click at [1035, 116] on h1 "IM-3051 - [Rule engine] Display default unit is used when calculating with meas…" at bounding box center [893, 130] width 662 height 61
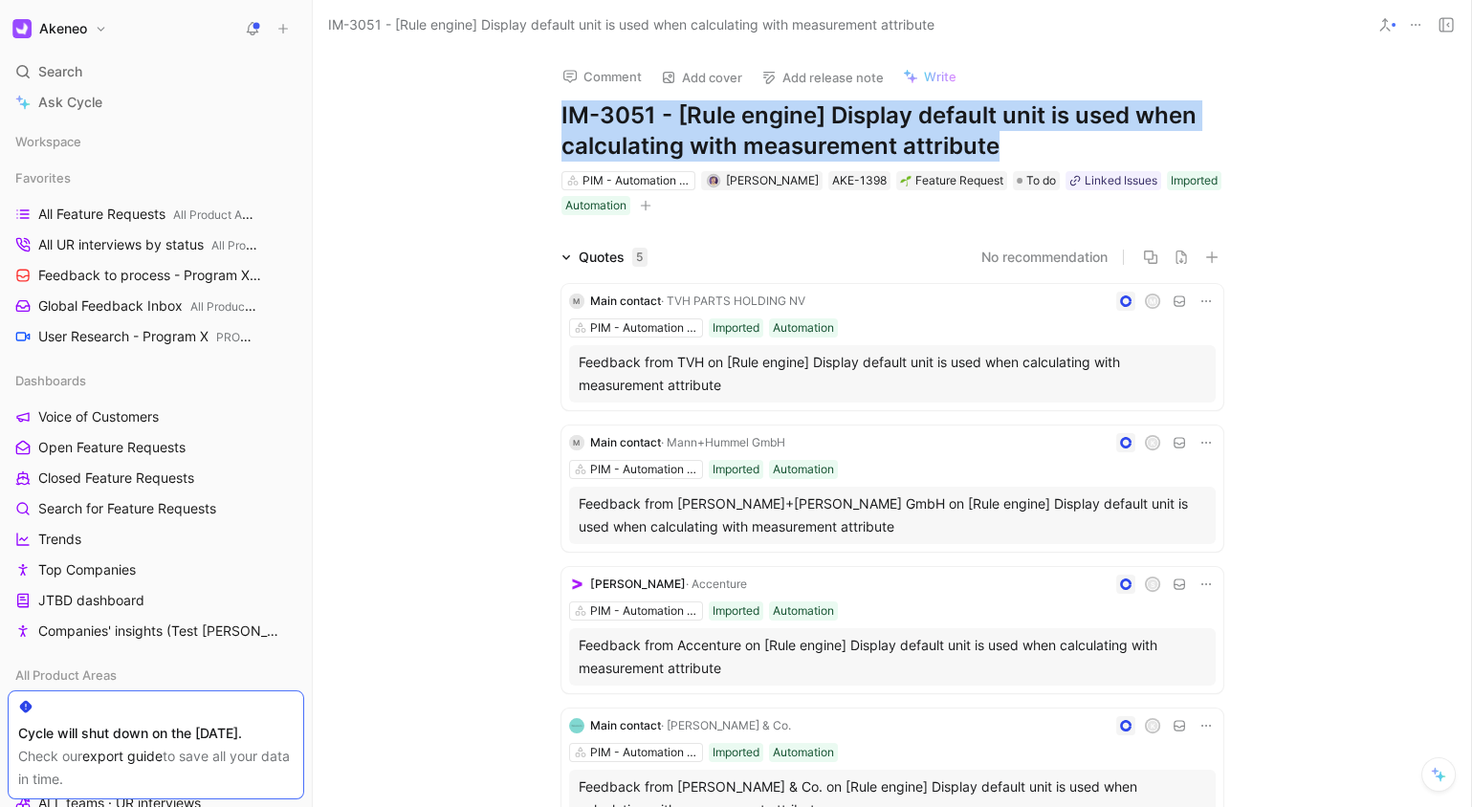
click at [1035, 116] on h1 "IM-3051 - [Rule engine] Display default unit is used when calculating with meas…" at bounding box center [893, 130] width 662 height 61
click at [1064, 123] on h1 "IM-3051 - [Rule engine] Display default unit is used when calculating with meas…" at bounding box center [893, 130] width 662 height 61
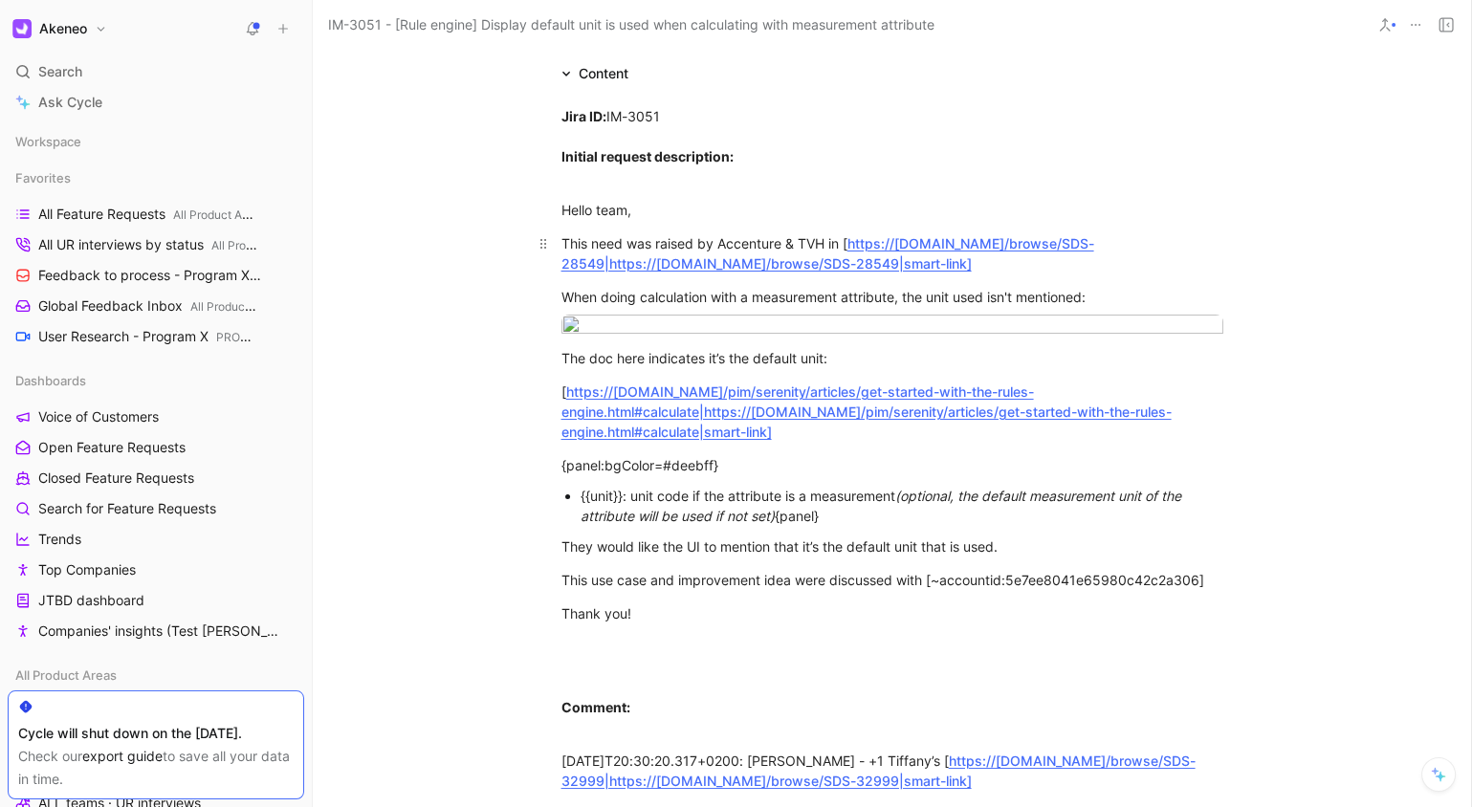
scroll to position [1356, 0]
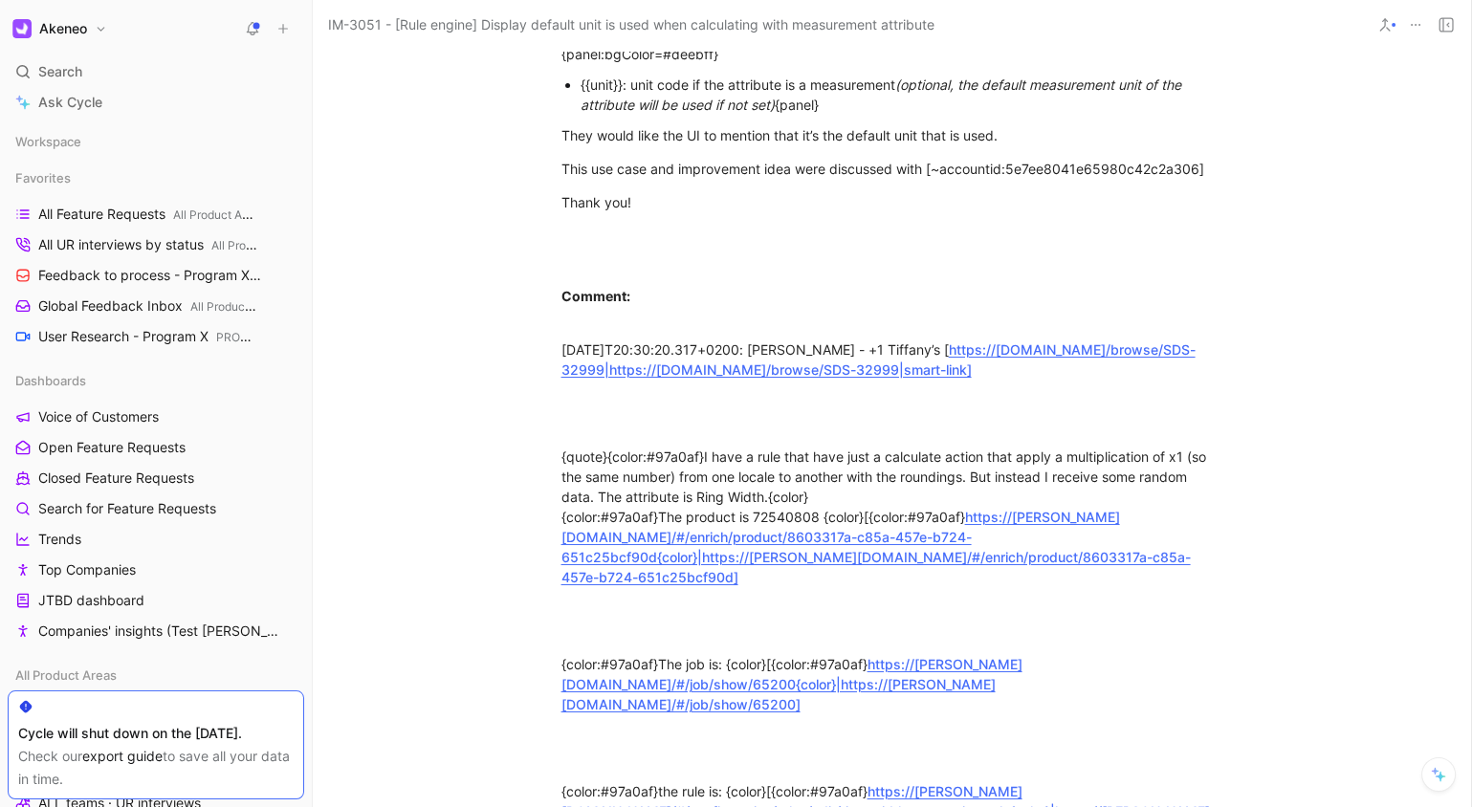
click at [823, 115] on div "{{unit}}: unit code if the attribute is a measurement (optional, the default me…" at bounding box center [902, 95] width 643 height 40
click at [915, 145] on div "They would like the UI to mention that it’s the default unit that is used." at bounding box center [893, 135] width 662 height 20
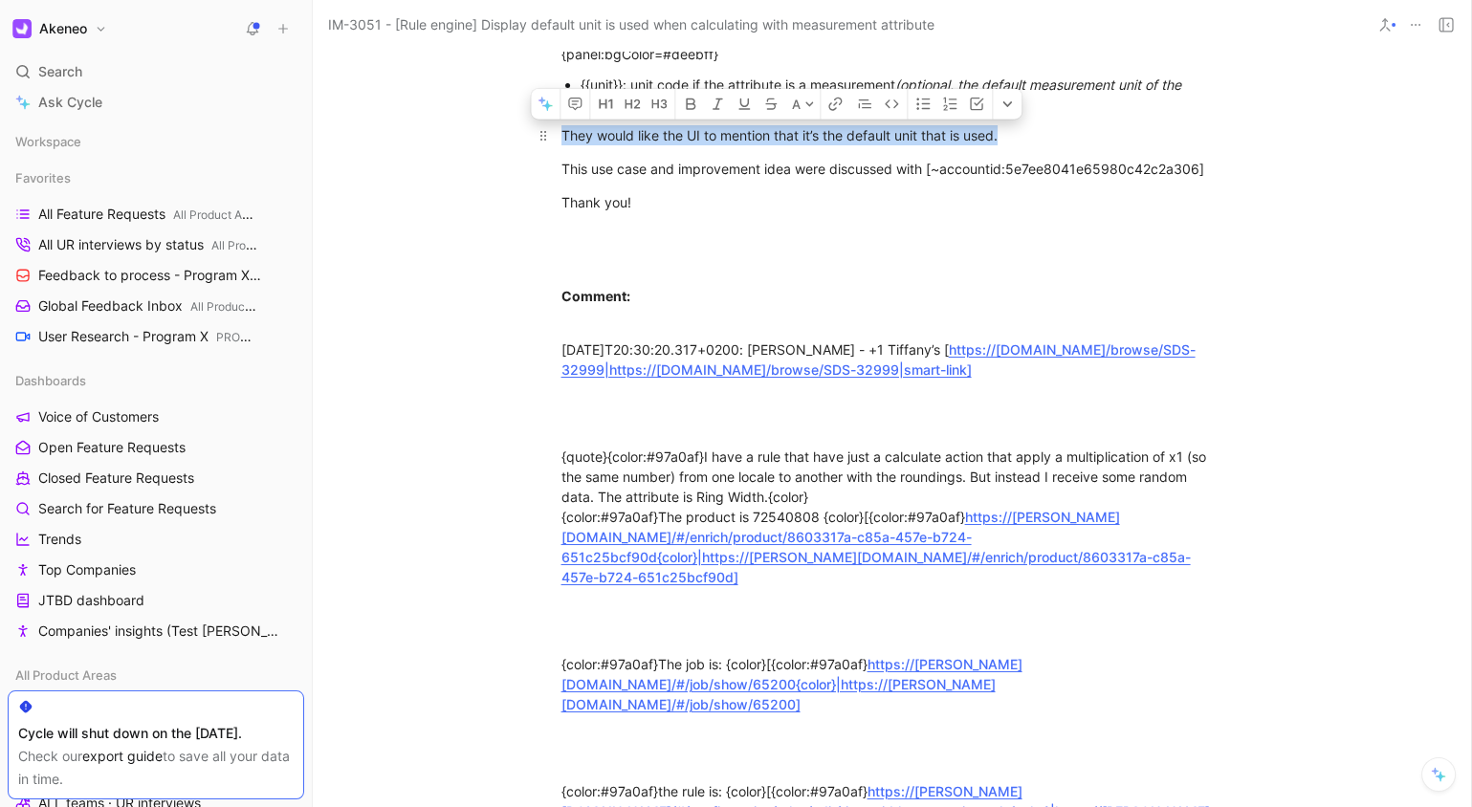
click at [915, 145] on div "They would like the UI to mention that it’s the default unit that is used." at bounding box center [893, 135] width 662 height 20
click at [1023, 145] on div "They would like the UI to mention that it’s the default unit that is used." at bounding box center [893, 135] width 662 height 20
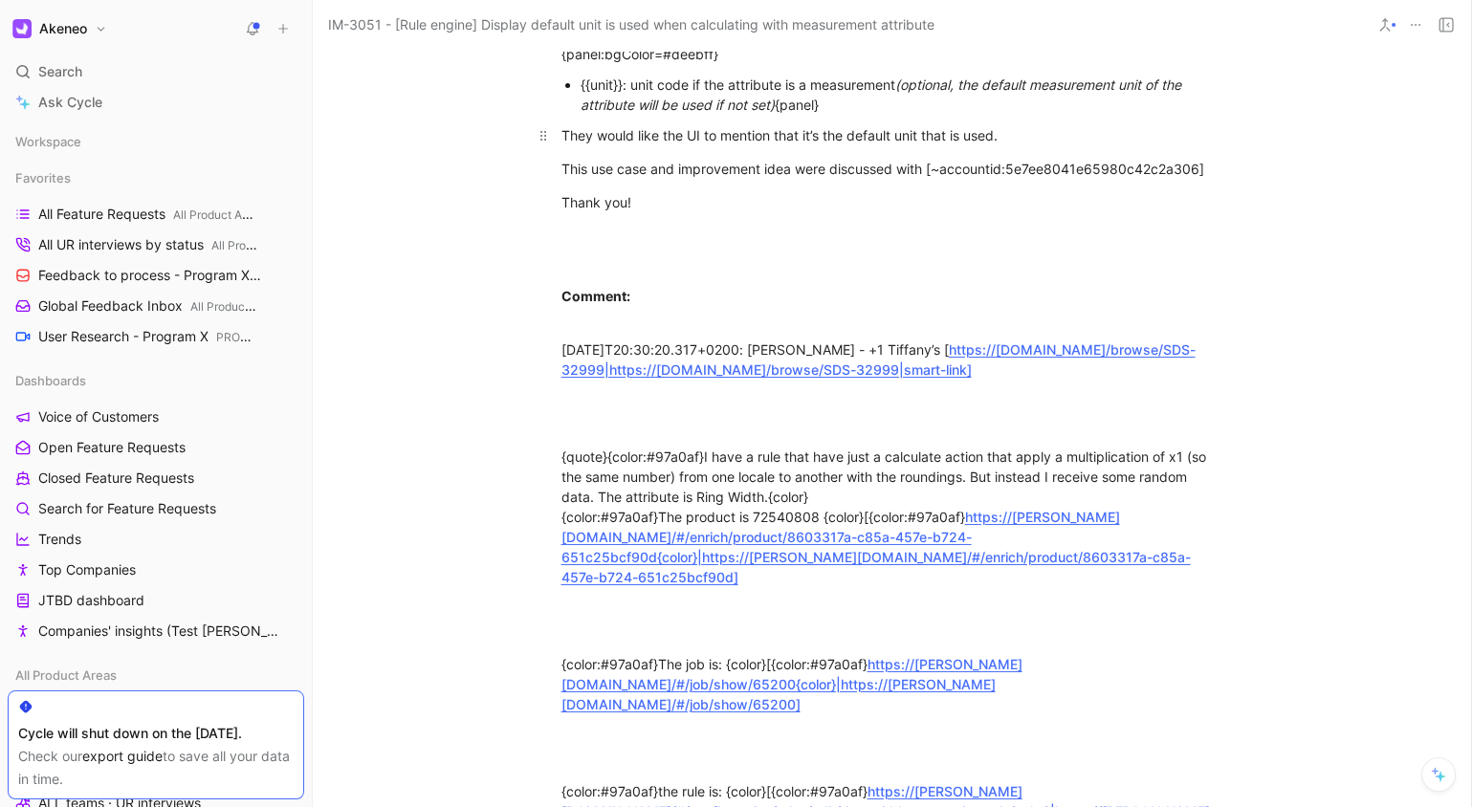
click at [1023, 145] on div "They would like the UI to mention that it’s the default unit that is used." at bounding box center [893, 135] width 662 height 20
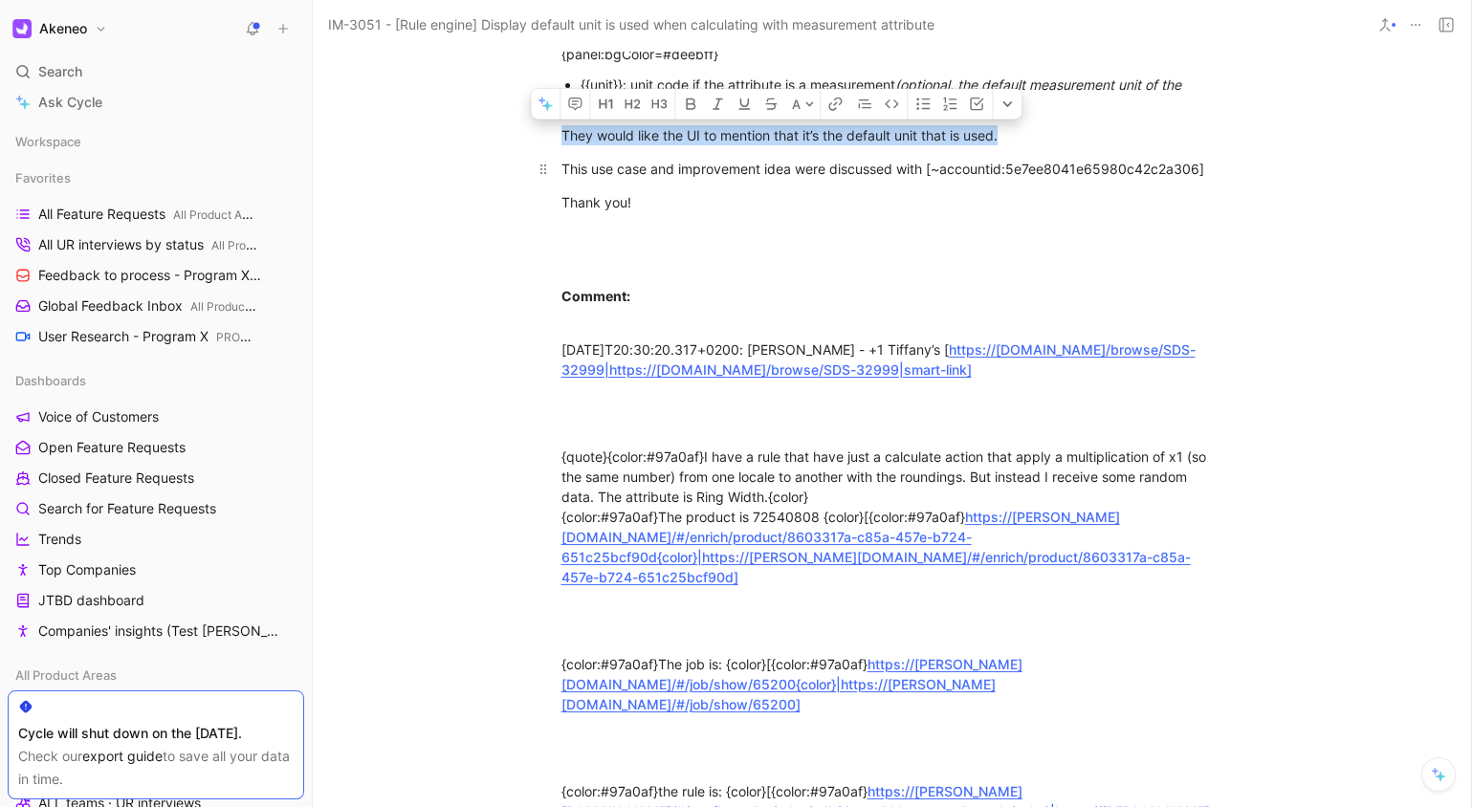
click at [839, 179] on div "This use case and improvement idea were discussed with [~accountid:5e7ee8041e65…" at bounding box center [893, 169] width 662 height 20
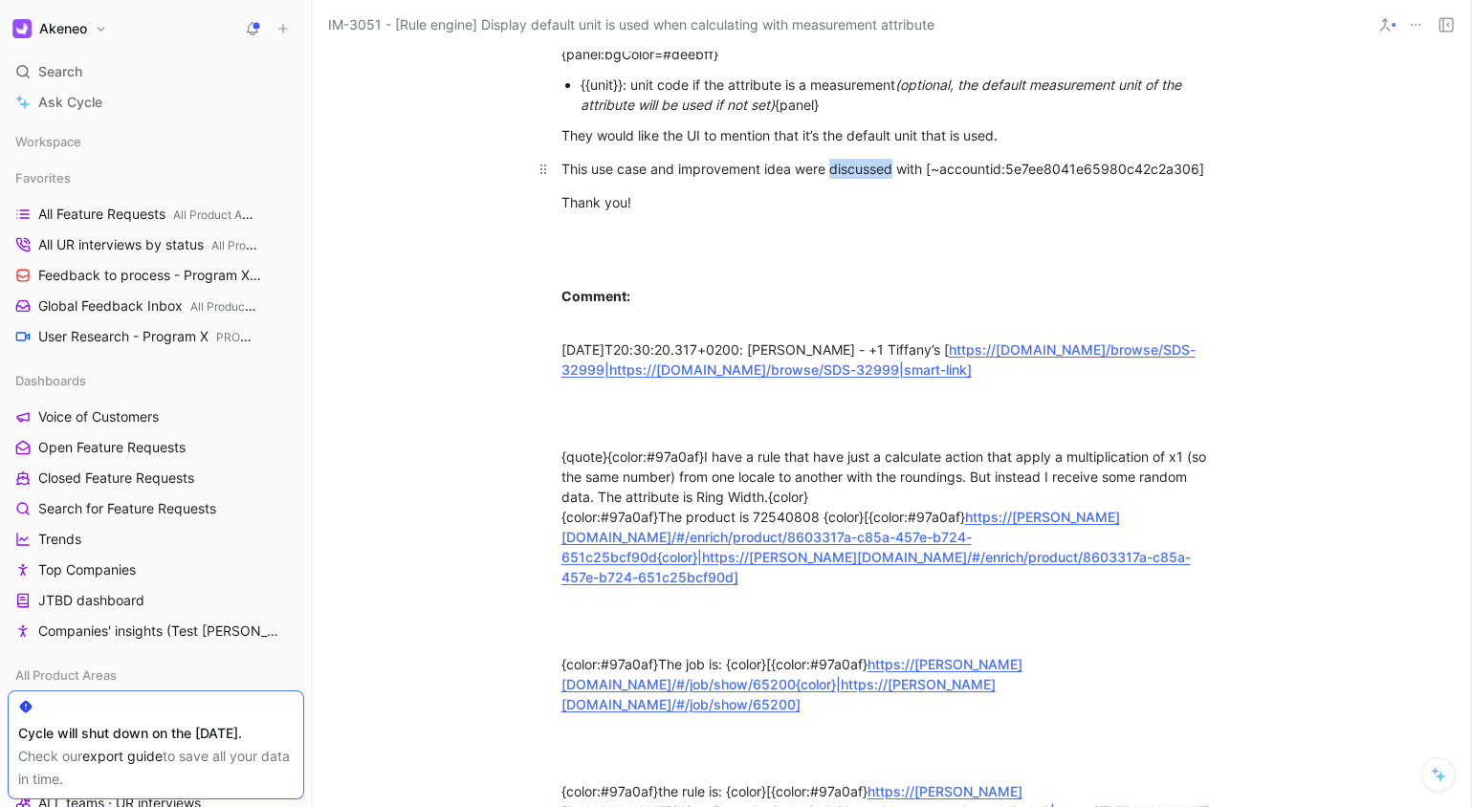
click at [839, 179] on div "This use case and improvement idea were discussed with [~accountid:5e7ee8041e65…" at bounding box center [893, 169] width 662 height 20
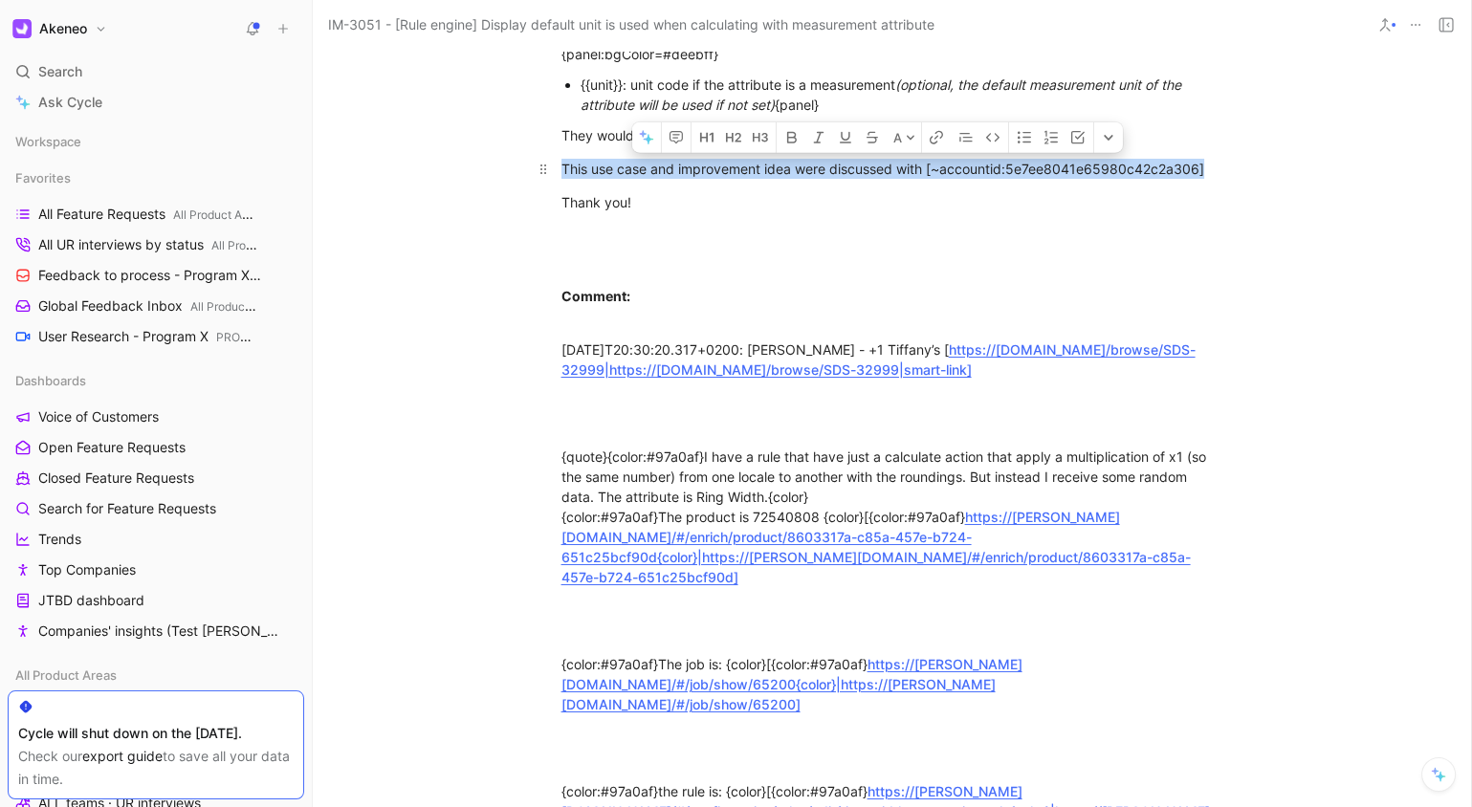
click at [839, 179] on div "This use case and improvement idea were discussed with [~accountid:5e7ee8041e65…" at bounding box center [893, 169] width 662 height 20
click at [885, 179] on div "This use case and improvement idea were discussed with [~accountid:5e7ee8041e65…" at bounding box center [893, 169] width 662 height 20
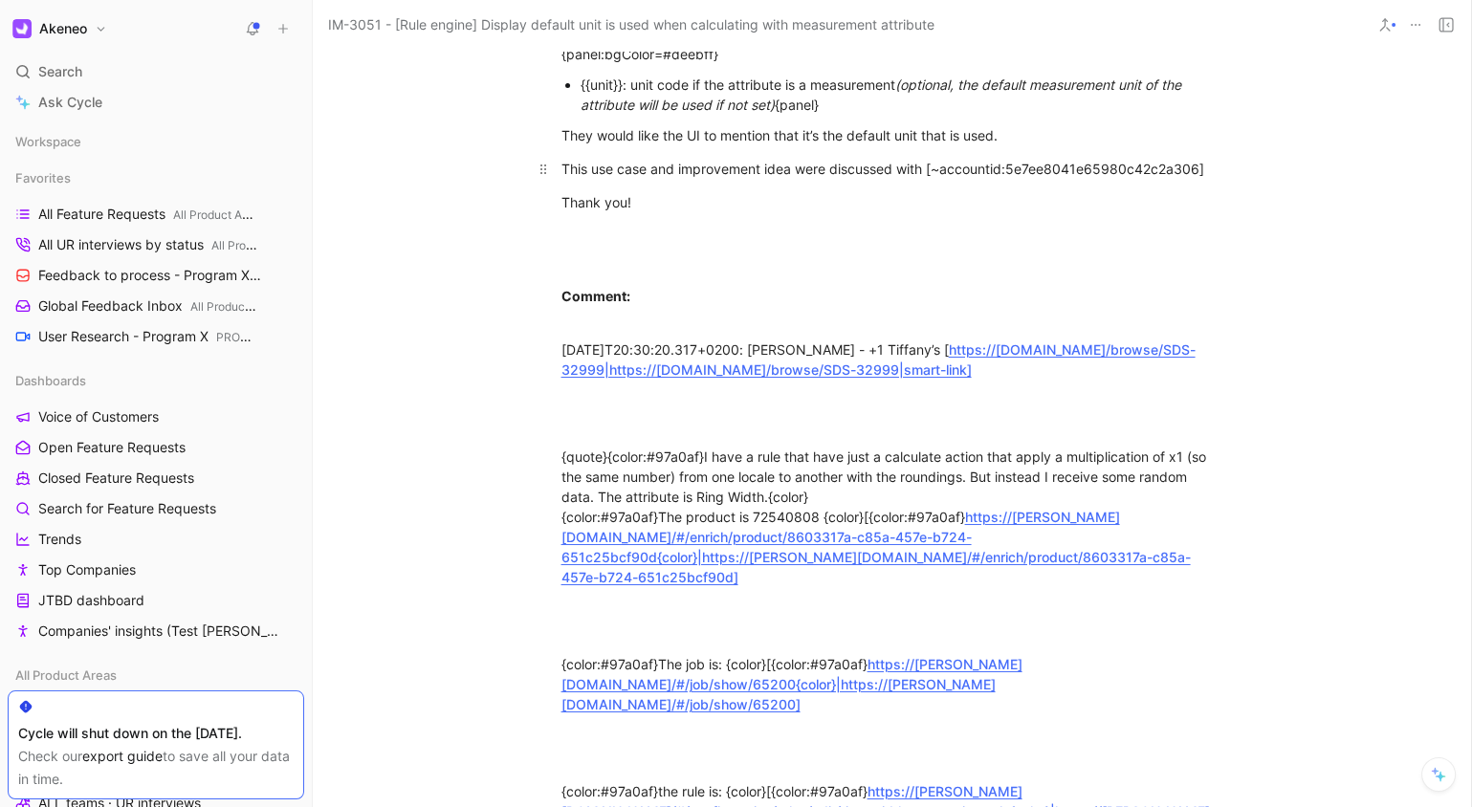
scroll to position [1802, 0]
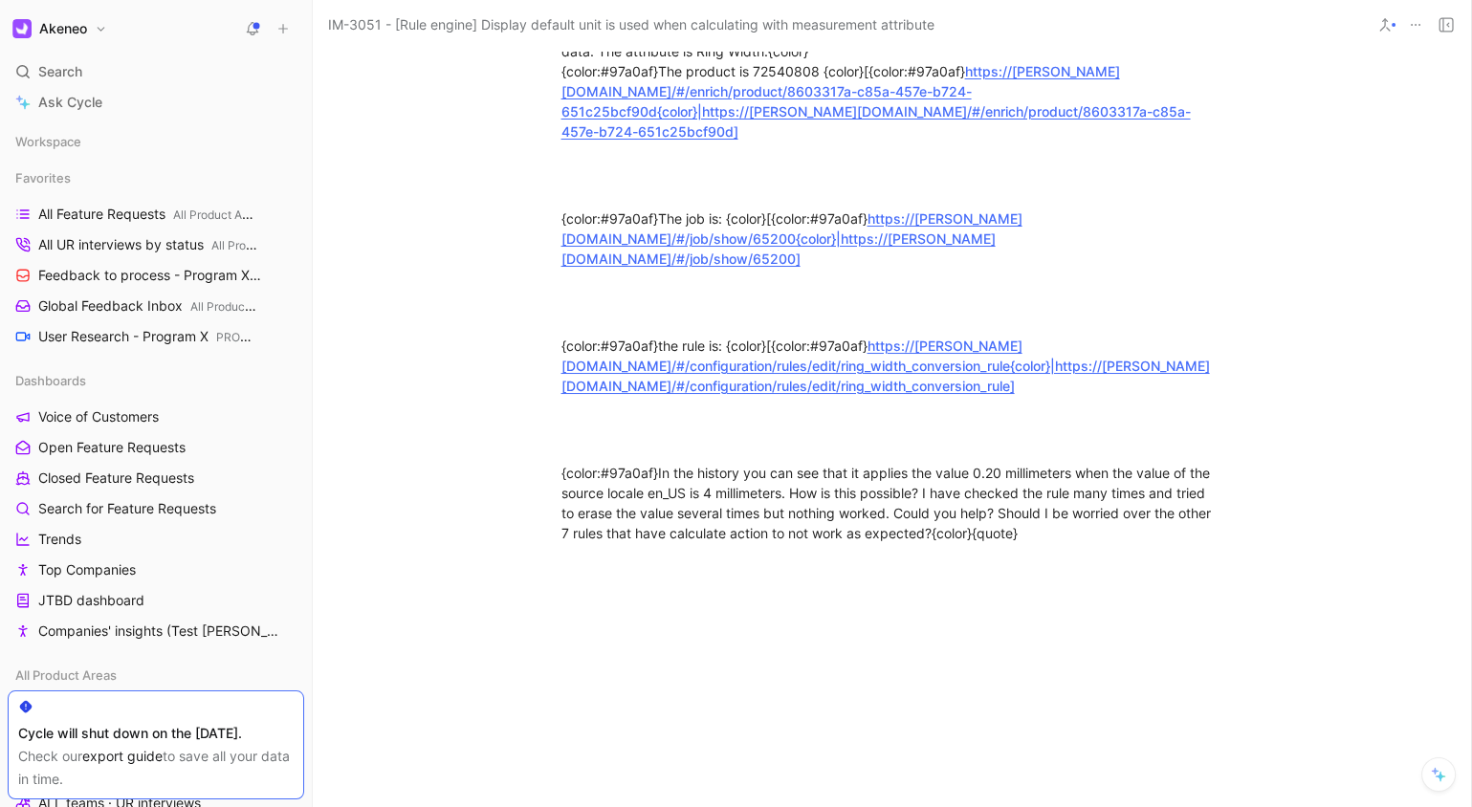
click at [824, 142] on div "{quote}{color:#97a0af}I have a rule that have just a calculate action that appl…" at bounding box center [893, 71] width 662 height 141
click at [961, 142] on div "{quote}{color:#97a0af}I have a rule that have just a calculate action that appl…" at bounding box center [893, 71] width 662 height 141
drag, startPoint x: 908, startPoint y: 384, endPoint x: 914, endPoint y: 350, distance: 34.0
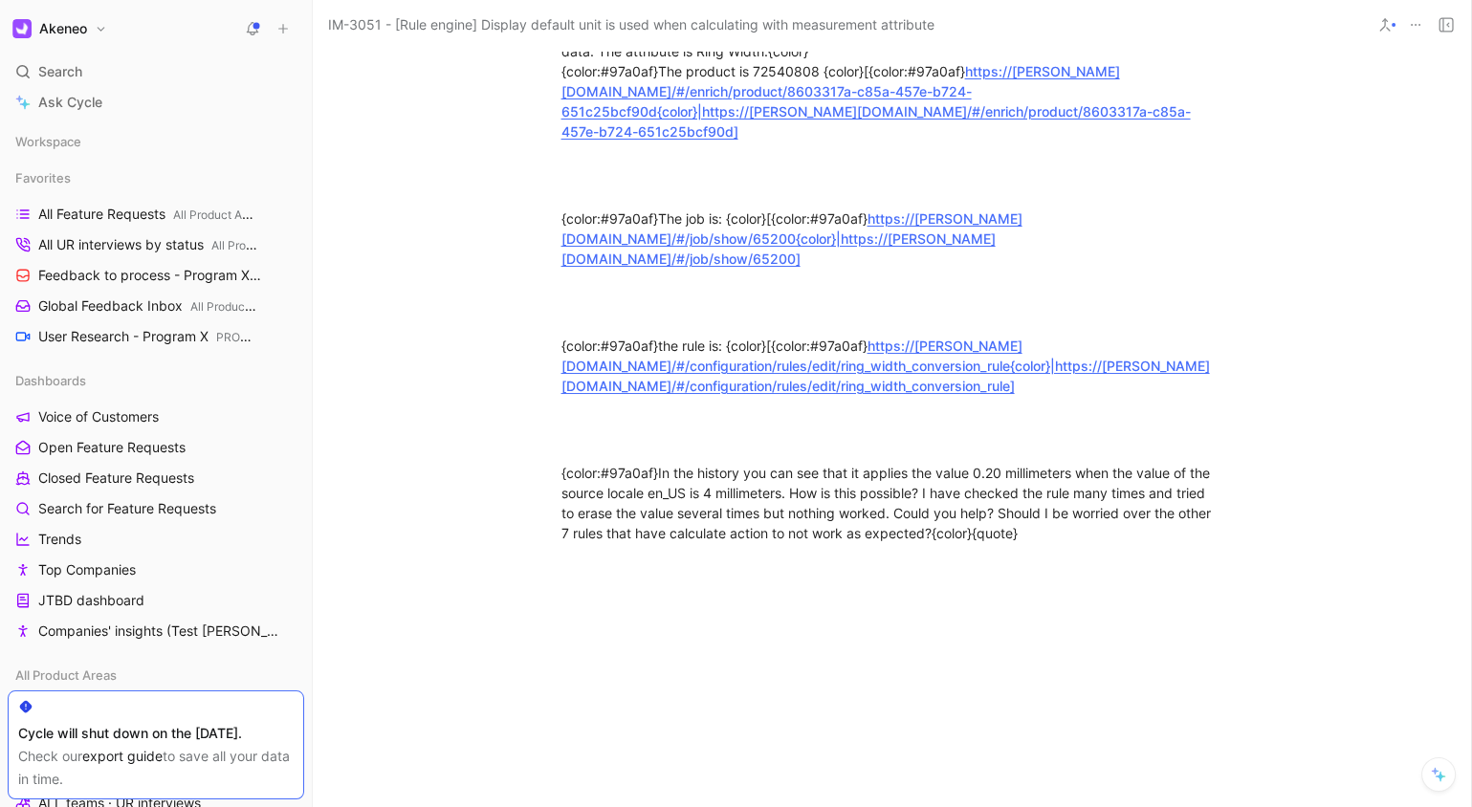
click at [914, 142] on div "{quote}{color:#97a0af}I have a rule that have just a calculate action that appl…" at bounding box center [893, 71] width 662 height 141
click at [912, 142] on div "{quote}{color:#97a0af}I have a rule that have just a calculate action that appl…" at bounding box center [893, 71] width 662 height 141
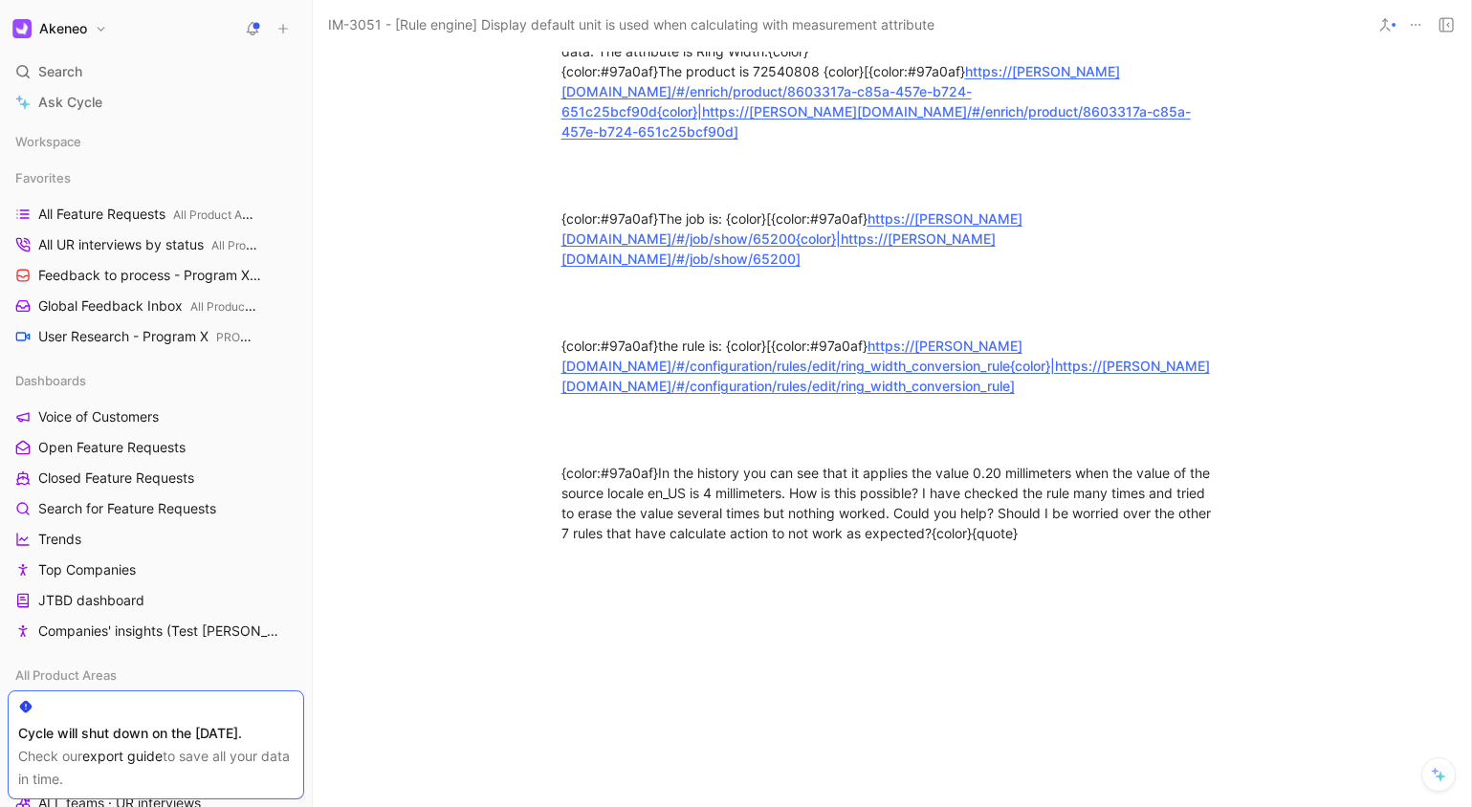
click at [897, 142] on div "{quote}{color:#97a0af}I have a rule that have just a calculate action that appl…" at bounding box center [893, 71] width 662 height 141
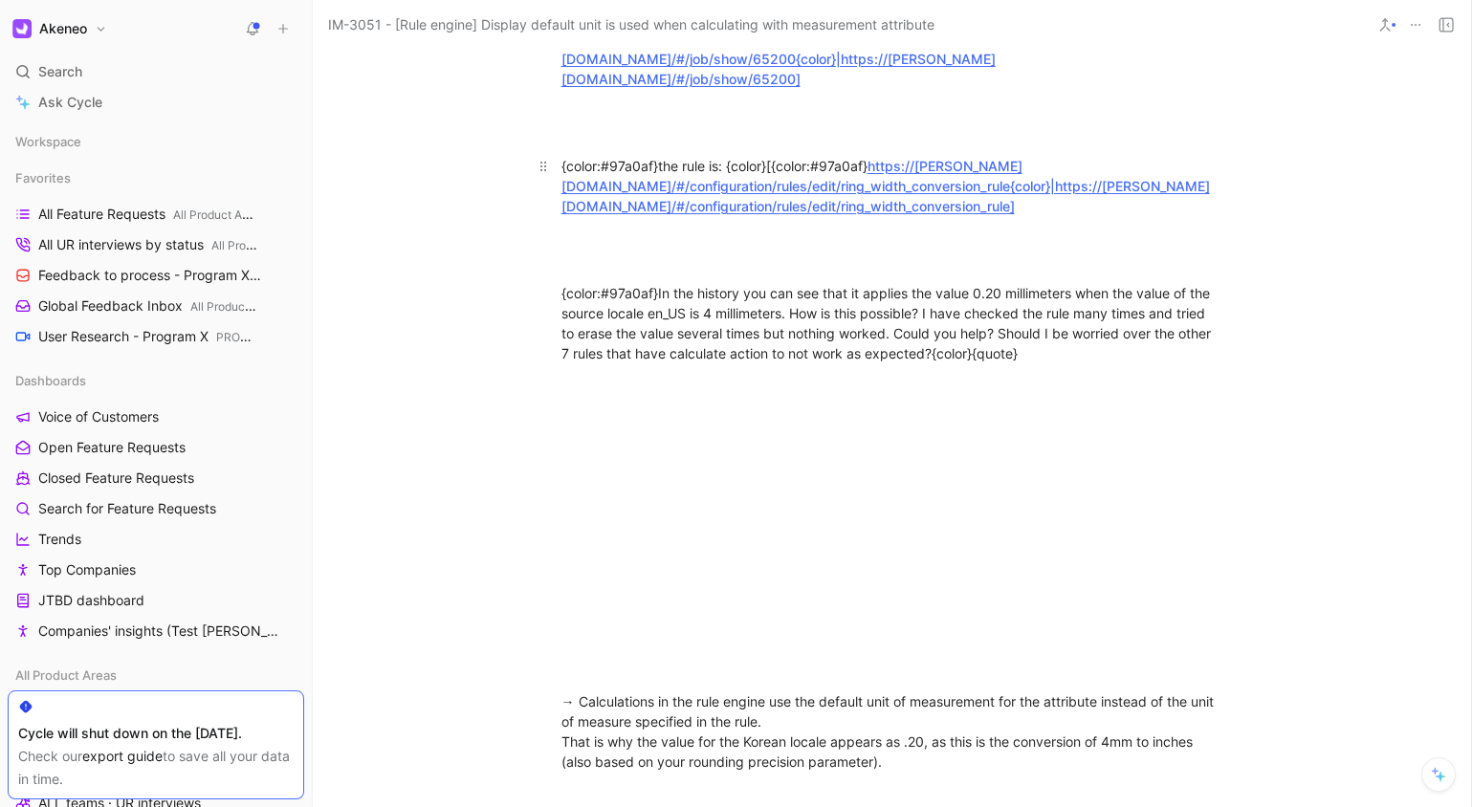
scroll to position [2058, 0]
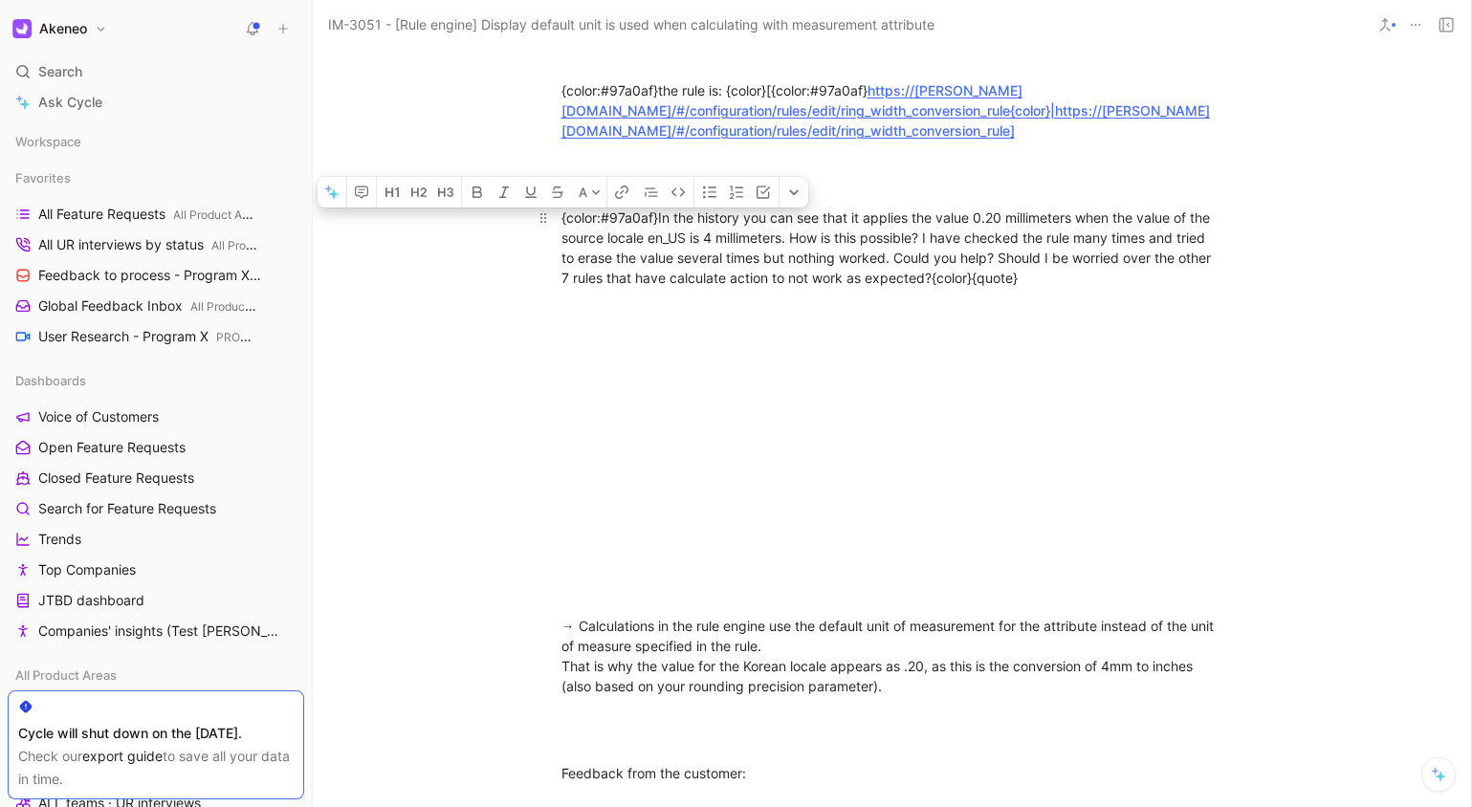
click at [804, 288] on div "{color:#97a0af}In the history you can see that it applies the value 0.20 millim…" at bounding box center [893, 248] width 662 height 80
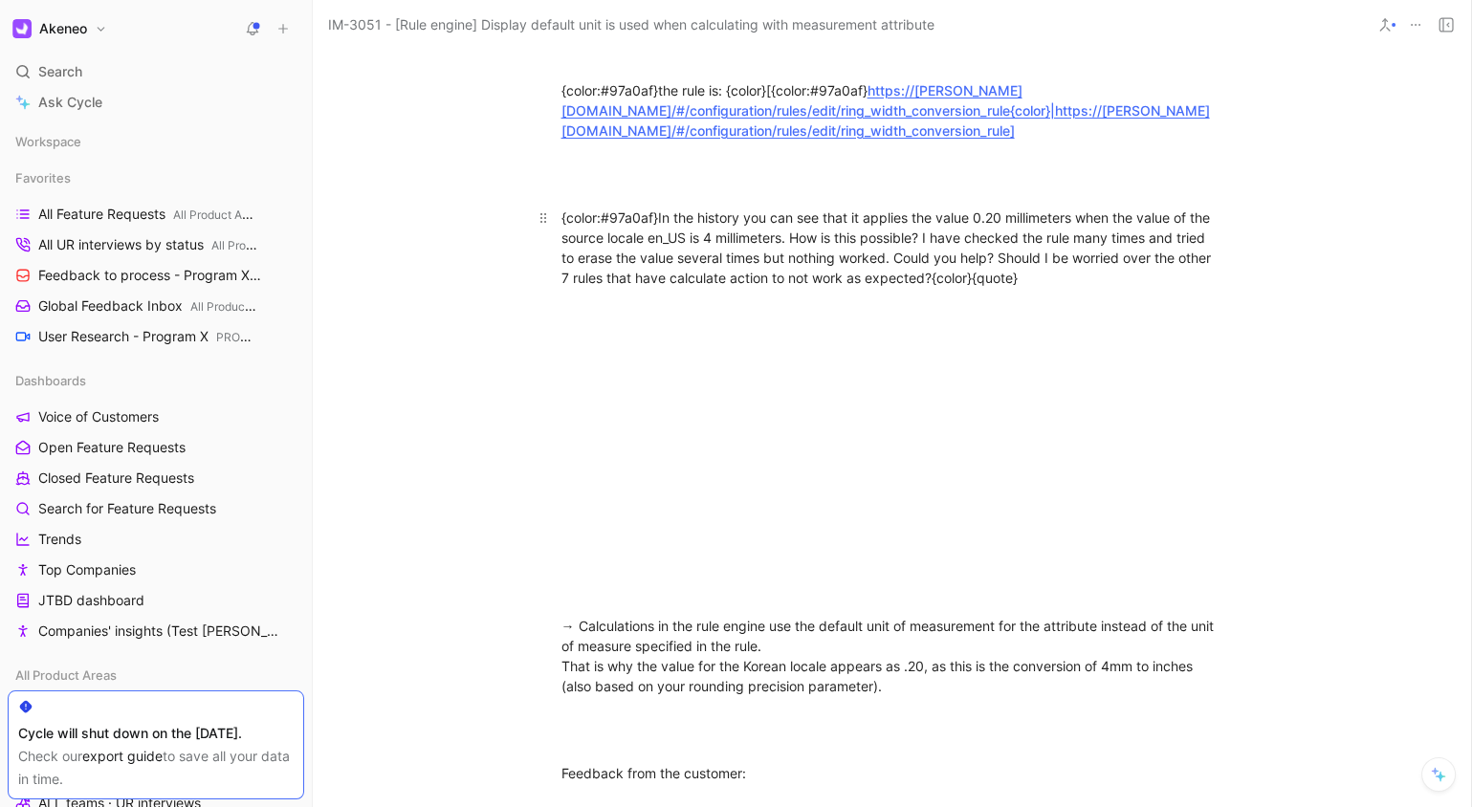
click at [804, 288] on div "{color:#97a0af}In the history you can see that it applies the value 0.20 millim…" at bounding box center [893, 248] width 662 height 80
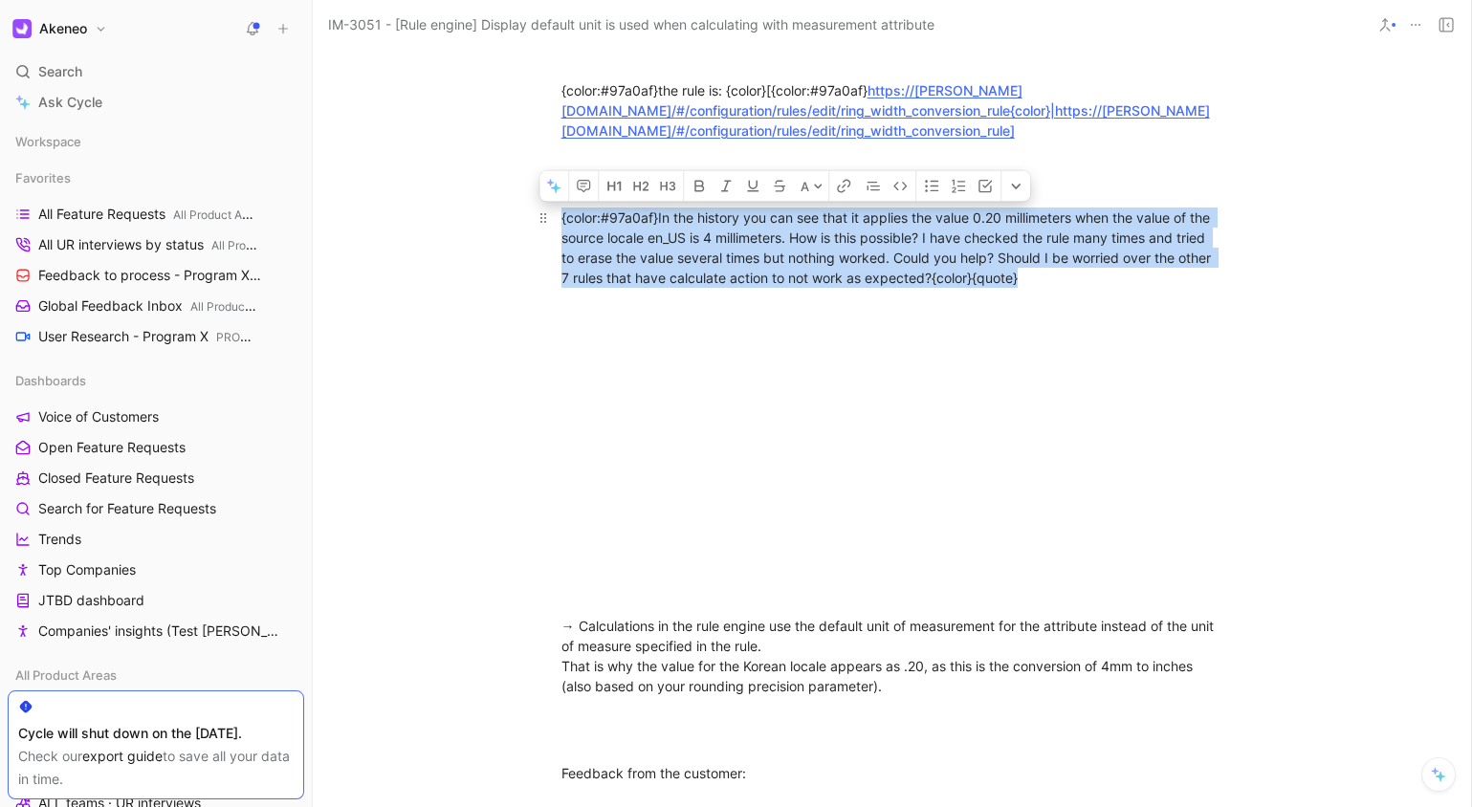
click at [946, 288] on div "{color:#97a0af}In the history you can see that it applies the value 0.20 millim…" at bounding box center [893, 248] width 662 height 80
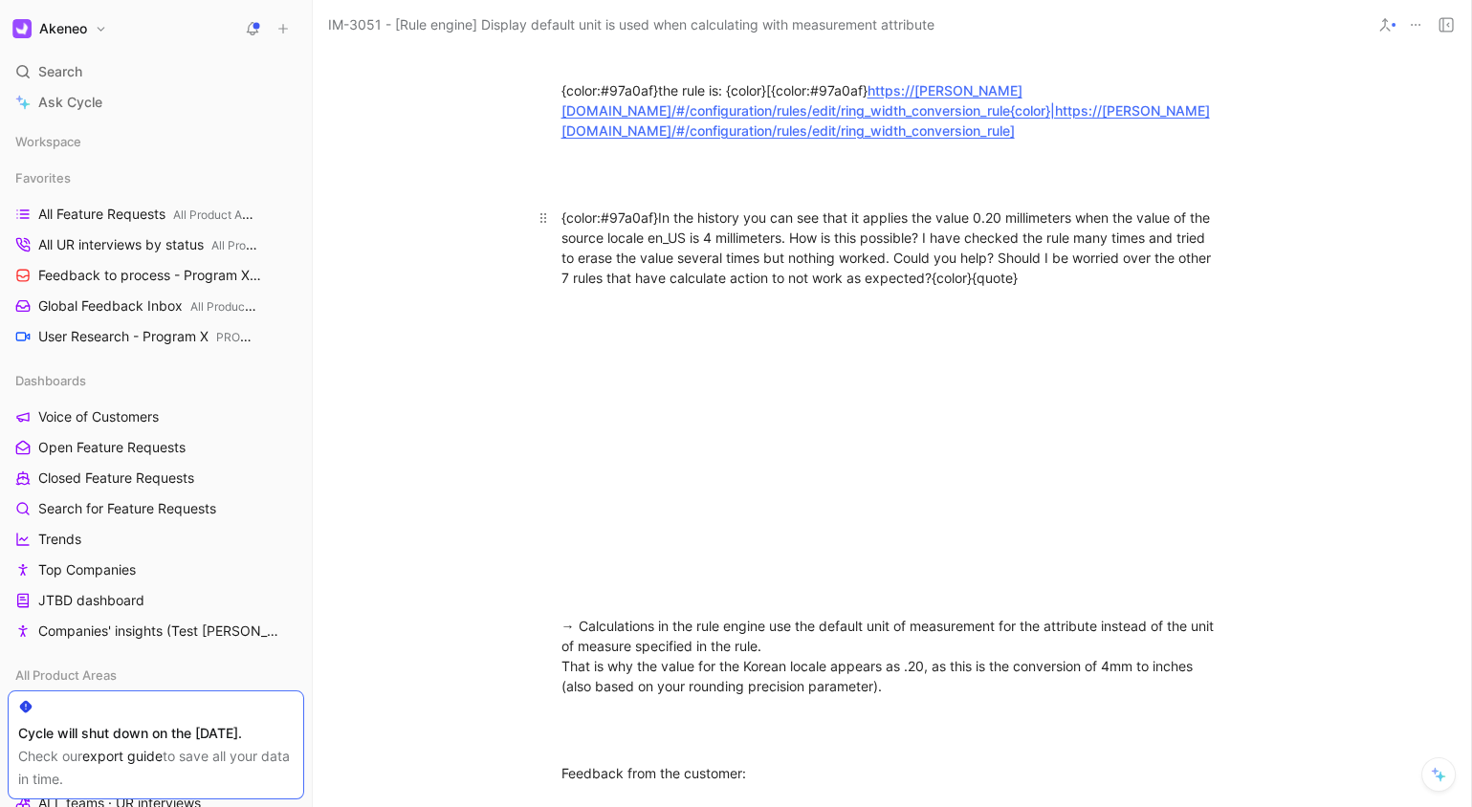
click at [947, 288] on div "{color:#97a0af}In the history you can see that it applies the value 0.20 millim…" at bounding box center [893, 248] width 662 height 80
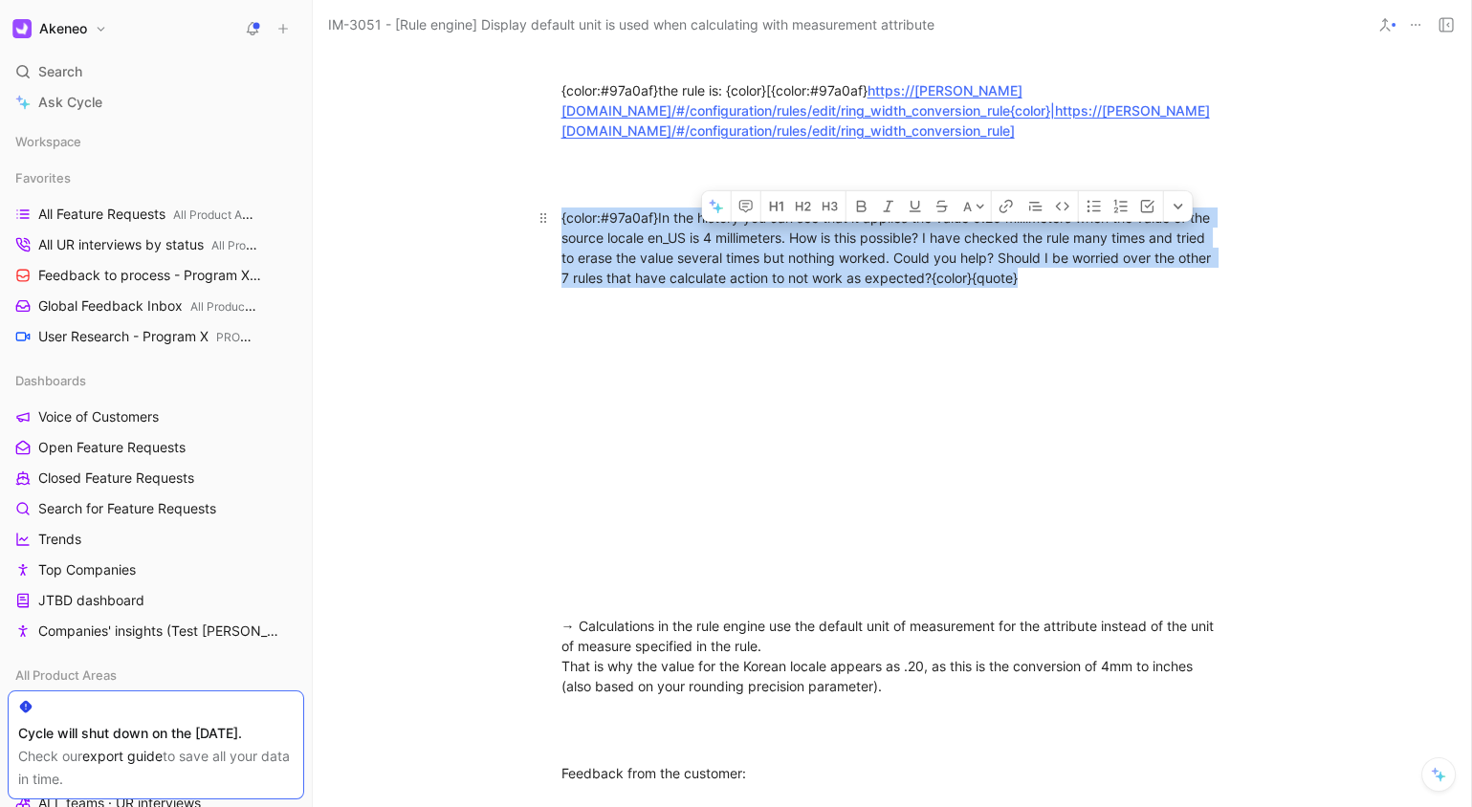
click at [947, 288] on div "{color:#97a0af}In the history you can see that it applies the value 0.20 millim…" at bounding box center [893, 248] width 662 height 80
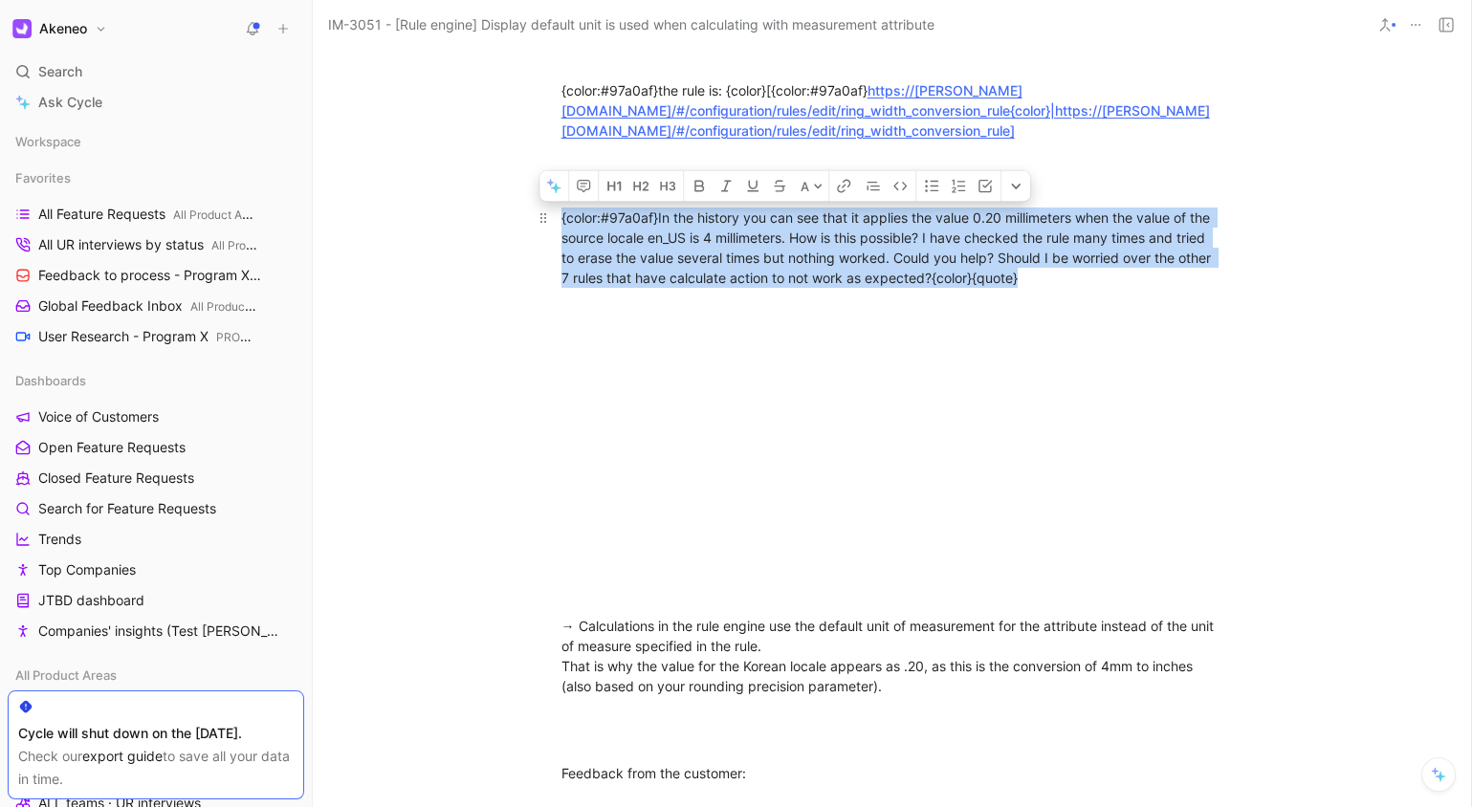
click at [1115, 288] on div "{color:#97a0af}In the history you can see that it applies the value 0.20 millim…" at bounding box center [893, 248] width 662 height 80
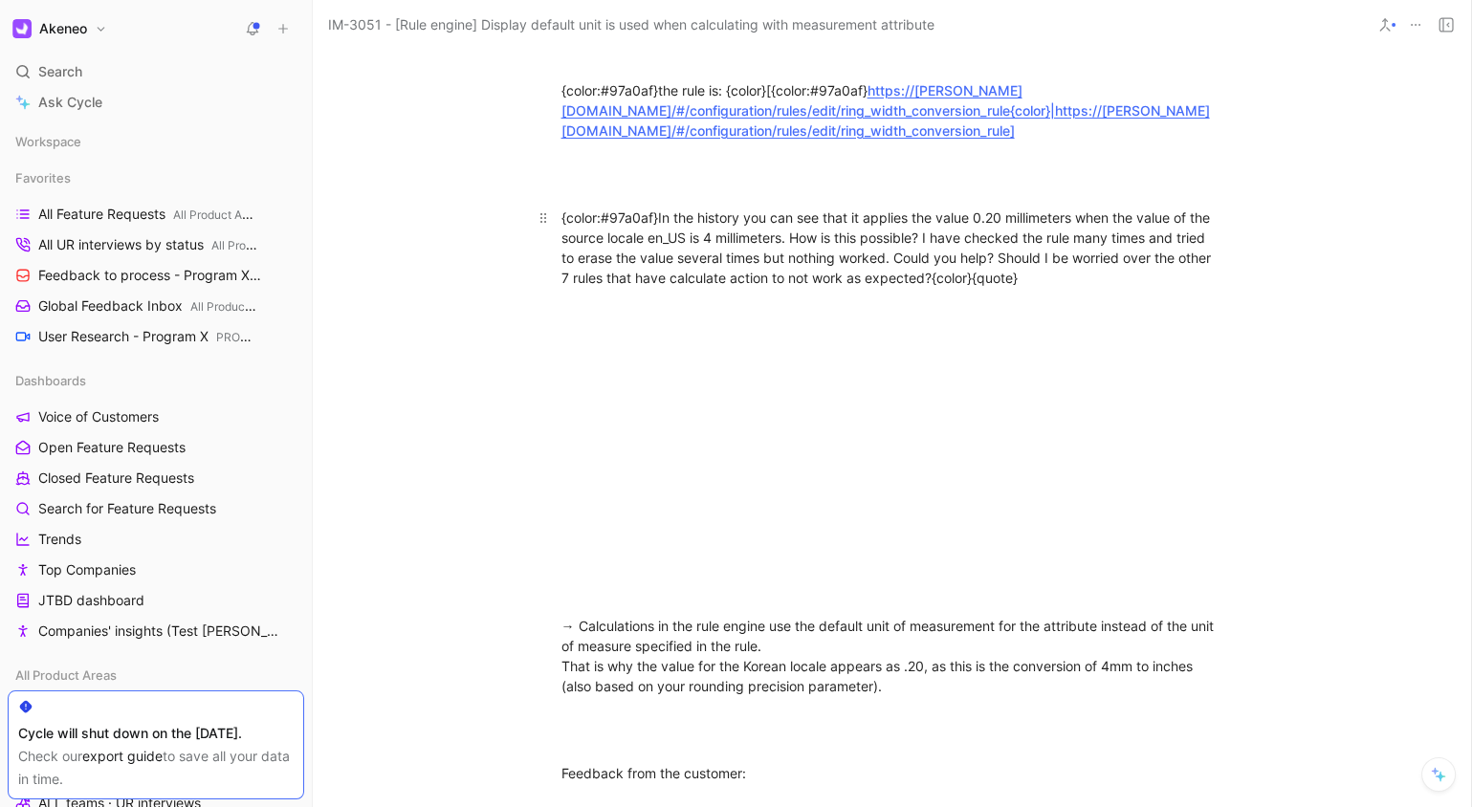
click at [1115, 288] on div "{color:#97a0af}In the history you can see that it applies the value 0.20 millim…" at bounding box center [893, 248] width 662 height 80
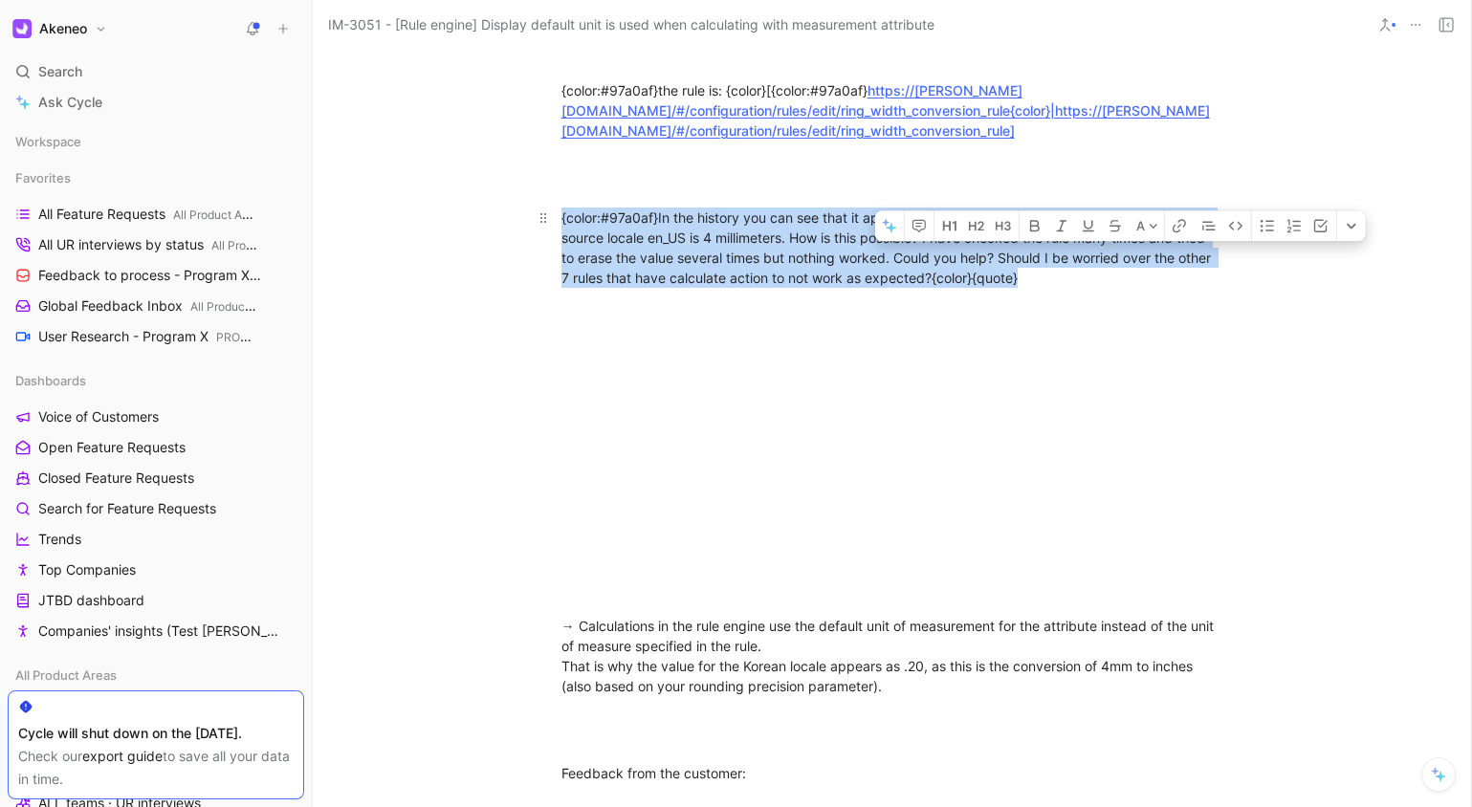
click at [1115, 288] on div "{color:#97a0af}In the history you can see that it applies the value 0.20 millim…" at bounding box center [893, 248] width 662 height 80
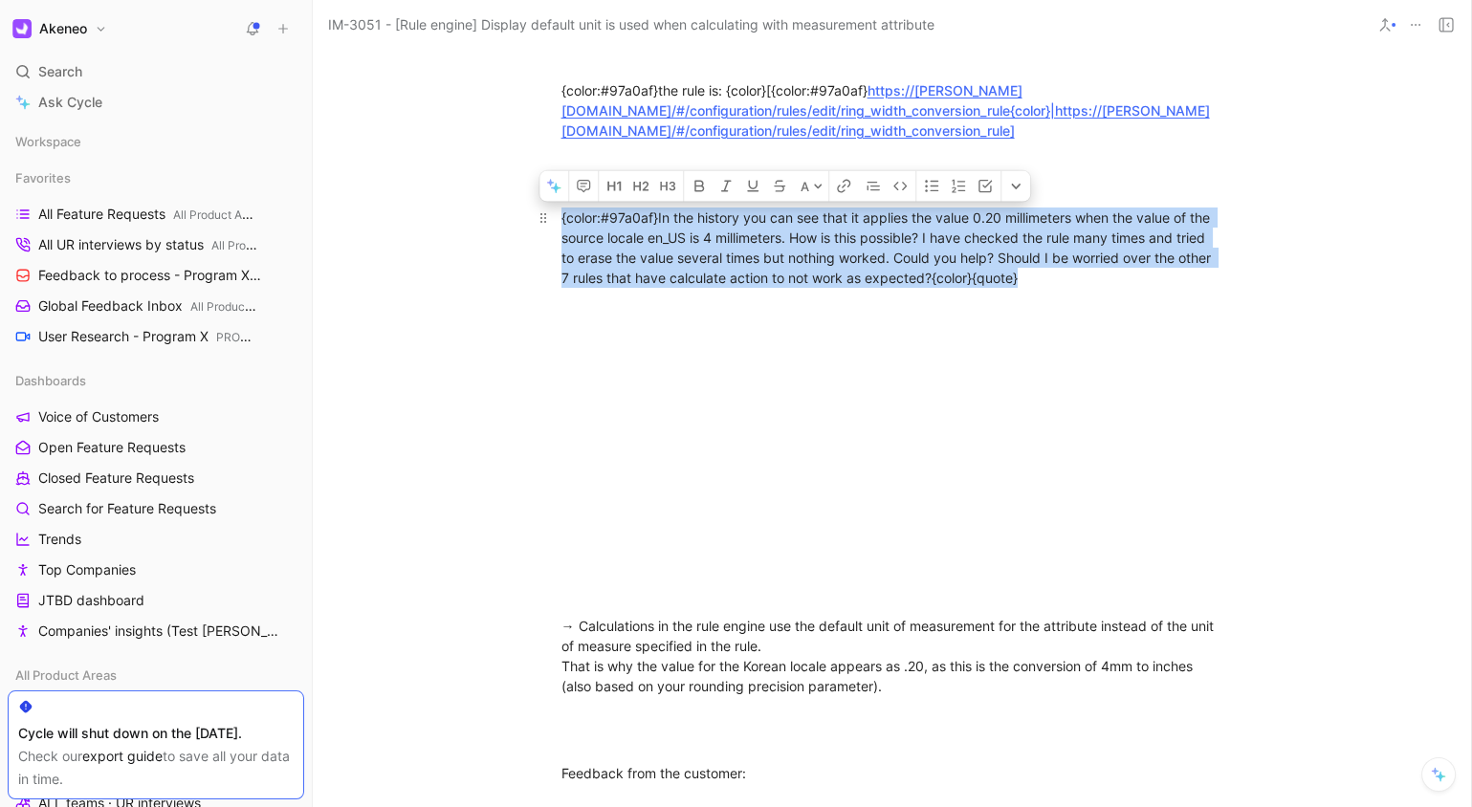
click at [1225, 294] on p "{color:#97a0af}In the history you can see that it applies the value 0.20 millim…" at bounding box center [892, 248] width 735 height 92
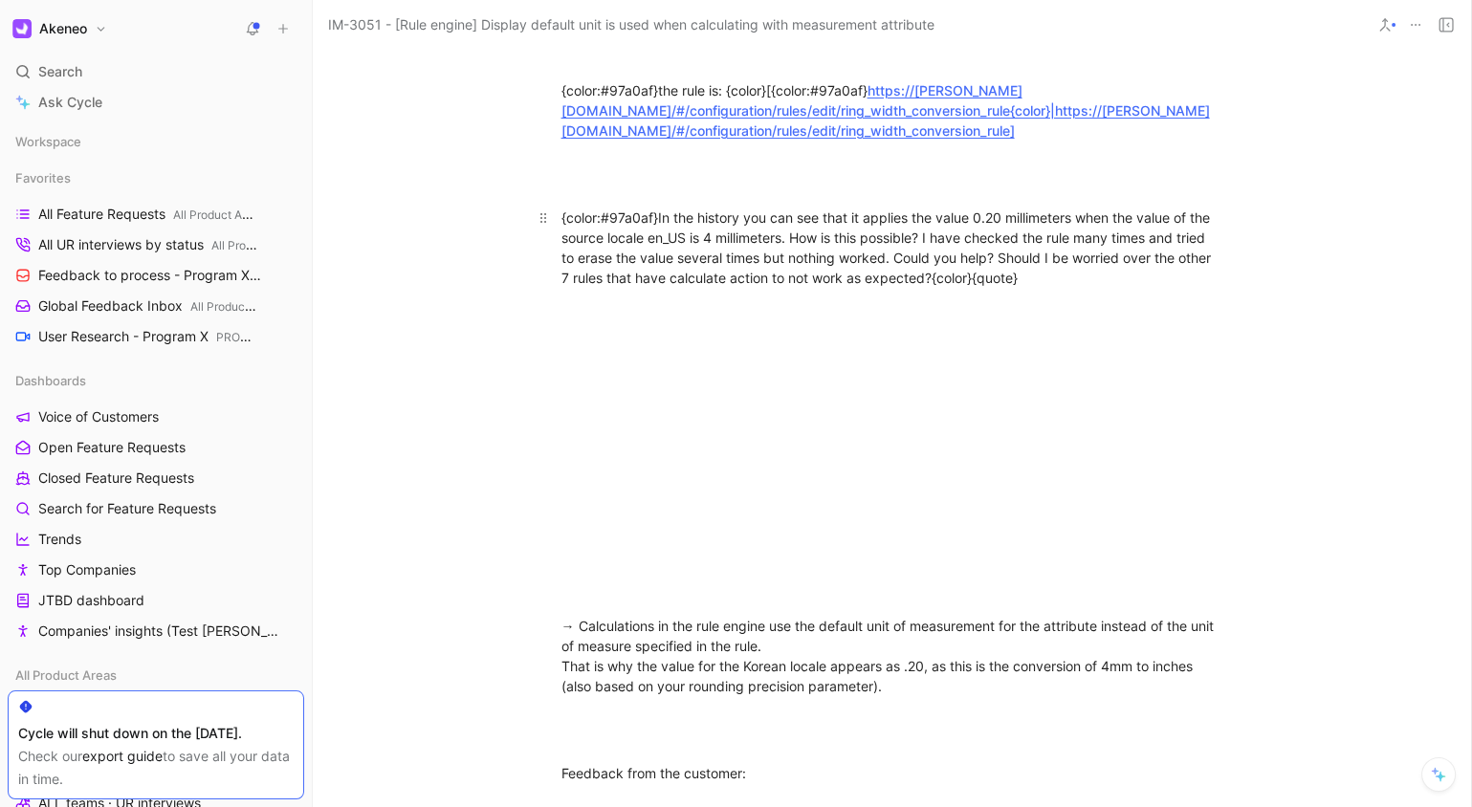
click at [1153, 288] on div "{color:#97a0af}In the history you can see that it applies the value 0.20 millim…" at bounding box center [893, 248] width 662 height 80
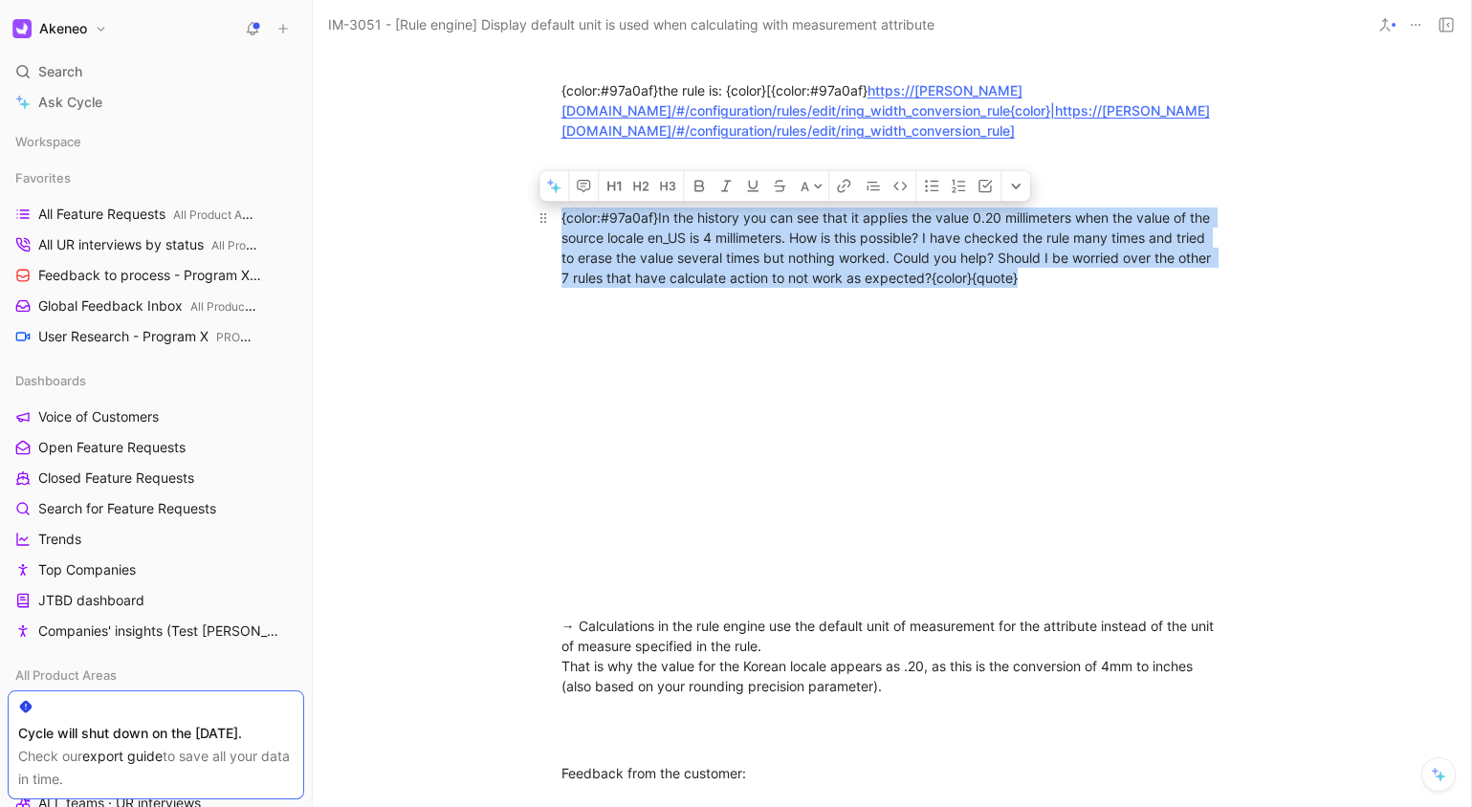
drag, startPoint x: 1153, startPoint y: 609, endPoint x: 1219, endPoint y: 620, distance: 66.8
click at [1153, 288] on div "{color:#97a0af}In the history you can see that it applies the value 0.20 millim…" at bounding box center [893, 248] width 662 height 80
click at [1113, 288] on div "{color:#97a0af}In the history you can see that it applies the value 0.20 millim…" at bounding box center [893, 248] width 662 height 80
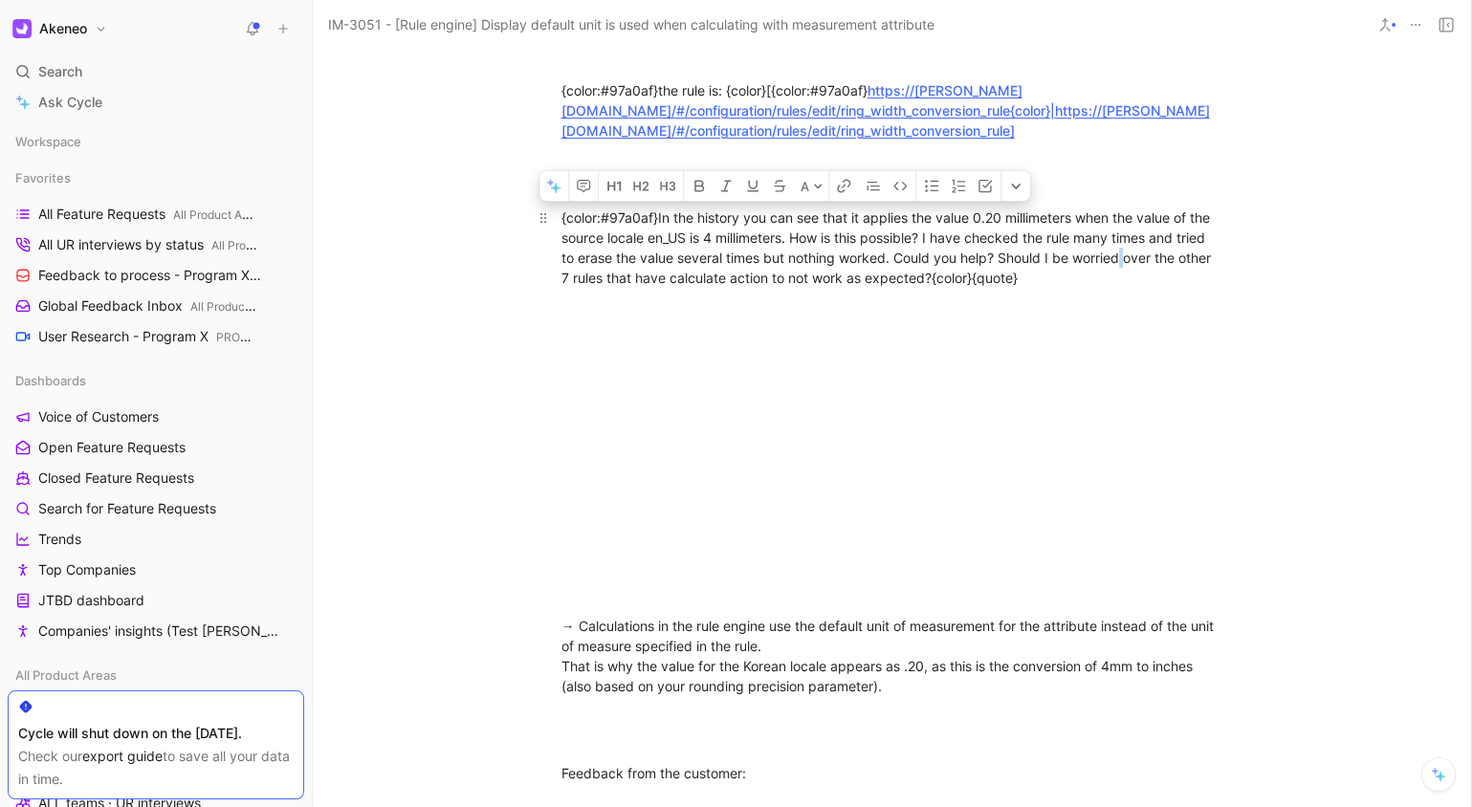
click at [1113, 288] on div "{color:#97a0af}In the history you can see that it applies the value 0.20 millim…" at bounding box center [893, 248] width 662 height 80
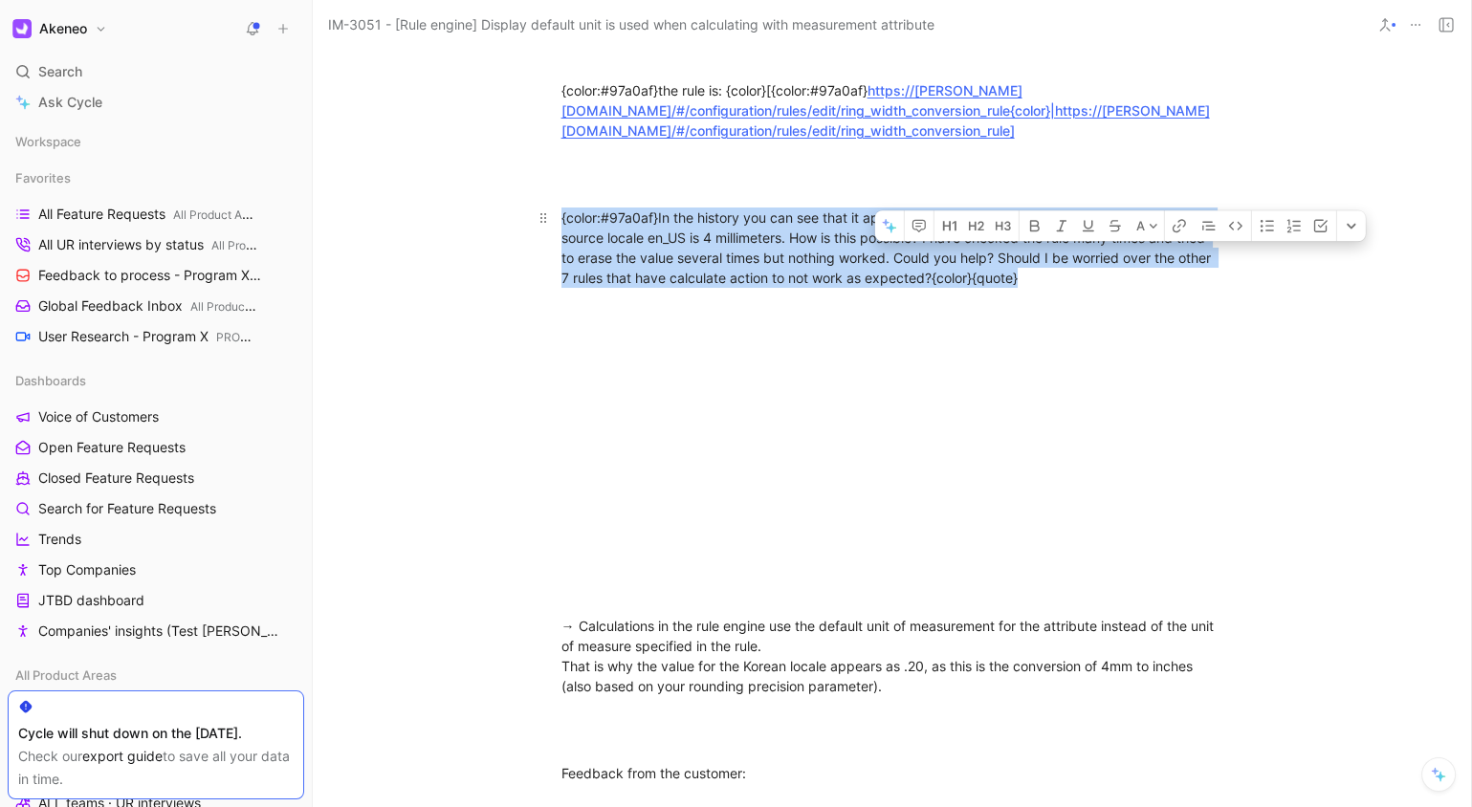
click at [1114, 288] on div "{color:#97a0af}In the history you can see that it applies the value 0.20 millim…" at bounding box center [893, 248] width 662 height 80
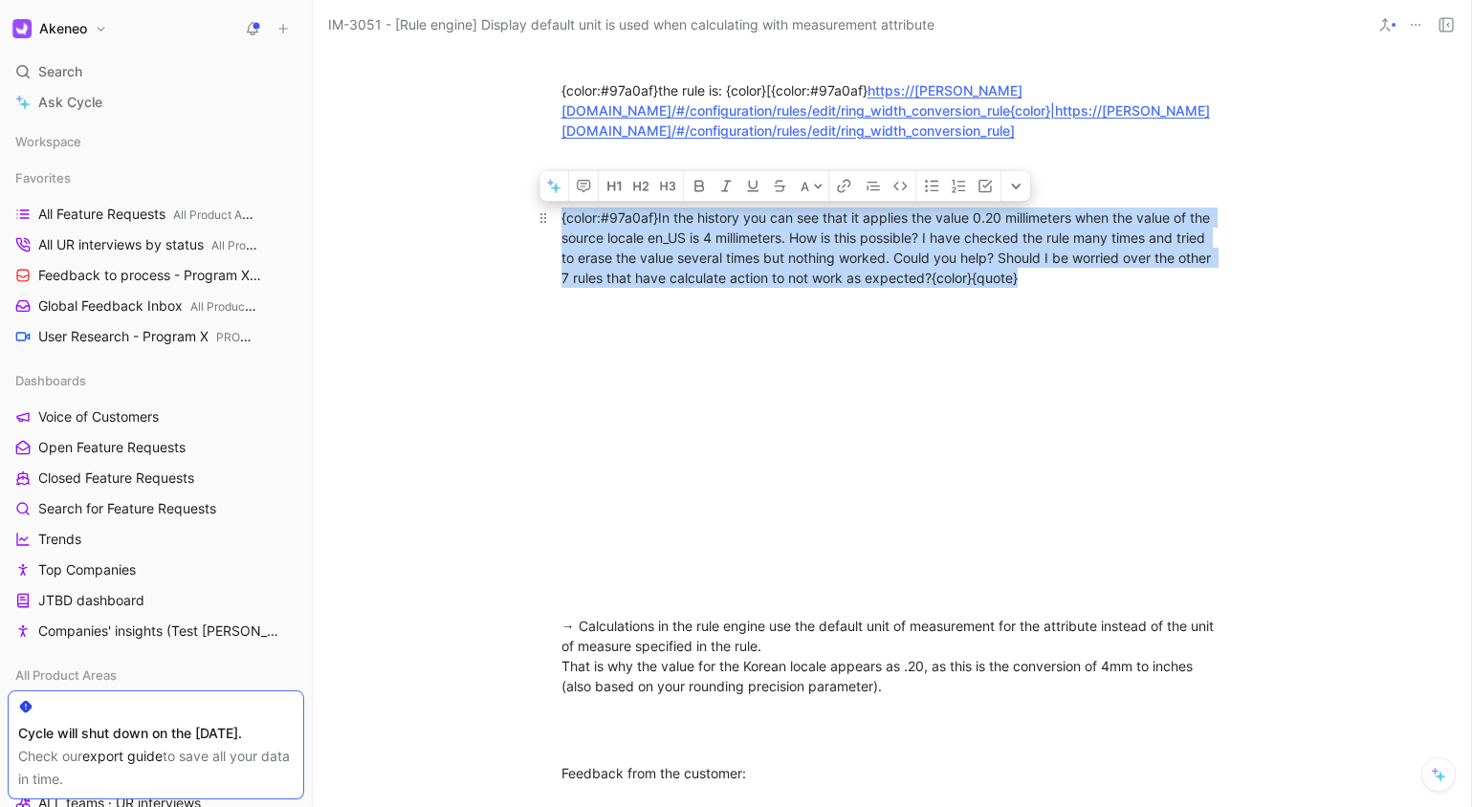
click at [1044, 288] on div "{color:#97a0af}In the history you can see that it applies the value 0.20 millim…" at bounding box center [893, 248] width 662 height 80
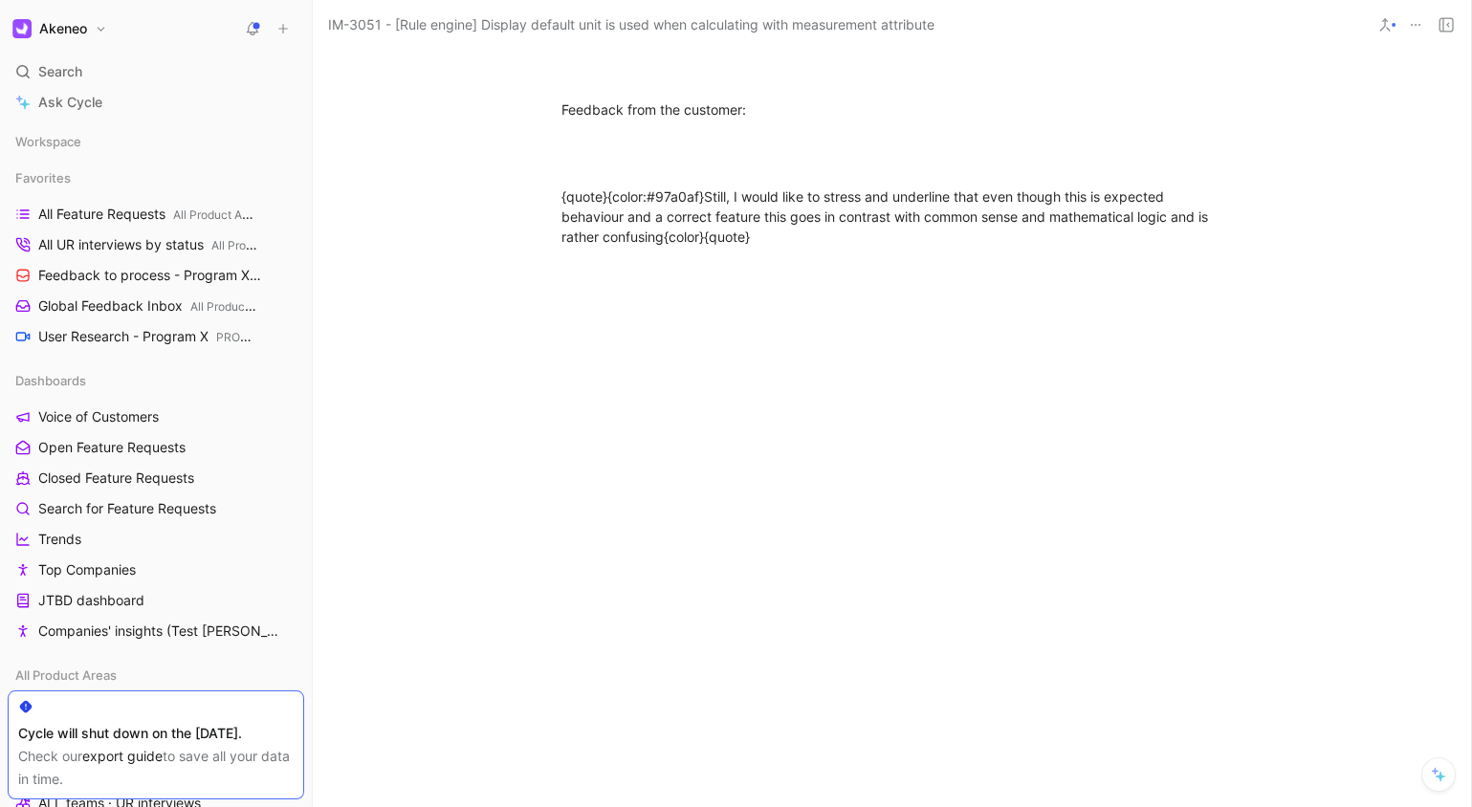
scroll to position [2916, 0]
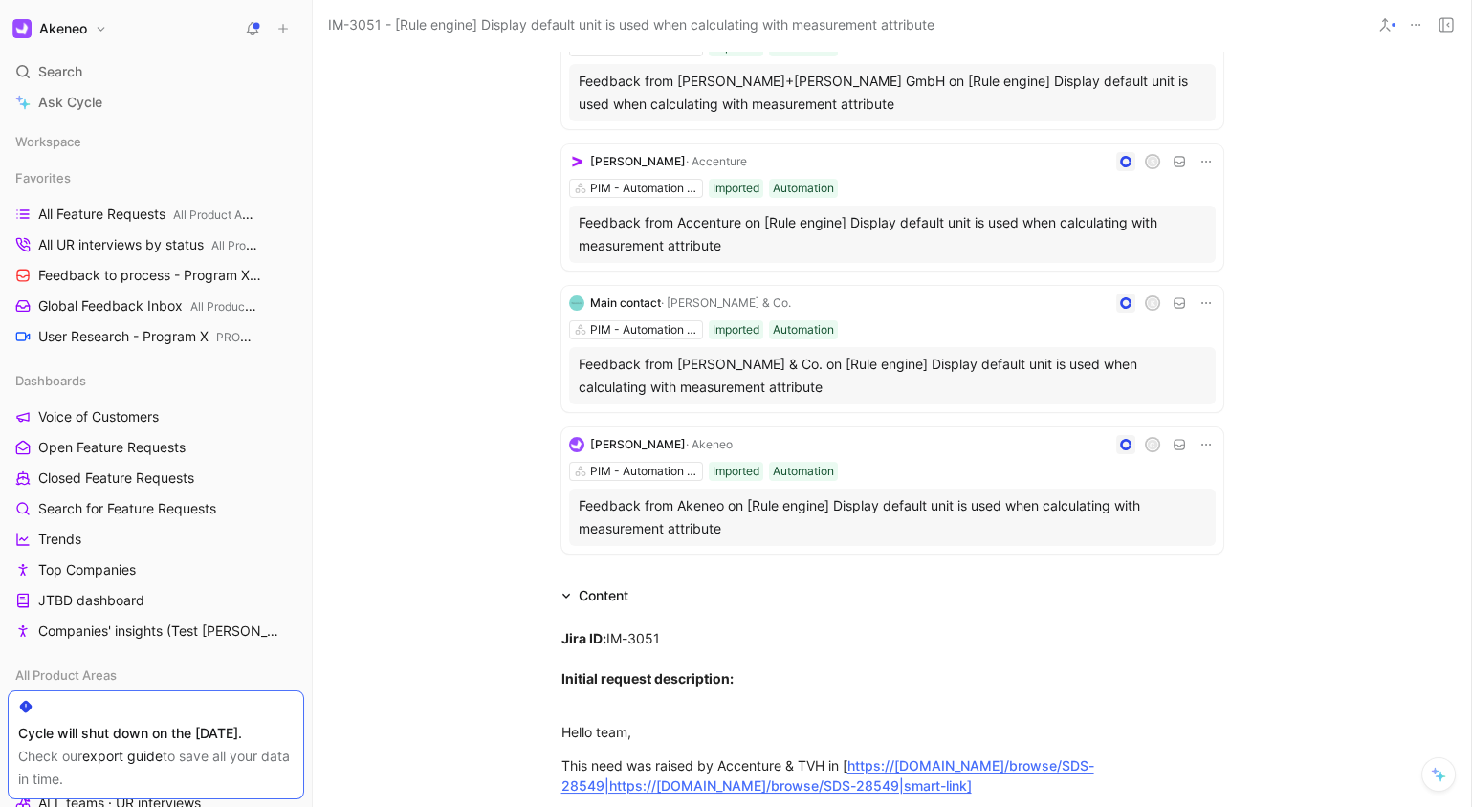
scroll to position [0, 0]
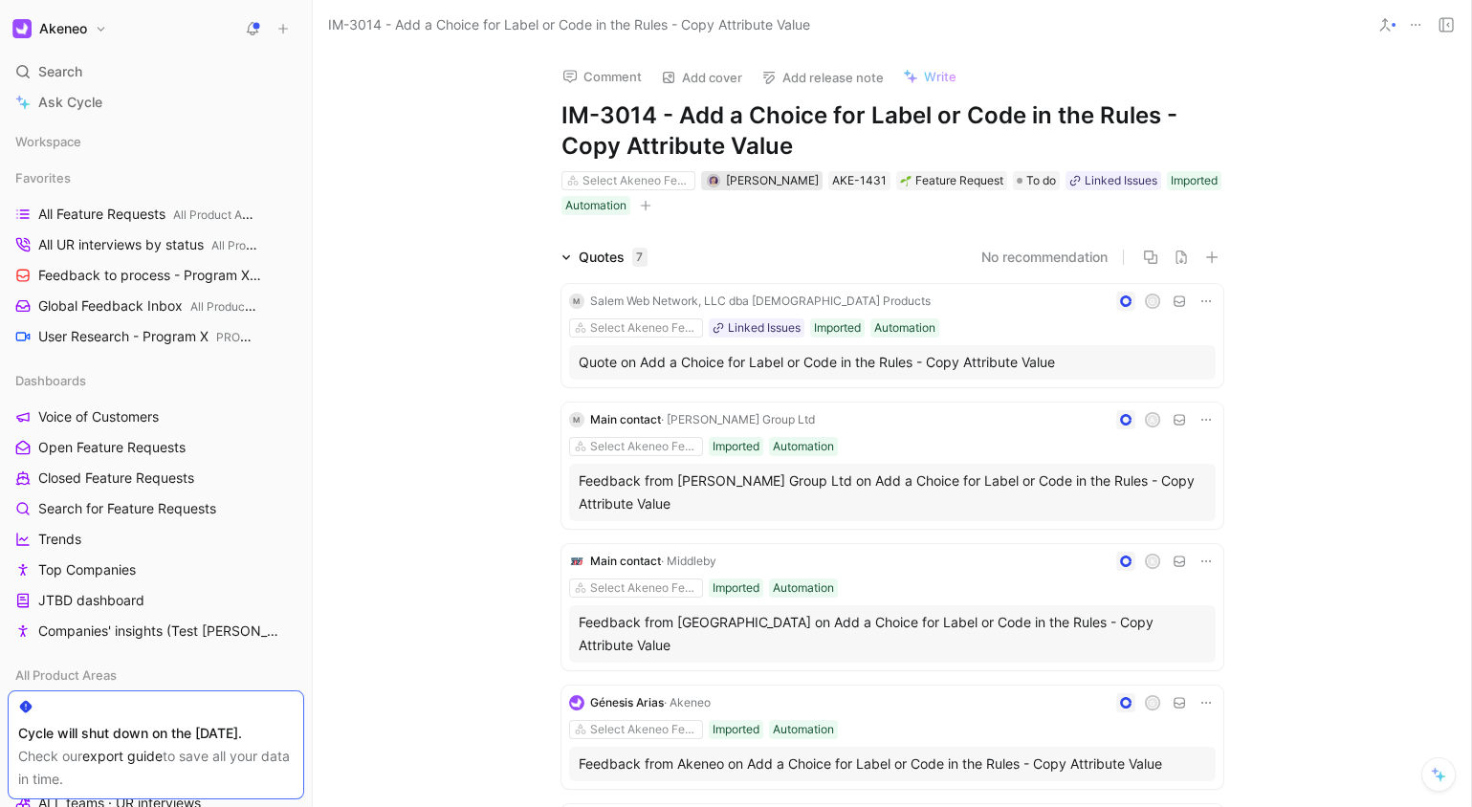
click at [736, 176] on span "[PERSON_NAME]" at bounding box center [772, 180] width 93 height 14
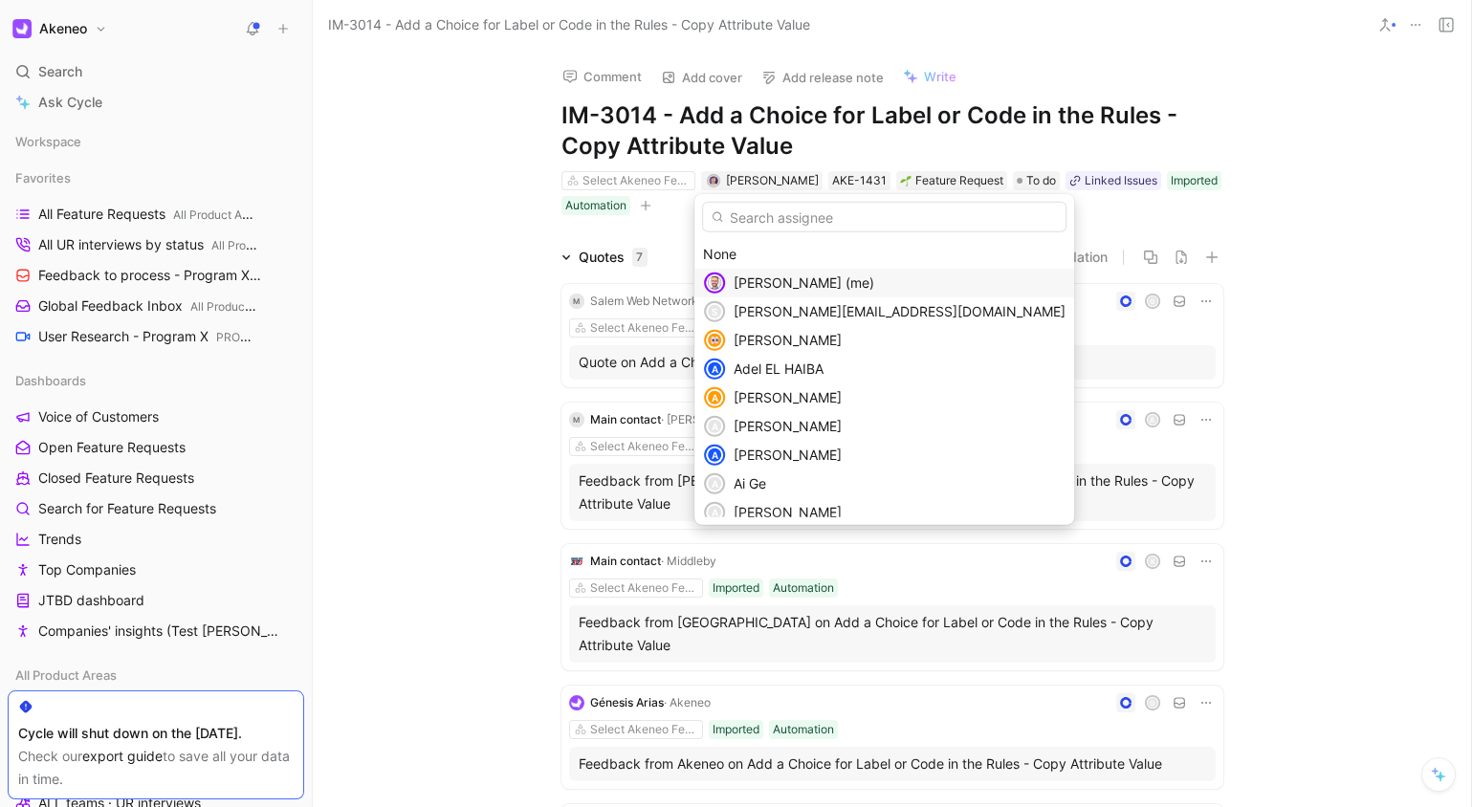
click at [770, 274] on div "[PERSON_NAME] (me)" at bounding box center [900, 283] width 332 height 23
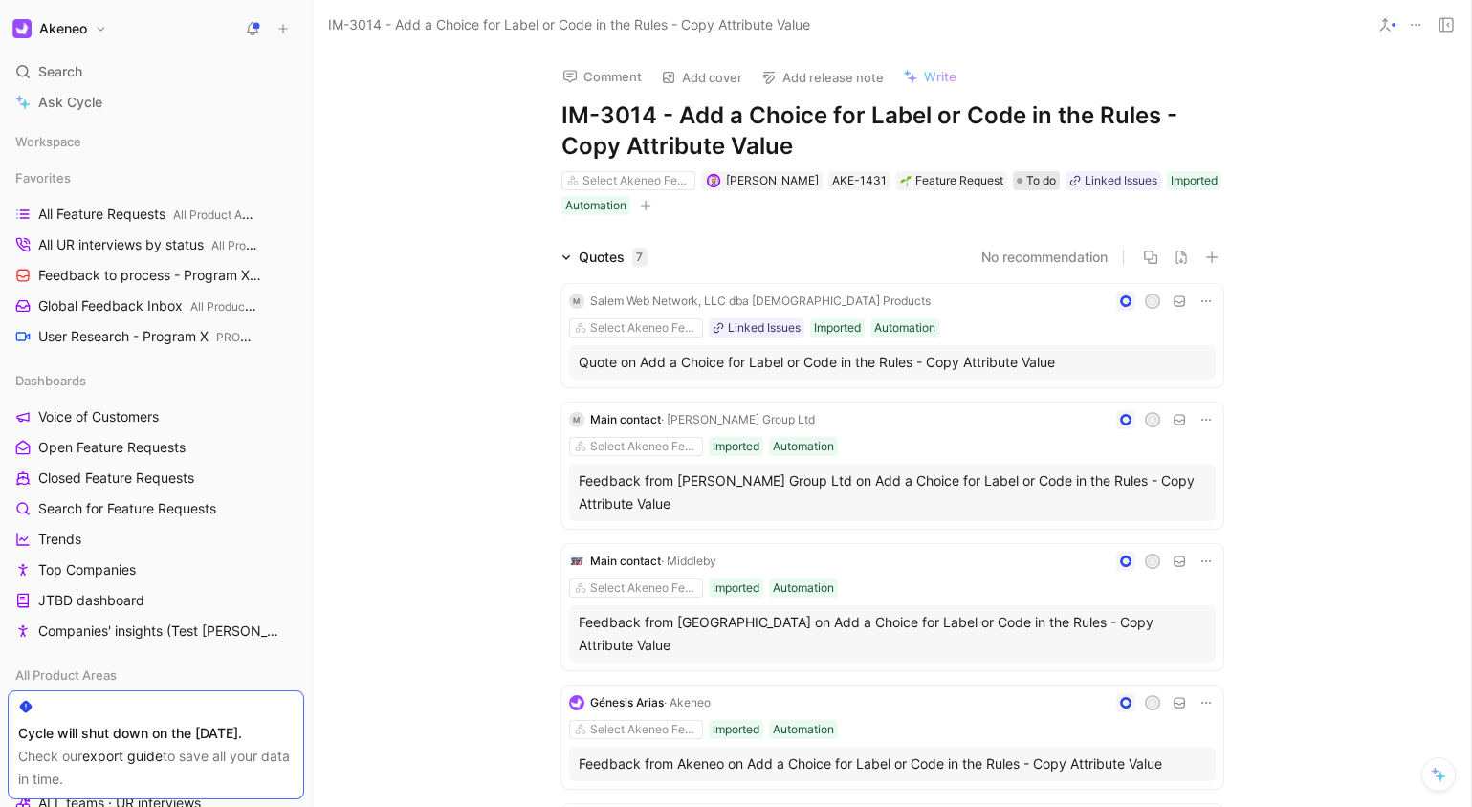
click at [1017, 180] on div at bounding box center [1020, 181] width 6 height 6
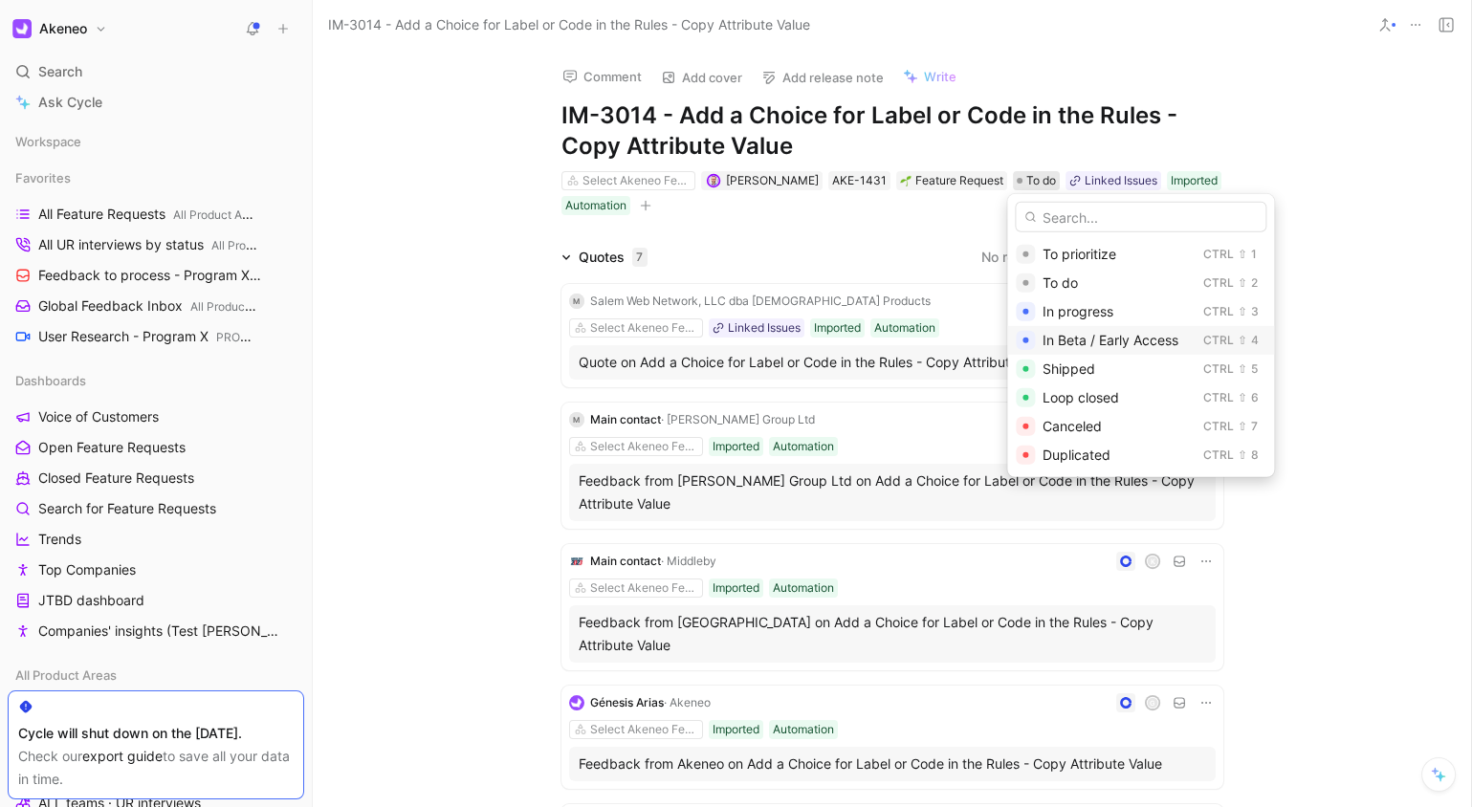
click at [1120, 337] on span "In Beta / Early Access" at bounding box center [1111, 340] width 136 height 16
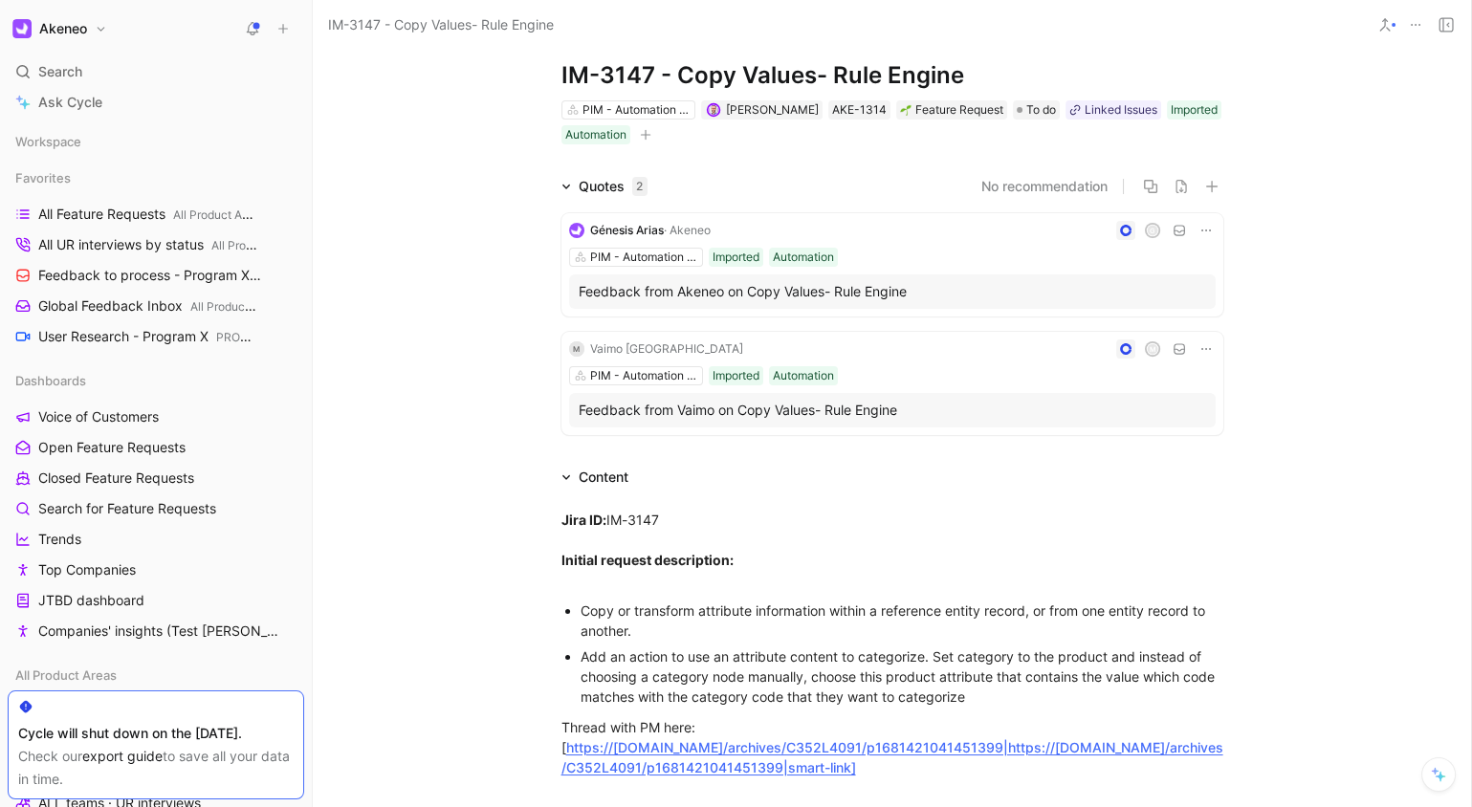
scroll to position [54, 0]
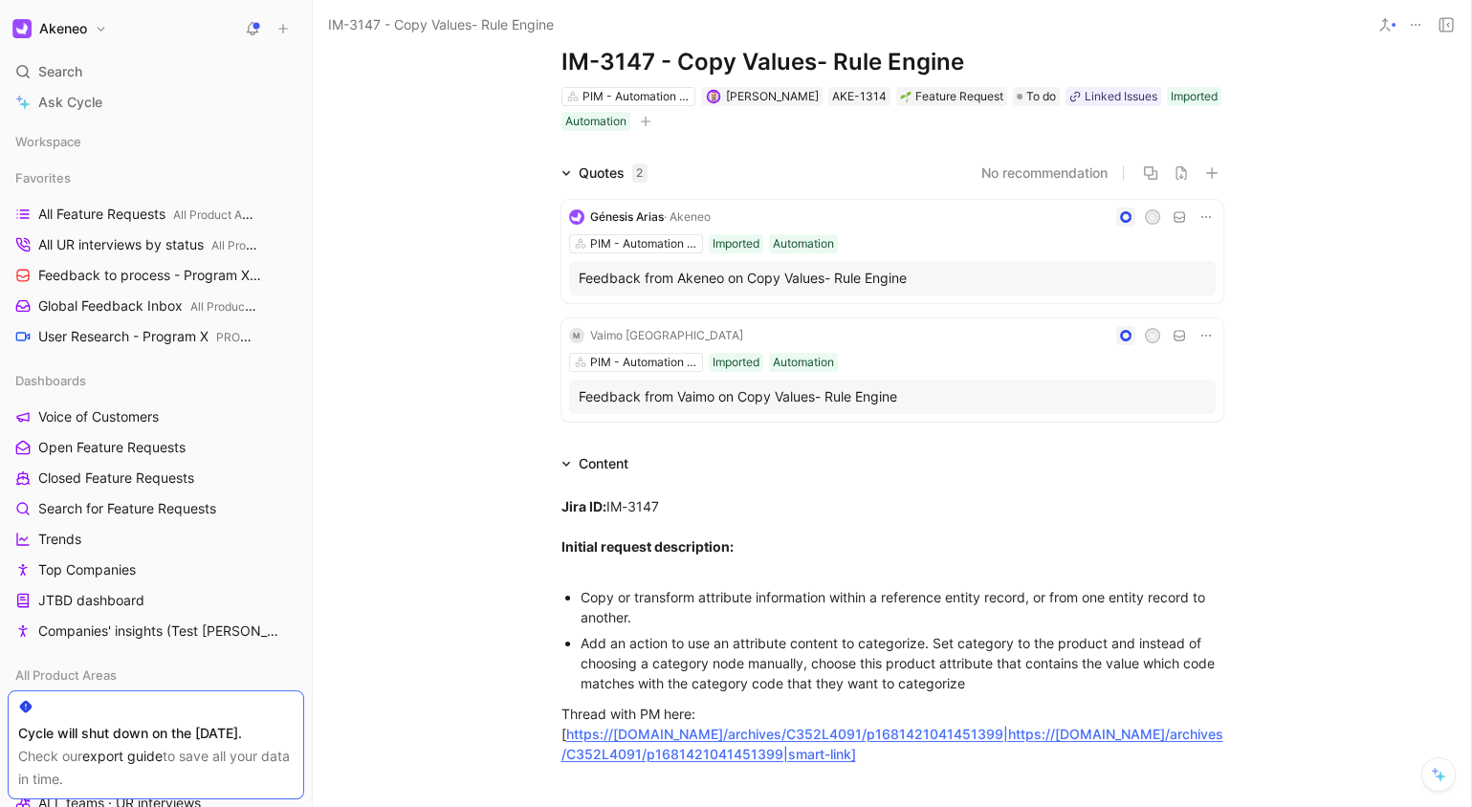
click at [1073, 616] on div "Copy or transform attribute information within a reference entity record, or fr…" at bounding box center [902, 607] width 643 height 40
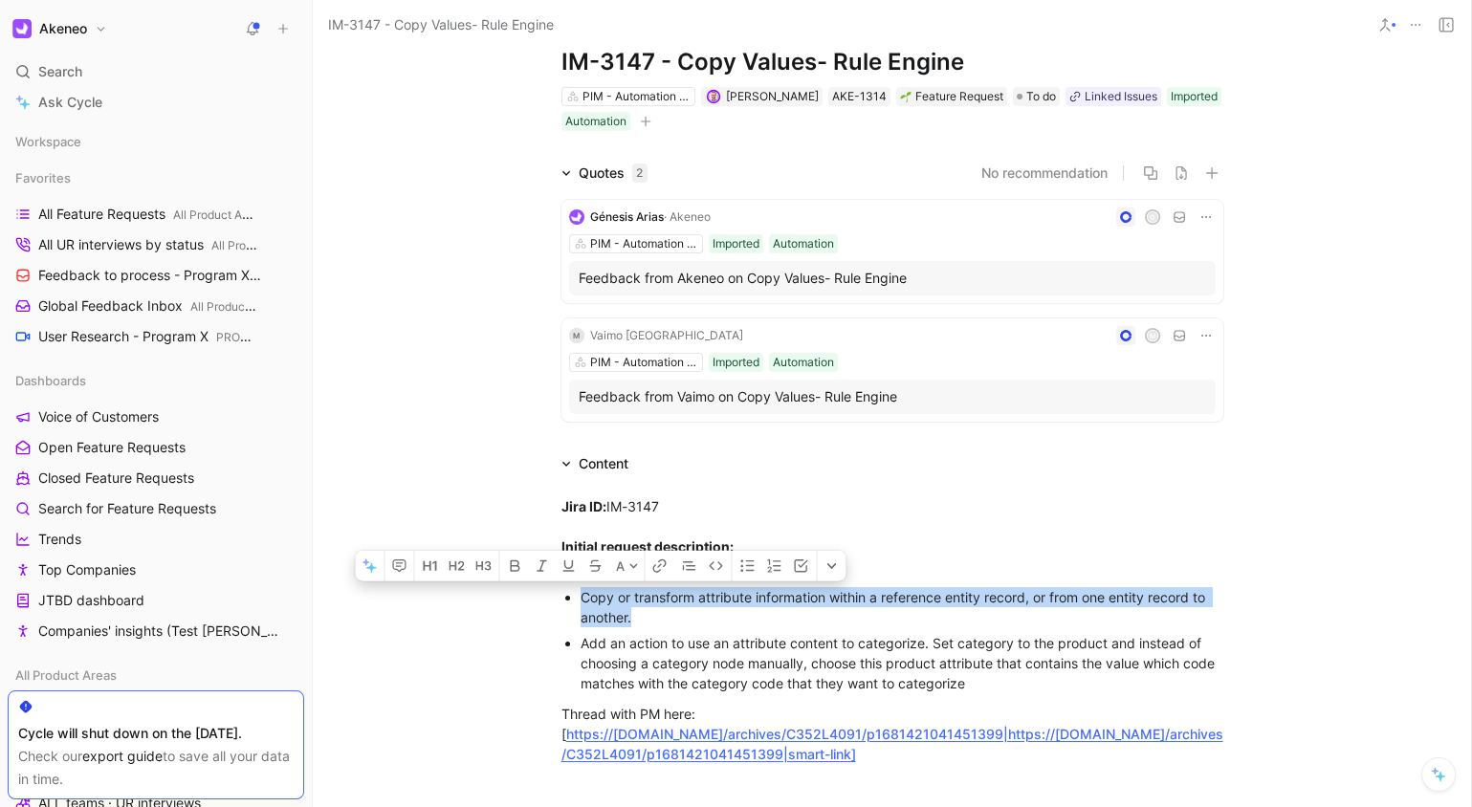
click at [962, 671] on div "Add an action to use an attribute content to categorize. Set category to the pr…" at bounding box center [902, 663] width 643 height 60
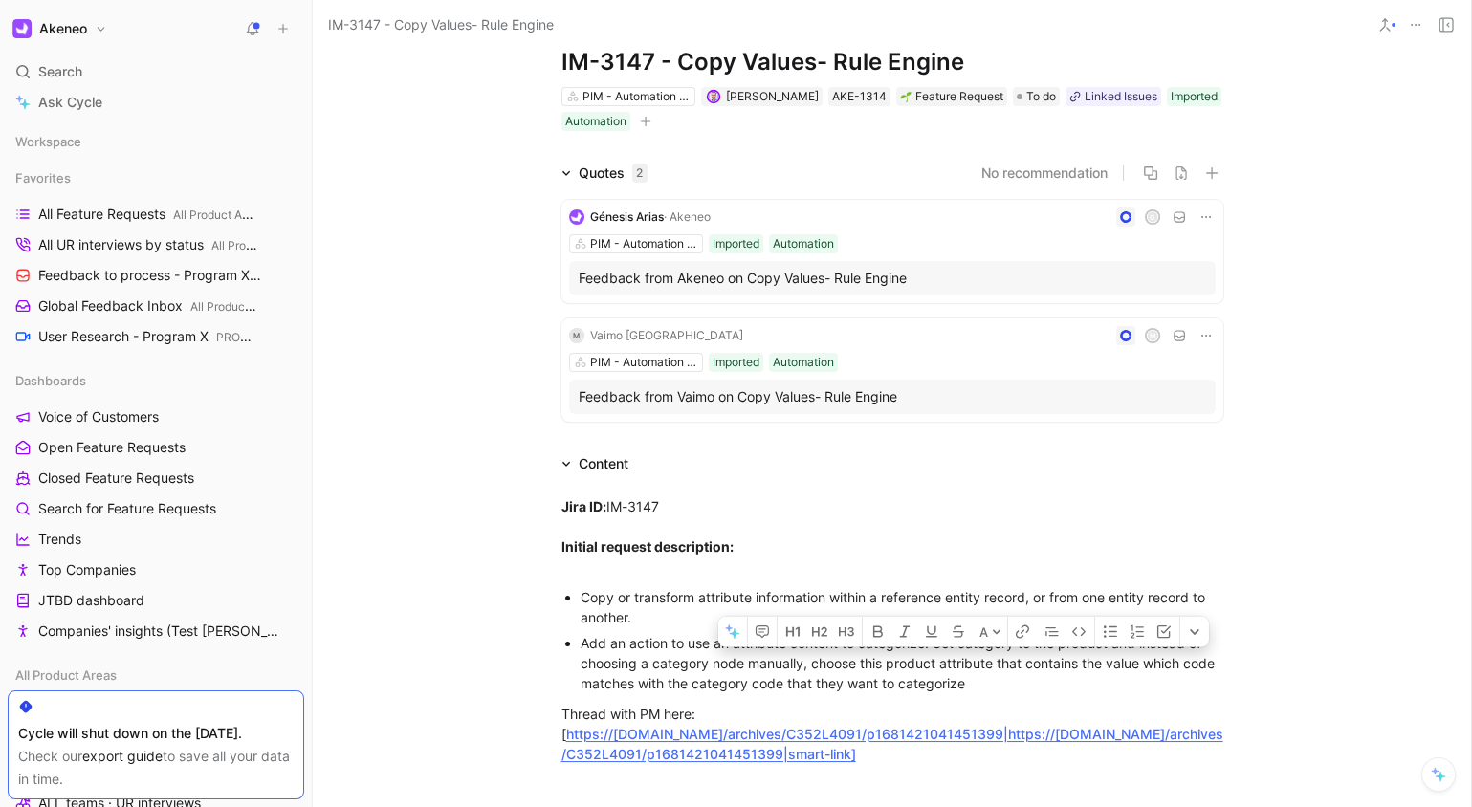
click at [962, 671] on div "Add an action to use an attribute content to categorize. Set category to the pr…" at bounding box center [902, 663] width 643 height 60
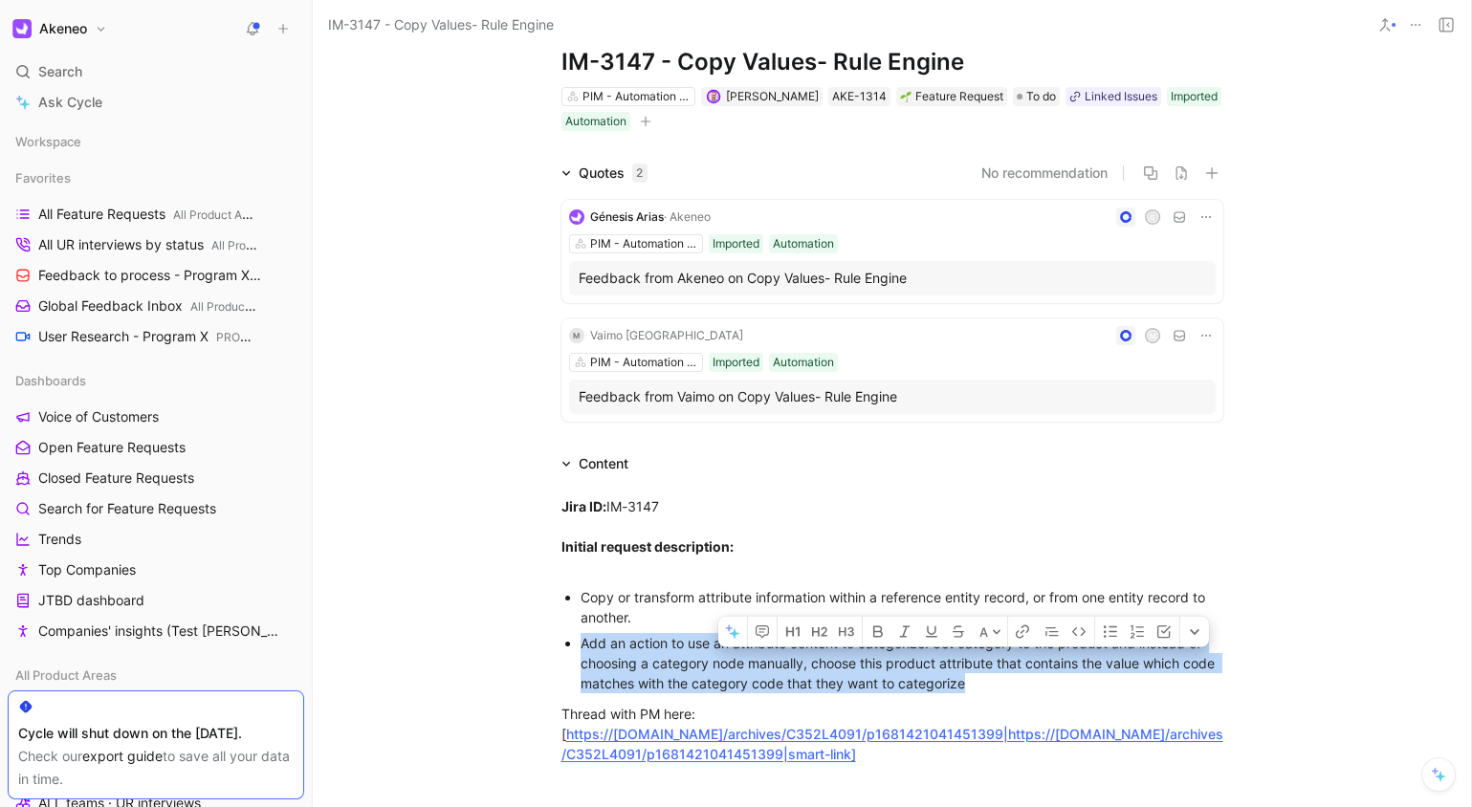
drag, startPoint x: 962, startPoint y: 671, endPoint x: 972, endPoint y: 672, distance: 9.8
click at [962, 672] on div "Add an action to use an attribute content to categorize. Set category to the pr…" at bounding box center [902, 663] width 643 height 60
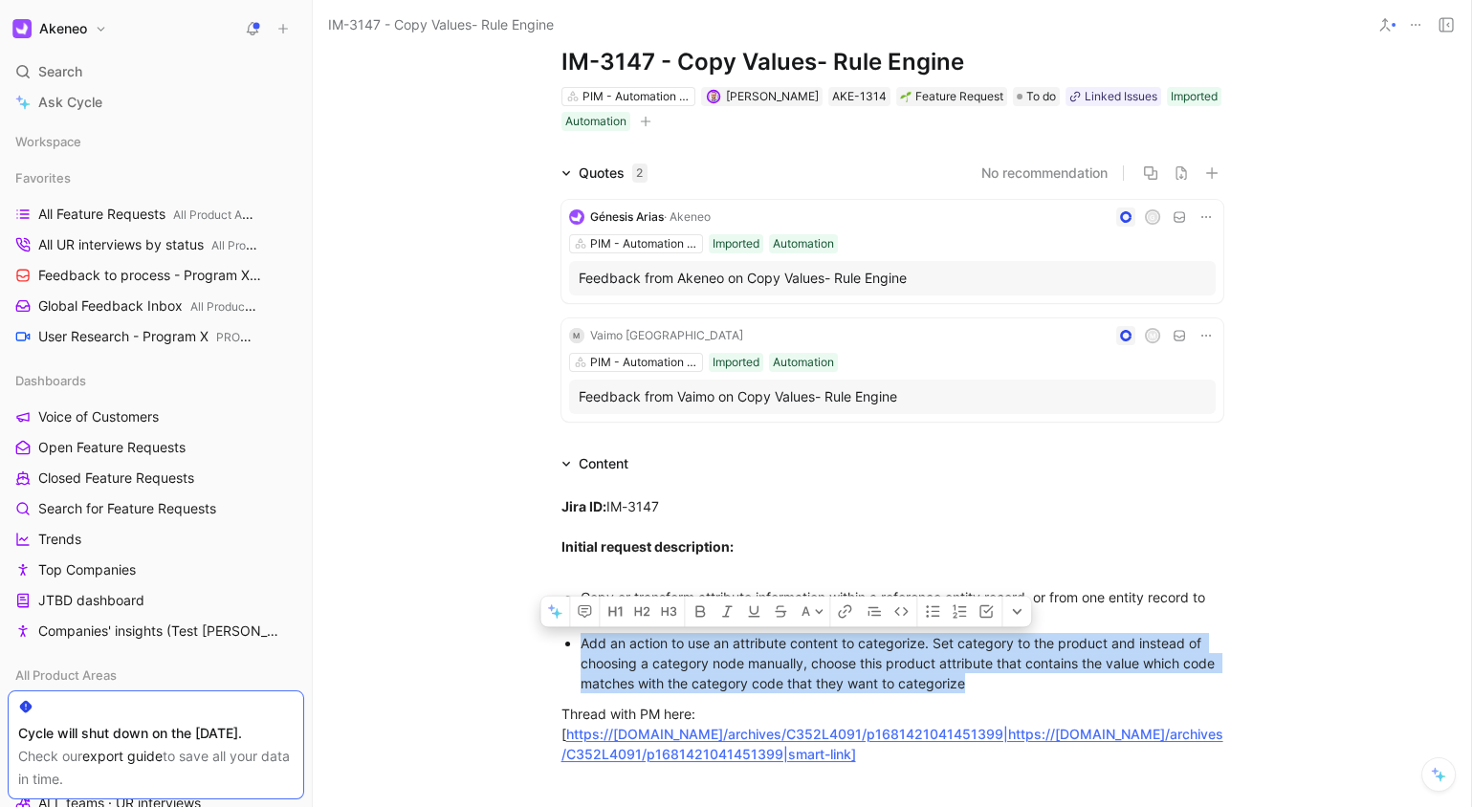
click at [1064, 669] on div "Add an action to use an attribute content to categorize. Set category to the pr…" at bounding box center [902, 663] width 643 height 60
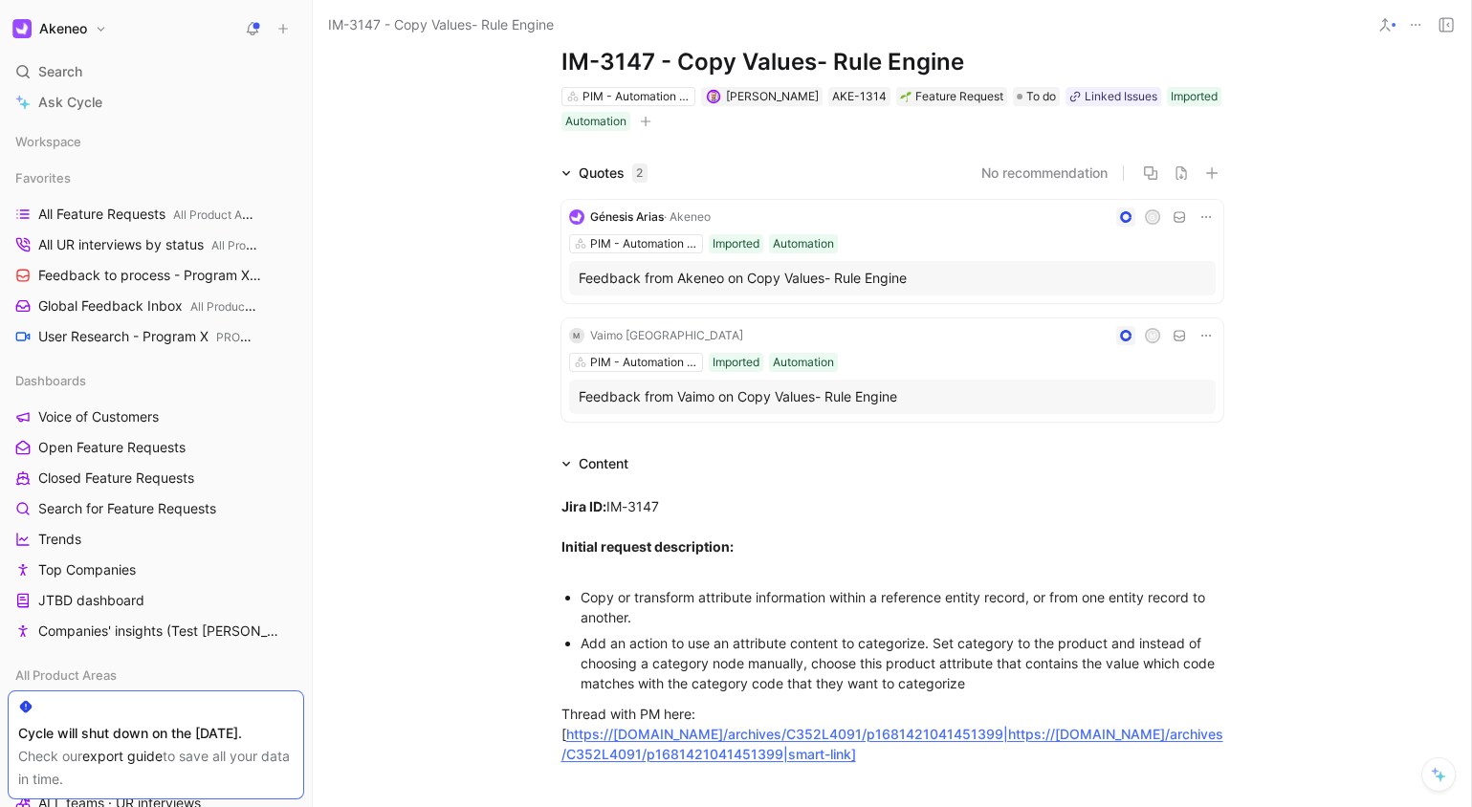
click at [1063, 664] on div "Add an action to use an attribute content to categorize. Set category to the pr…" at bounding box center [902, 663] width 643 height 60
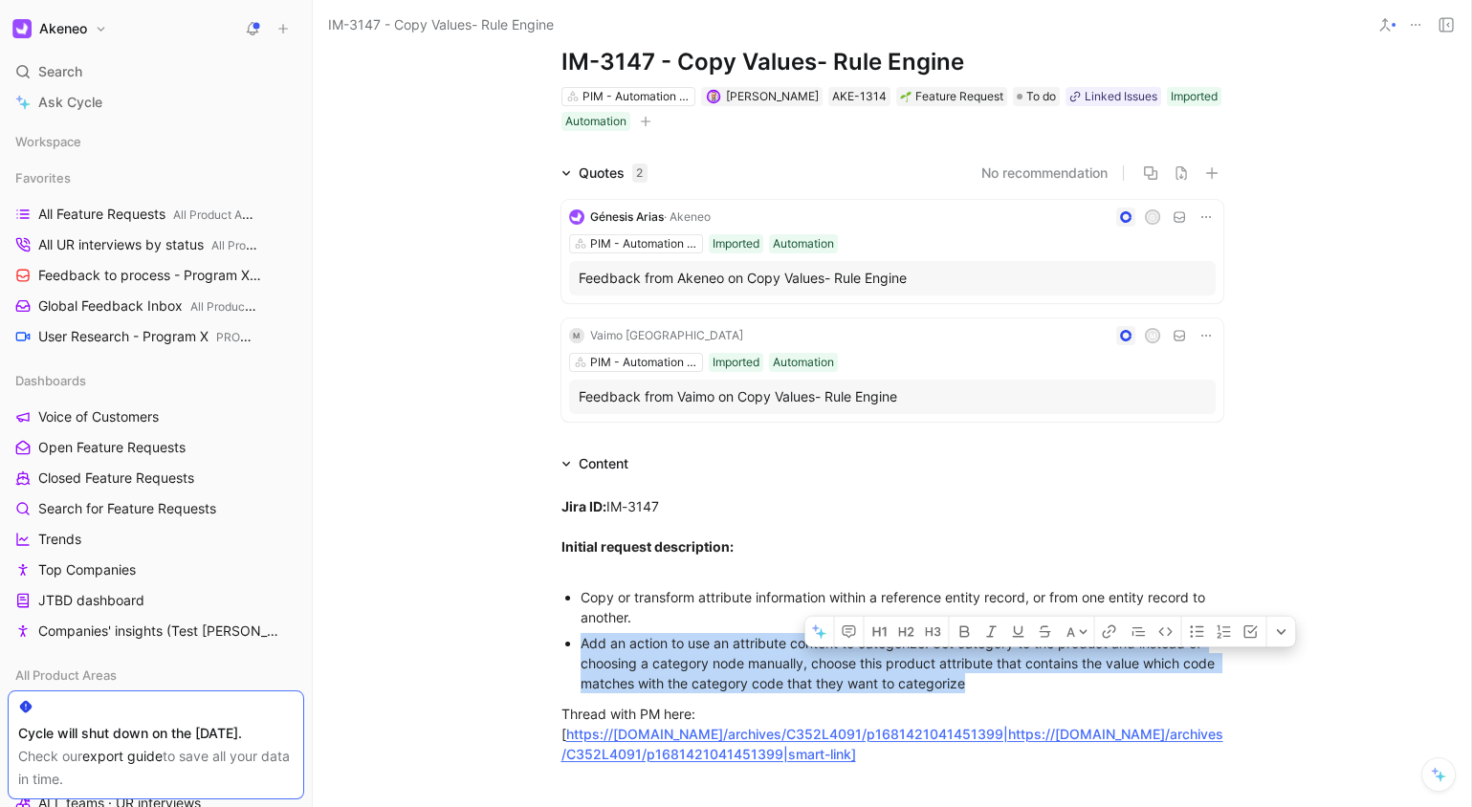
click at [1063, 664] on div "Add an action to use an attribute content to categorize. Set category to the pr…" at bounding box center [902, 663] width 643 height 60
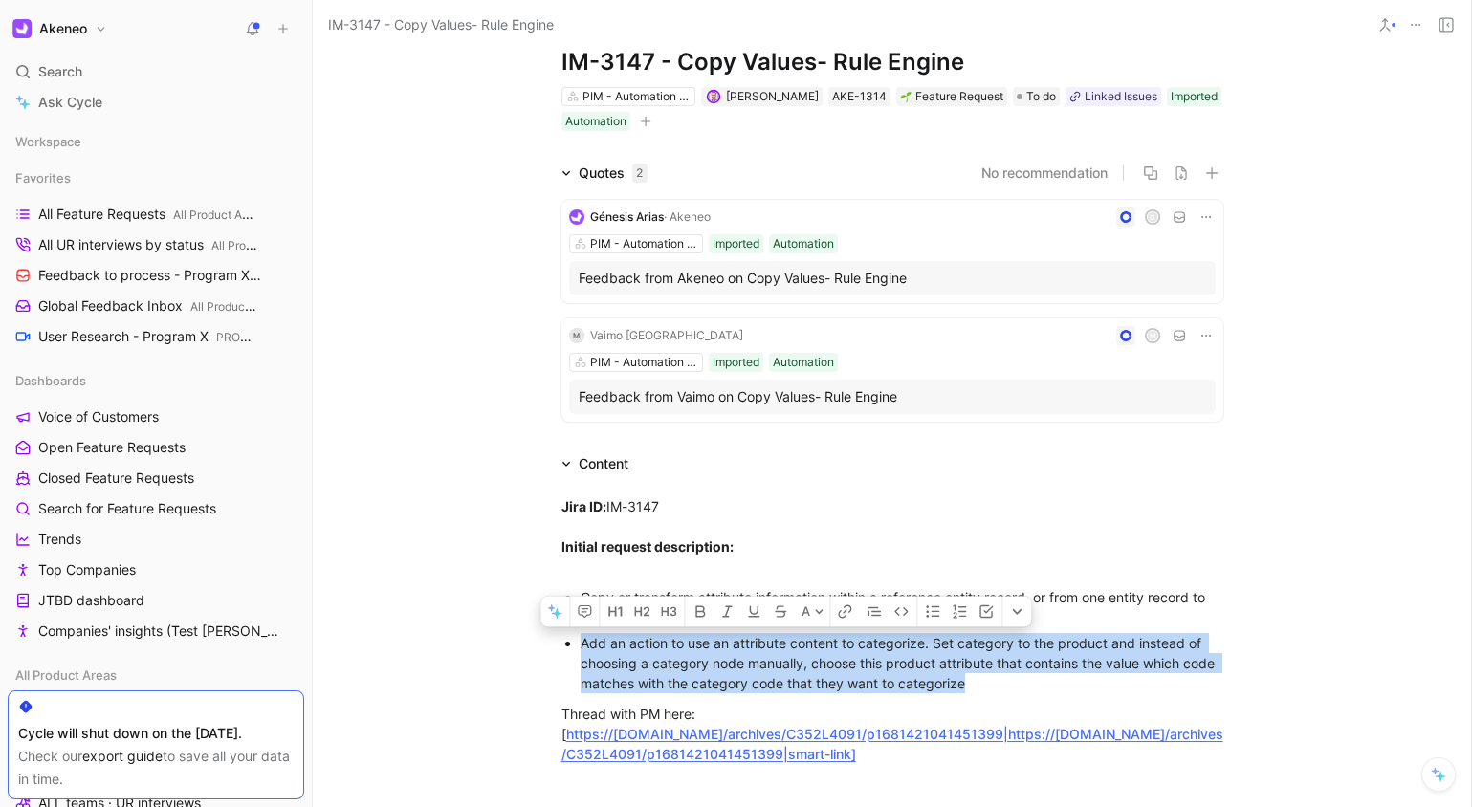
click at [1069, 664] on div "Add an action to use an attribute content to categorize. Set category to the pr…" at bounding box center [902, 663] width 643 height 60
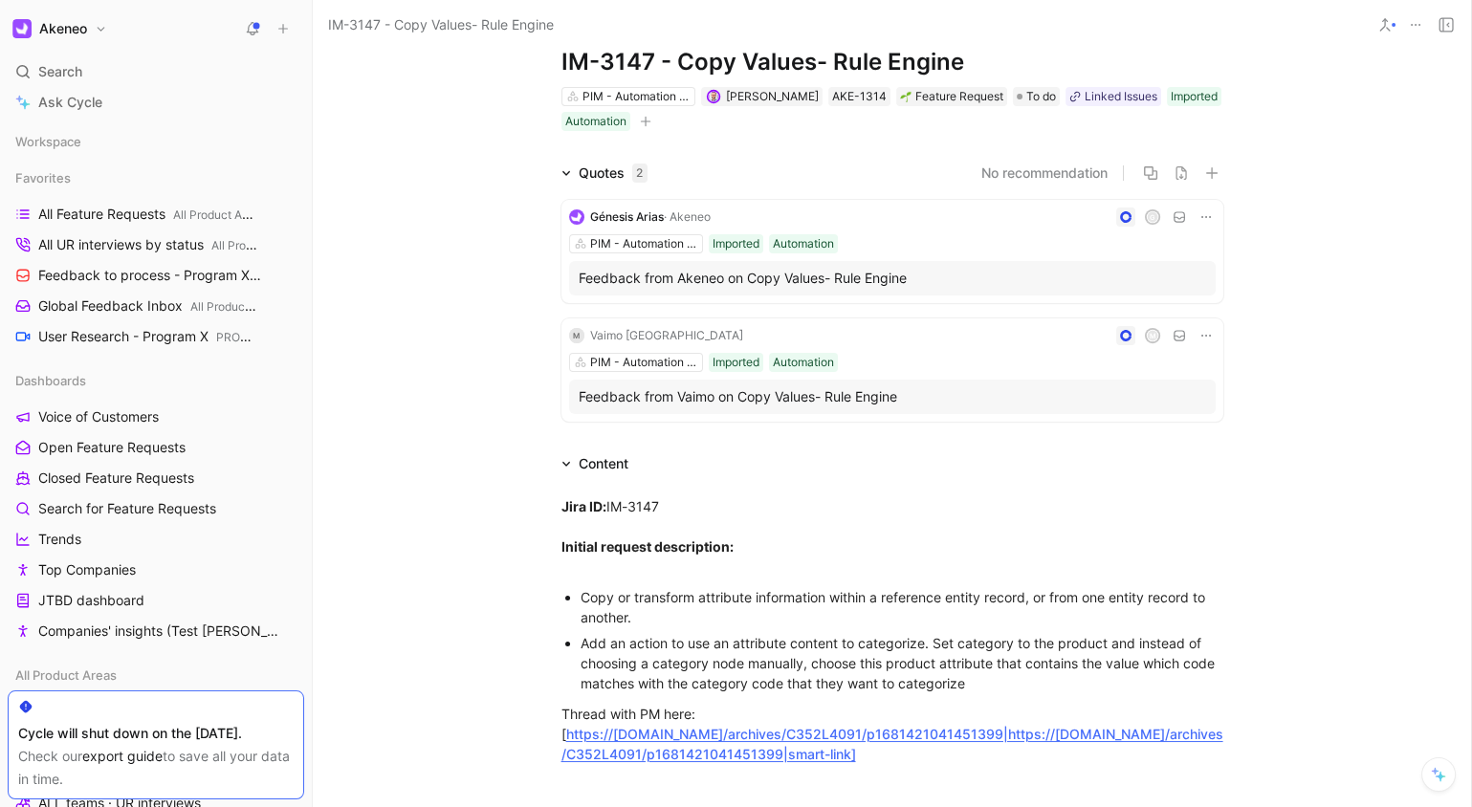
click at [1061, 654] on div "Add an action to use an attribute content to categorize. Set category to the pr…" at bounding box center [902, 663] width 643 height 60
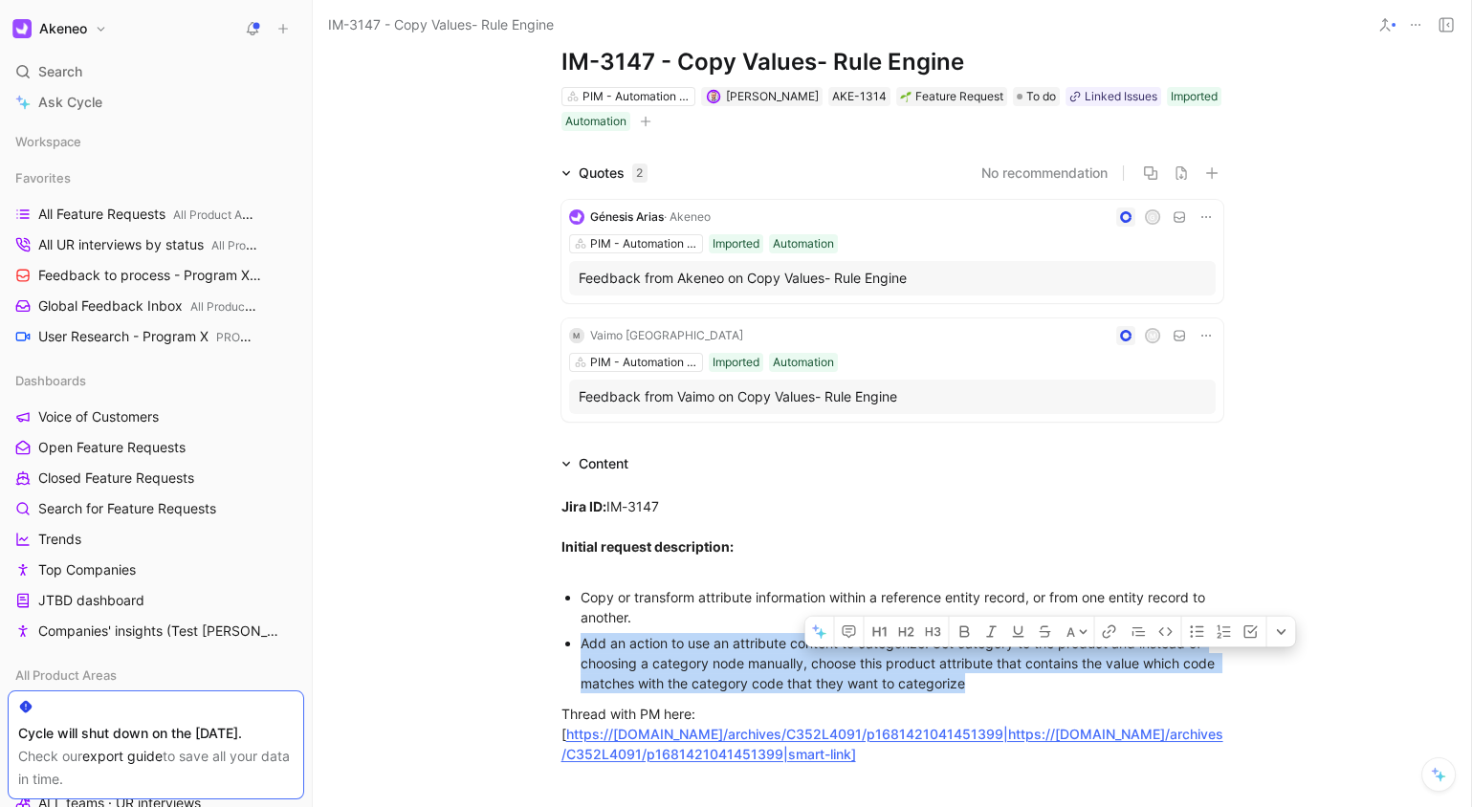
click at [1061, 654] on div "Add an action to use an attribute content to categorize. Set category to the pr…" at bounding box center [902, 663] width 643 height 60
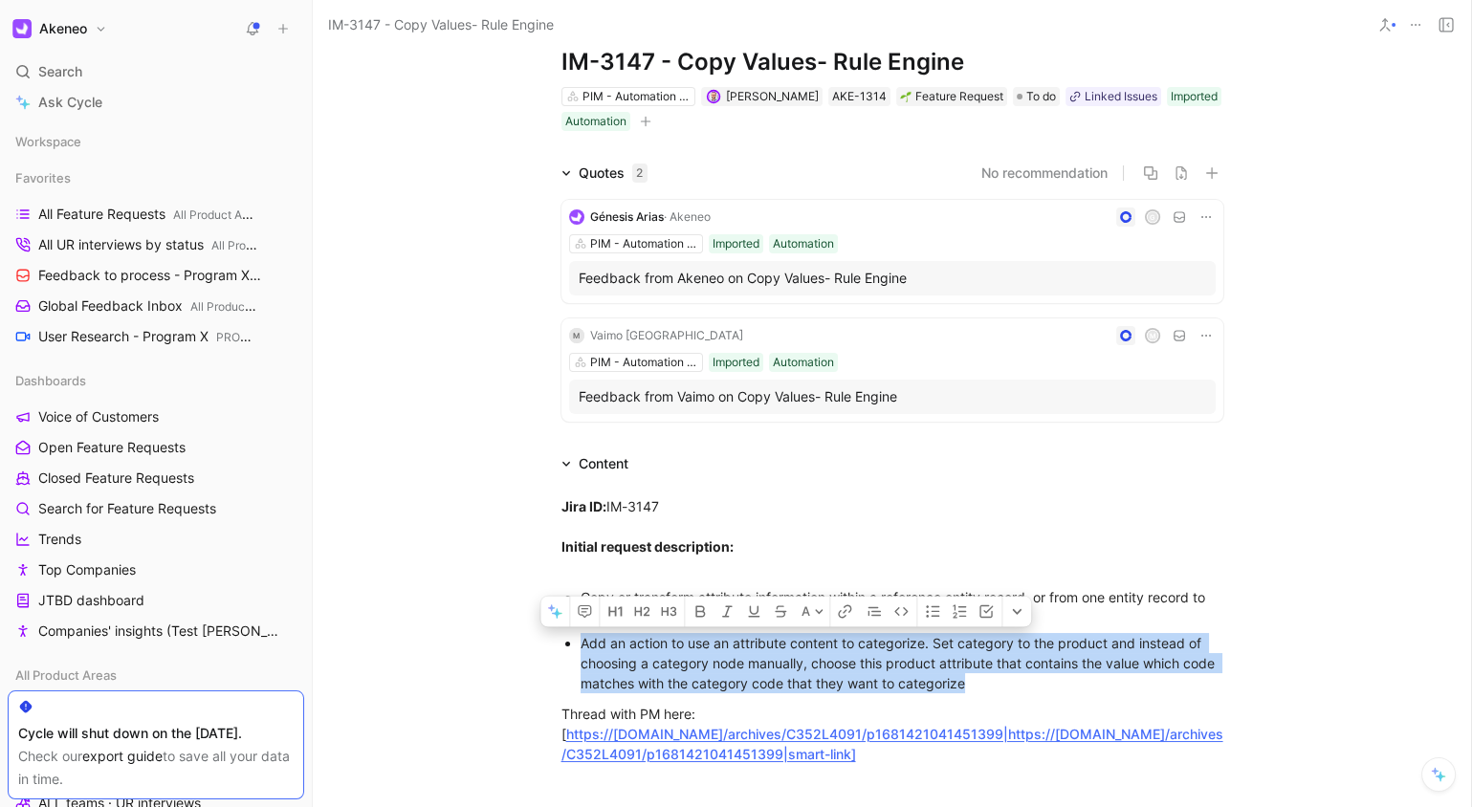
click at [1079, 659] on div "Add an action to use an attribute content to categorize. Set category to the pr…" at bounding box center [902, 663] width 643 height 60
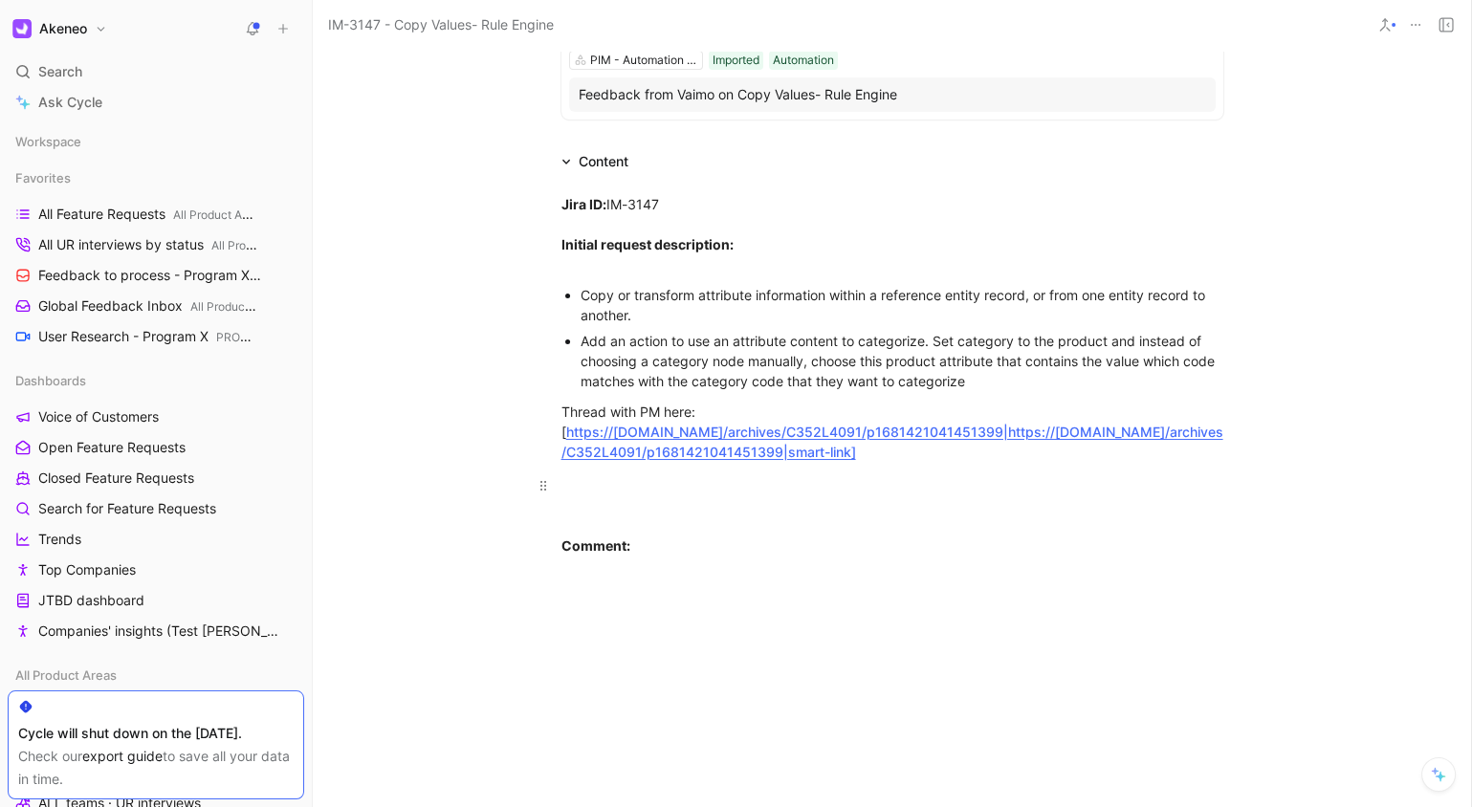
scroll to position [0, 0]
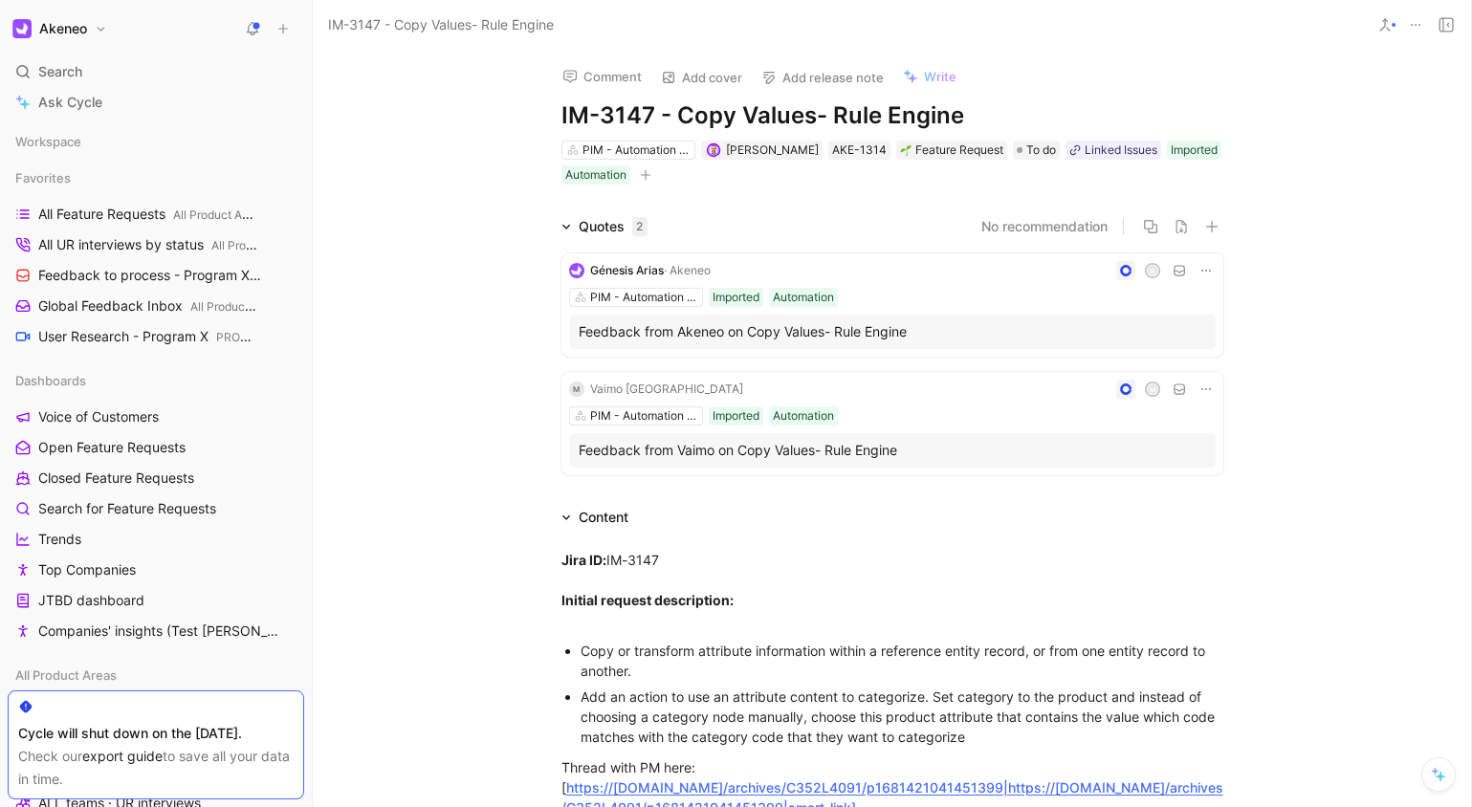
click at [900, 653] on div "Copy or transform attribute information within a reference entity record, or fr…" at bounding box center [902, 661] width 643 height 40
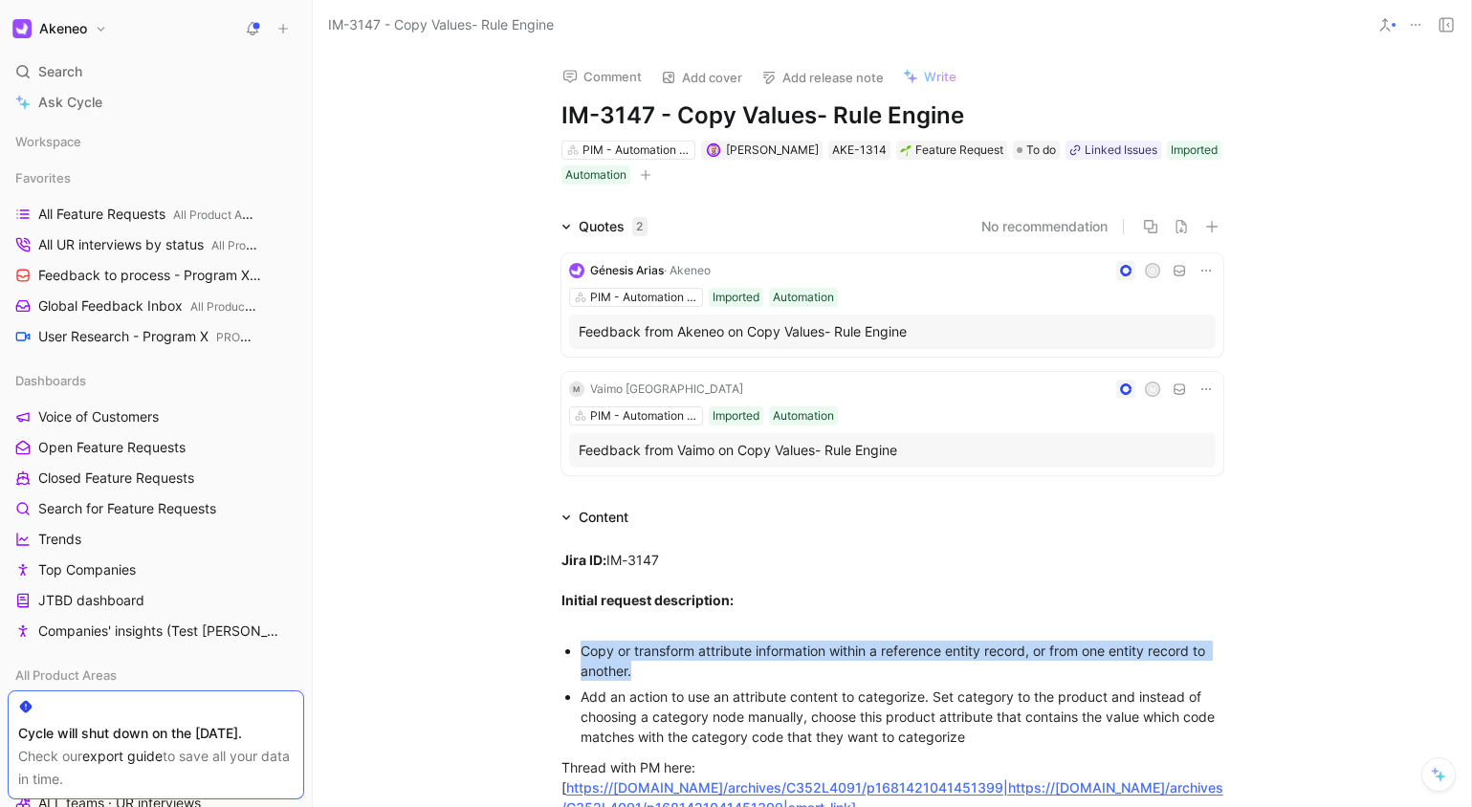
click at [900, 653] on div "Copy or transform attribute information within a reference entity record, or fr…" at bounding box center [902, 661] width 643 height 40
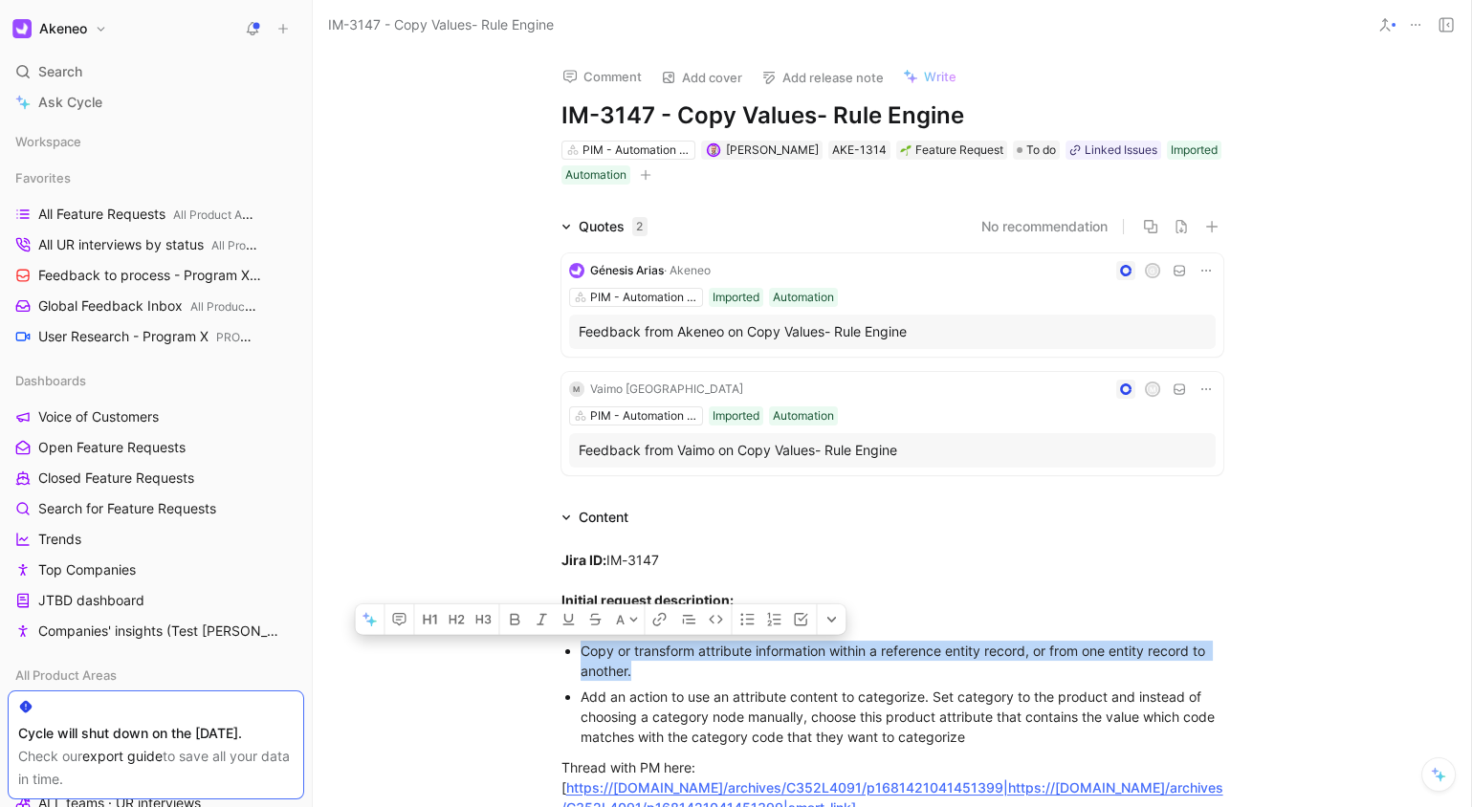
click at [1040, 675] on div "Copy or transform attribute information within a reference entity record, or fr…" at bounding box center [902, 661] width 643 height 40
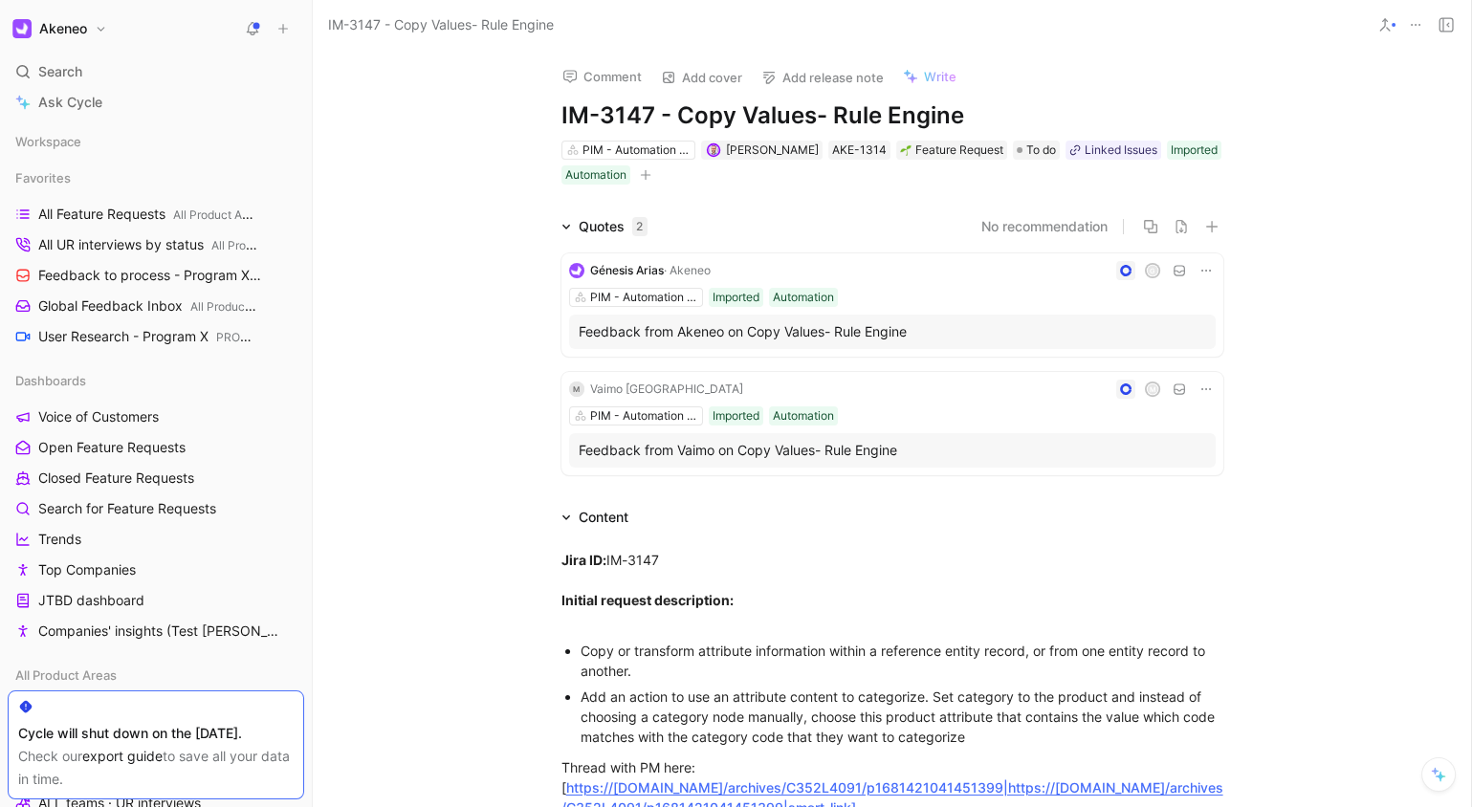
click at [1067, 657] on div "Copy or transform attribute information within a reference entity record, or fr…" at bounding box center [902, 661] width 643 height 40
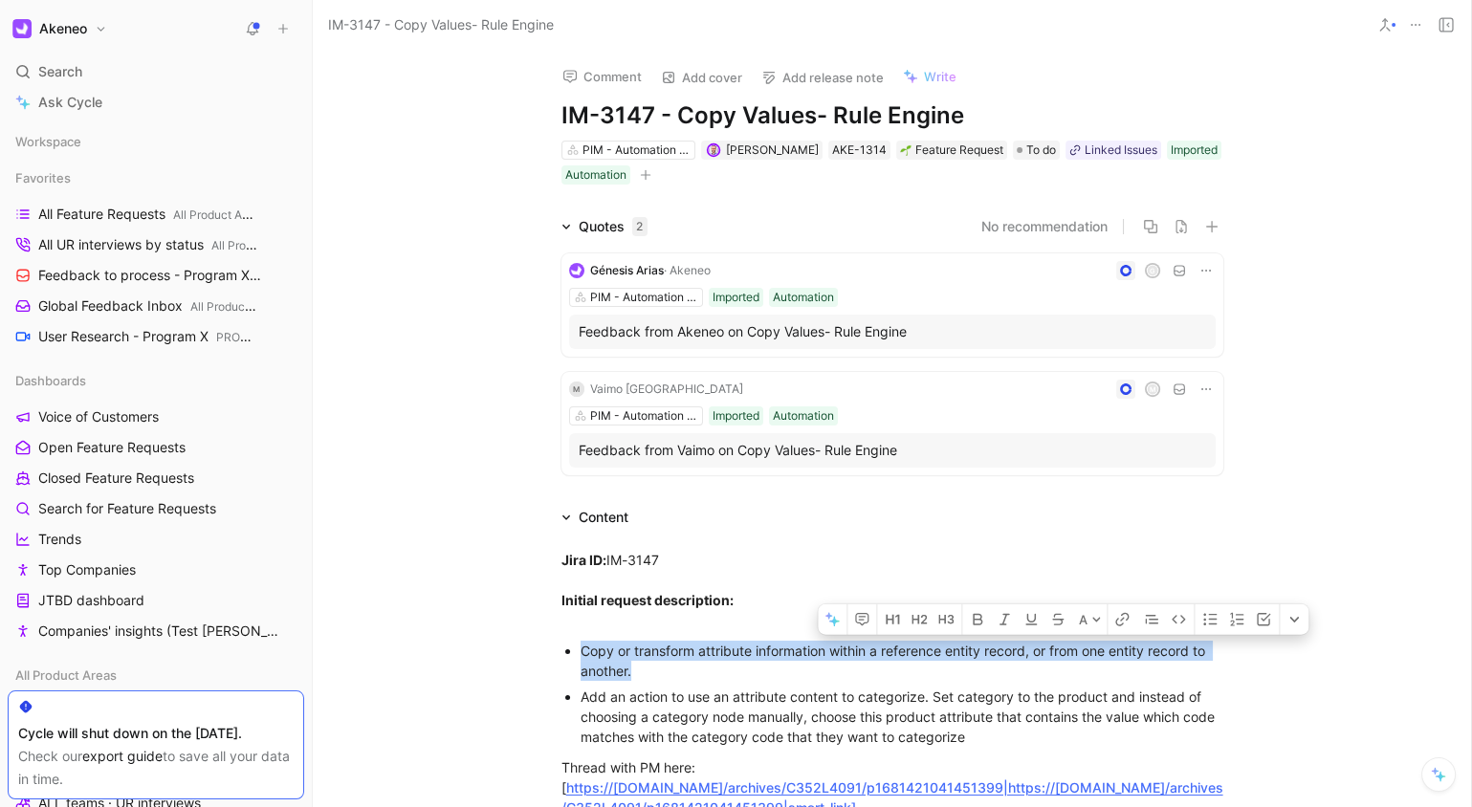
click at [1067, 657] on div "Copy or transform attribute information within a reference entity record, or fr…" at bounding box center [902, 661] width 643 height 40
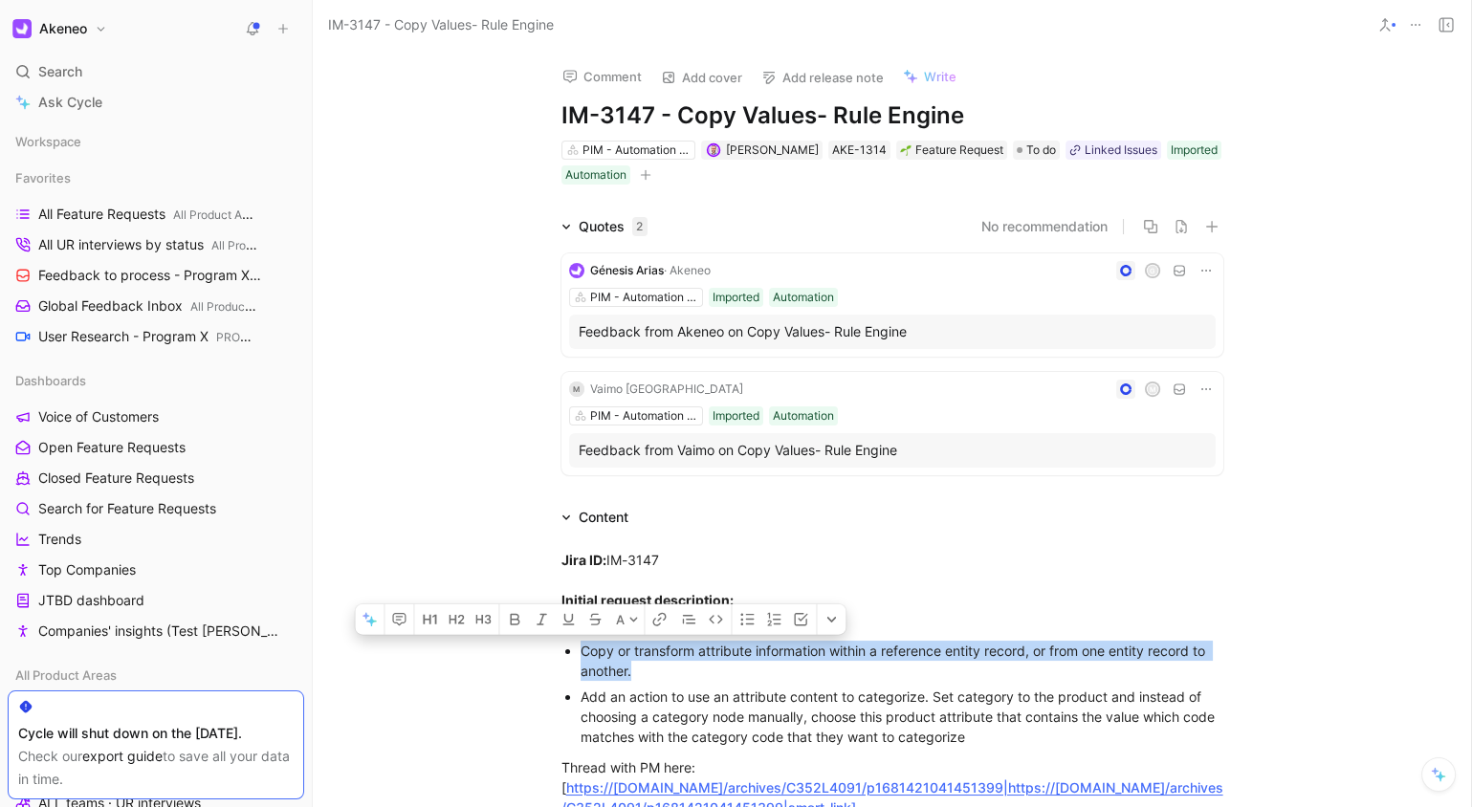
click at [1070, 662] on div "Copy or transform attribute information within a reference entity record, or fr…" at bounding box center [902, 661] width 643 height 40
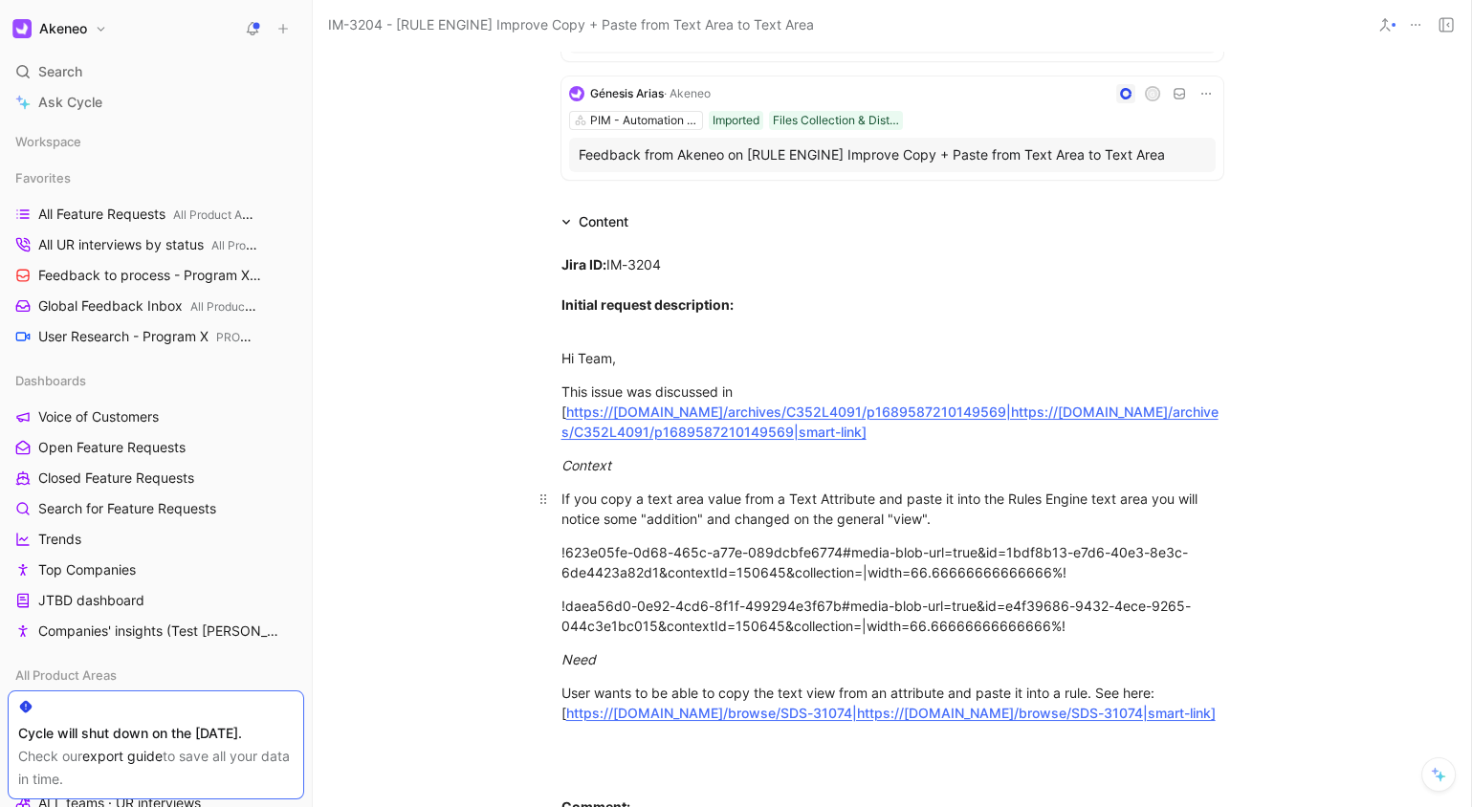
scroll to position [340, 0]
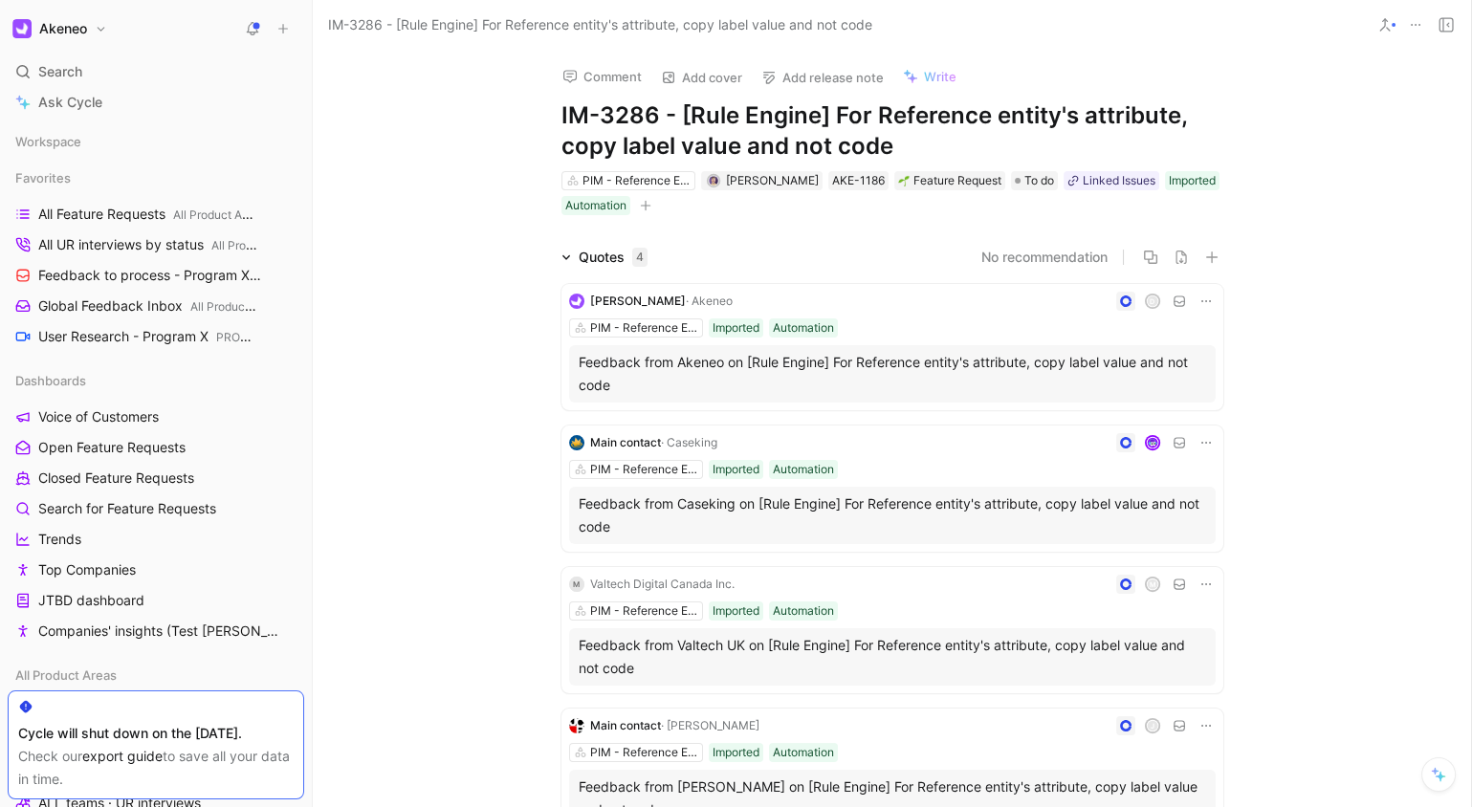
click at [1075, 106] on h1 "IM-3286 - [Rule Engine] For Reference entity's attribute, copy label value and …" at bounding box center [893, 130] width 662 height 61
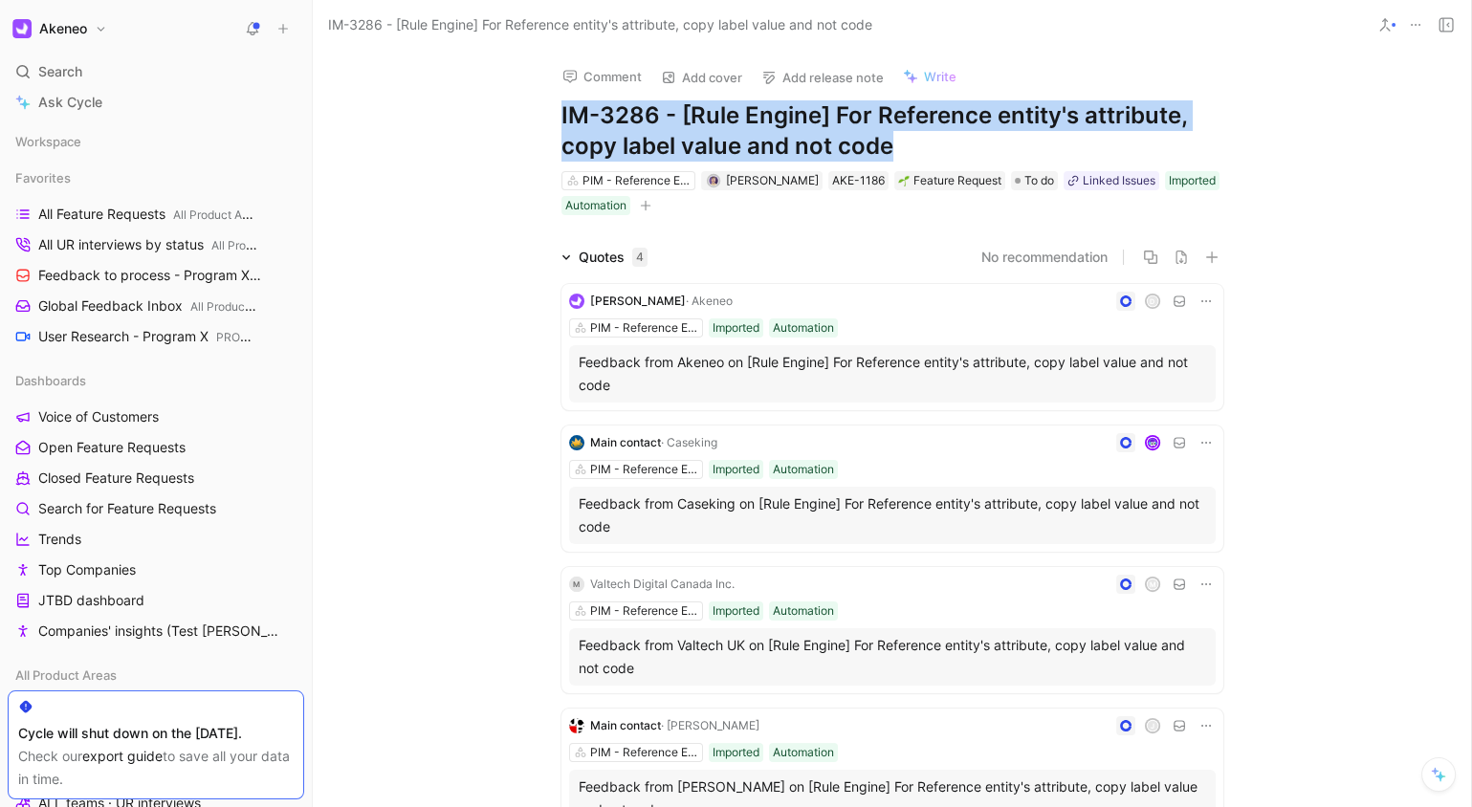
click at [1075, 106] on h1 "IM-3286 - [Rule Engine] For Reference entity's attribute, copy label value and …" at bounding box center [893, 130] width 662 height 61
click at [1090, 109] on h1 "IM-3286 - [Rule Engine] For Reference entity's attribute, copy label value and …" at bounding box center [893, 130] width 662 height 61
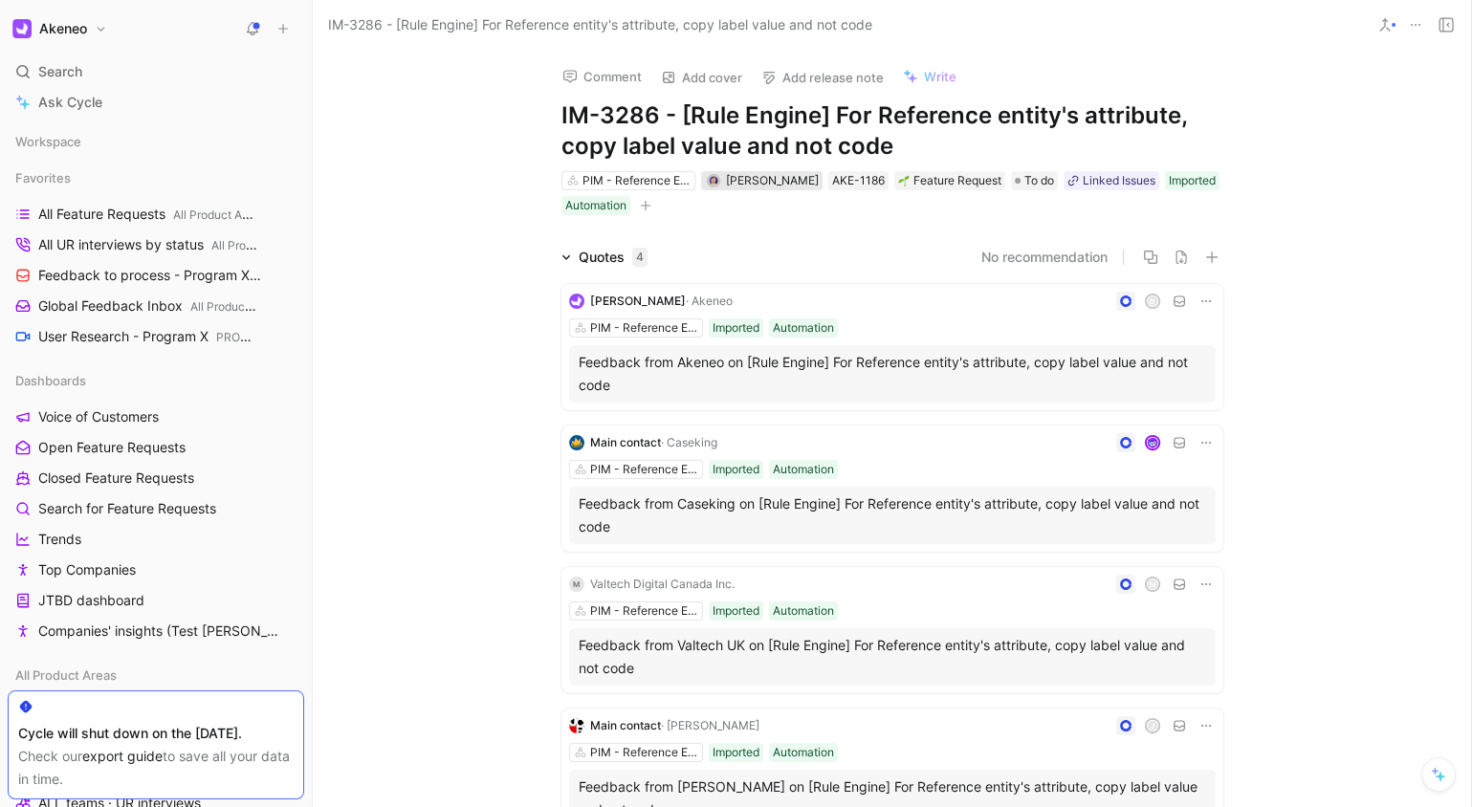
click at [764, 188] on div "[PERSON_NAME]" at bounding box center [772, 180] width 93 height 19
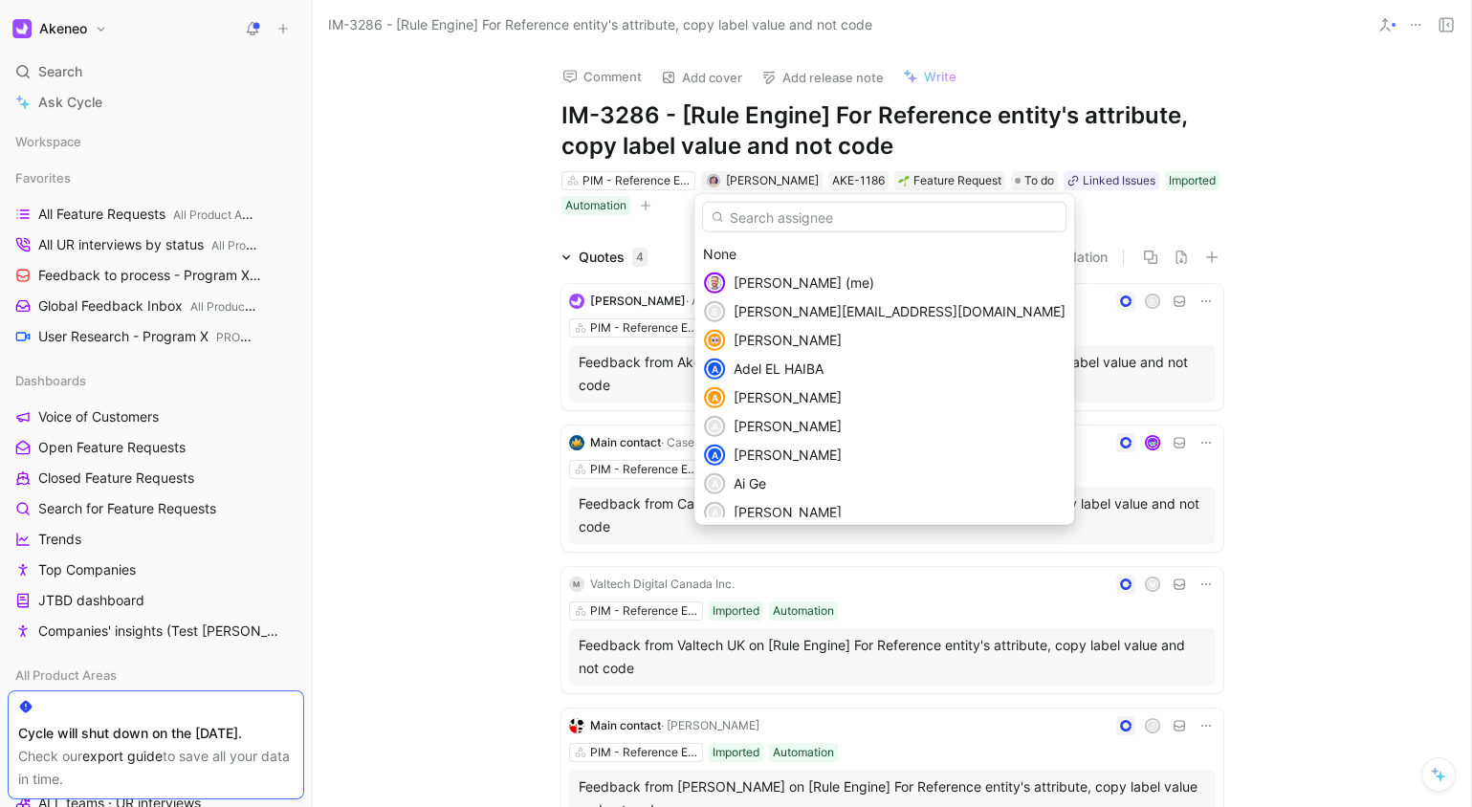
click at [777, 279] on span "[PERSON_NAME] (me)" at bounding box center [804, 283] width 141 height 16
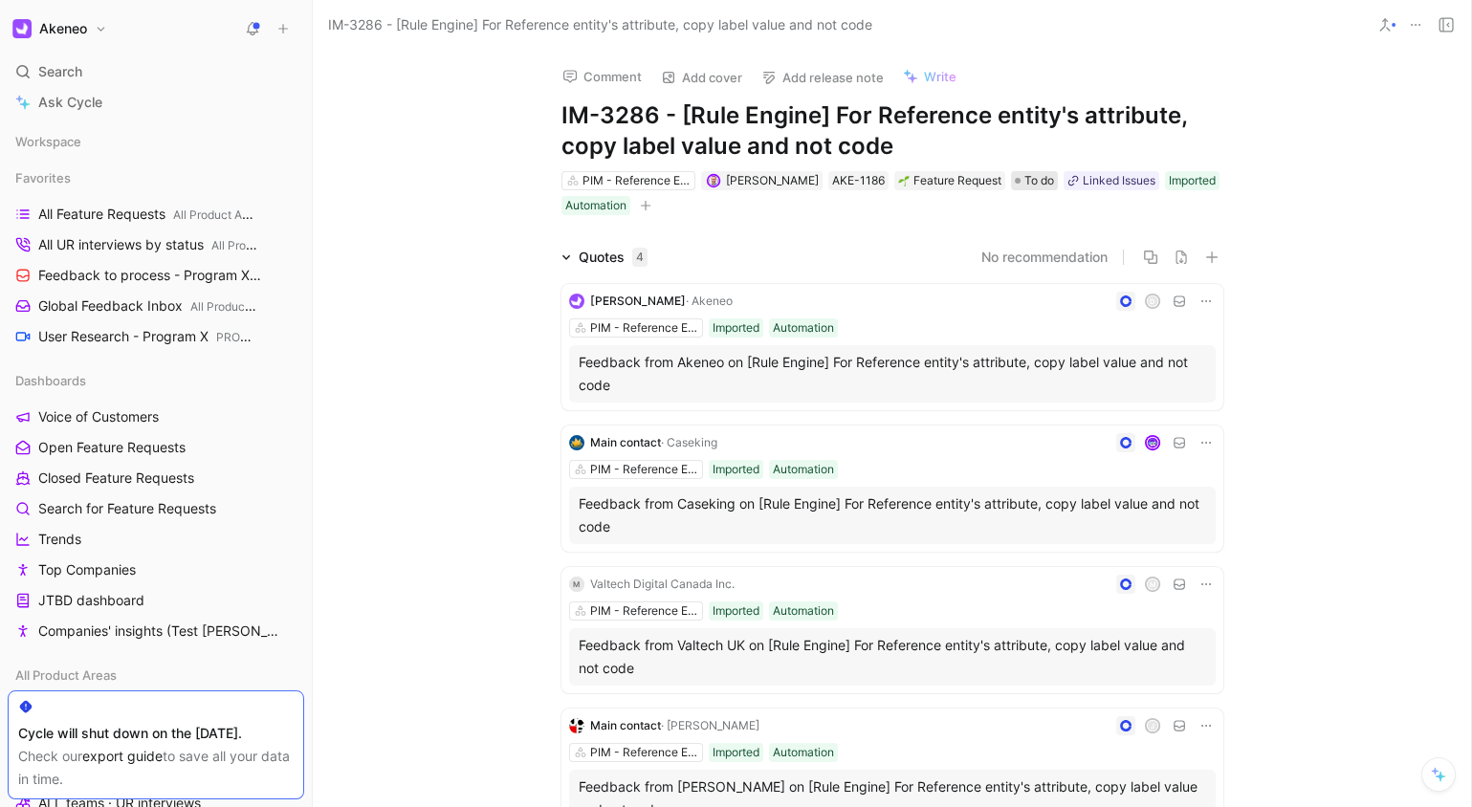
click at [1044, 180] on span "To do" at bounding box center [1040, 180] width 30 height 19
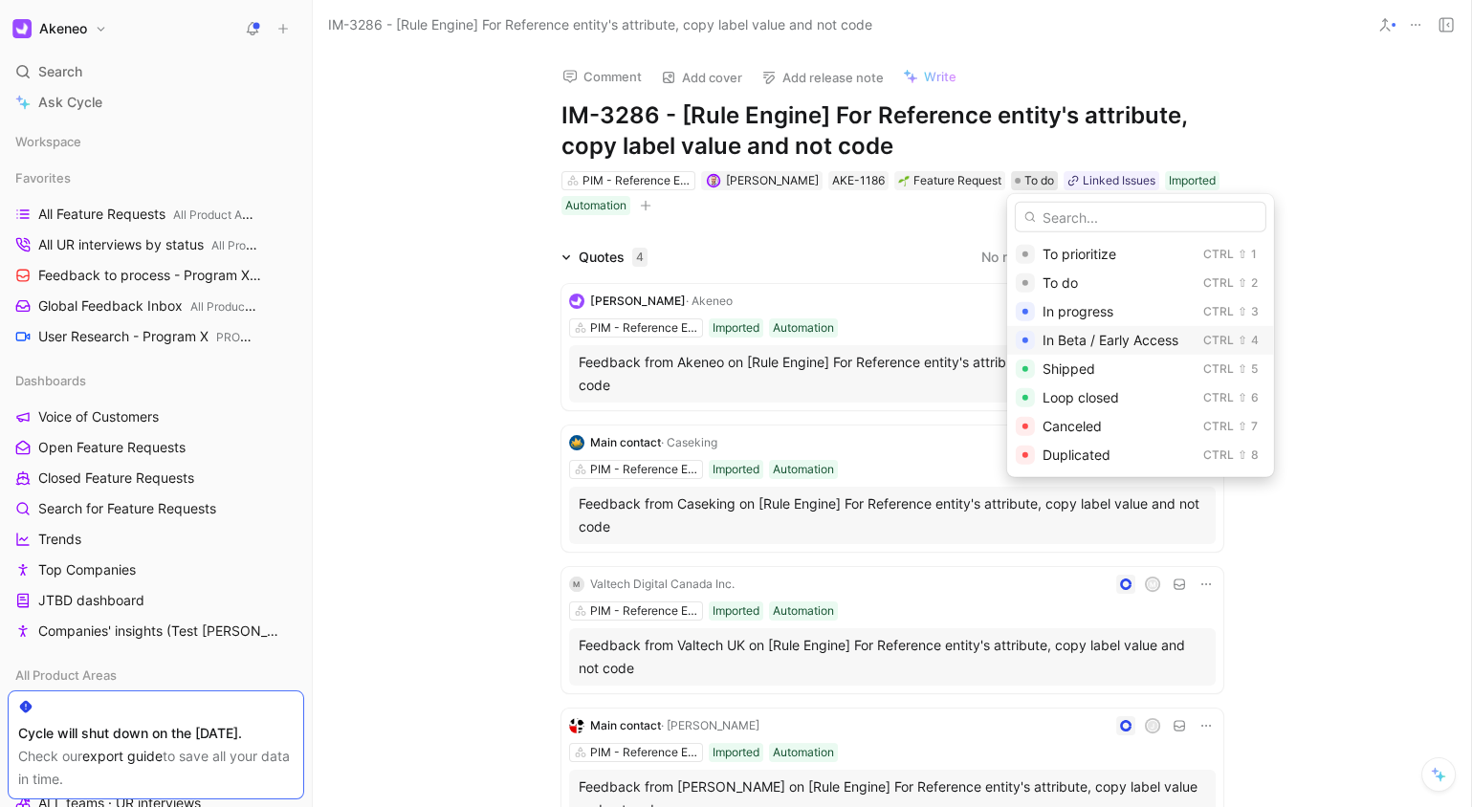
click at [1086, 329] on div "In Beta / Early Access" at bounding box center [1119, 340] width 153 height 23
